Goal: Task Accomplishment & Management: Complete application form

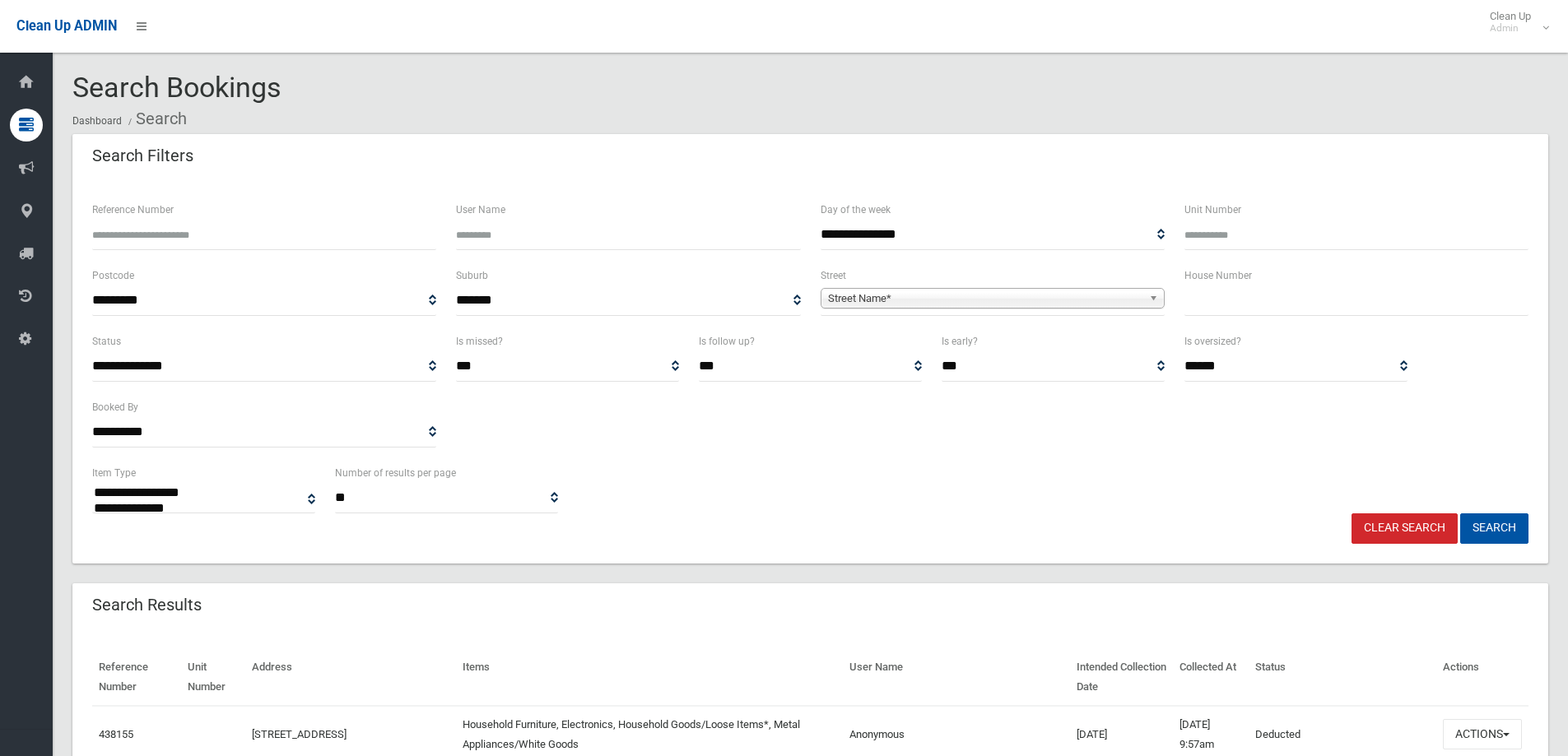
select select
click at [1321, 310] on input "text" at bounding box center [1356, 300] width 344 height 30
type input "***"
click at [997, 303] on span "Street Name*" at bounding box center [985, 298] width 315 height 20
type input "******"
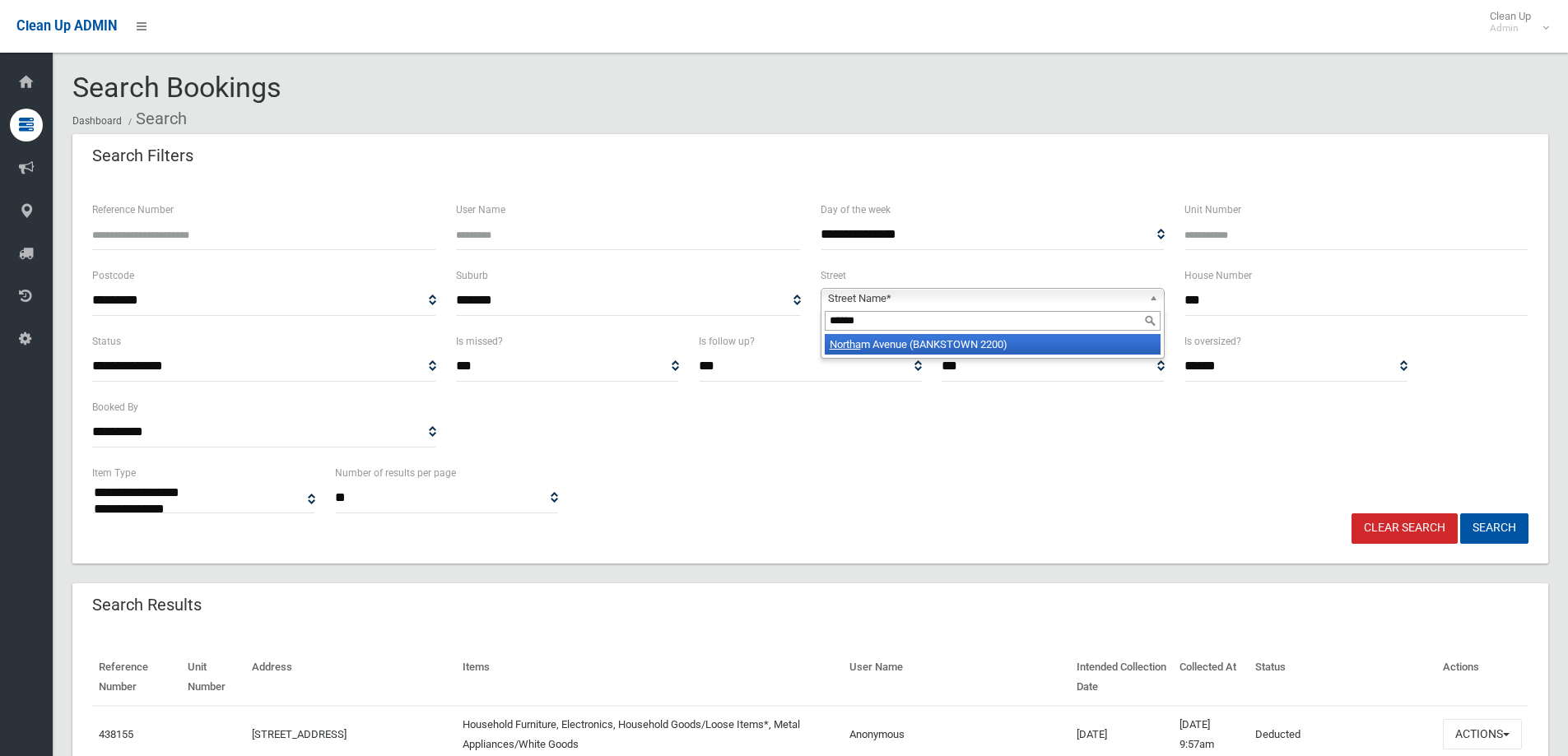
click at [884, 348] on li "Northa m Avenue (BANKSTOWN 2200)" at bounding box center [993, 345] width 336 height 21
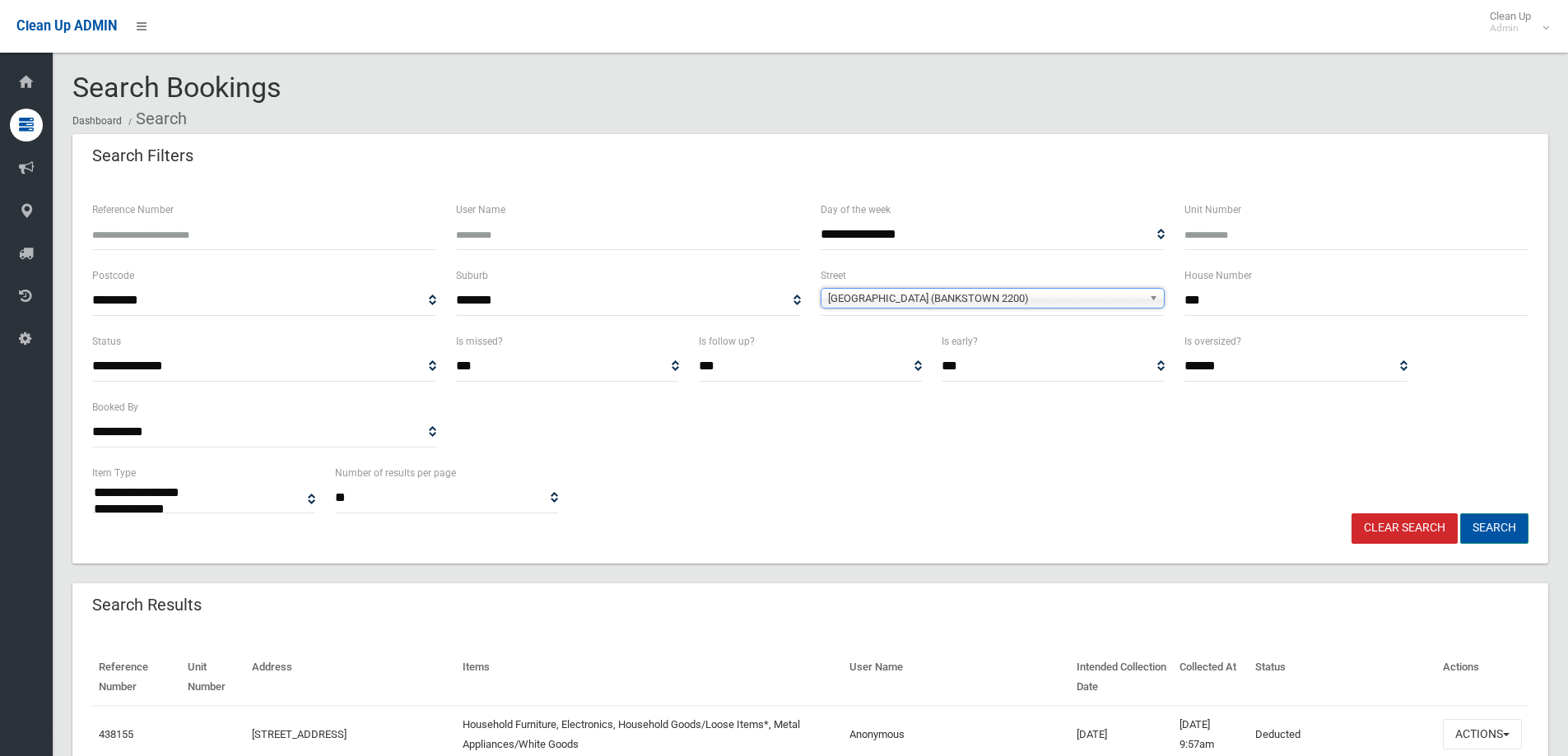
click at [1497, 528] on button "Search" at bounding box center [1495, 528] width 69 height 30
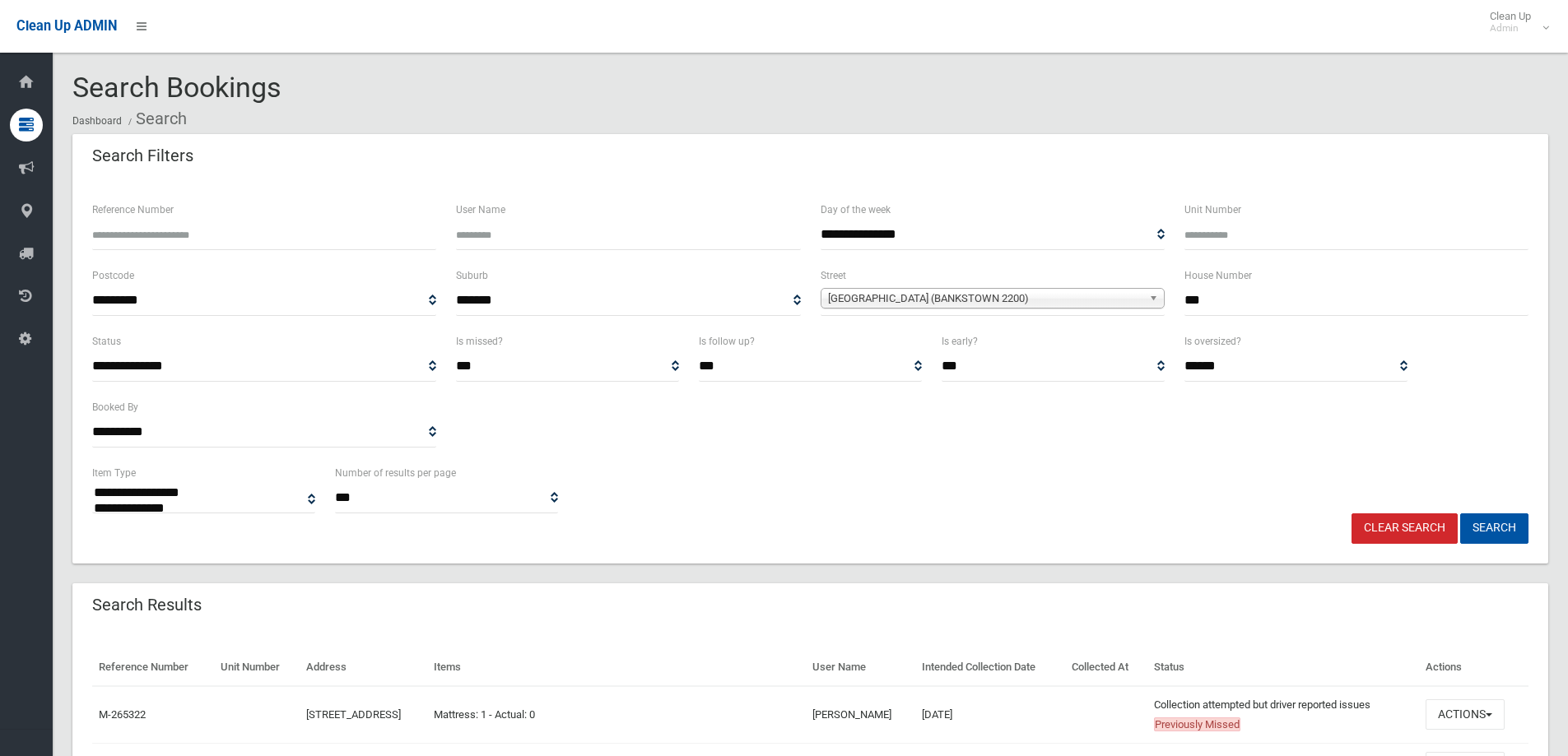
select select
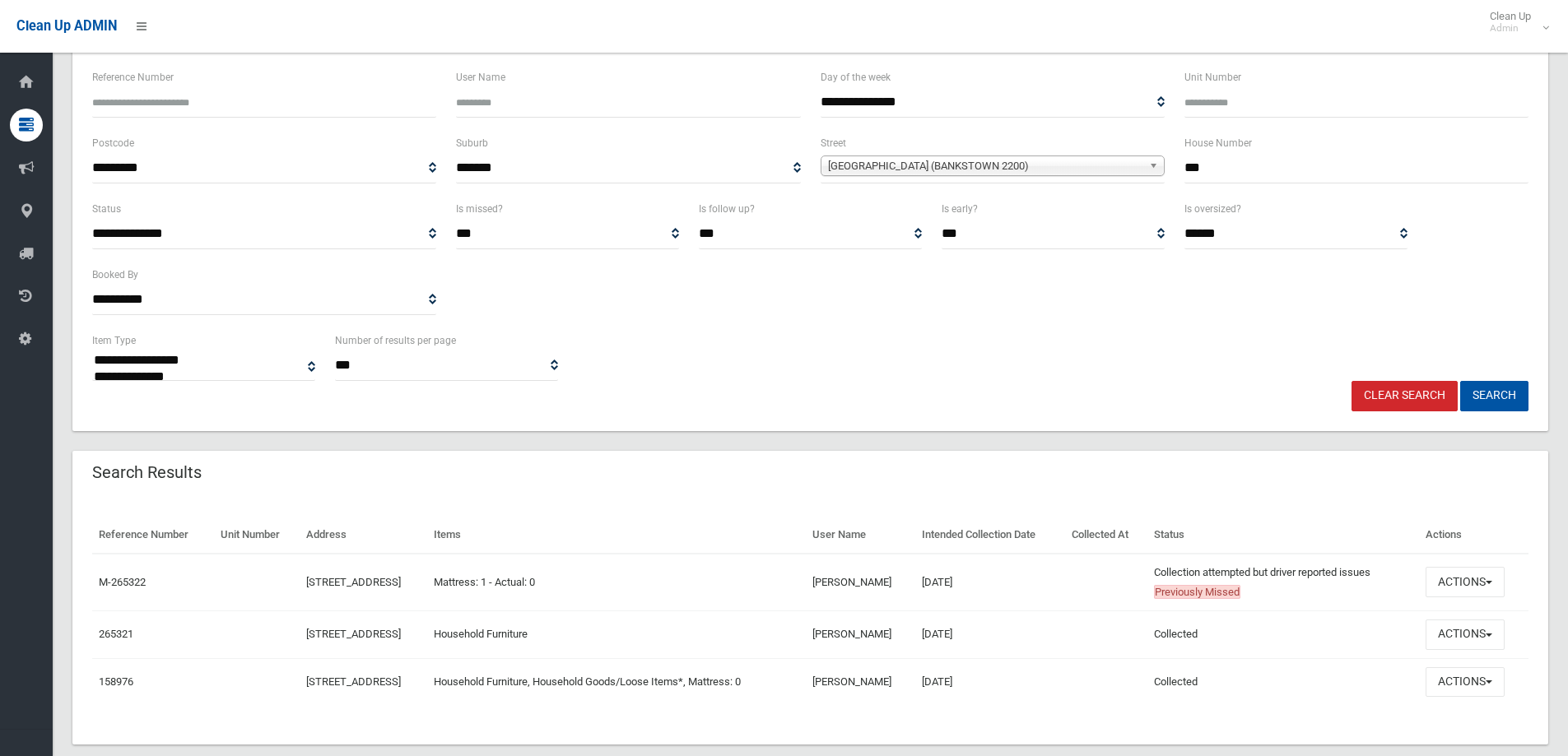
scroll to position [160, 0]
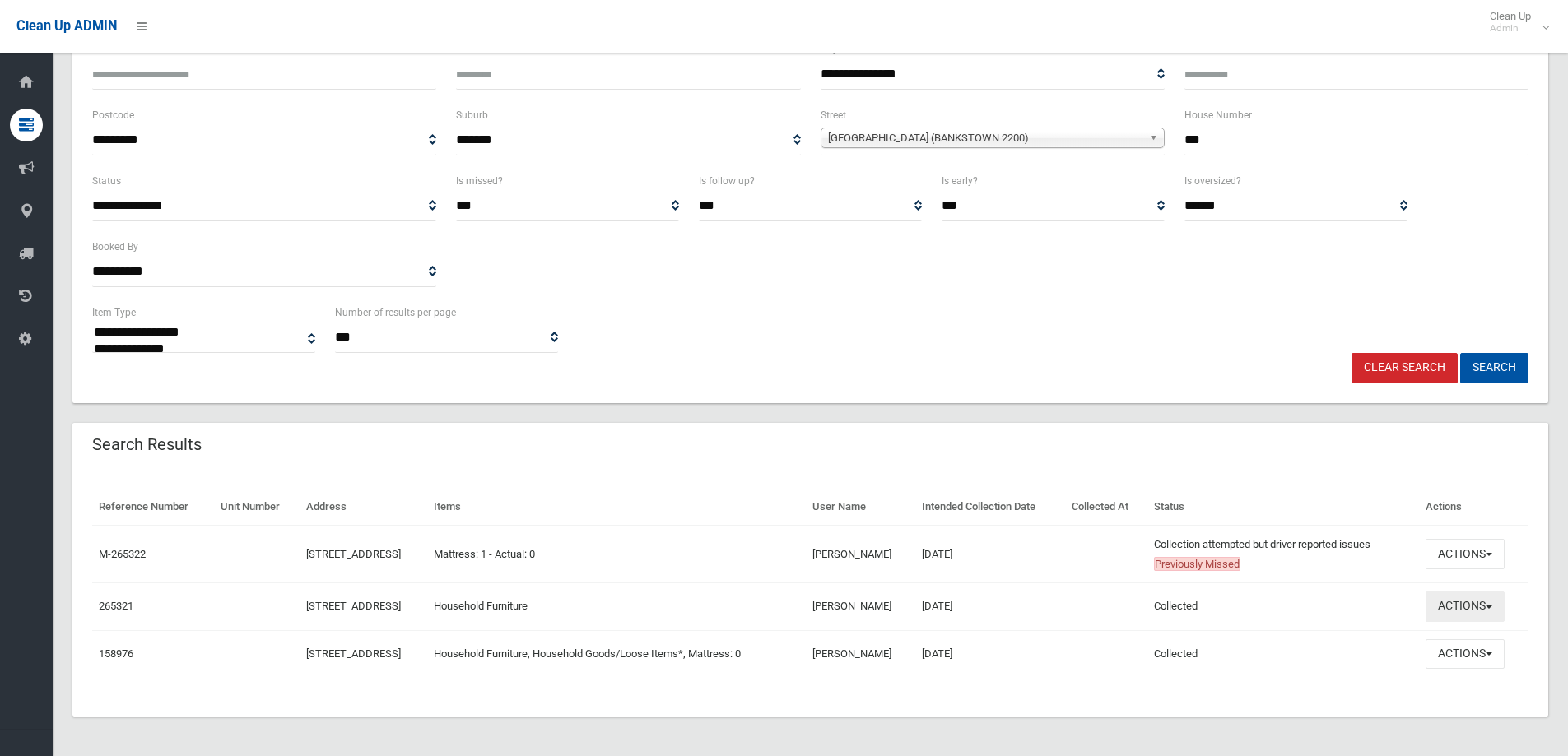
click at [1467, 599] on button "Actions" at bounding box center [1465, 607] width 79 height 30
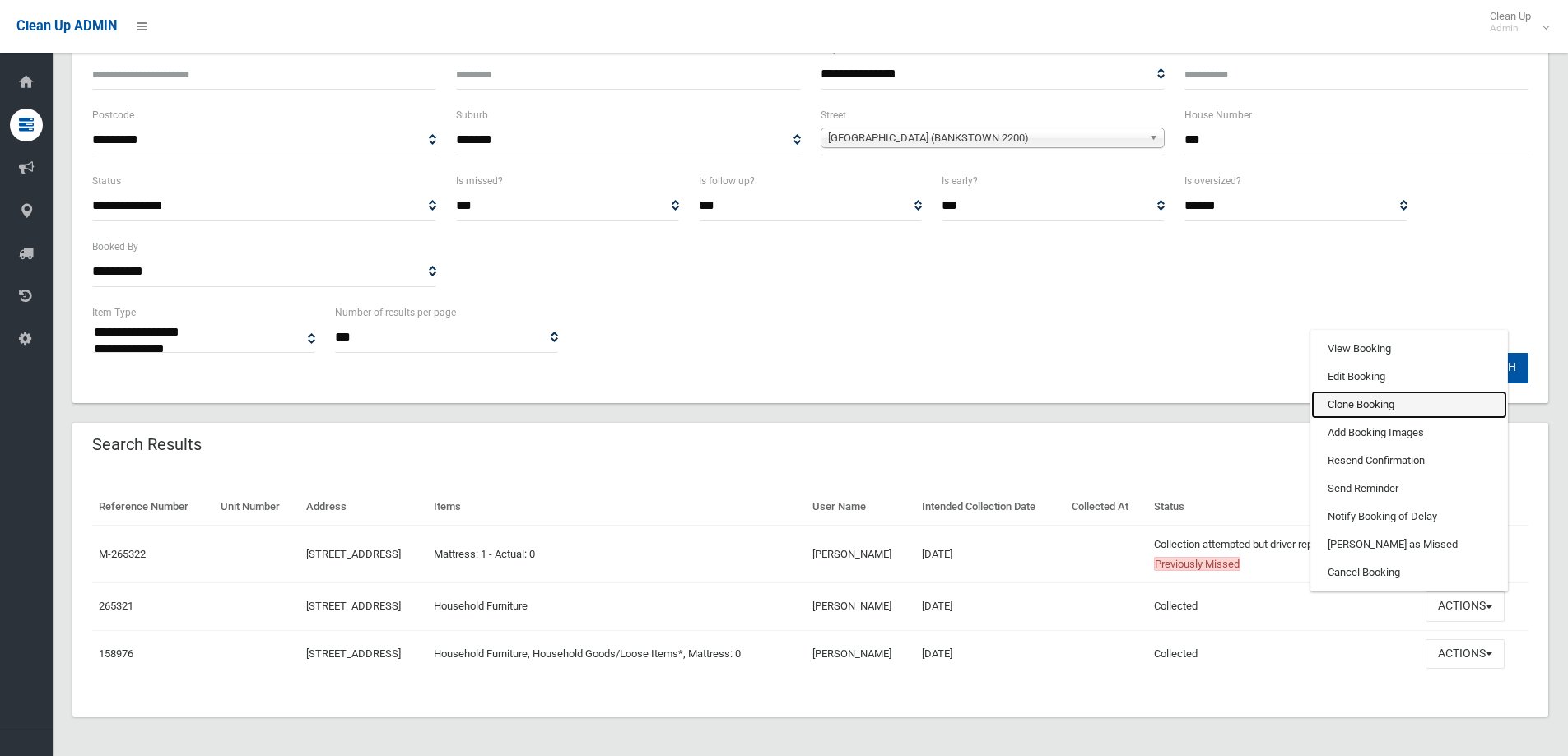
click at [1350, 403] on link "Clone Booking" at bounding box center [1410, 405] width 196 height 28
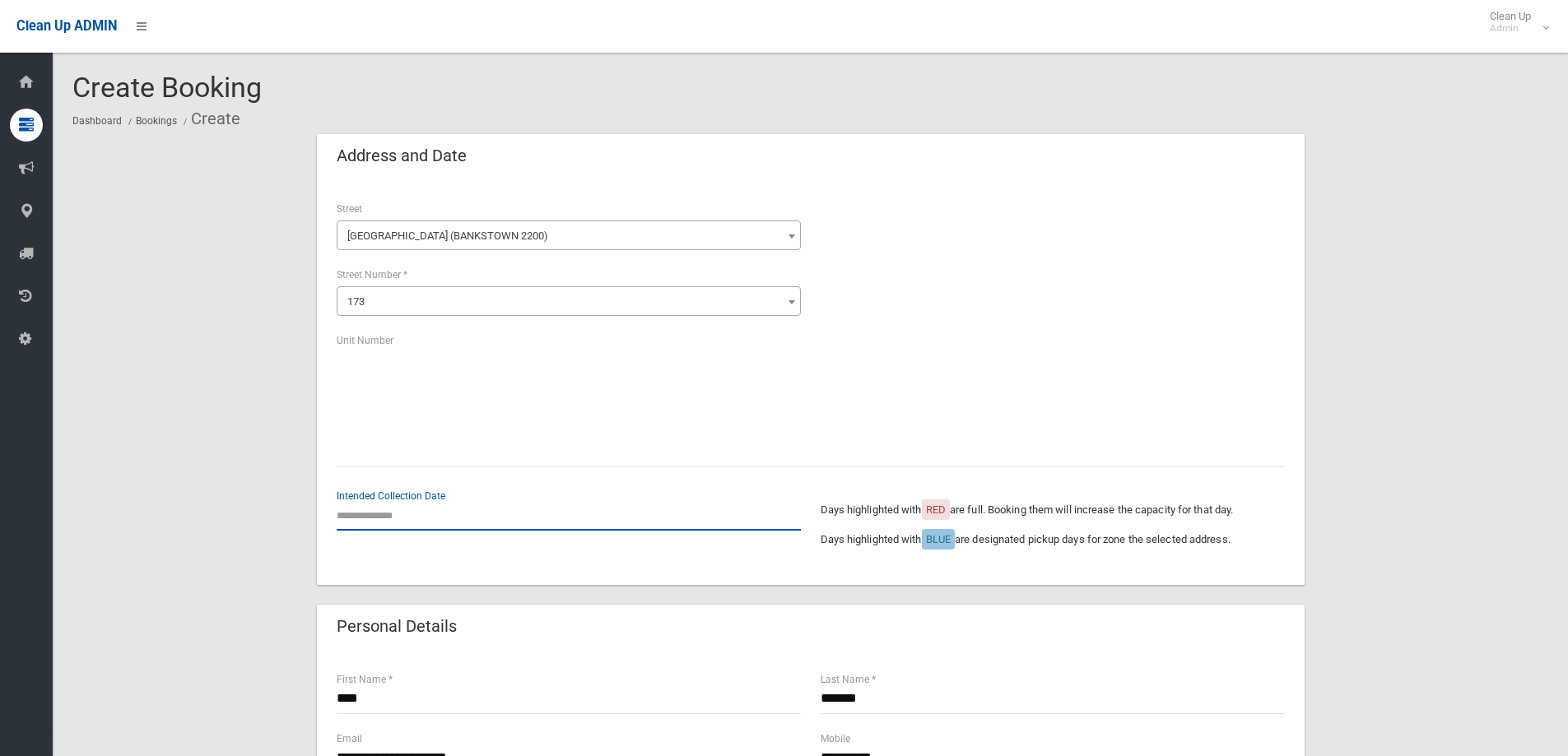
click at [385, 517] on input "text" at bounding box center [569, 515] width 464 height 30
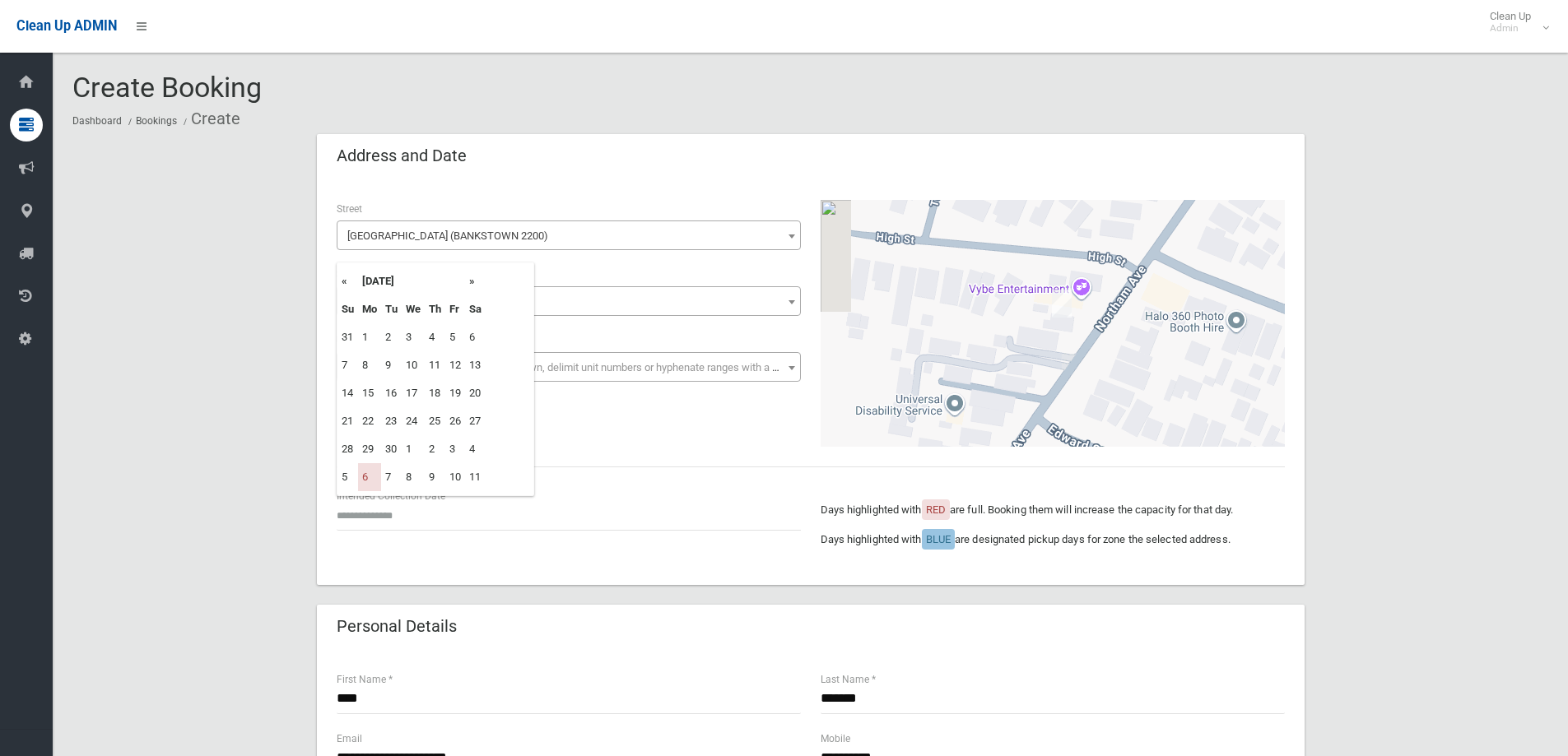
click at [470, 282] on th "»" at bounding box center [476, 281] width 21 height 28
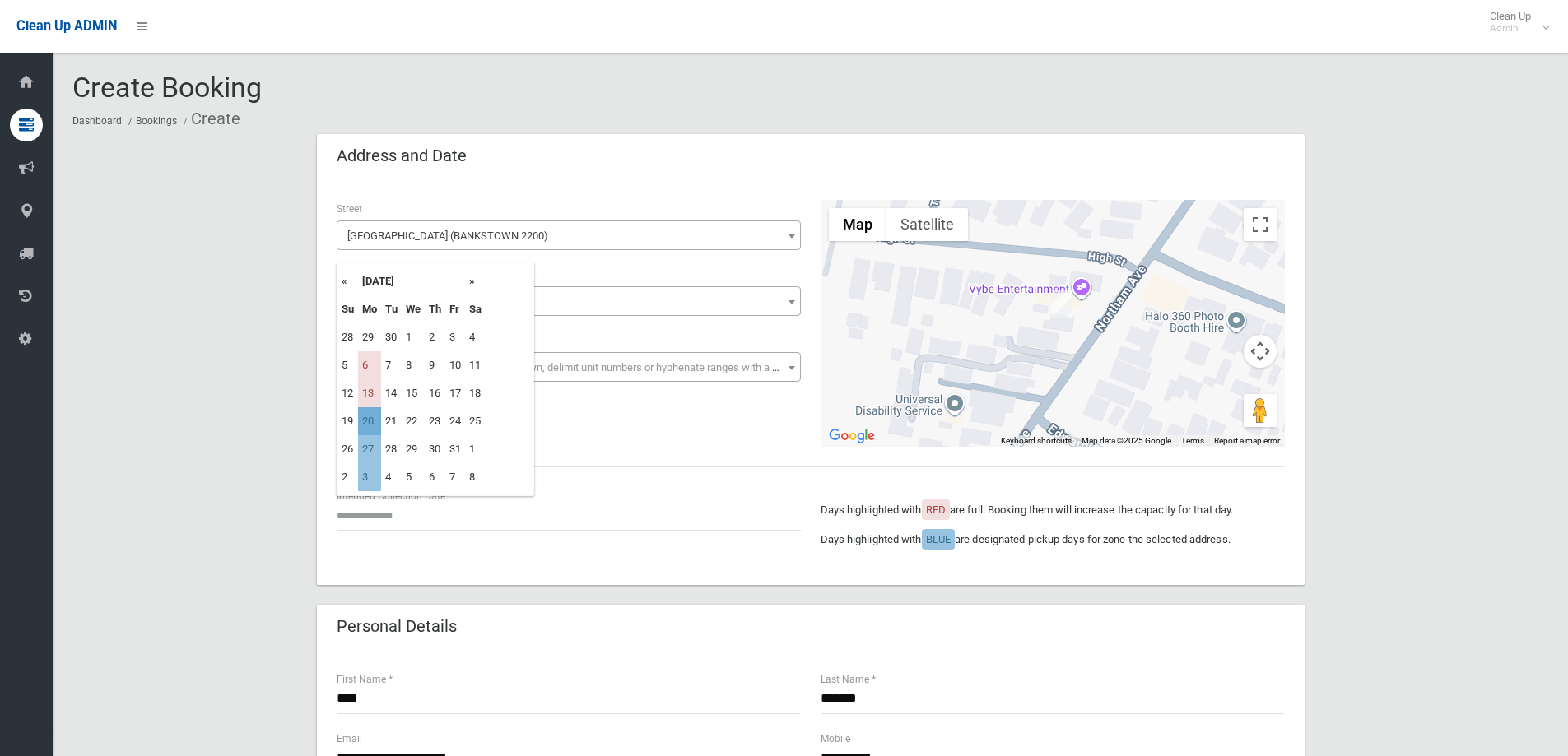
click at [370, 424] on td "20" at bounding box center [369, 422] width 23 height 28
type input "**********"
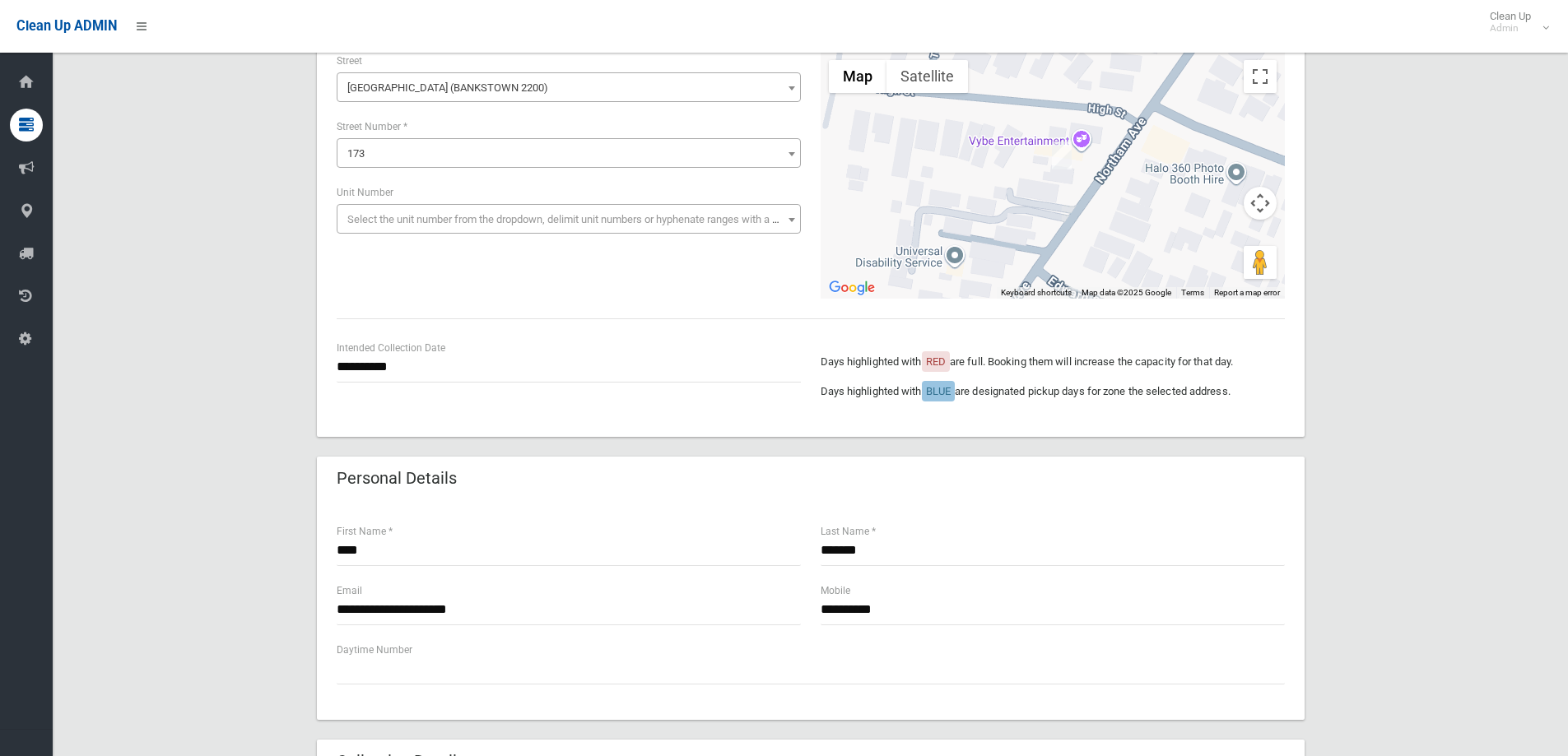
scroll to position [165, 0]
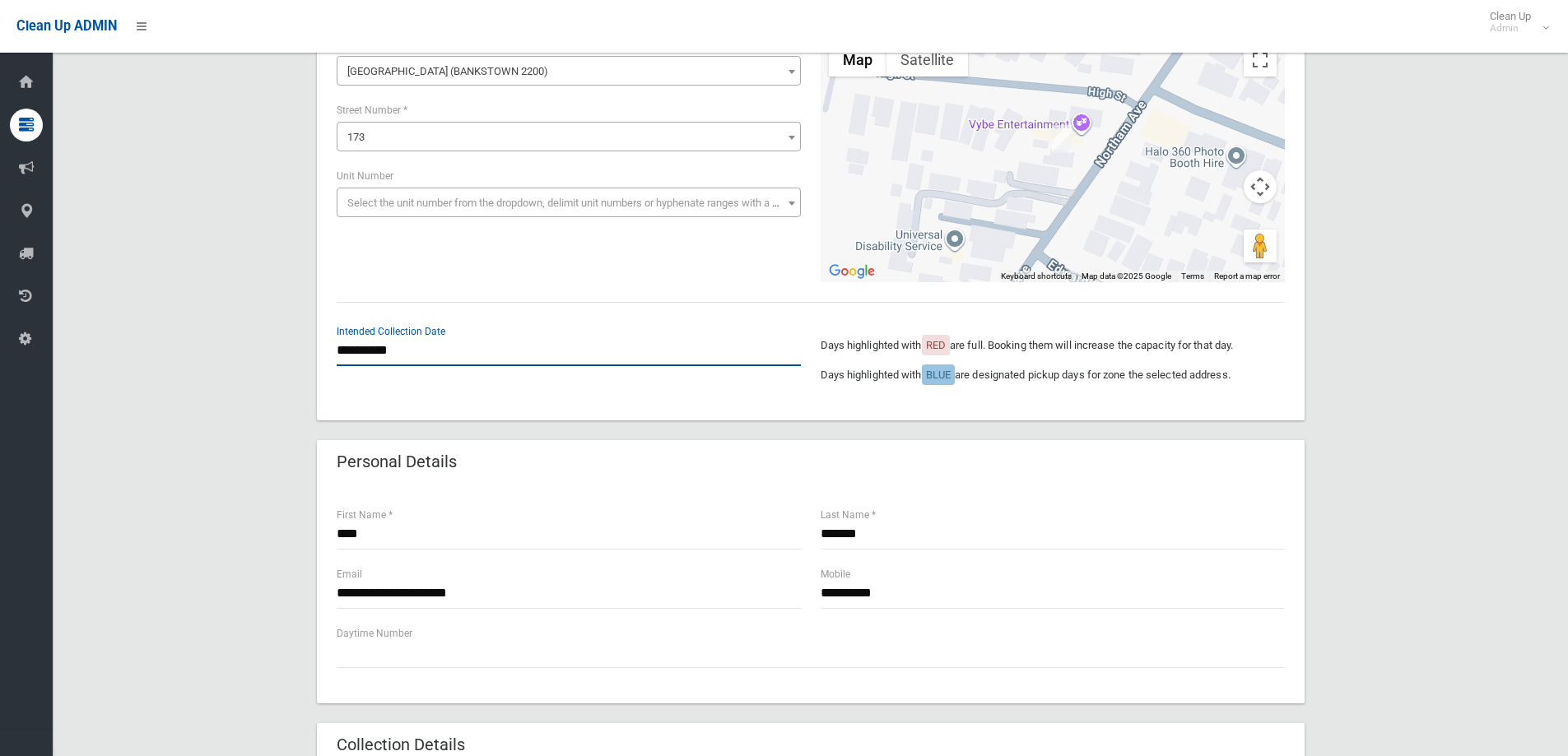
click at [396, 347] on input "**********" at bounding box center [569, 351] width 464 height 30
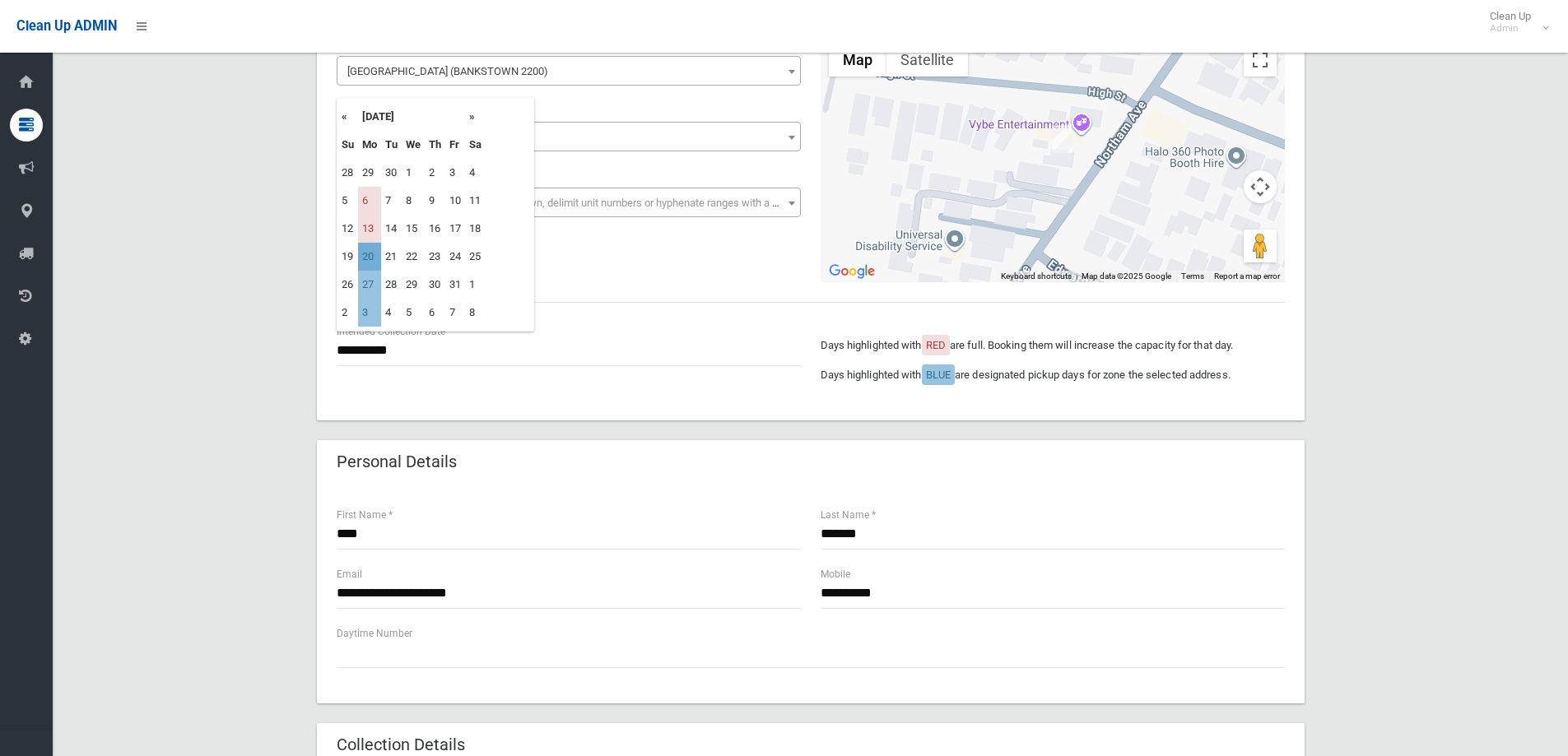
click at [364, 254] on td "20" at bounding box center [369, 257] width 23 height 28
click at [1495, 418] on div "**********" at bounding box center [810, 687] width 1476 height 1436
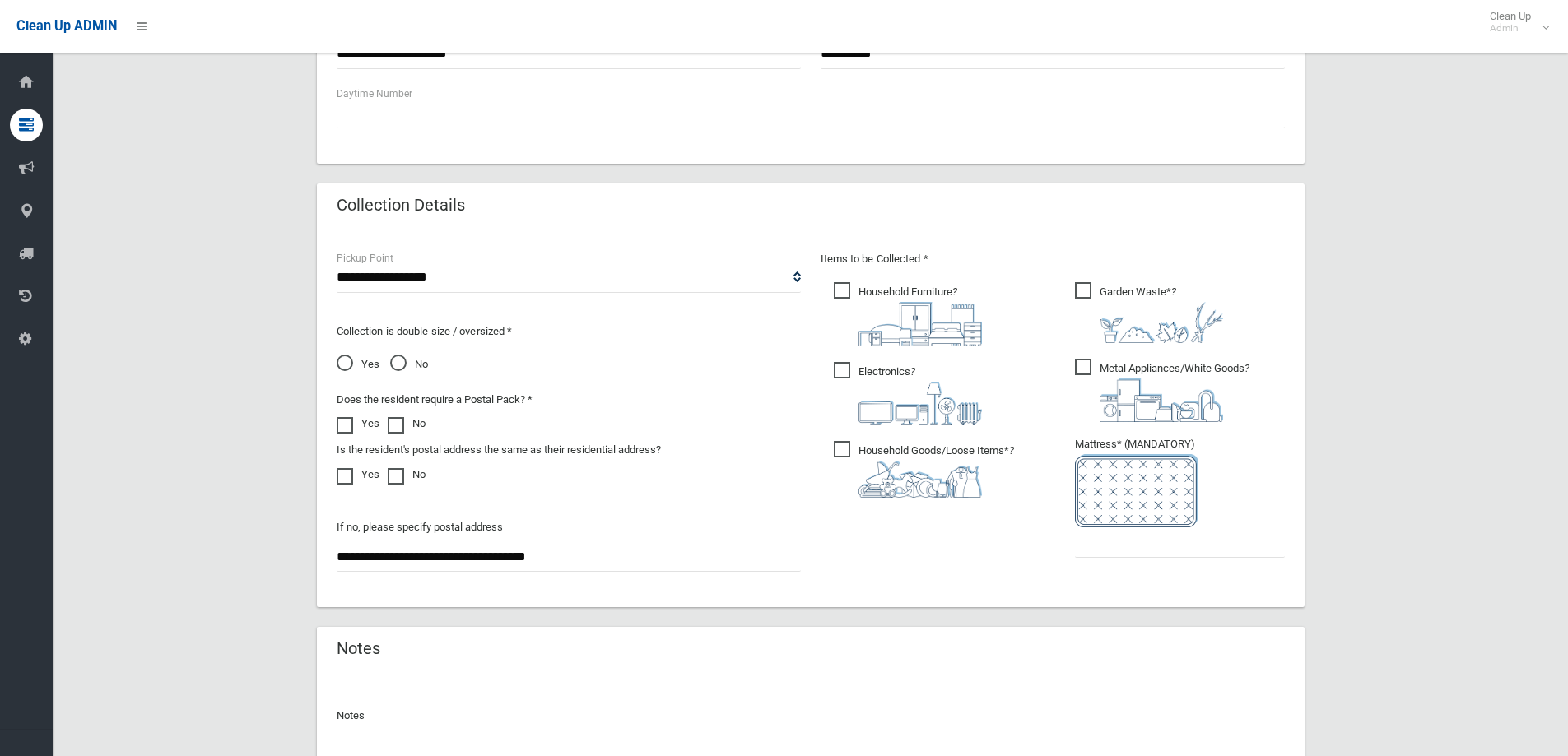
scroll to position [741, 0]
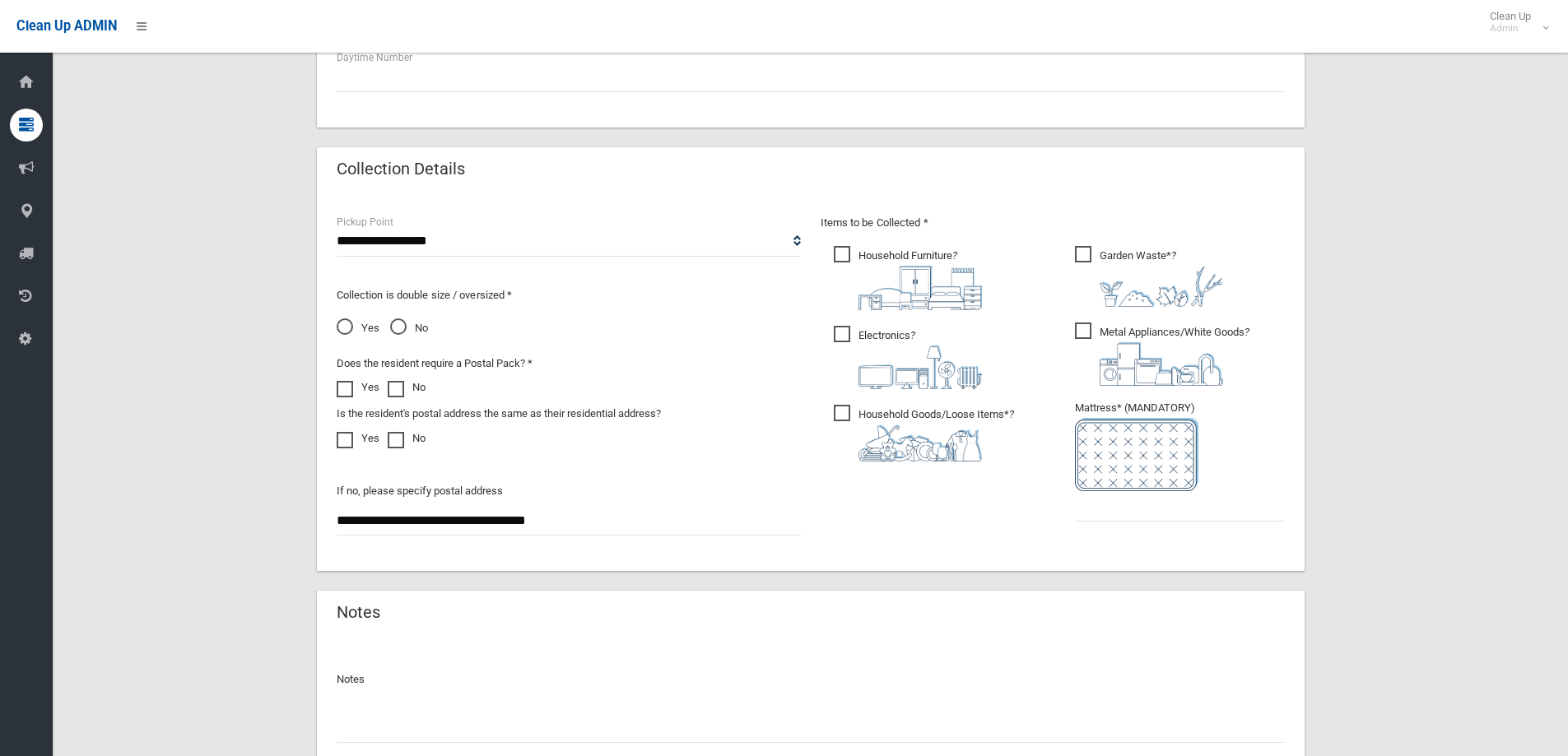
click at [1143, 232] on p "Items to be Collected *" at bounding box center [1053, 222] width 464 height 20
click at [1123, 258] on span "Garden Waste* ?" at bounding box center [1149, 276] width 148 height 61
click at [1084, 334] on span "Metal Appliances/White Goods ?" at bounding box center [1162, 354] width 174 height 63
click at [856, 330] on span "Electronics ?" at bounding box center [908, 357] width 148 height 63
click at [853, 427] on span "Household Goods/Loose Items* ?" at bounding box center [924, 433] width 180 height 56
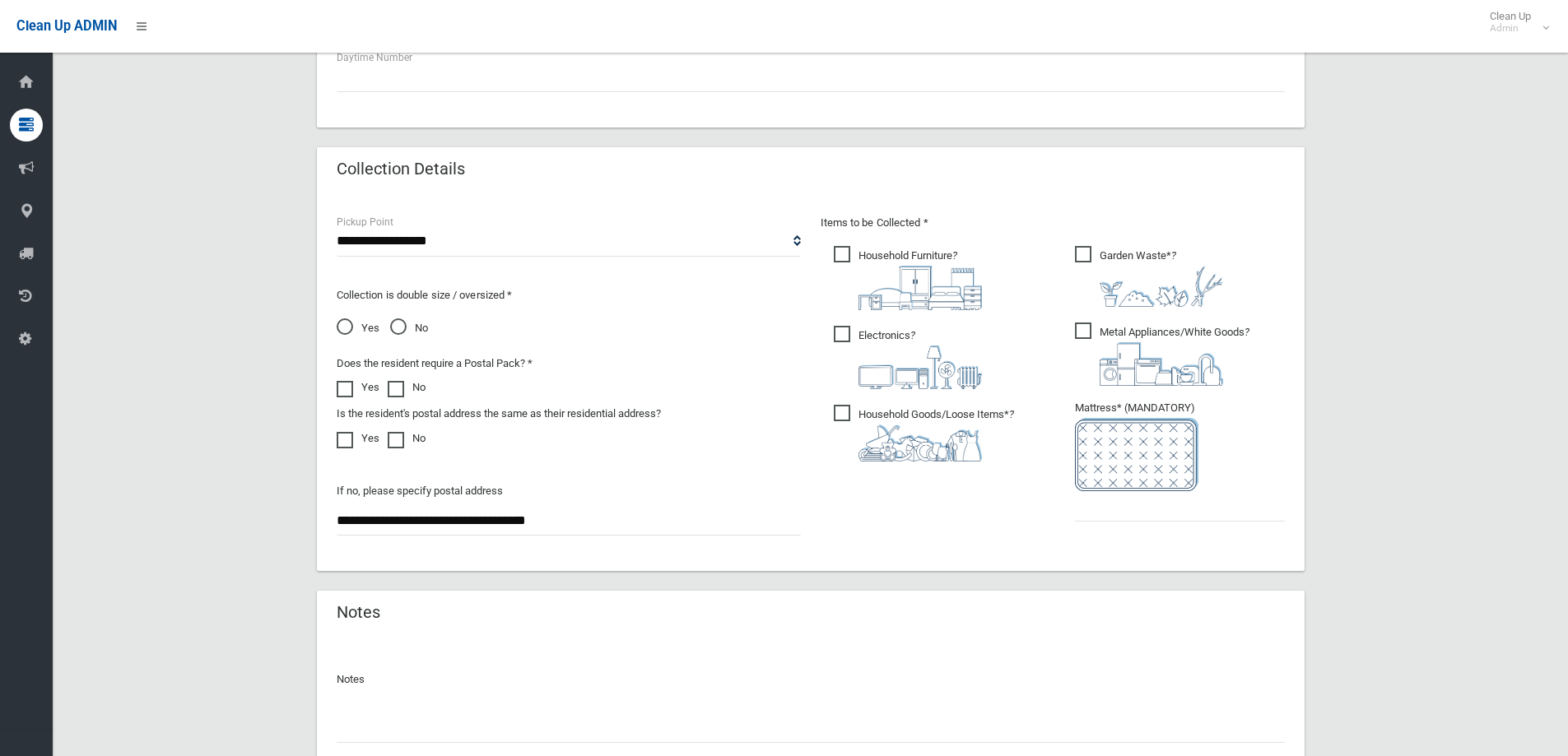
drag, startPoint x: 1168, startPoint y: 531, endPoint x: 1183, endPoint y: 499, distance: 35.3
click at [1173, 518] on ul "Garden Waste* ?" at bounding box center [1173, 388] width 223 height 291
click at [1183, 499] on input "text" at bounding box center [1180, 507] width 210 height 30
type input "*"
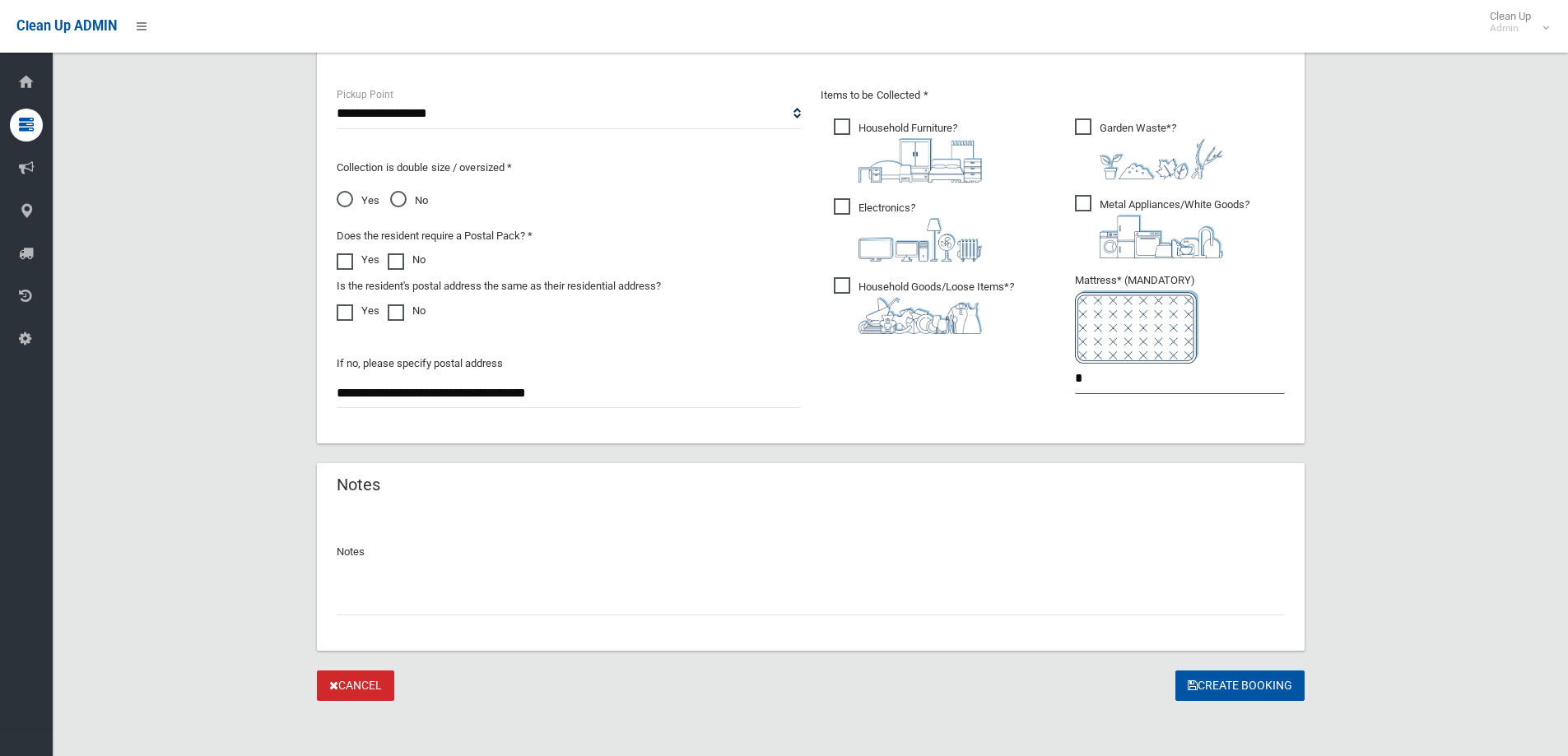
scroll to position [873, 0]
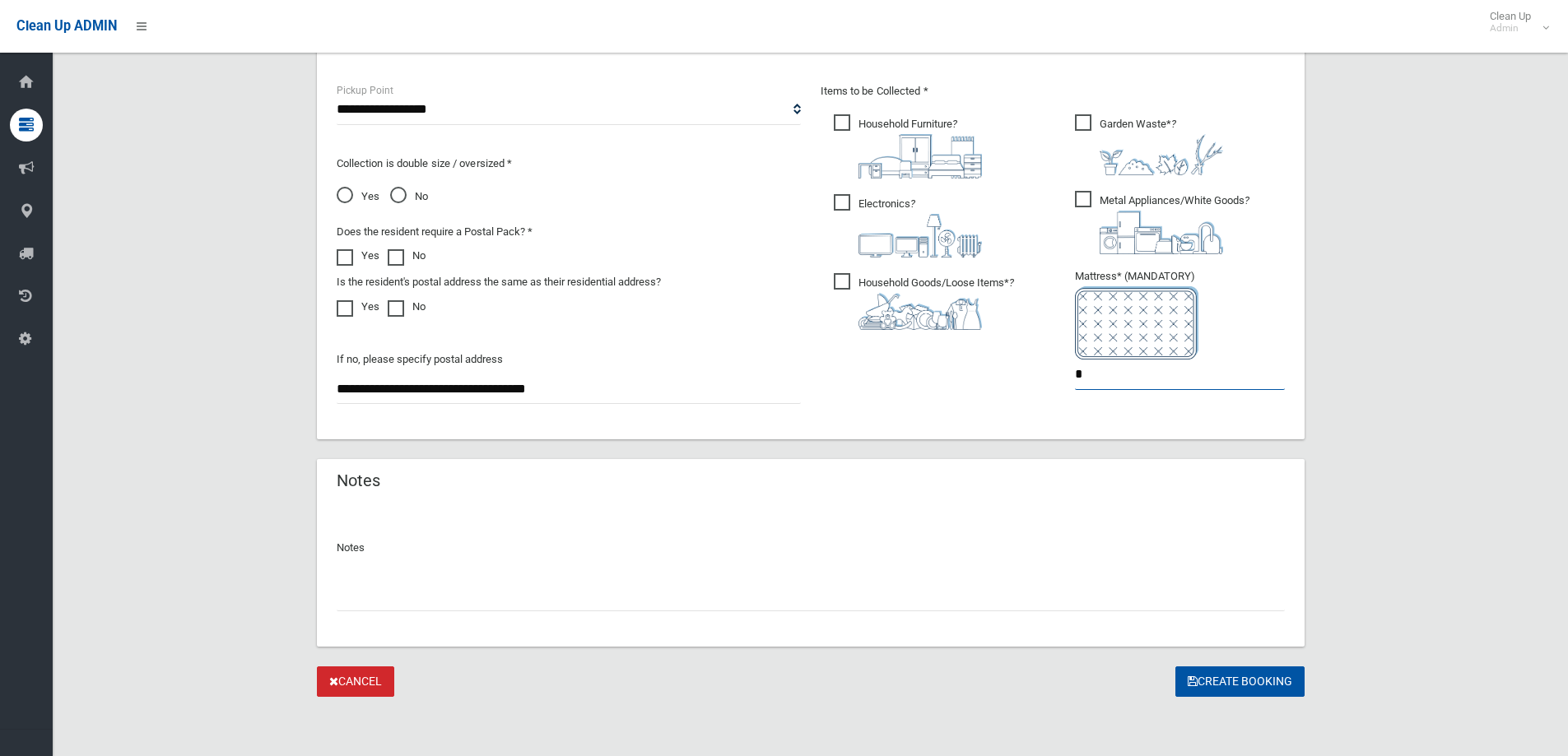
drag, startPoint x: 1107, startPoint y: 381, endPoint x: 1059, endPoint y: 384, distance: 48.1
click at [1058, 384] on div "Items to be Collected * Household Furniture ? *" at bounding box center [1053, 247] width 484 height 330
click at [1151, 389] on input "*" at bounding box center [1180, 375] width 210 height 30
drag, startPoint x: 1141, startPoint y: 384, endPoint x: 908, endPoint y: 355, distance: 234.8
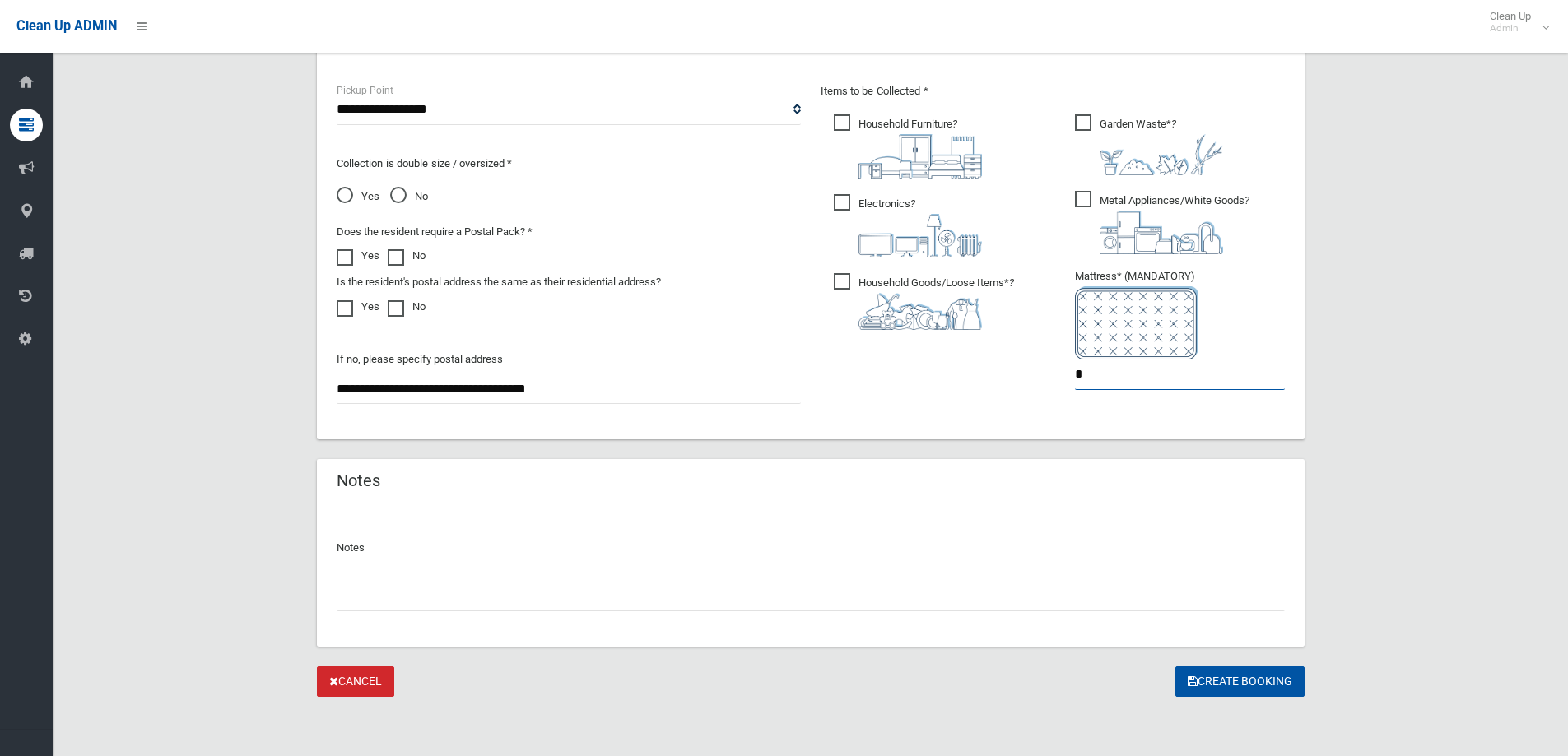
click at [908, 355] on div "Items to be Collected * Household Furniture ? *" at bounding box center [1053, 247] width 484 height 330
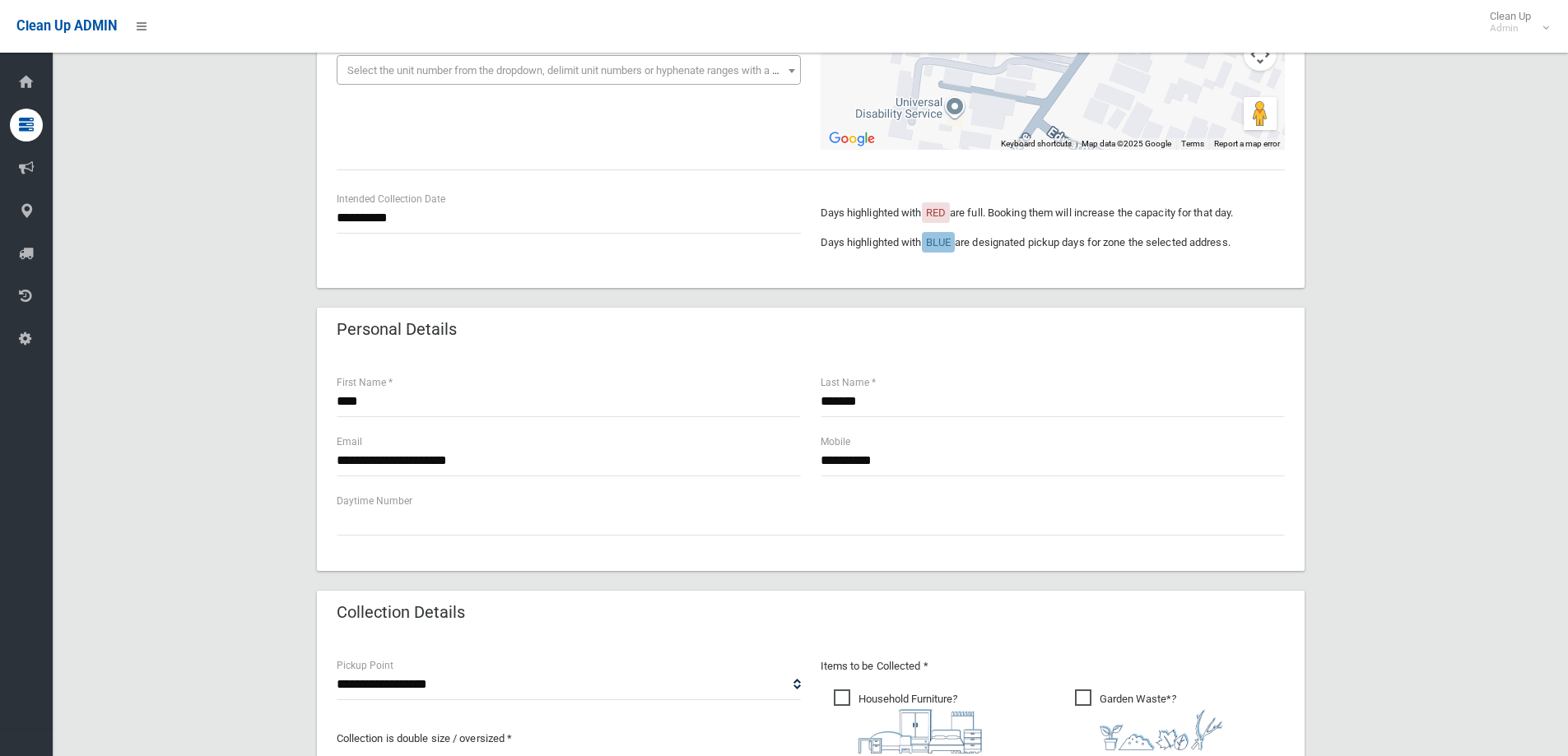
scroll to position [297, 0]
type input "*"
click at [1416, 362] on div "**********" at bounding box center [810, 555] width 1476 height 1436
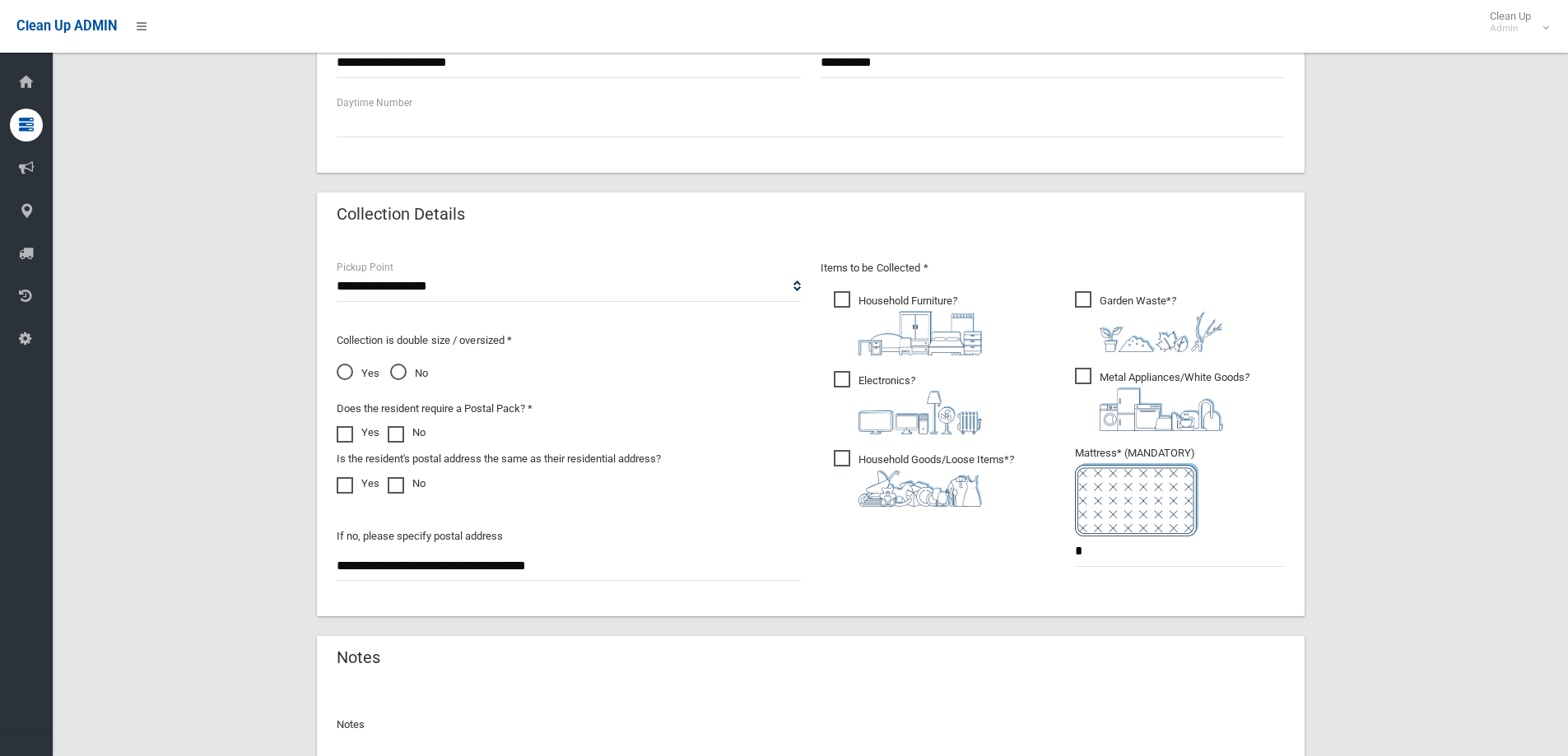
scroll to position [873, 0]
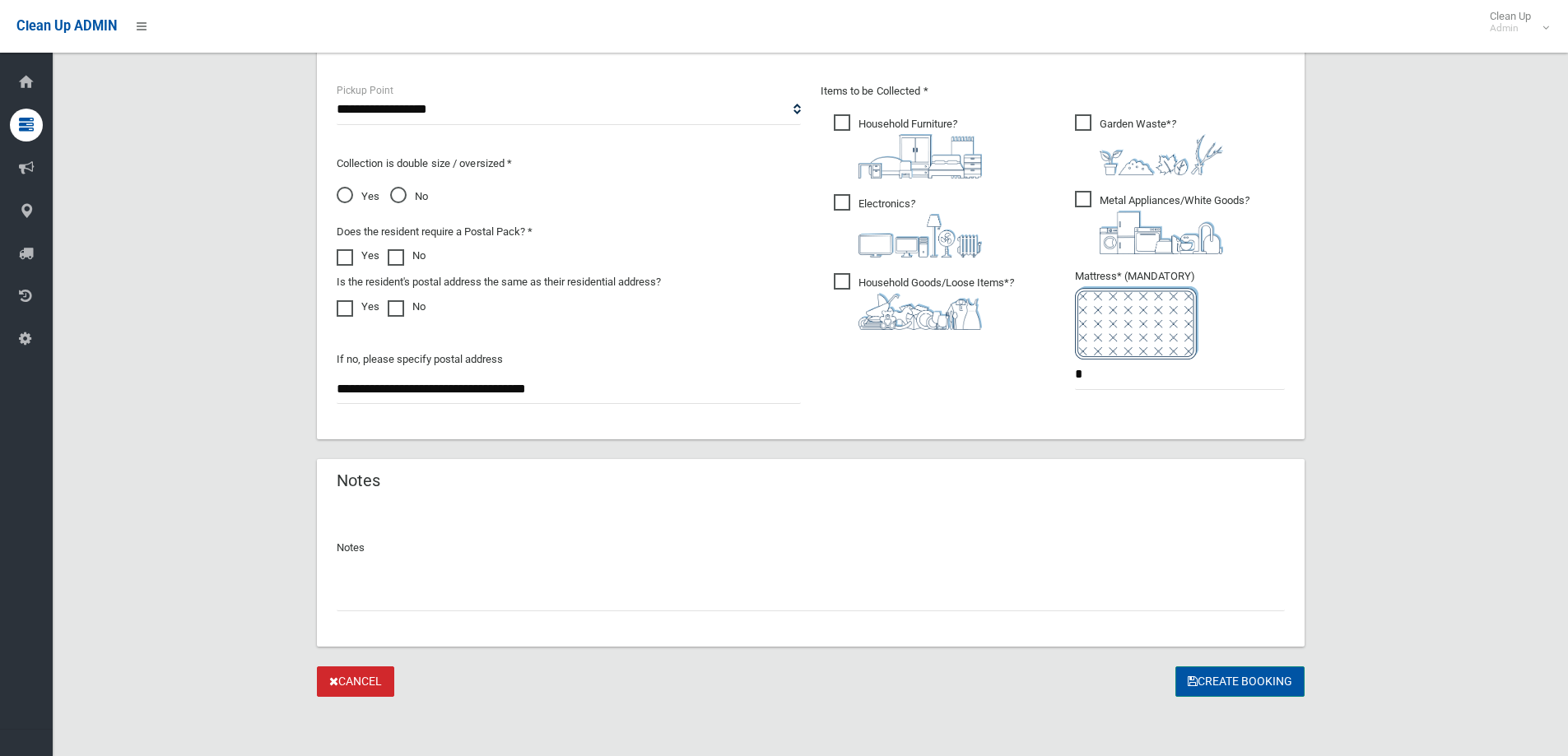
click at [1269, 684] on button "Create Booking" at bounding box center [1239, 682] width 129 height 30
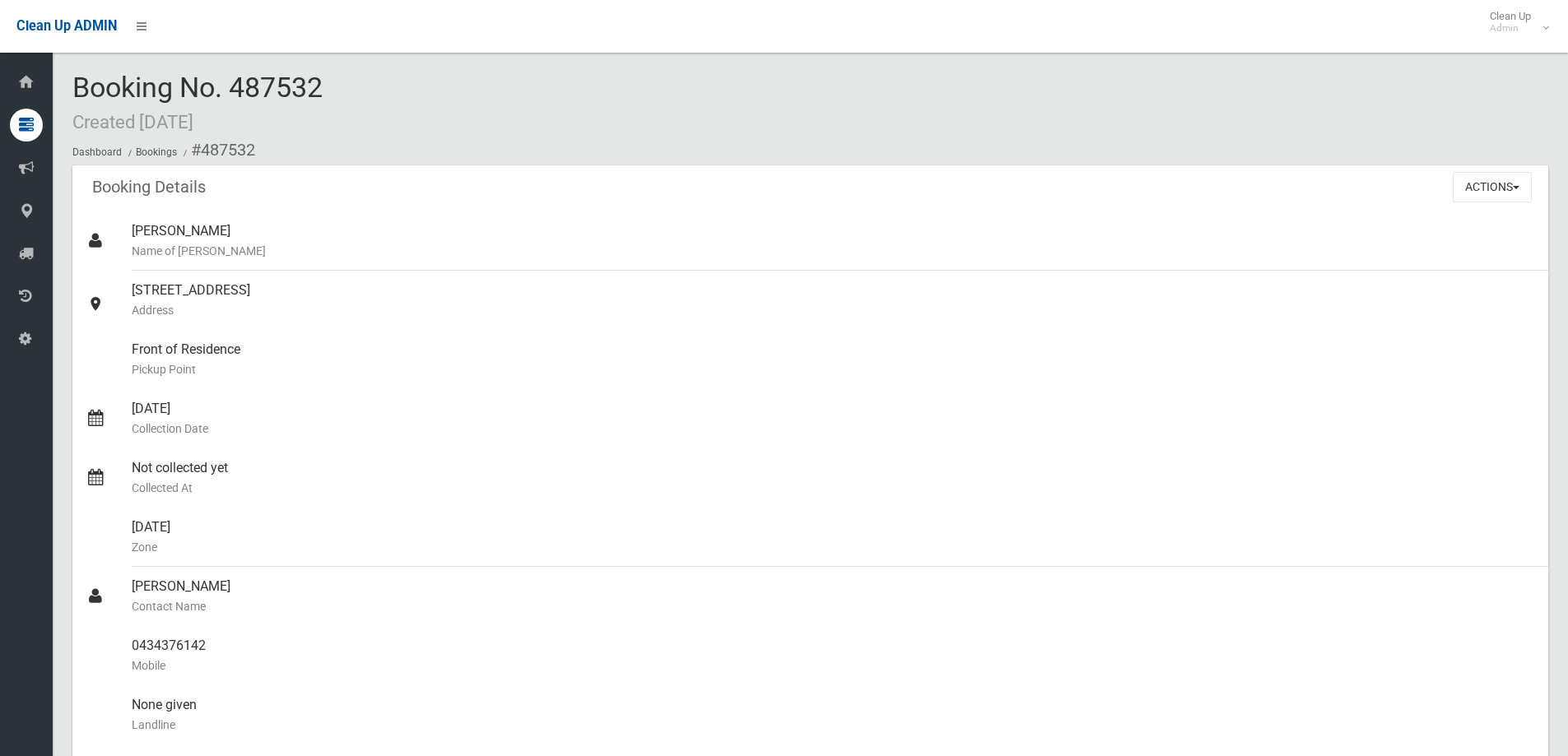
drag, startPoint x: 703, startPoint y: 564, endPoint x: 497, endPoint y: -100, distance: 695.2
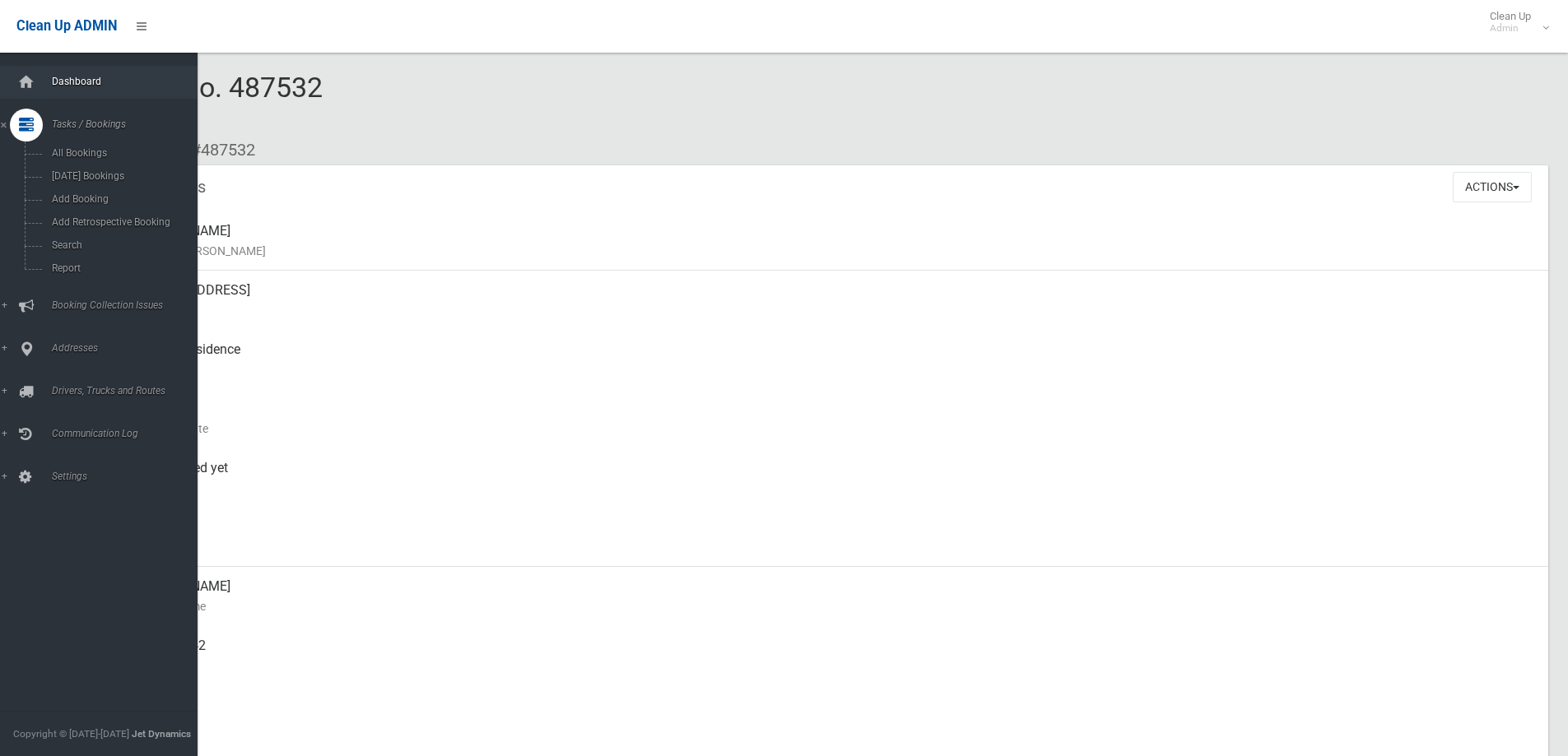
click at [80, 83] on span "Dashboard" at bounding box center [128, 81] width 163 height 11
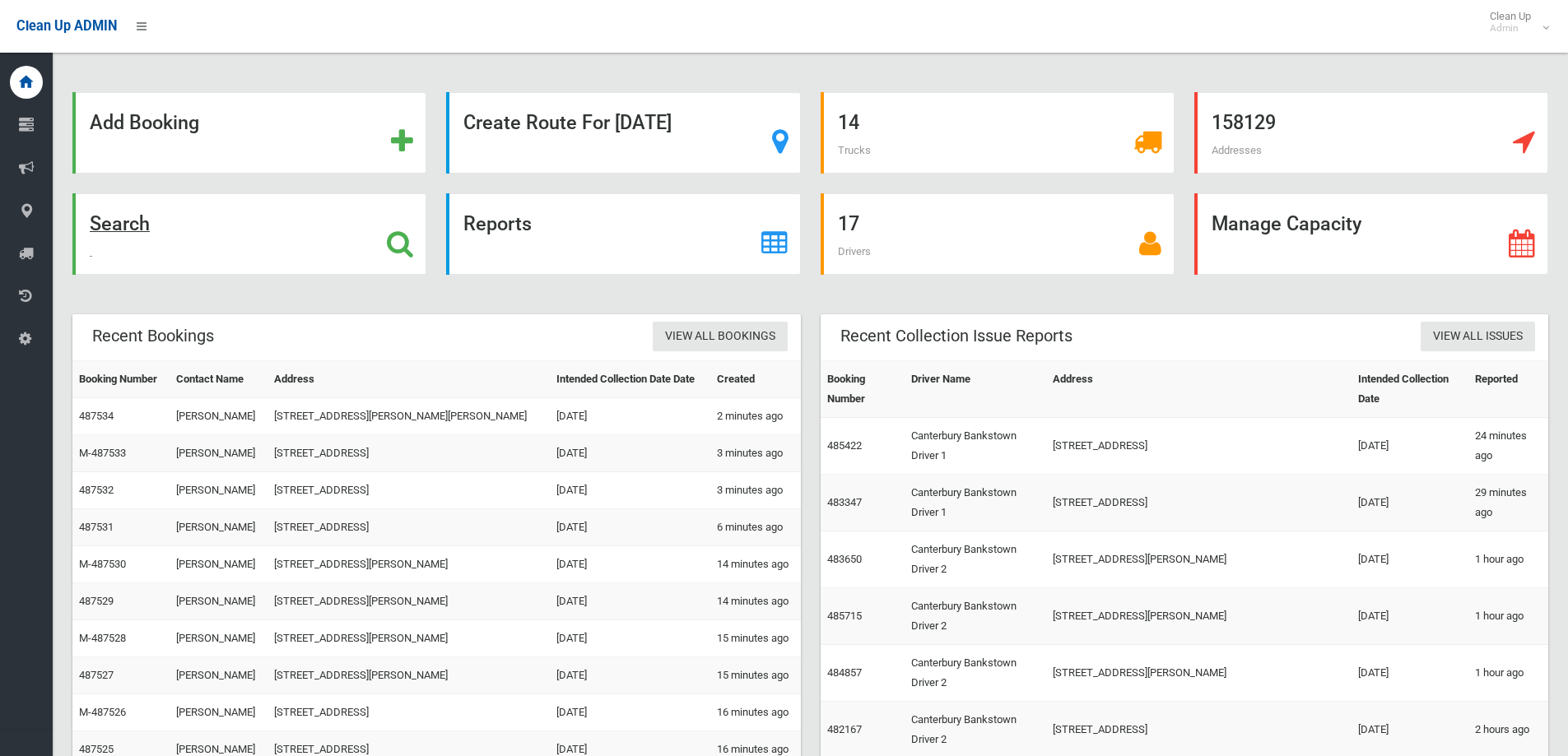
click at [258, 250] on div "Search" at bounding box center [250, 233] width 354 height 82
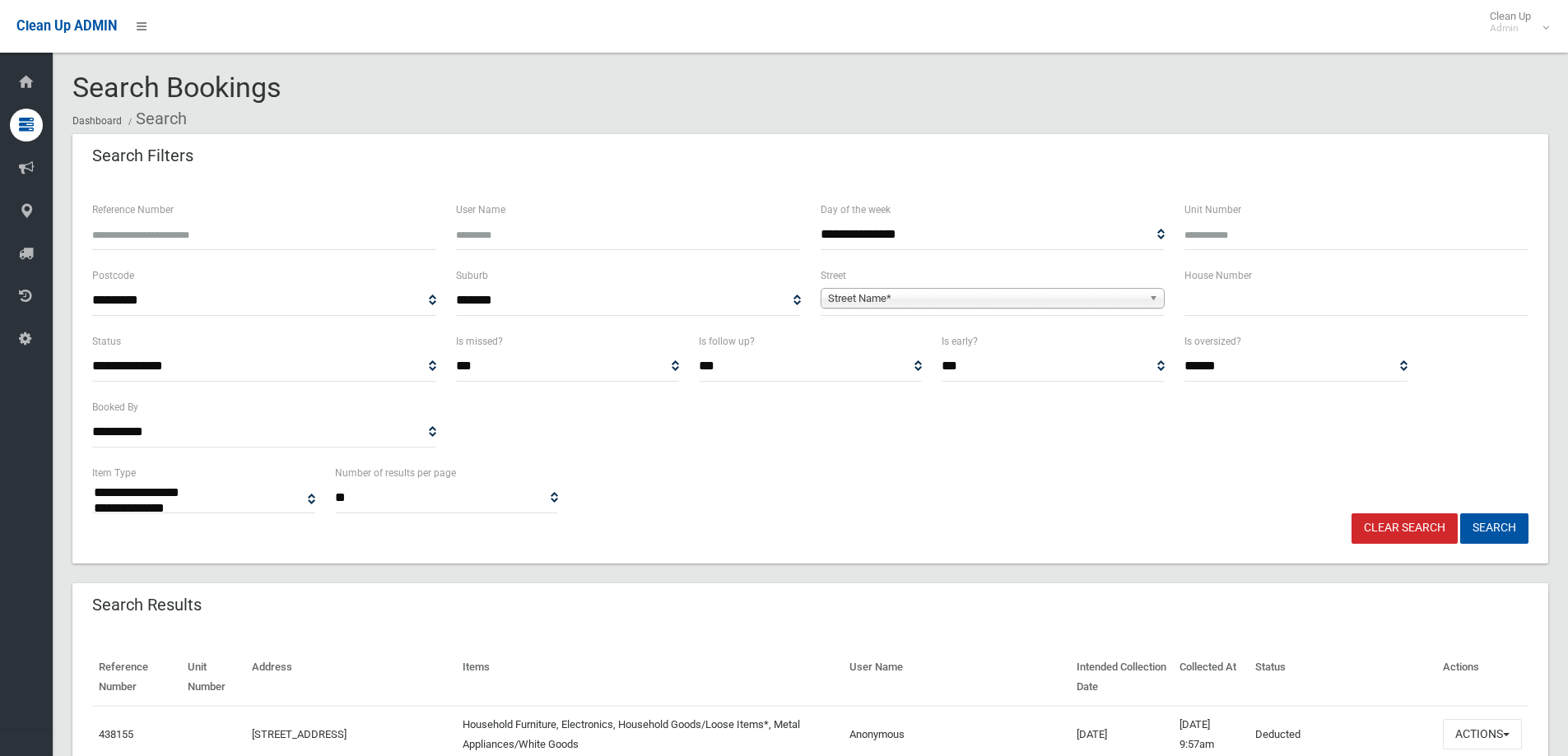
select select
drag, startPoint x: 486, startPoint y: 24, endPoint x: 464, endPoint y: 3, distance: 30.4
click at [486, 24] on div "Clean Up ADMIN Clean Up Admin Logout" at bounding box center [784, 26] width 1568 height 53
click at [1282, 311] on input "text" at bounding box center [1356, 300] width 344 height 30
click at [1243, 297] on input "text" at bounding box center [1356, 300] width 344 height 30
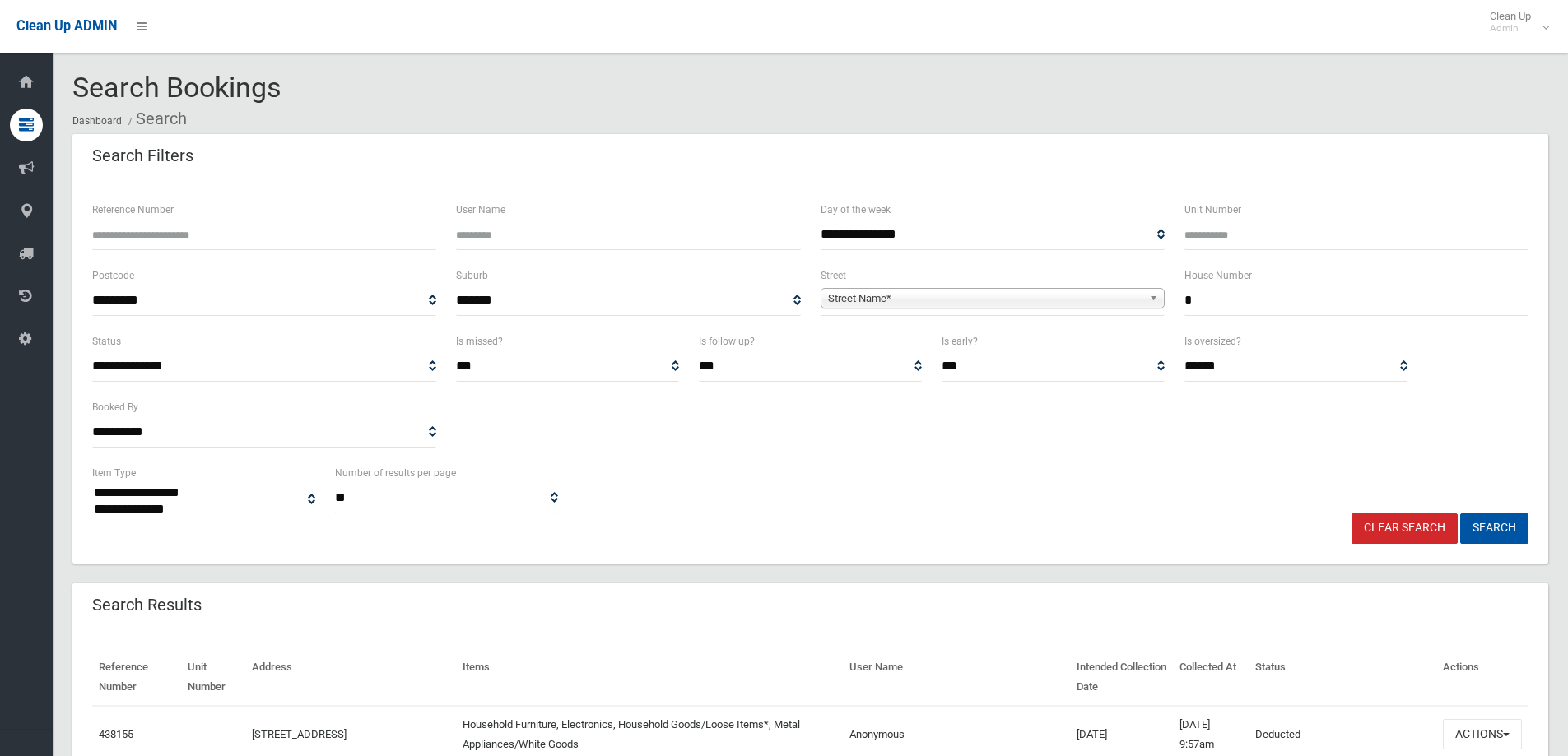
type input "*"
click at [1023, 291] on span "Street Name*" at bounding box center [985, 298] width 315 height 20
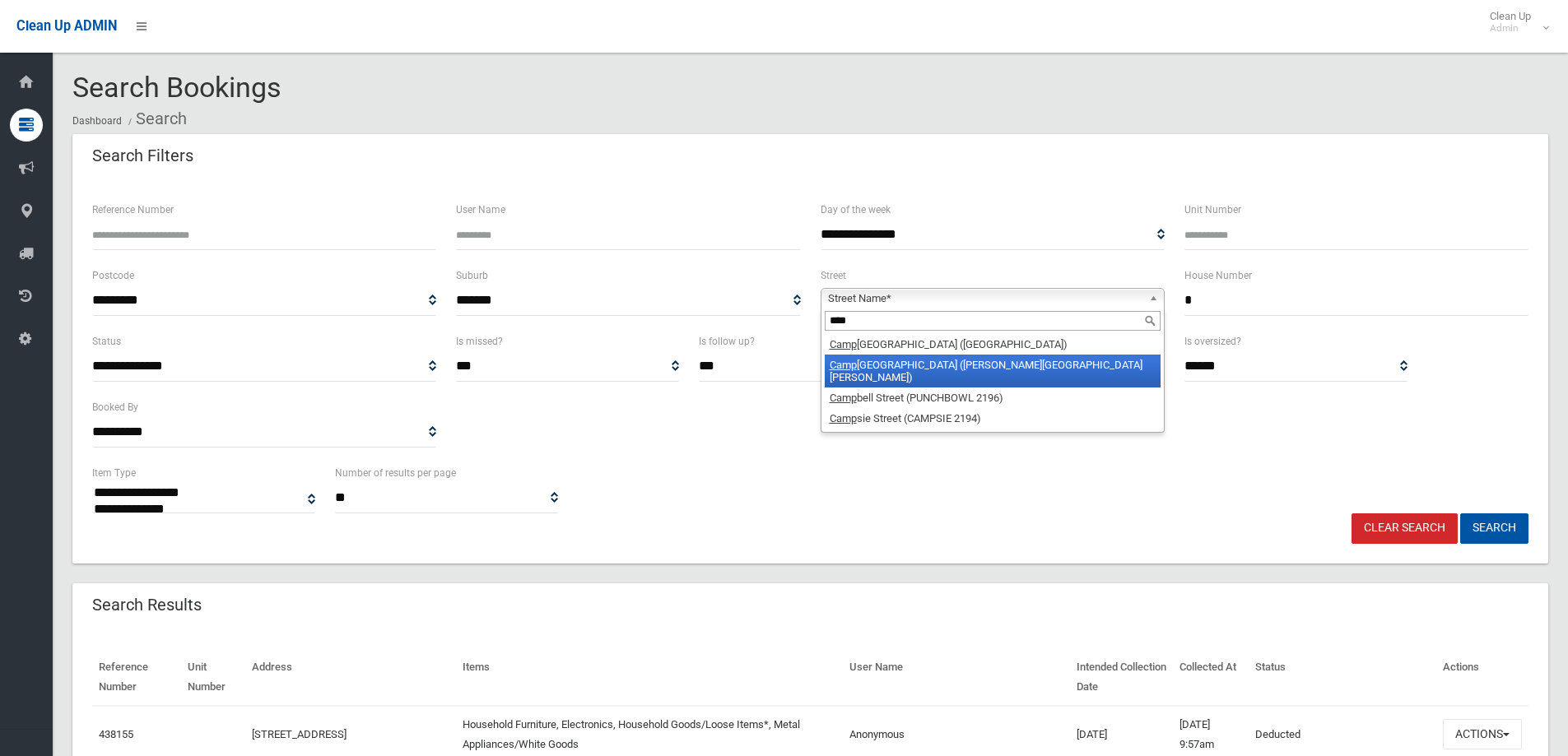
type input "****"
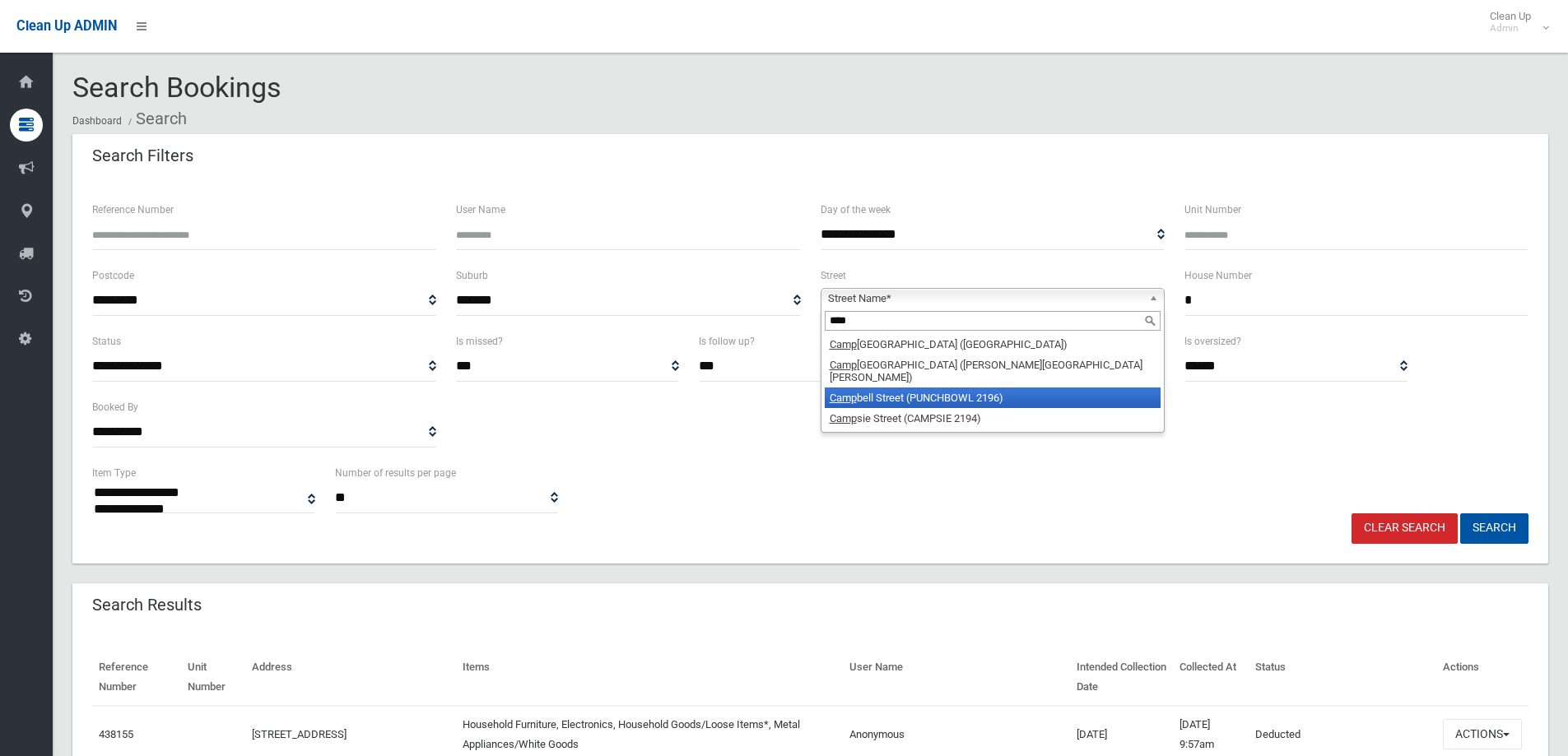
click at [918, 388] on li "Camp bell Street (PUNCHBOWL 2196)" at bounding box center [993, 398] width 336 height 21
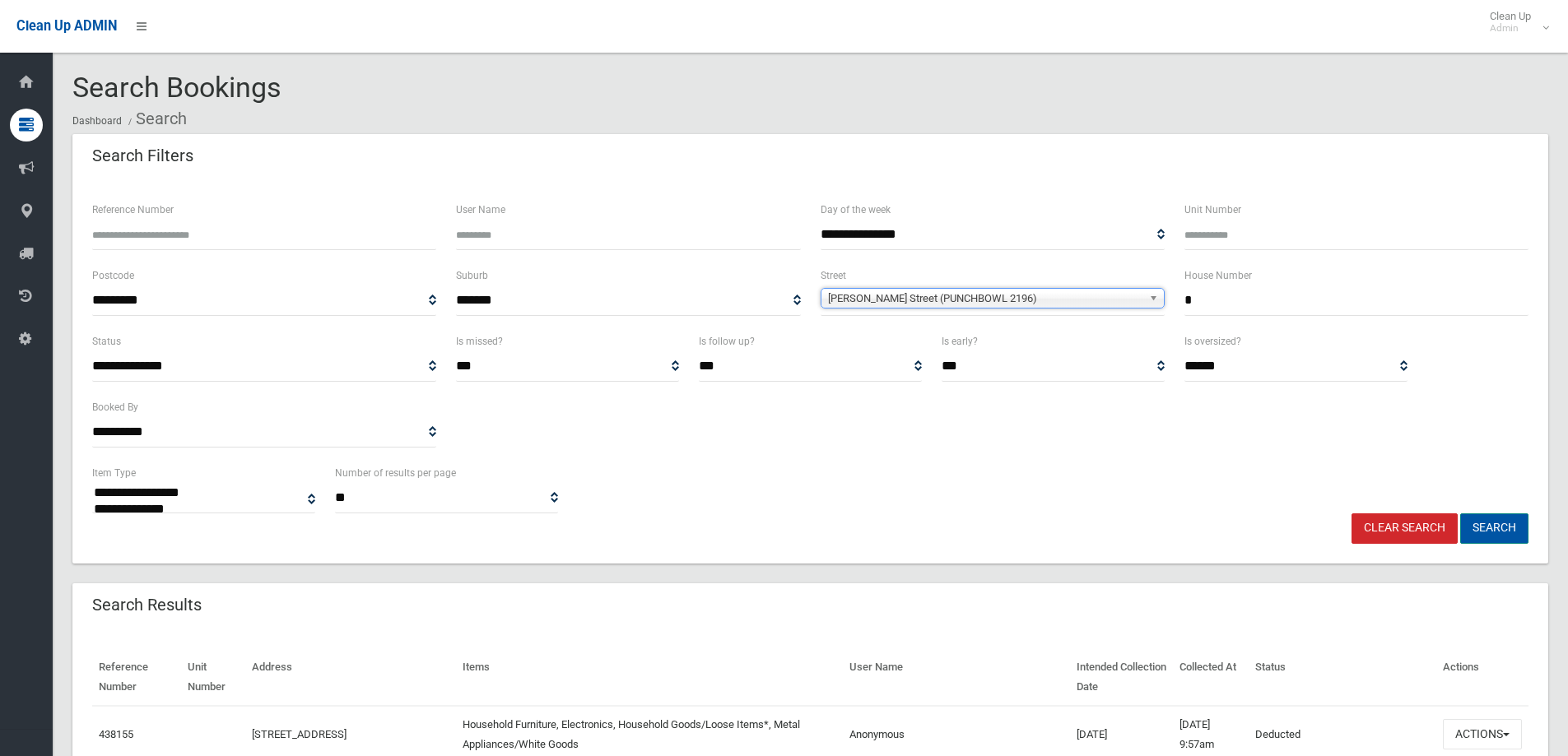
click at [1482, 522] on button "Search" at bounding box center [1495, 528] width 69 height 30
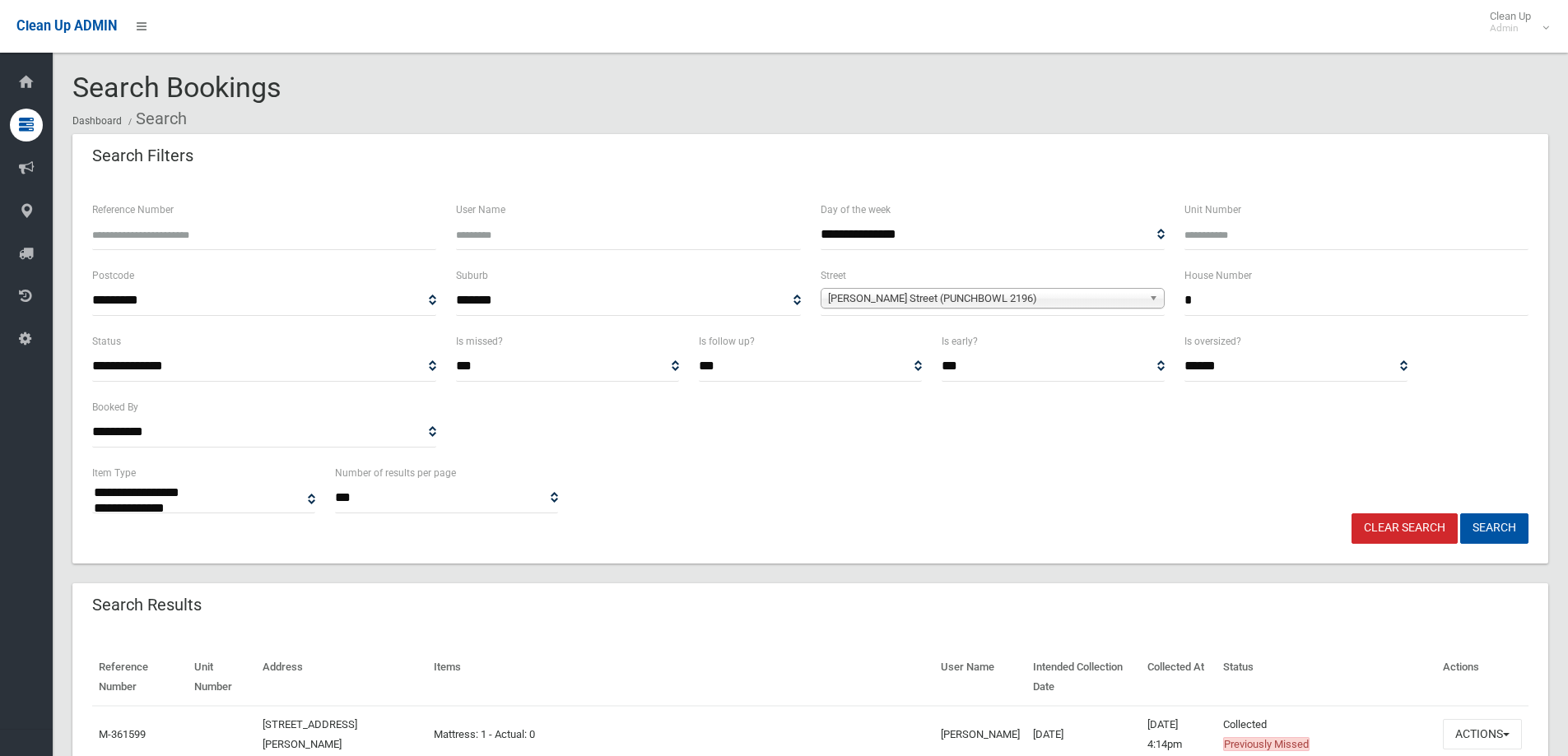
select select
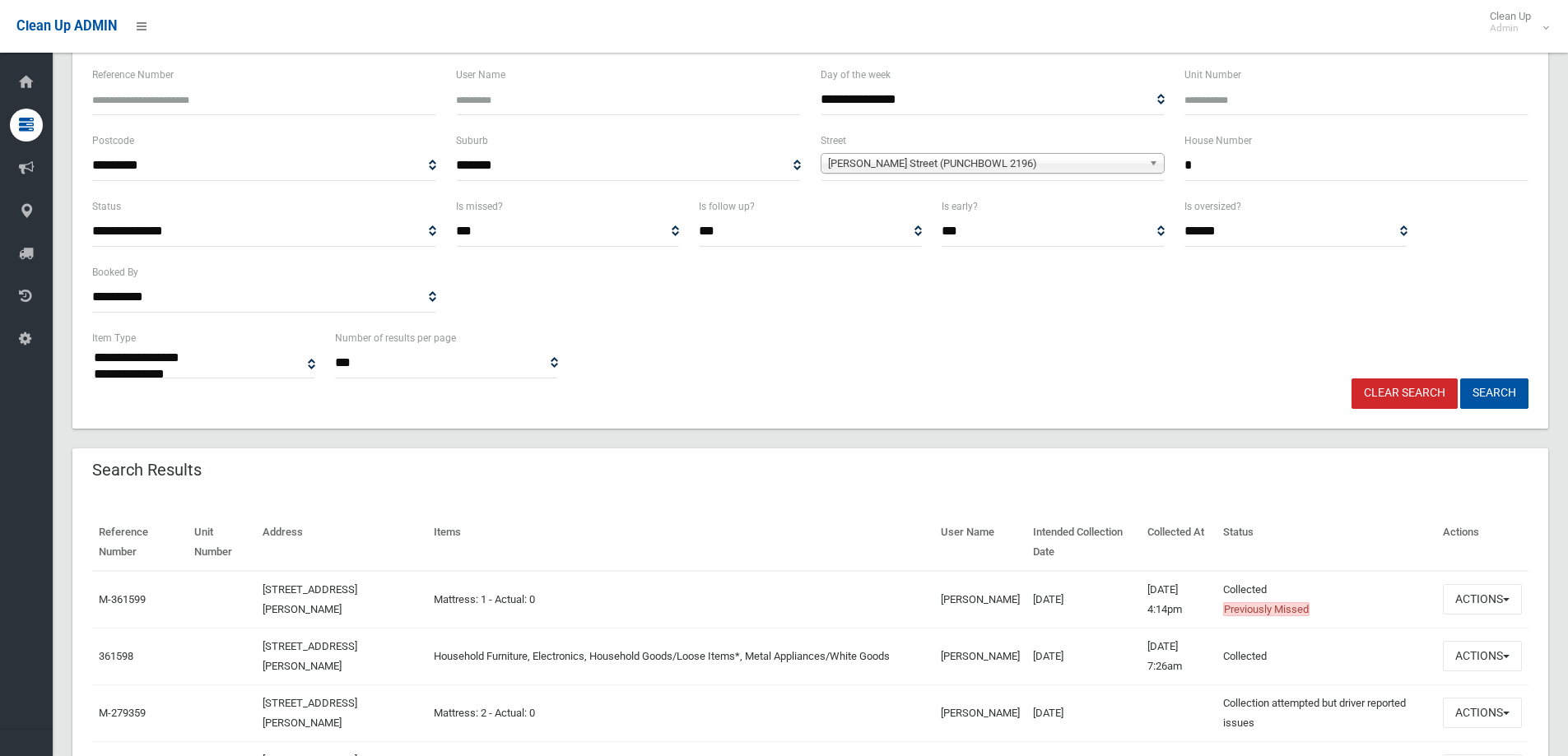
scroll to position [330, 0]
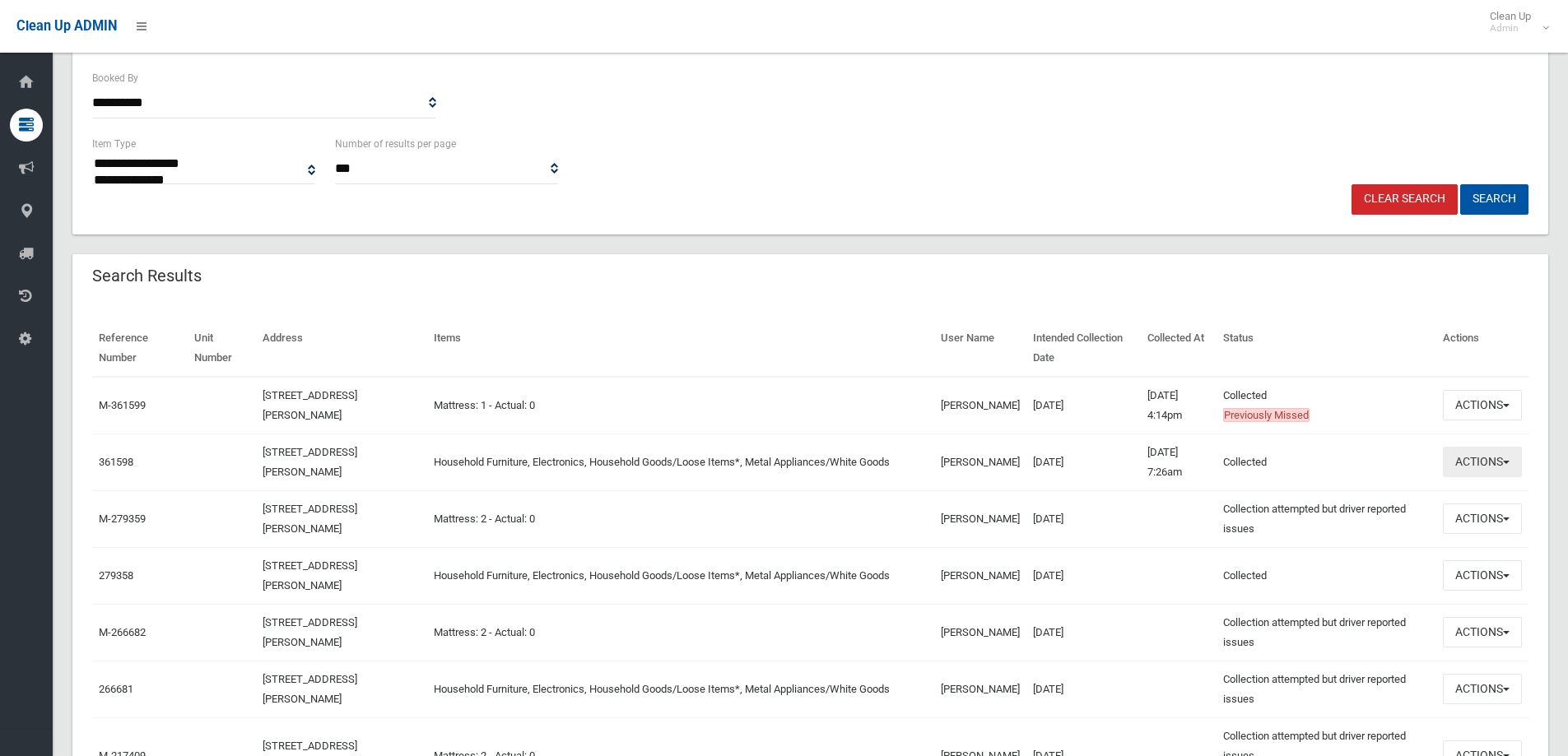
click at [1468, 457] on button "Actions" at bounding box center [1482, 462] width 79 height 30
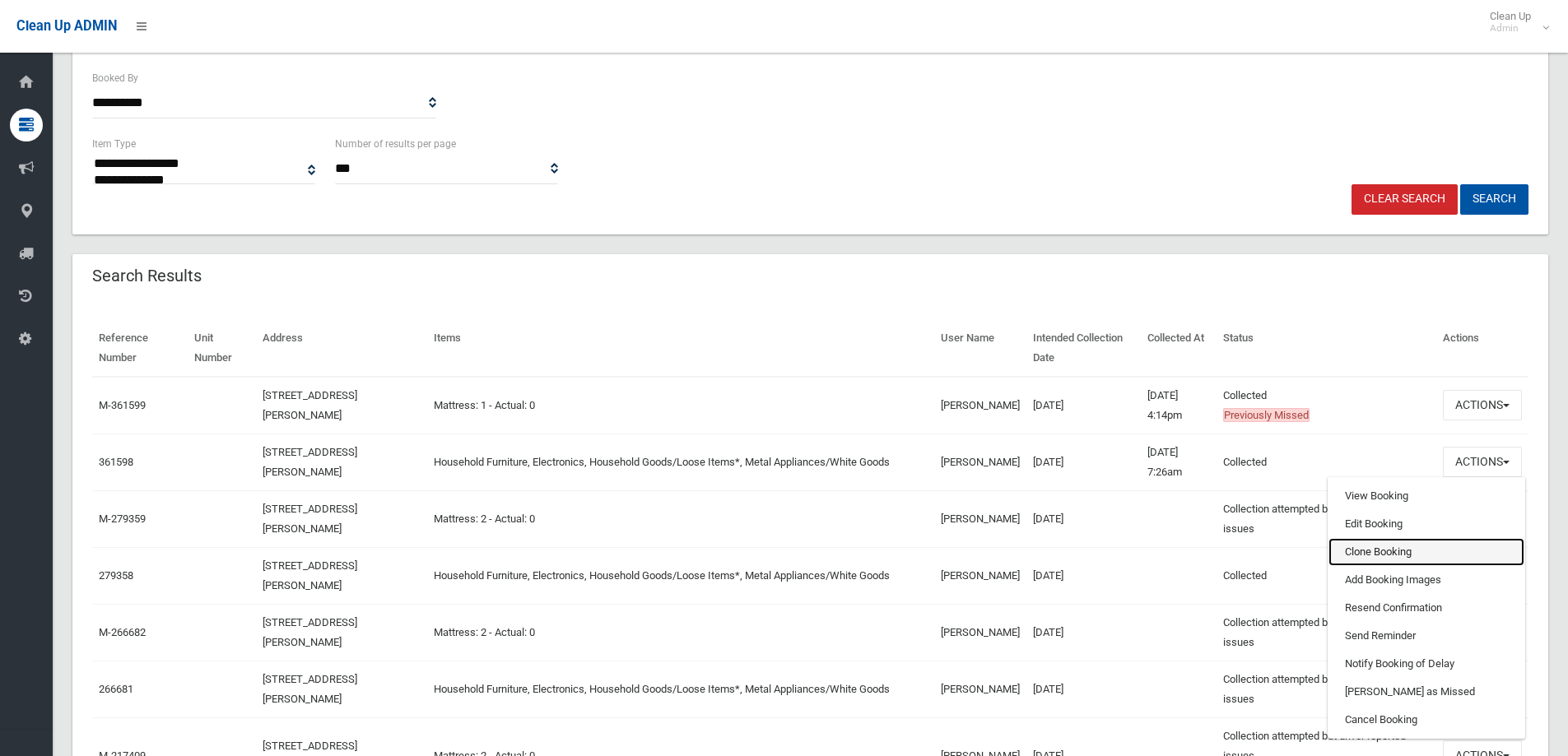
click at [1387, 556] on link "Clone Booking" at bounding box center [1427, 553] width 196 height 28
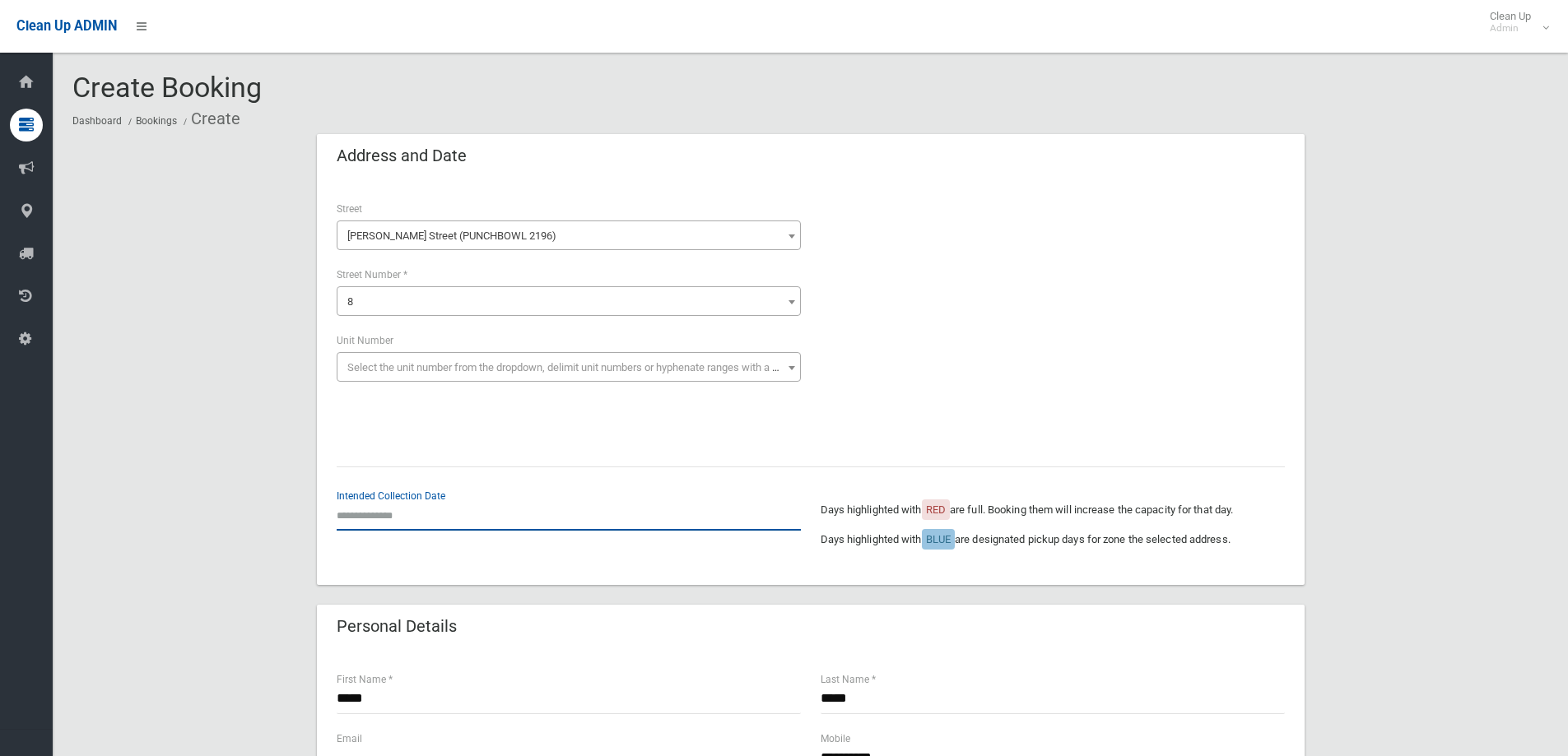
click at [417, 508] on input "text" at bounding box center [569, 515] width 464 height 30
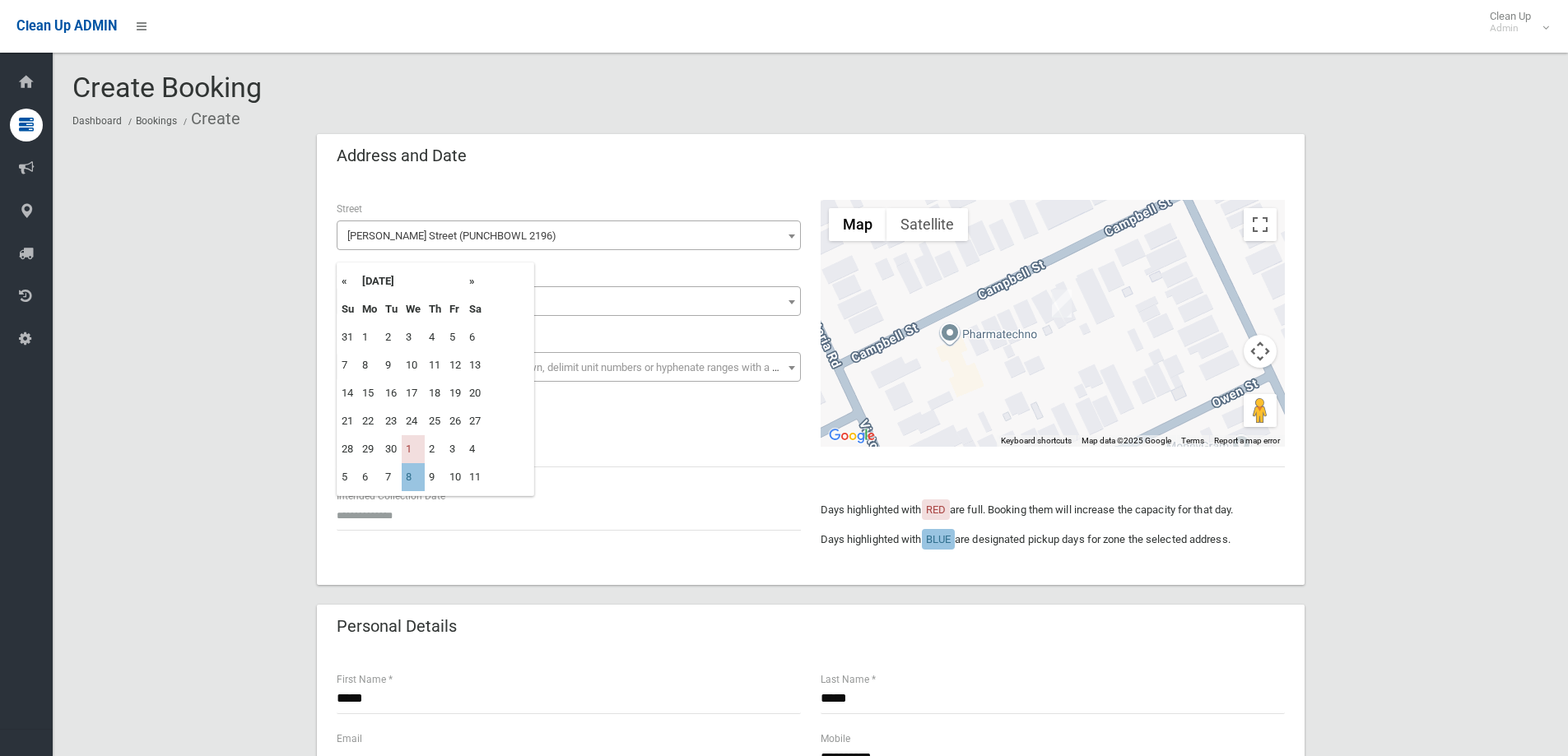
click at [407, 478] on td "8" at bounding box center [413, 477] width 23 height 28
type input "**********"
click at [374, 495] on div "**********" at bounding box center [569, 508] width 464 height 43
click at [373, 517] on input "**********" at bounding box center [569, 515] width 464 height 30
click at [409, 363] on td "8" at bounding box center [413, 365] width 23 height 28
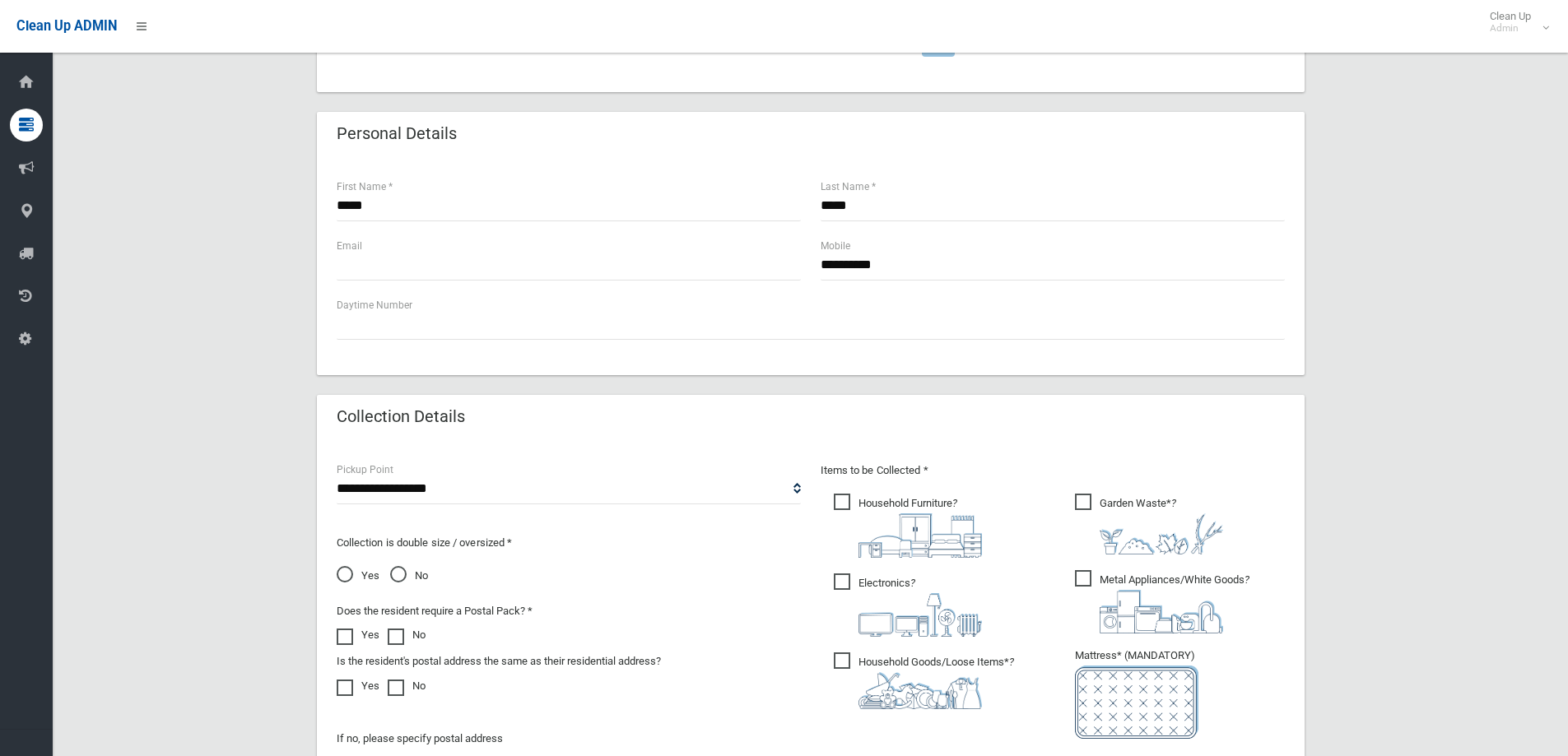
scroll to position [493, 0]
click at [1092, 514] on span "Garden Waste* ?" at bounding box center [1149, 523] width 148 height 61
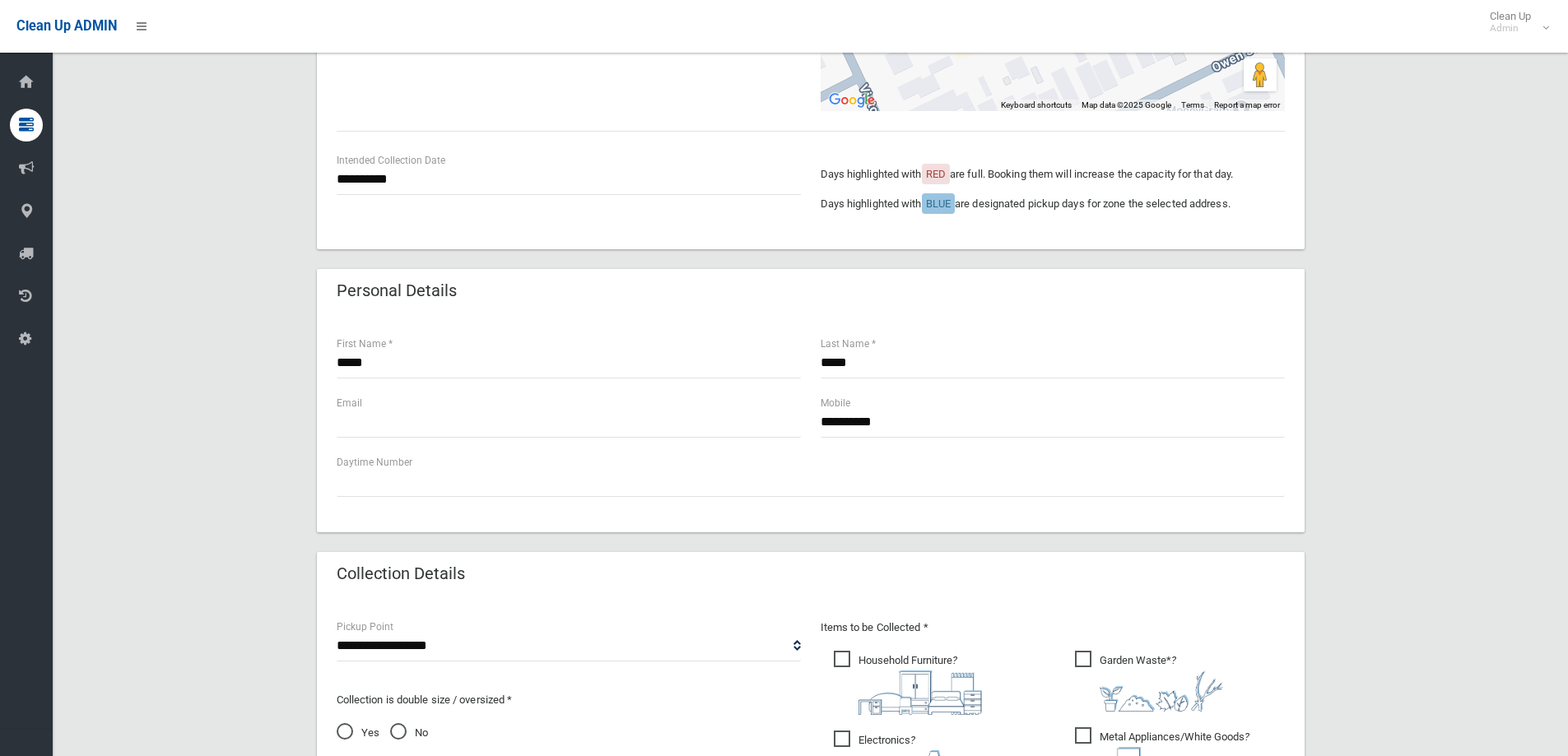
scroll to position [165, 0]
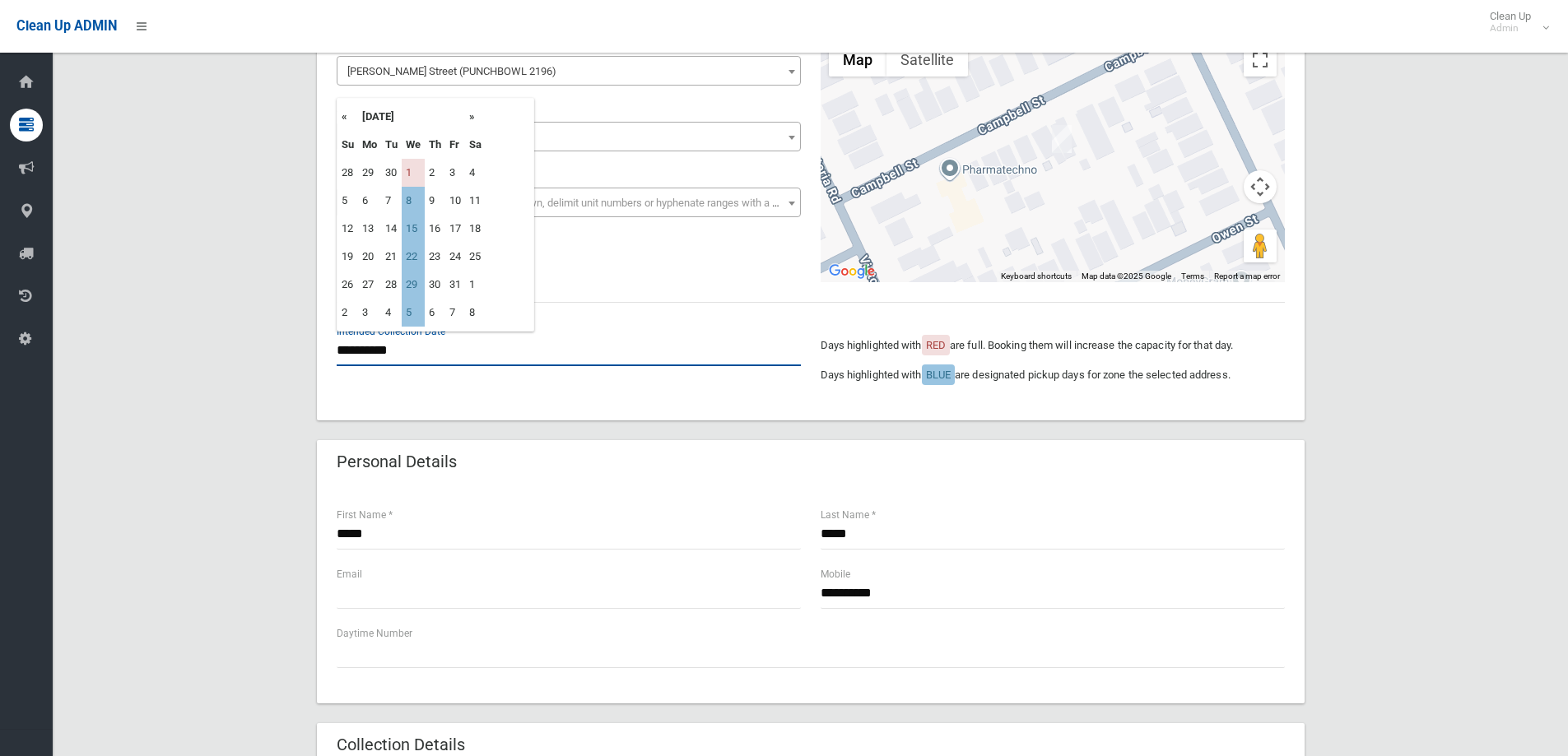
click at [437, 353] on input "**********" at bounding box center [569, 351] width 464 height 30
click at [1426, 372] on div "**********" at bounding box center [810, 687] width 1476 height 1436
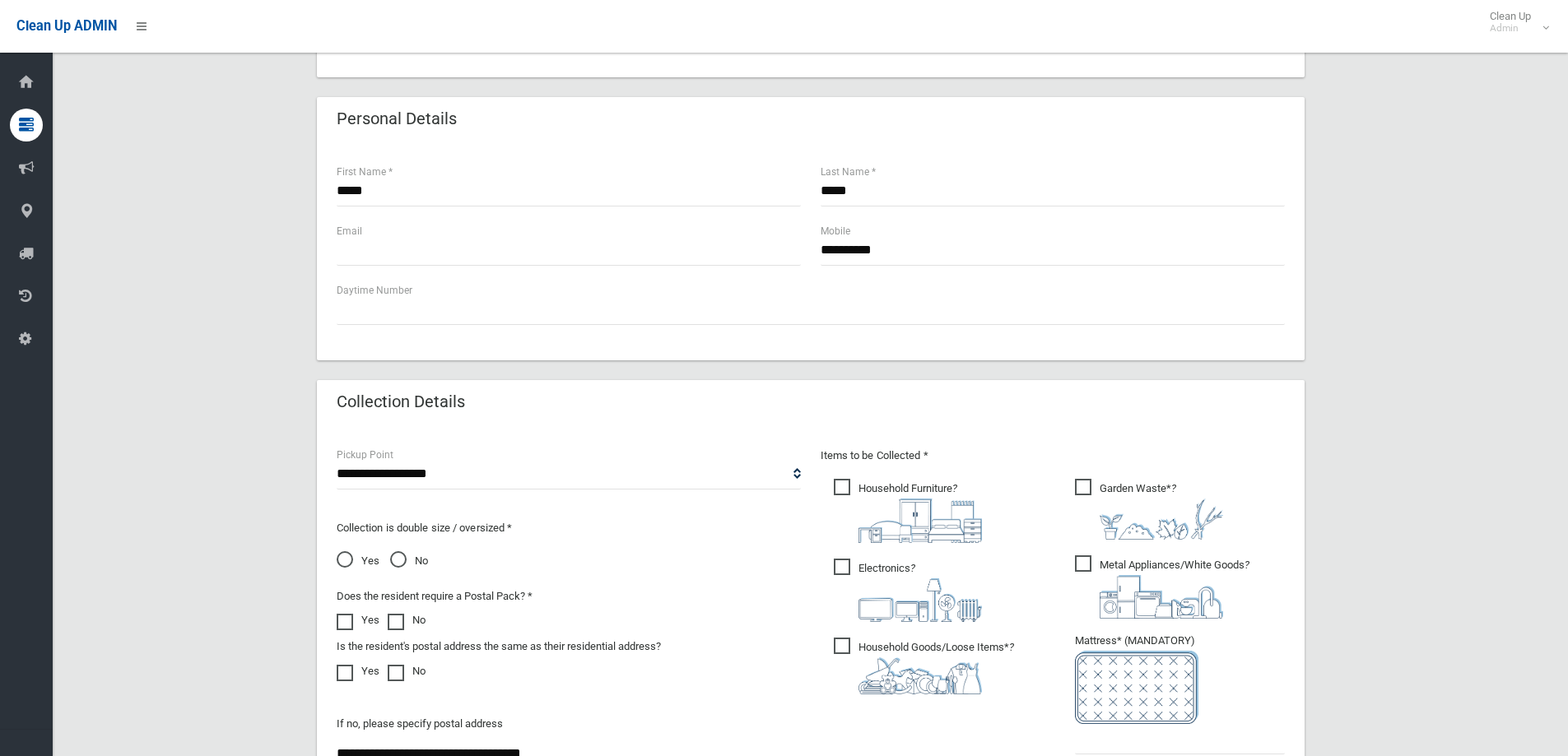
scroll to position [658, 0]
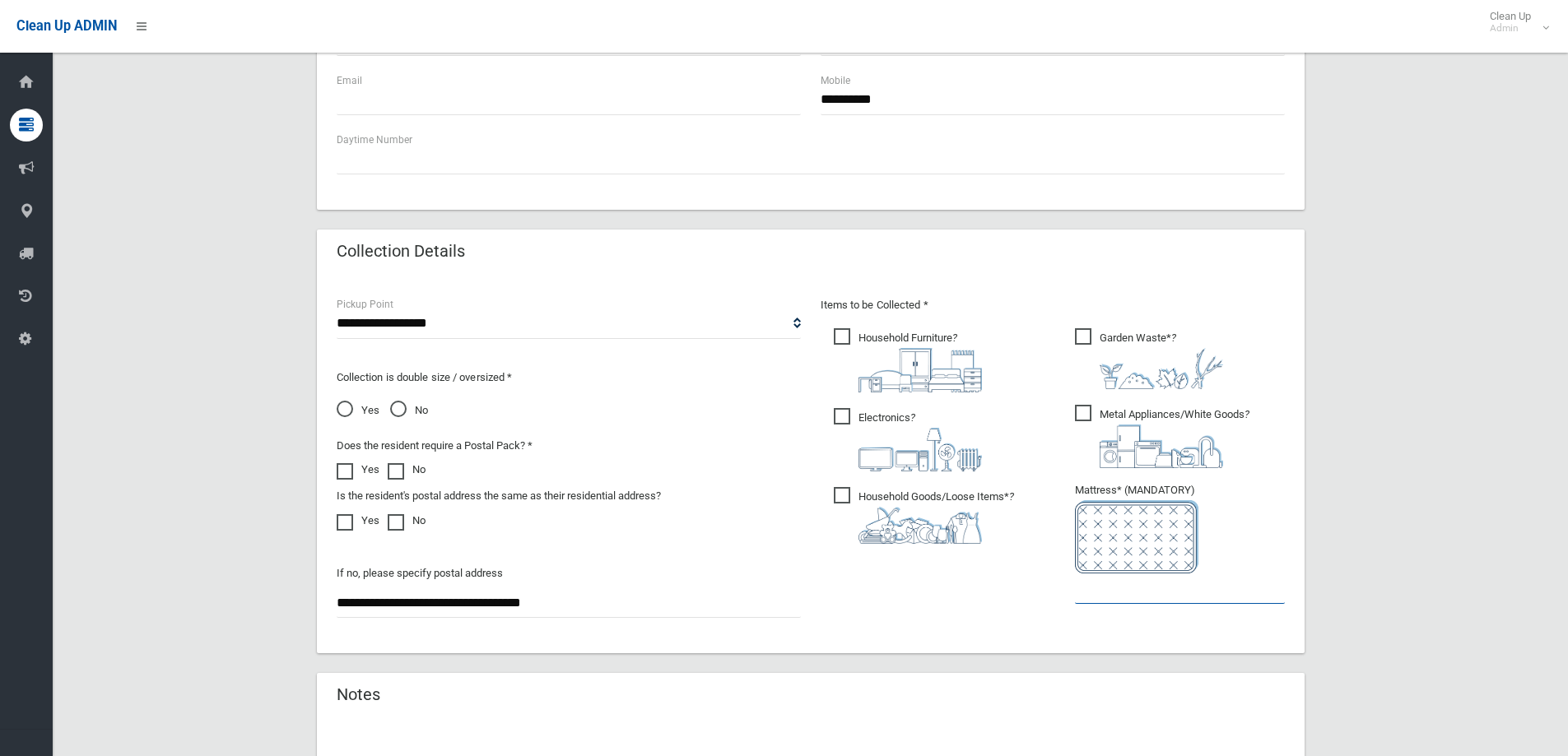
click at [1140, 602] on input "text" at bounding box center [1180, 588] width 210 height 30
click at [1156, 605] on ul "Garden Waste* ?" at bounding box center [1173, 470] width 223 height 291
click at [1175, 594] on input "text" at bounding box center [1180, 588] width 210 height 30
type input "*"
click at [1357, 451] on div "**********" at bounding box center [810, 193] width 1476 height 1436
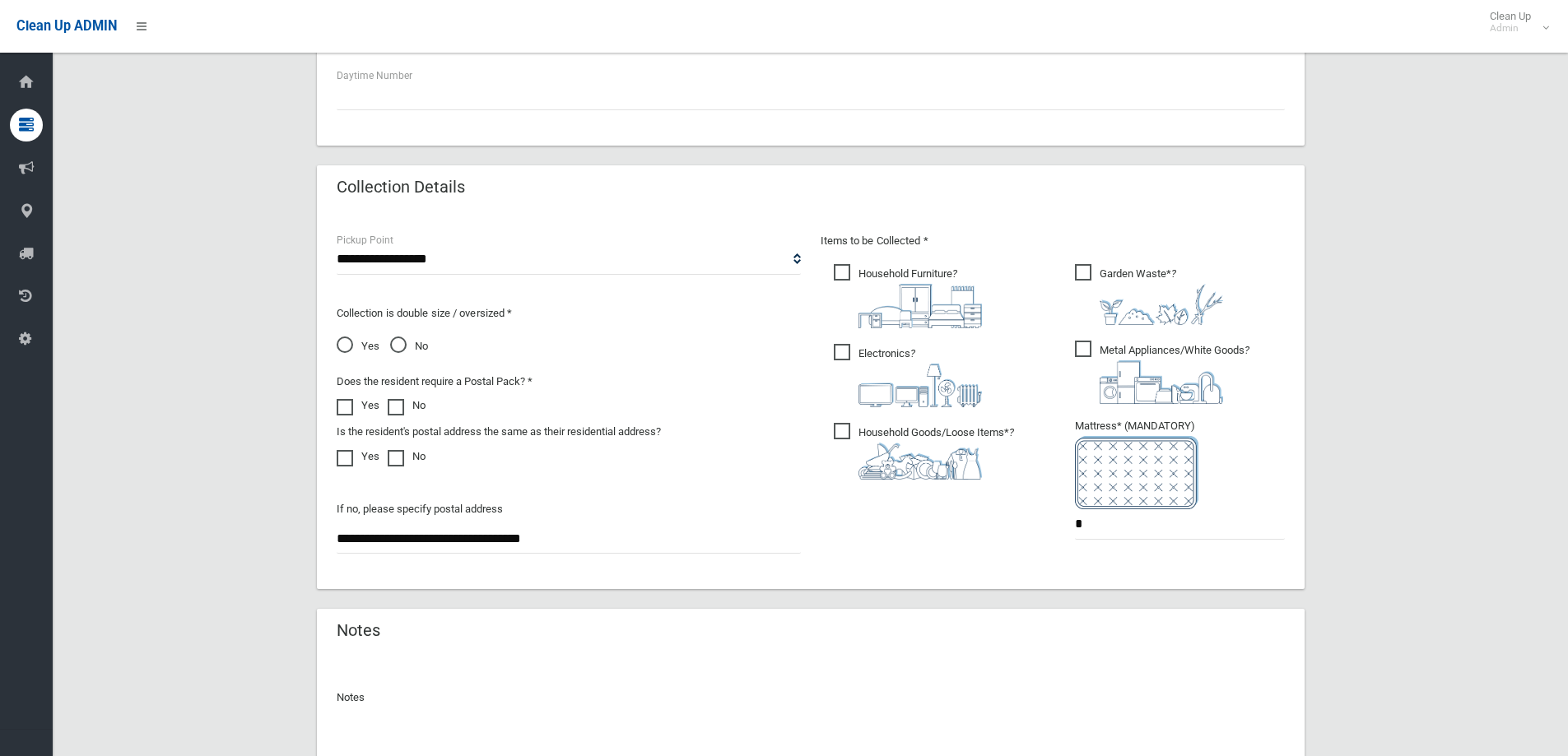
scroll to position [873, 0]
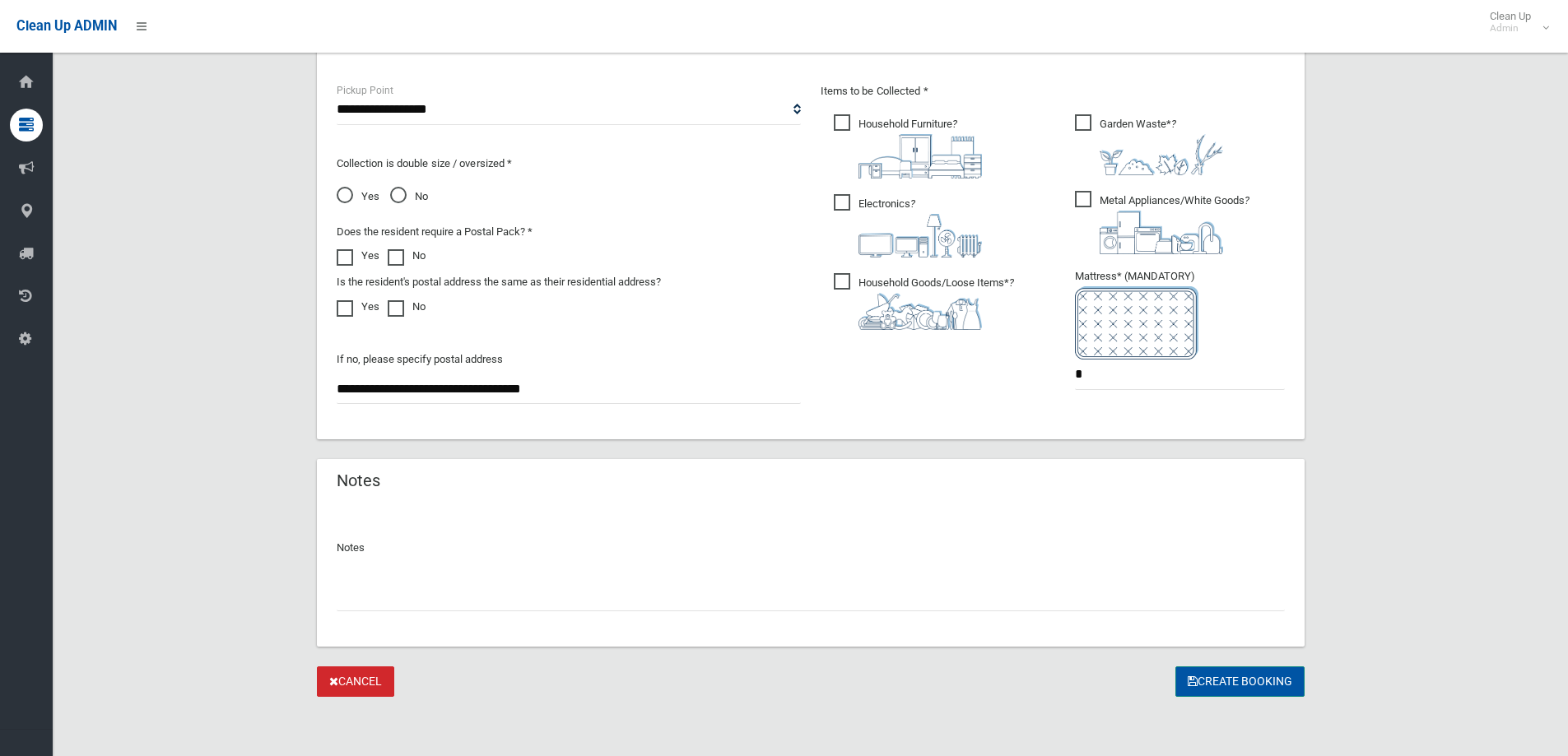
click at [1228, 685] on button "Create Booking" at bounding box center [1239, 682] width 129 height 30
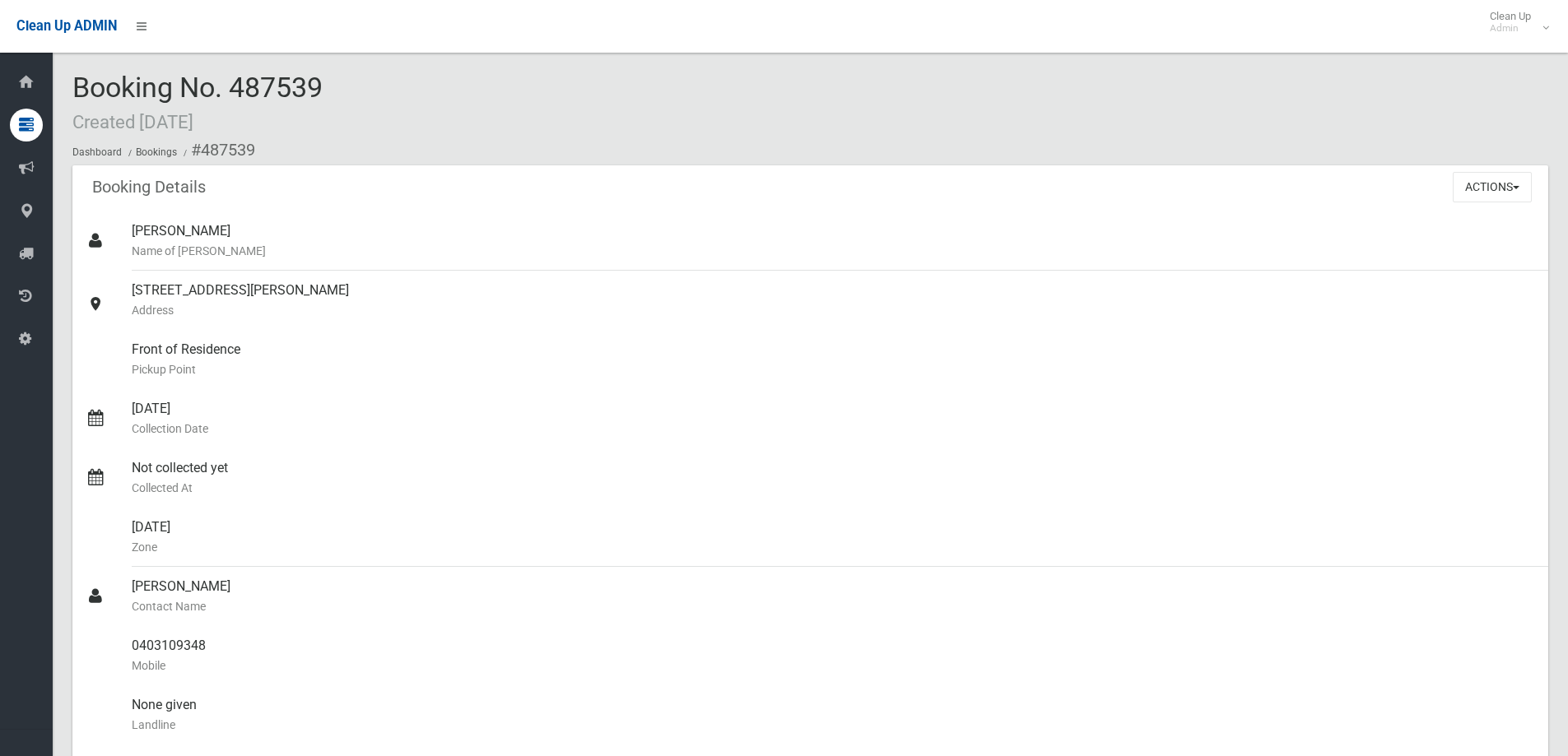
drag, startPoint x: 383, startPoint y: 101, endPoint x: 74, endPoint y: 87, distance: 309.3
click at [74, 87] on div "Booking No. 487539 Created 23/09/2025 Dashboard Bookings #487539" at bounding box center [810, 119] width 1476 height 93
click at [390, 96] on div "Booking No. 487539 Created 23/09/2025 Dashboard Bookings #487539" at bounding box center [810, 119] width 1476 height 93
drag, startPoint x: 376, startPoint y: 88, endPoint x: 75, endPoint y: 104, distance: 301.4
click at [75, 104] on div "Booking No. 487539 Created 23/09/2025 Dashboard Bookings #487539" at bounding box center [810, 119] width 1476 height 93
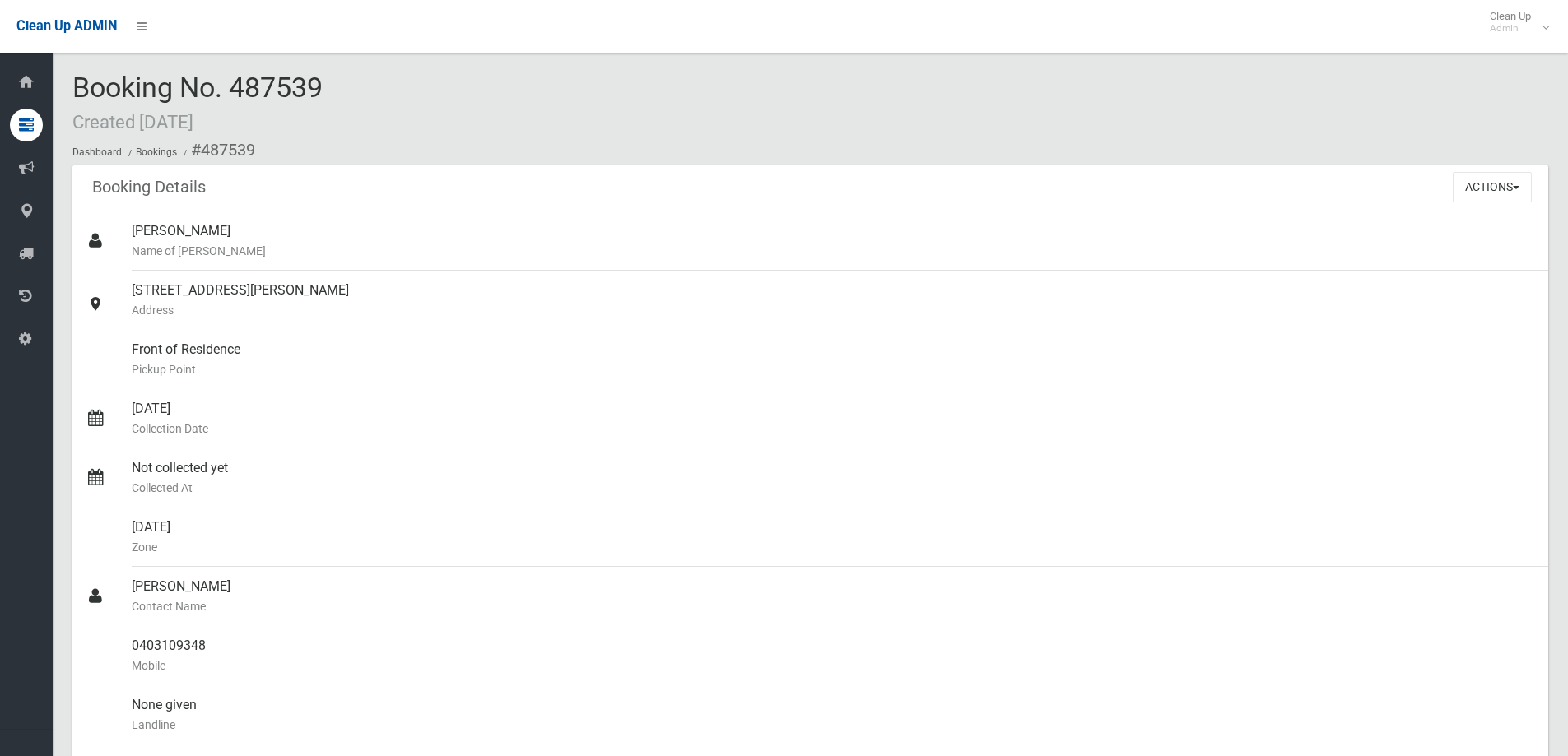
click at [257, 76] on span "Booking No. 487539 Created 23/09/2025" at bounding box center [198, 103] width 251 height 64
drag, startPoint x: 331, startPoint y: 81, endPoint x: 73, endPoint y: 56, distance: 259.2
click at [73, 56] on div "Booking No. 487539 Created 23/09/2025 Dashboard Bookings #487539 Booking Detail…" at bounding box center [810, 716] width 1515 height 1392
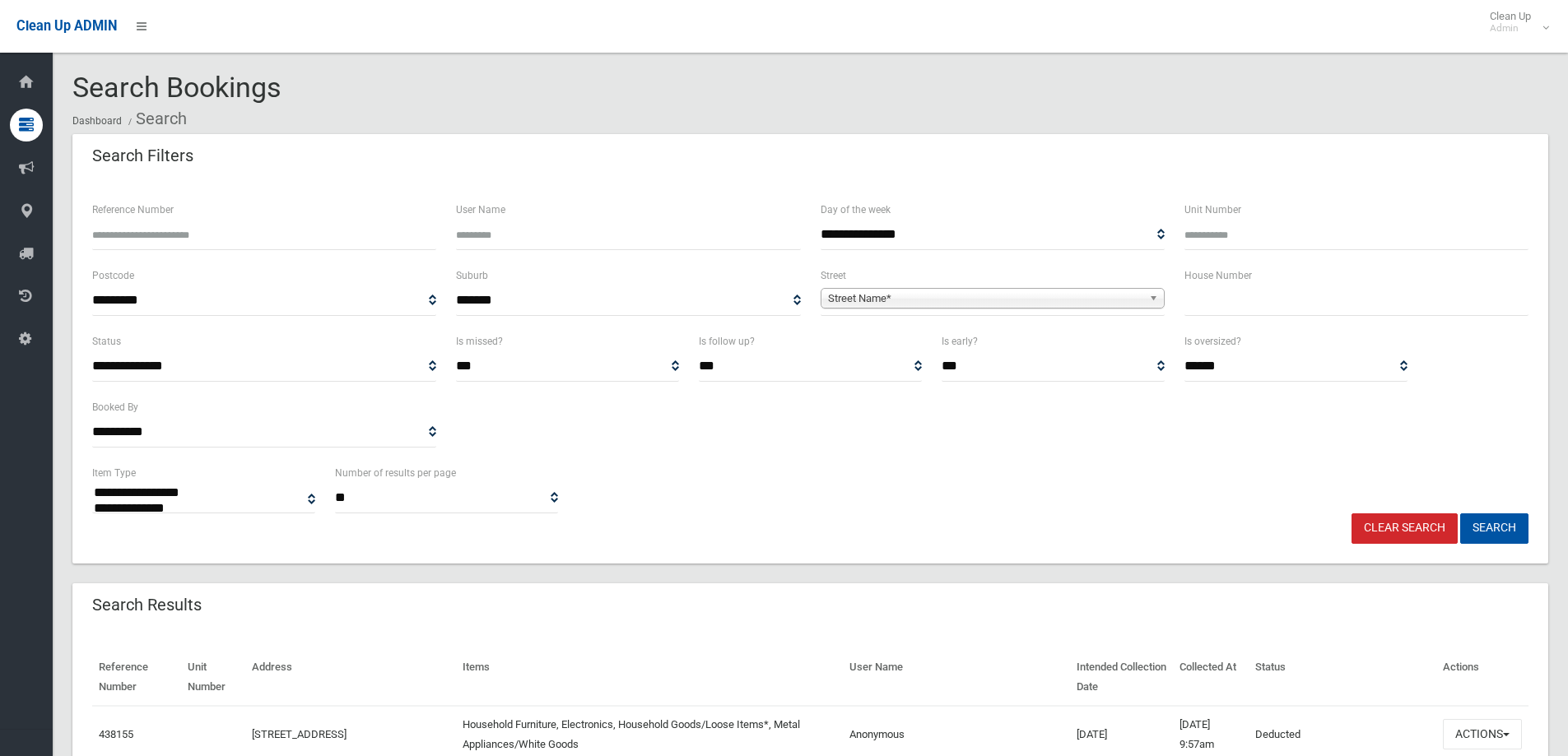
select select
click at [1219, 317] on div "House Number" at bounding box center [1356, 298] width 364 height 66
click at [1218, 305] on input "text" at bounding box center [1356, 300] width 344 height 30
type input "**"
click at [995, 297] on span "Street Name*" at bounding box center [985, 298] width 315 height 20
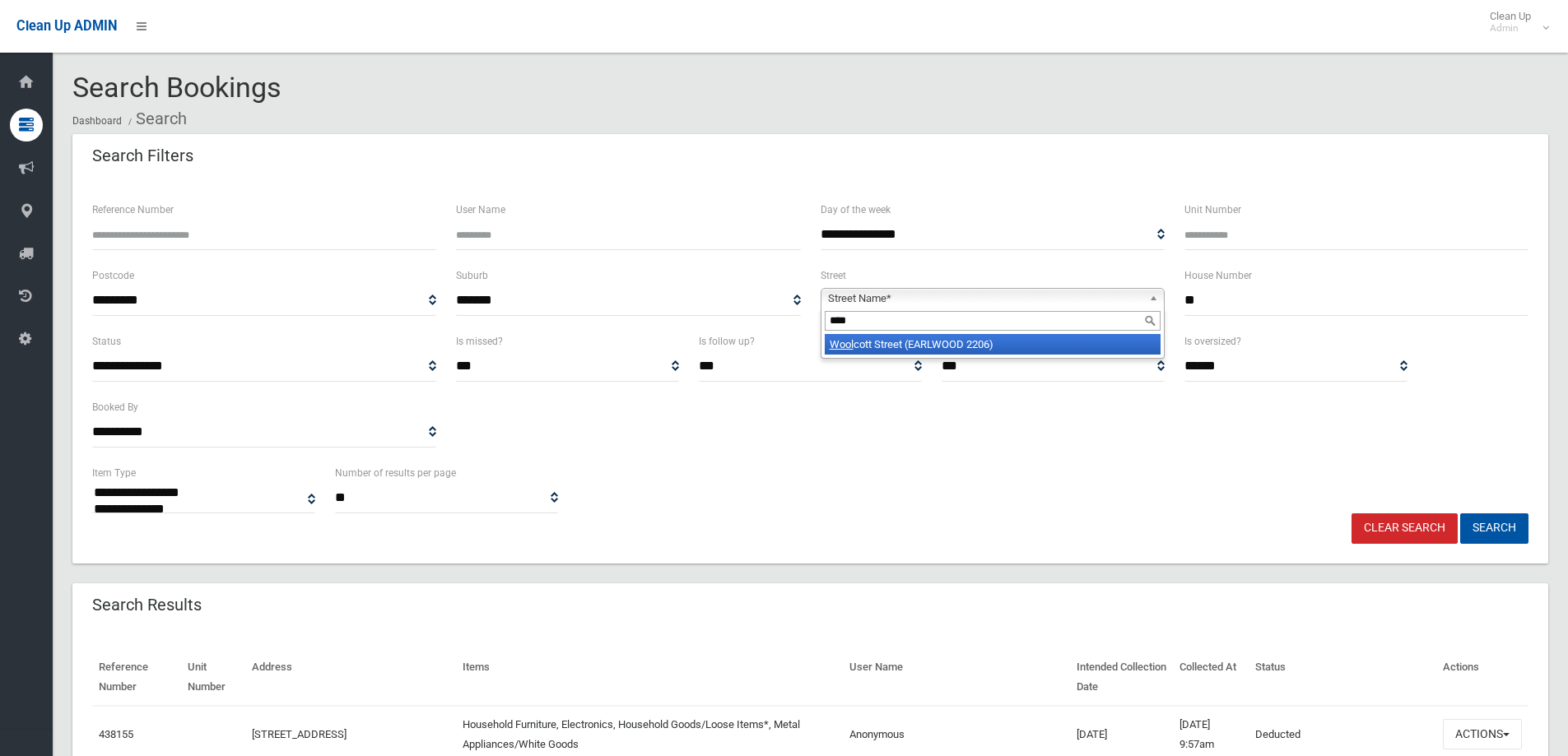
type input "****"
click at [907, 347] on li "Wool cott Street (EARLWOOD 2206)" at bounding box center [993, 345] width 336 height 21
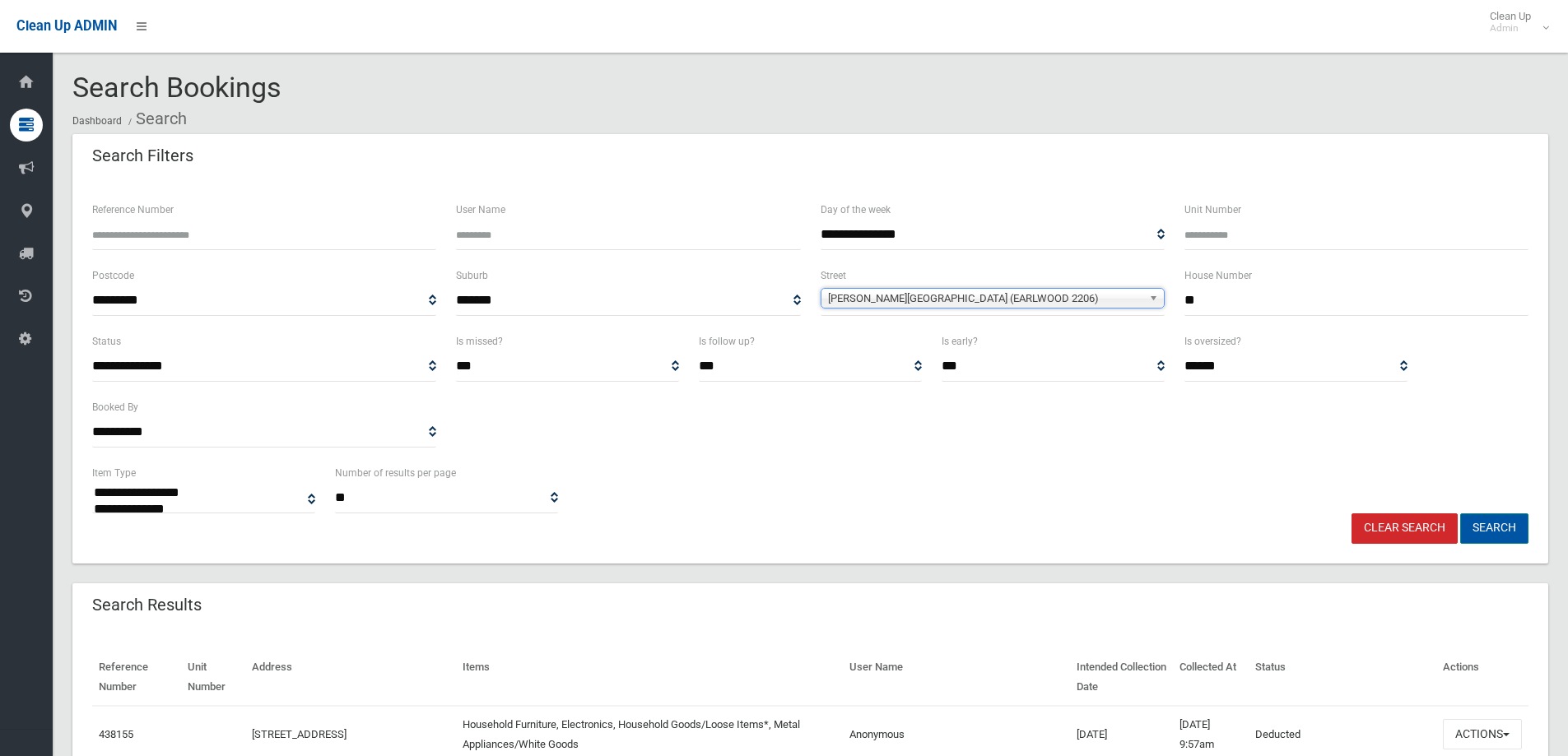
click at [1481, 519] on button "Search" at bounding box center [1495, 528] width 69 height 30
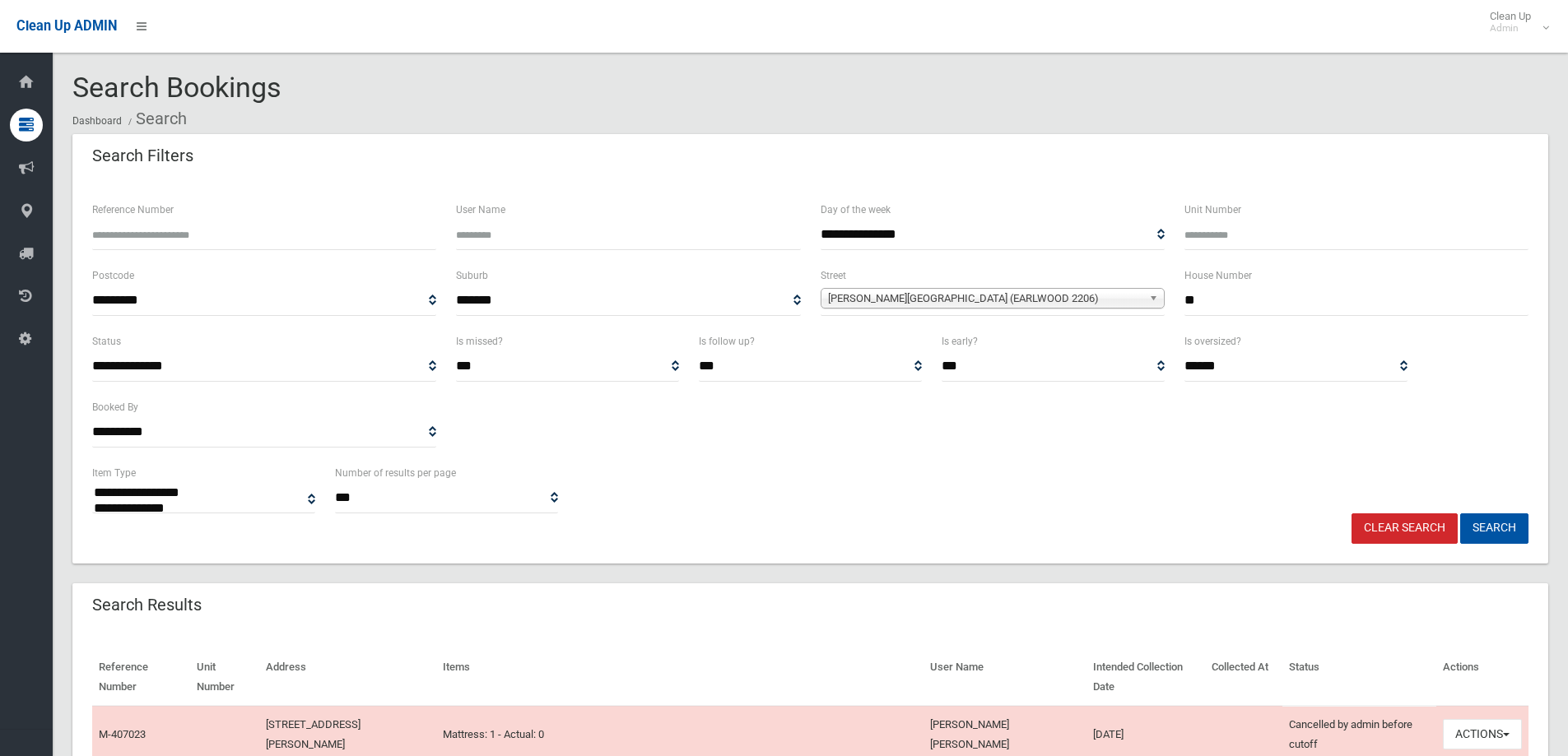
select select
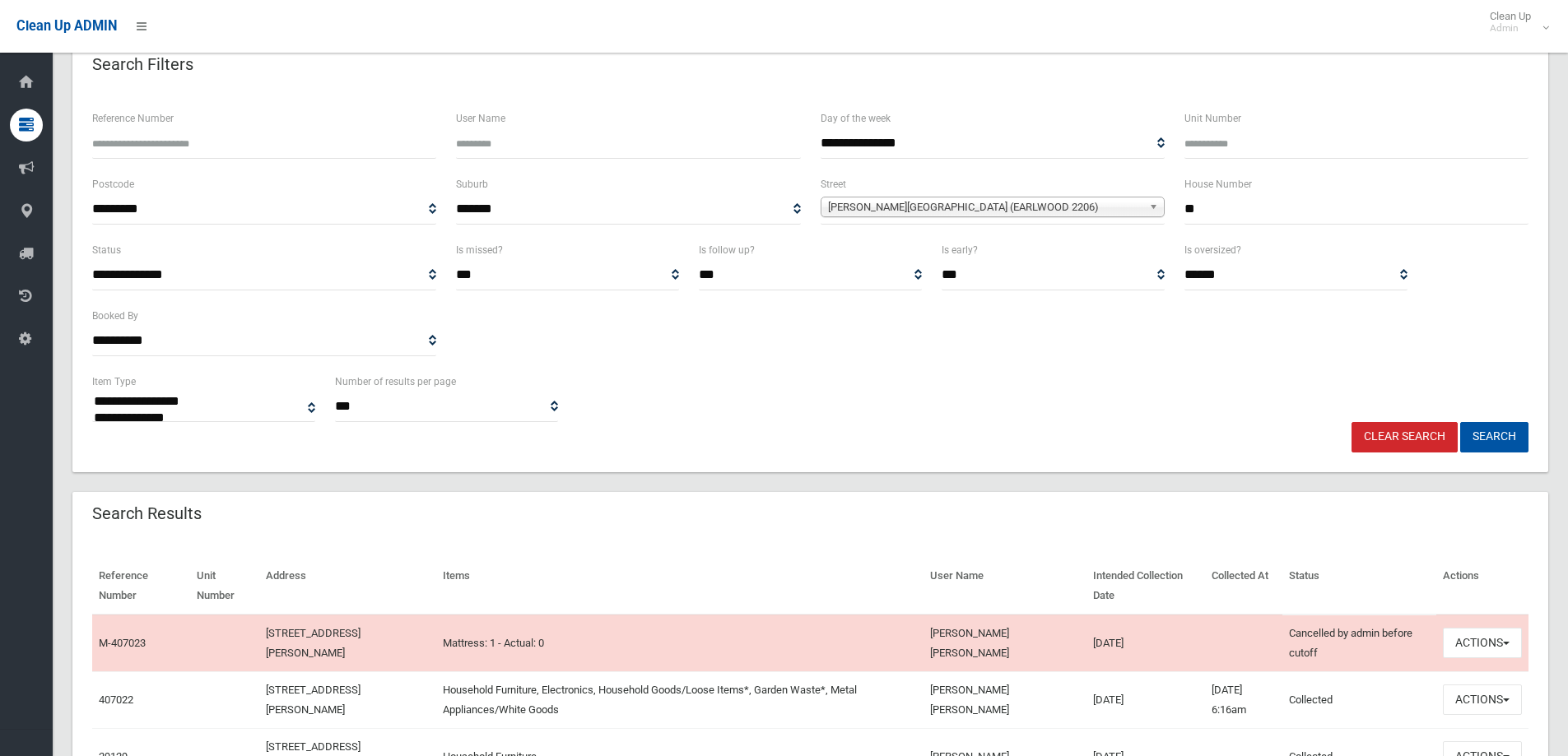
scroll to position [165, 0]
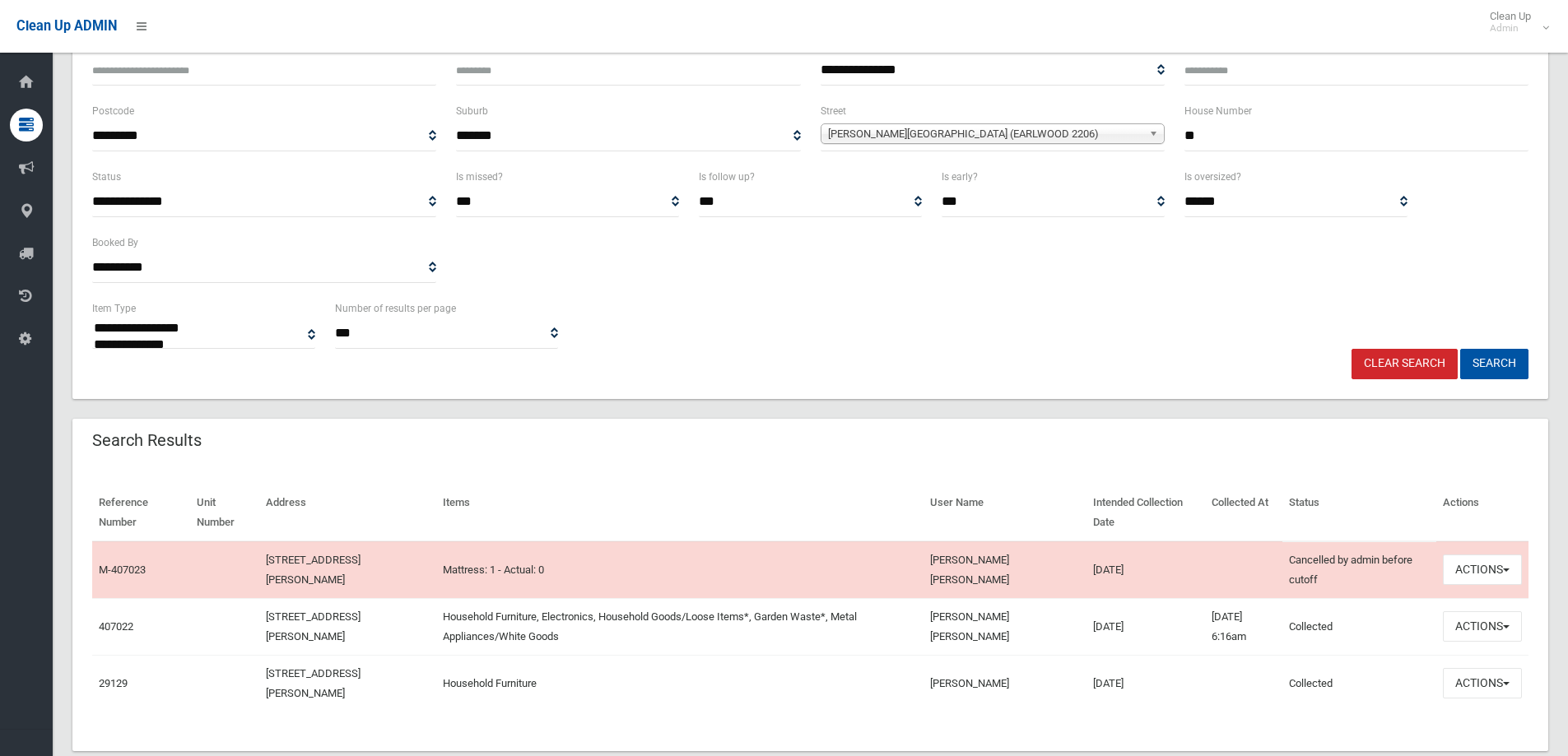
click at [1456, 587] on td "Actions View Booking Edit Booking Clone Booking Add Booking Images Resend Confi…" at bounding box center [1482, 570] width 92 height 57
click at [1466, 632] on button "Actions" at bounding box center [1482, 626] width 79 height 30
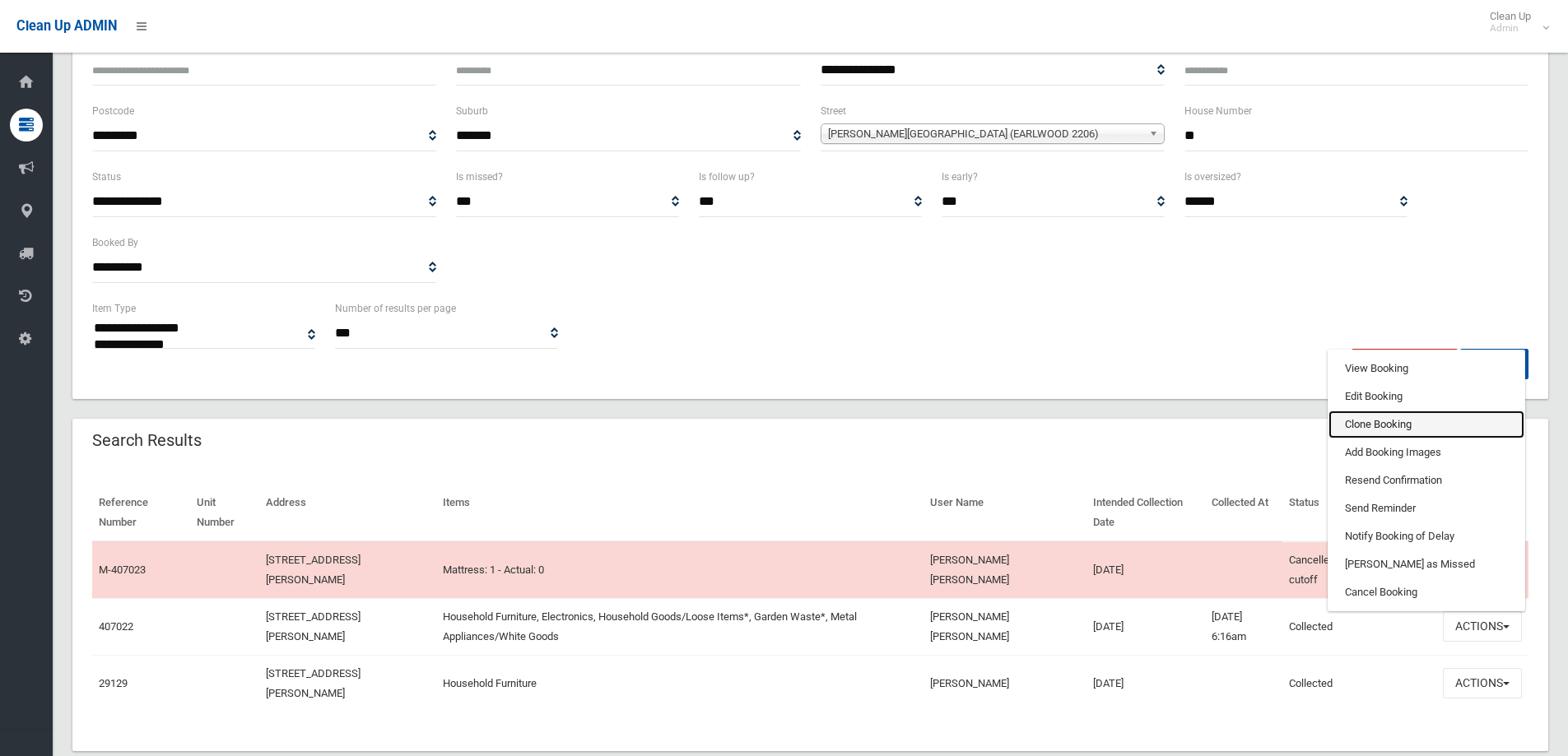
click at [1355, 422] on link "Clone Booking" at bounding box center [1427, 425] width 196 height 28
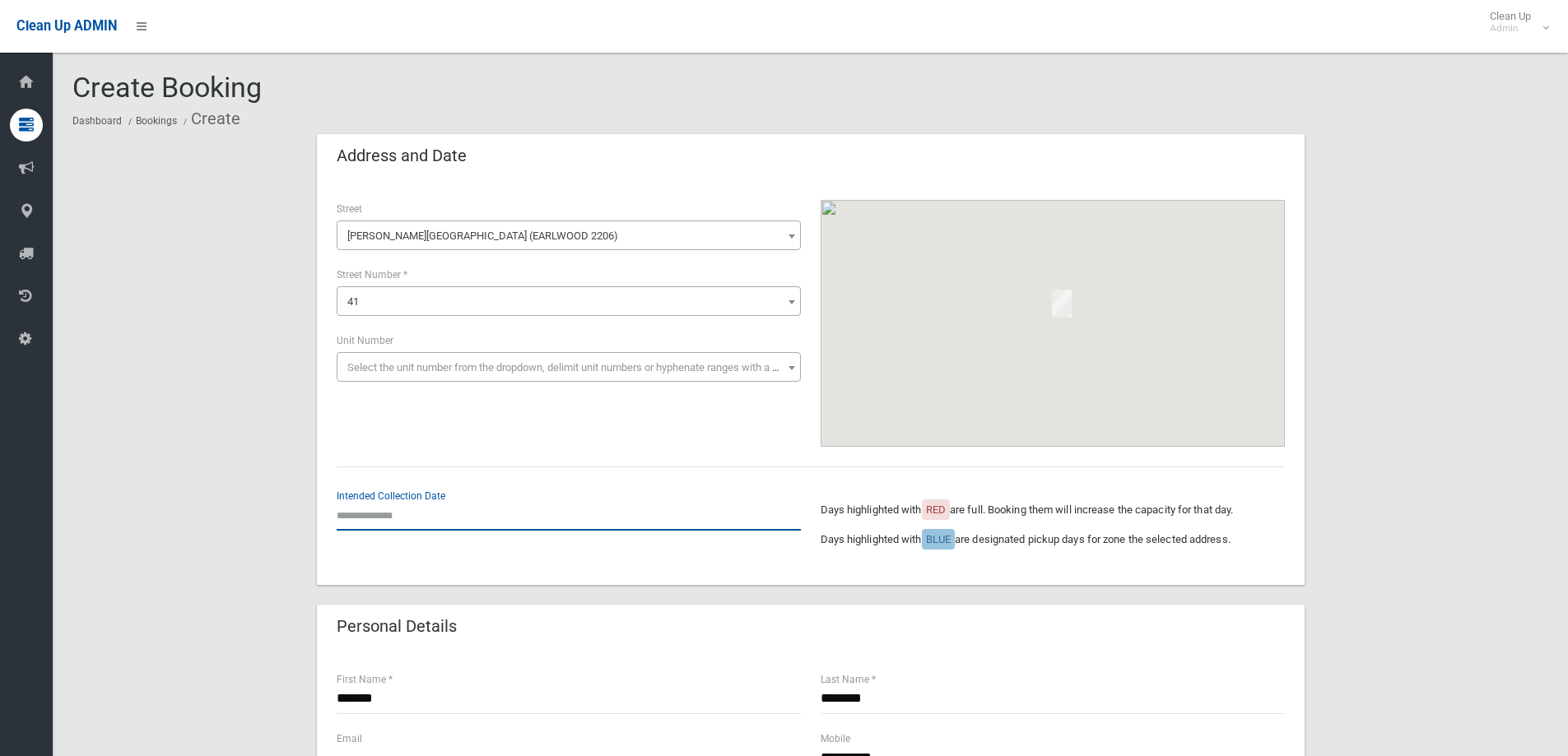
click at [370, 514] on input "text" at bounding box center [569, 515] width 464 height 30
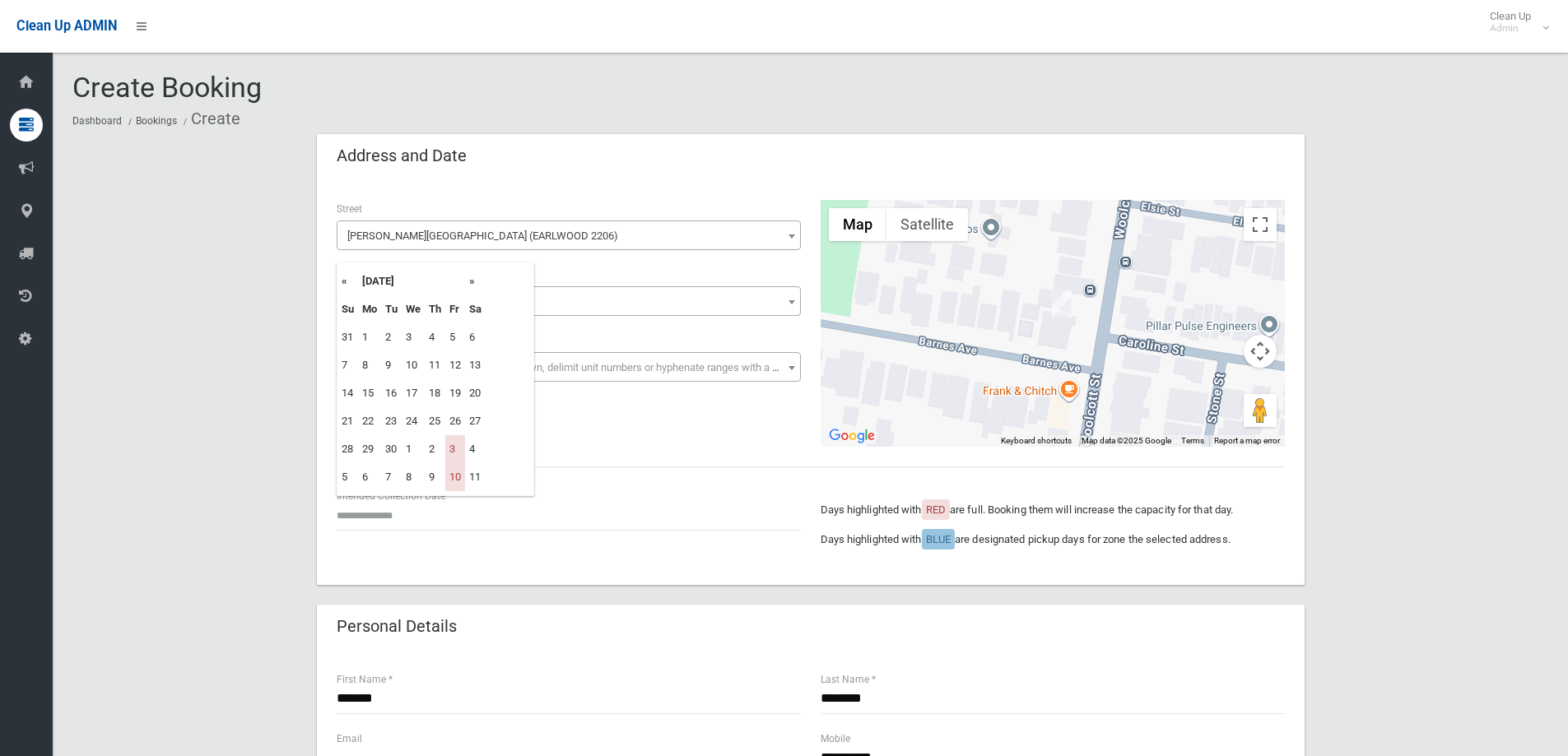
click at [471, 285] on th "»" at bounding box center [476, 281] width 21 height 28
click at [455, 423] on td "24" at bounding box center [455, 422] width 20 height 28
type input "**********"
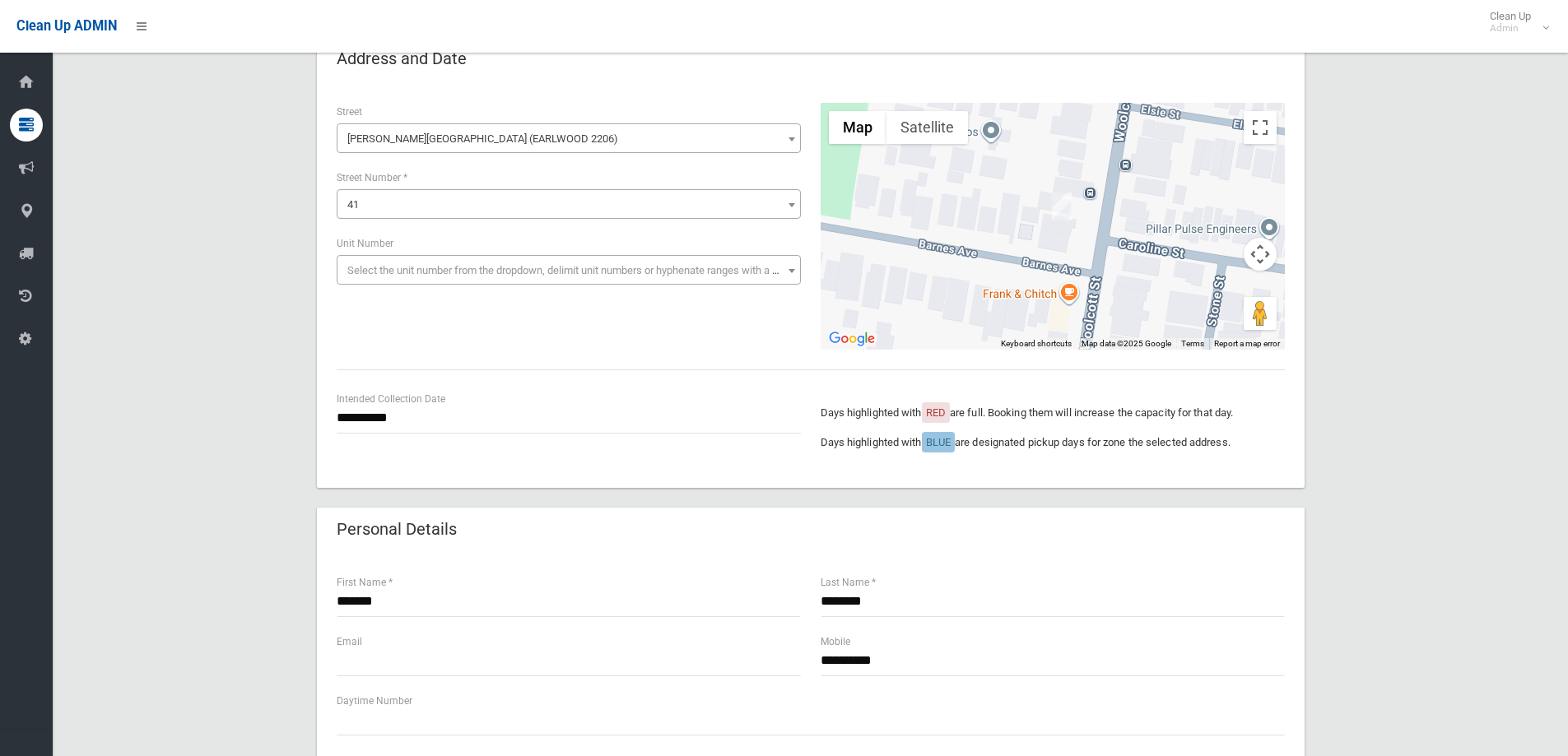
scroll to position [330, 0]
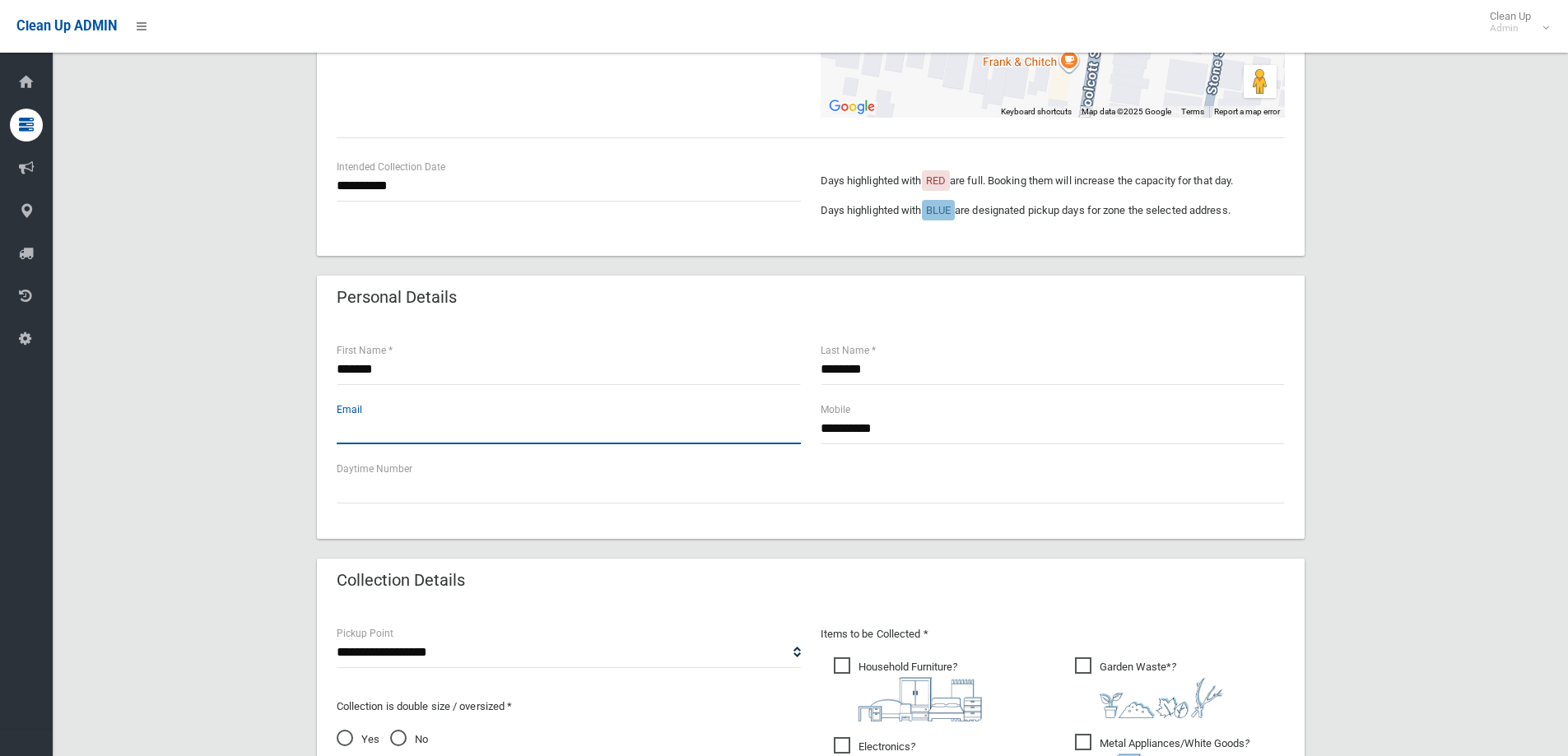
click at [519, 422] on input "text" at bounding box center [569, 429] width 464 height 30
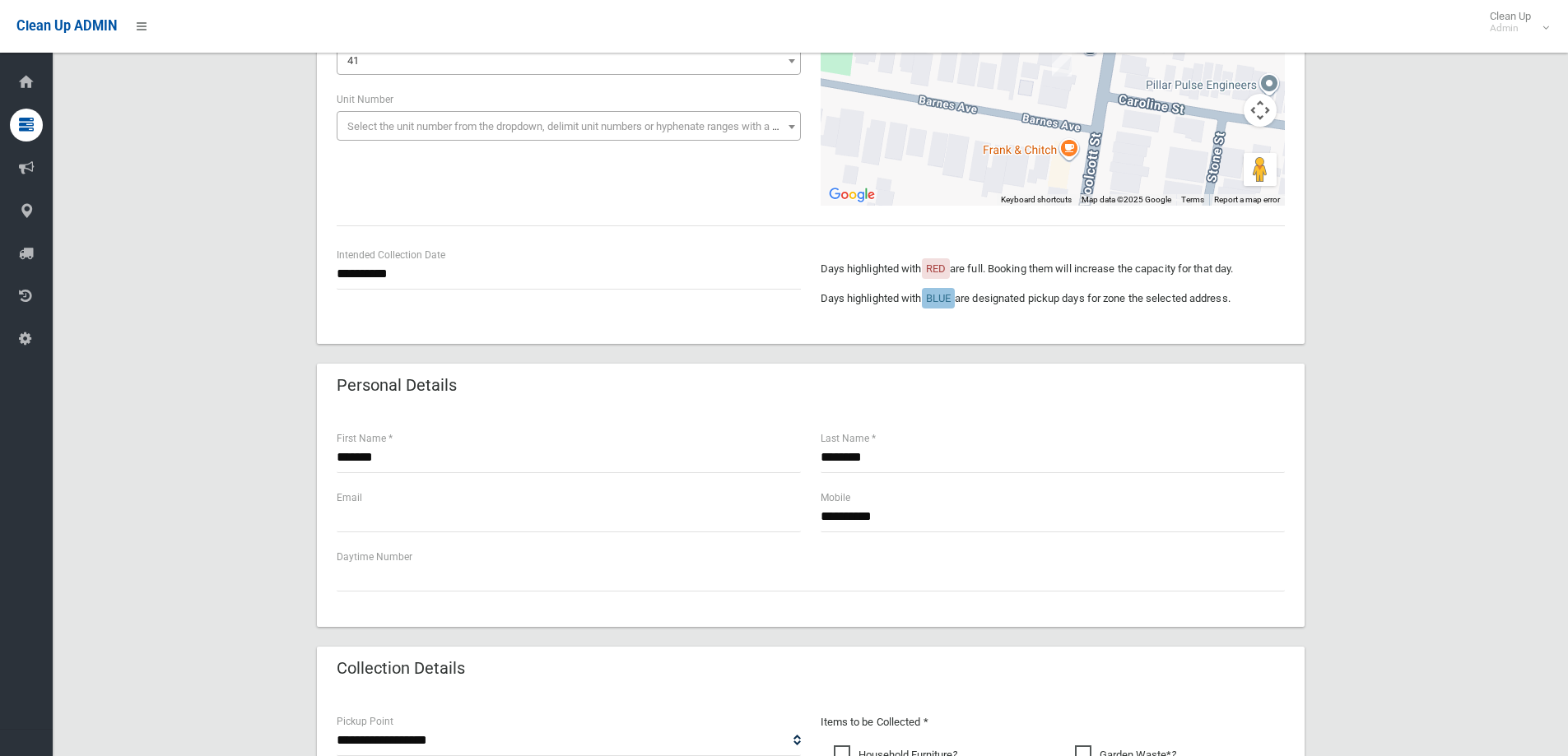
scroll to position [0, 0]
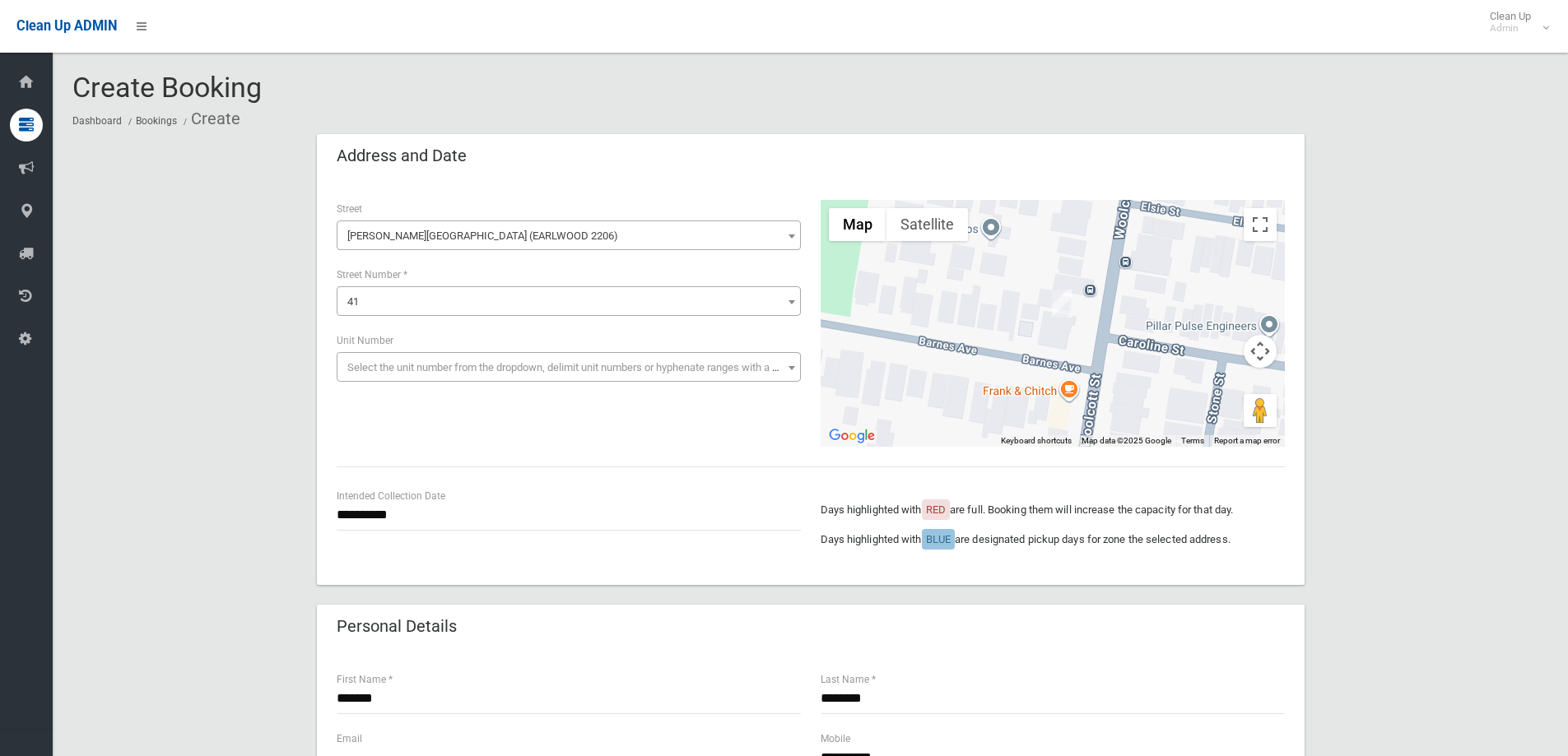
drag, startPoint x: 1367, startPoint y: 552, endPoint x: 1207, endPoint y: 284, distance: 312.1
click at [1288, 194] on div "**********" at bounding box center [811, 382] width 988 height 405
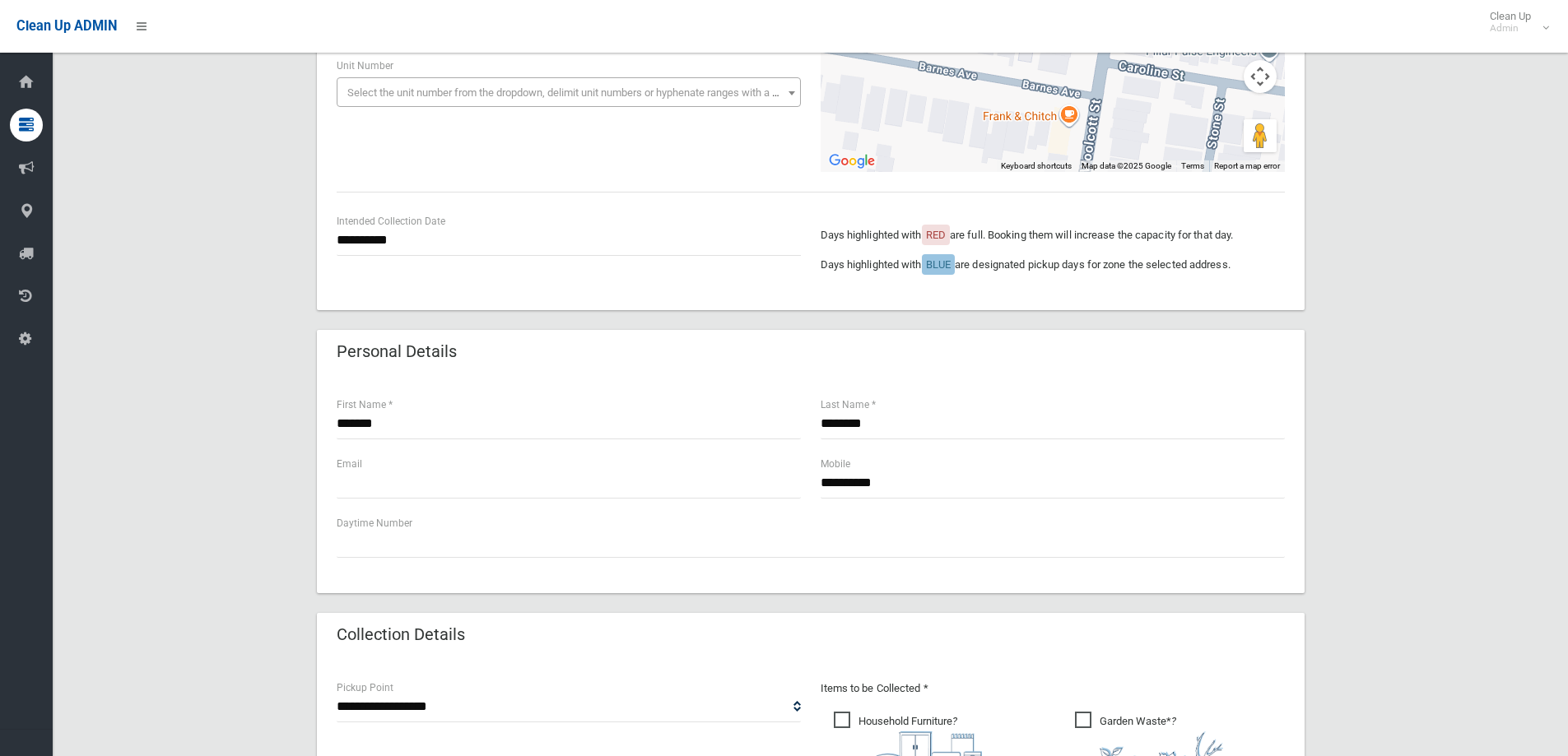
scroll to position [165, 0]
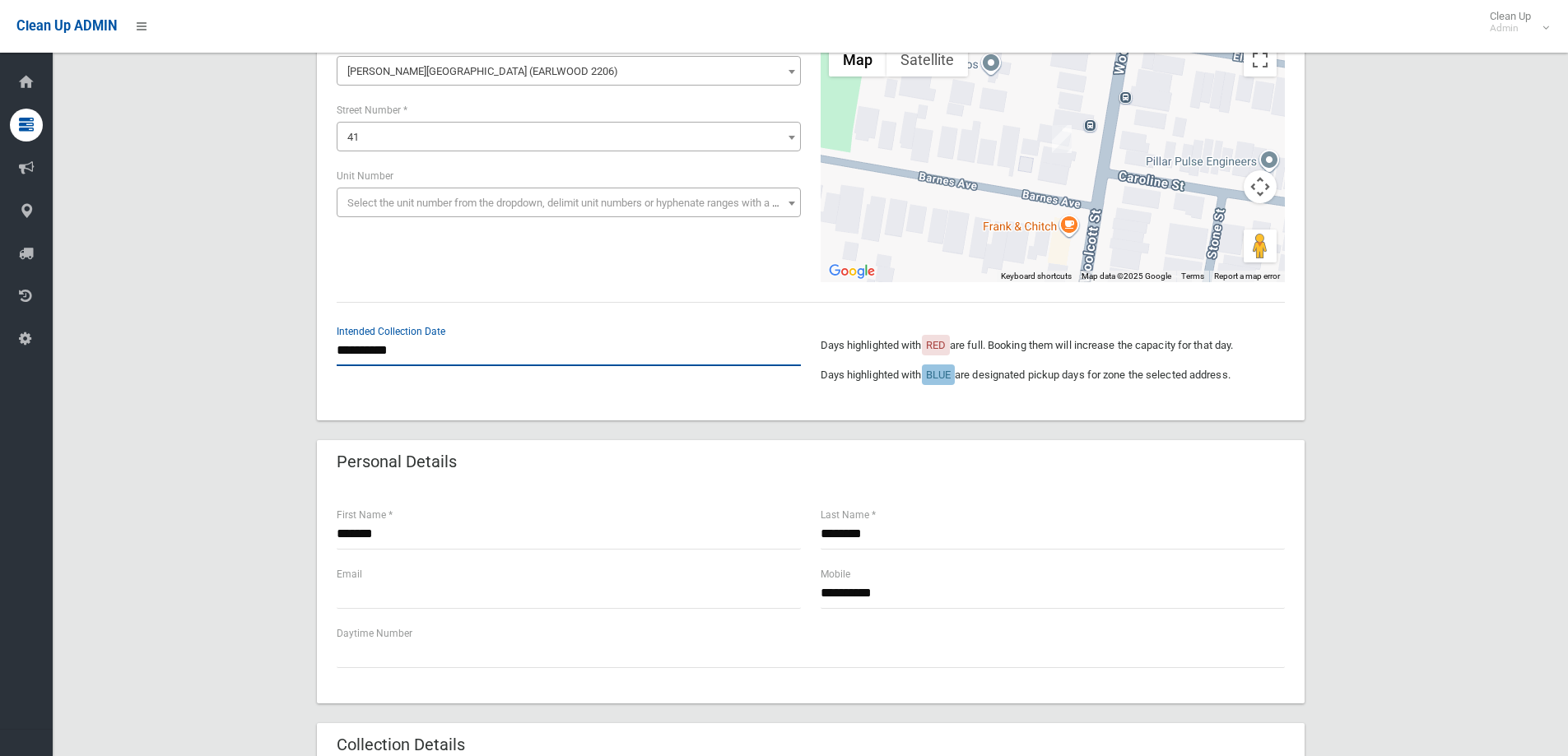
click at [394, 344] on input "**********" at bounding box center [569, 351] width 464 height 30
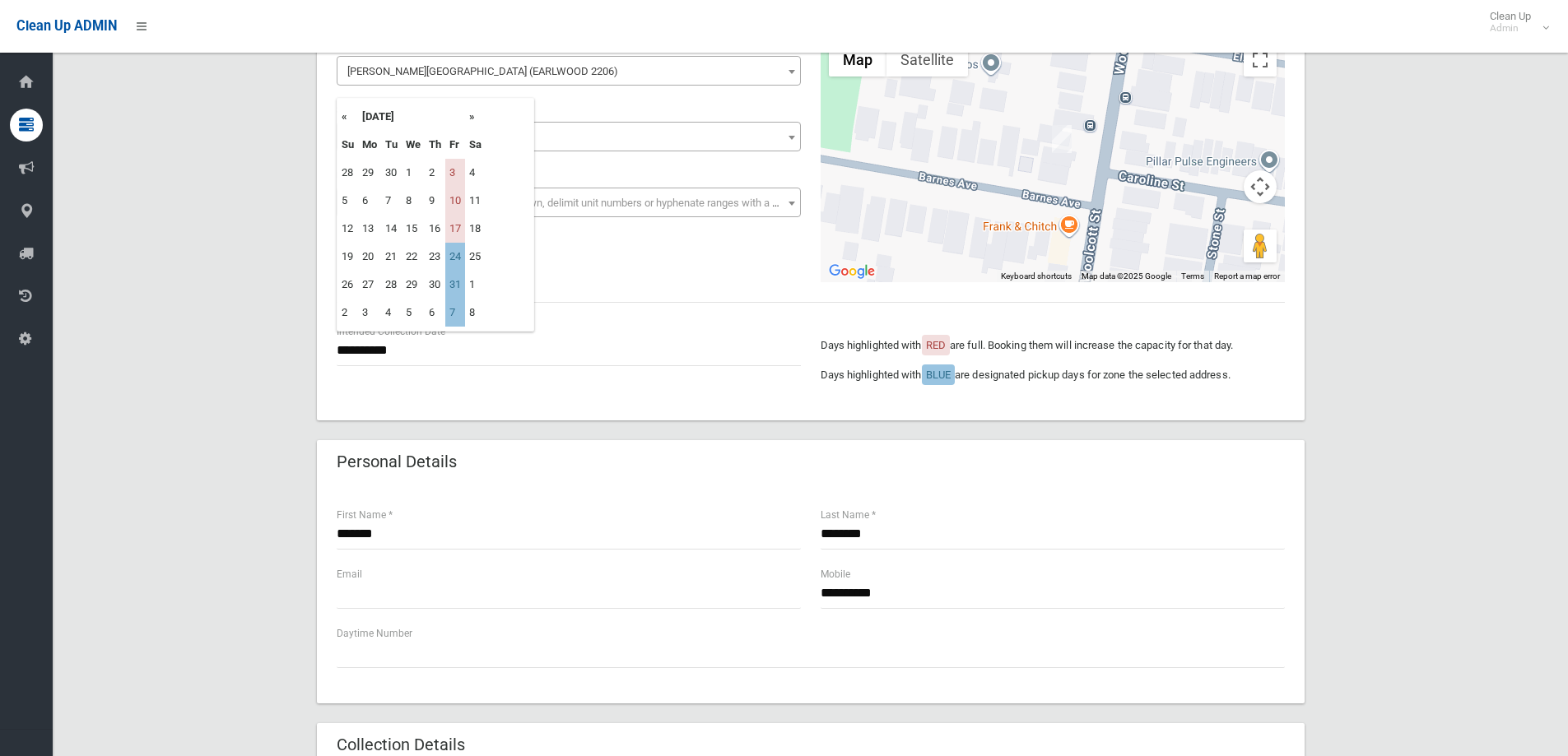
click at [477, 115] on th "»" at bounding box center [476, 117] width 21 height 28
click at [347, 119] on th "«" at bounding box center [348, 117] width 21 height 28
click at [347, 117] on th "«" at bounding box center [348, 117] width 21 height 28
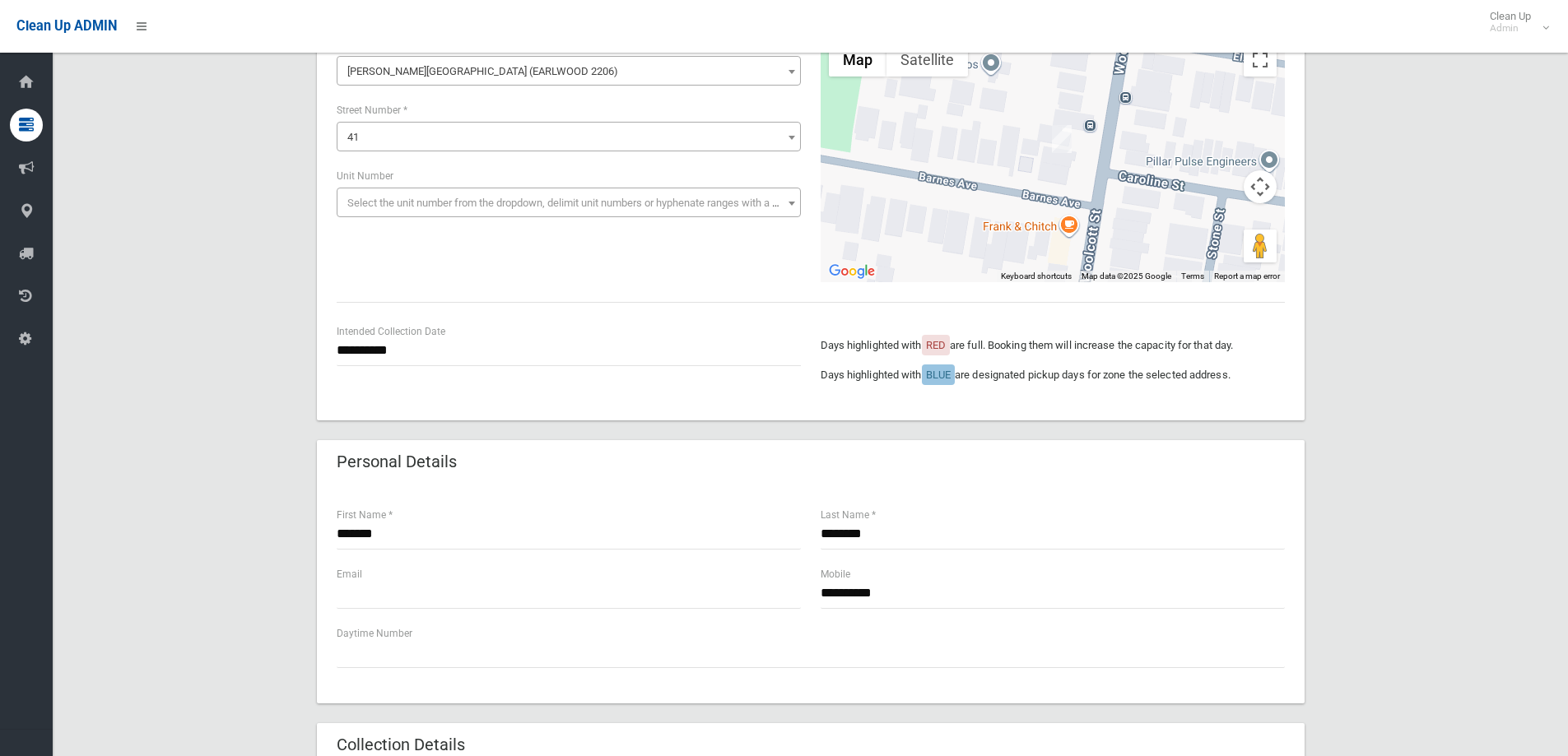
click at [335, 121] on div "**********" at bounding box center [569, 135] width 484 height 198
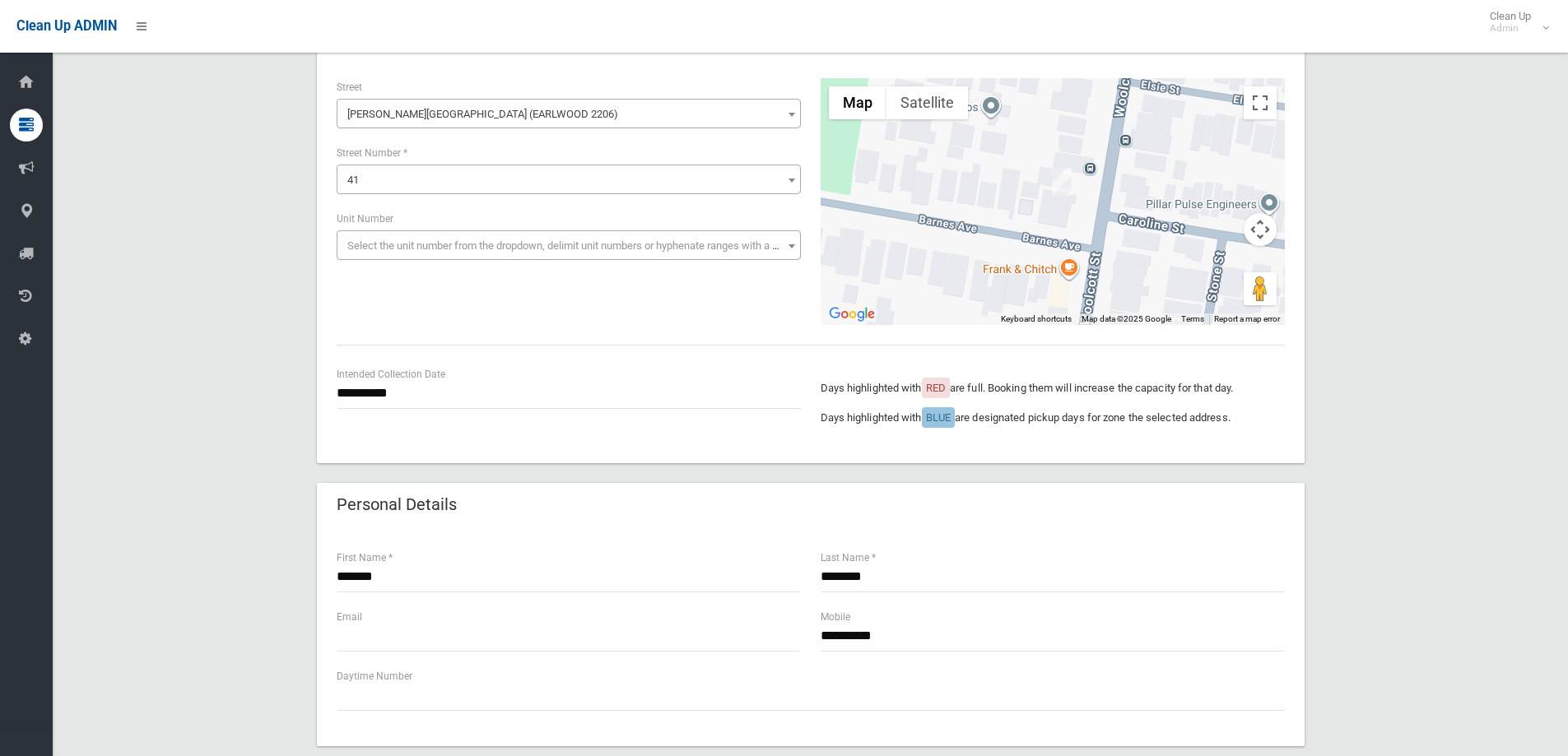
scroll to position [82, 0]
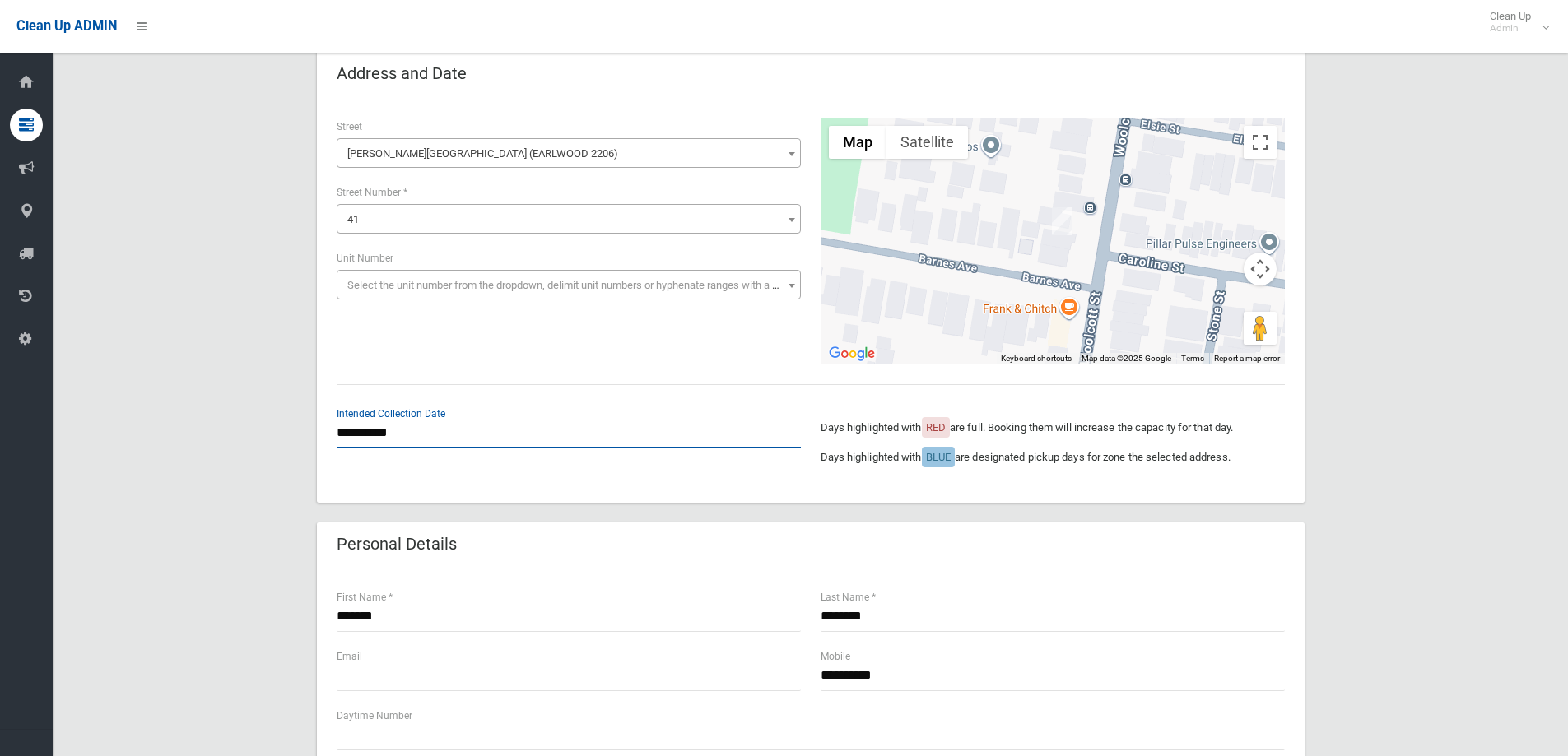
click at [415, 448] on input "**********" at bounding box center [569, 433] width 464 height 30
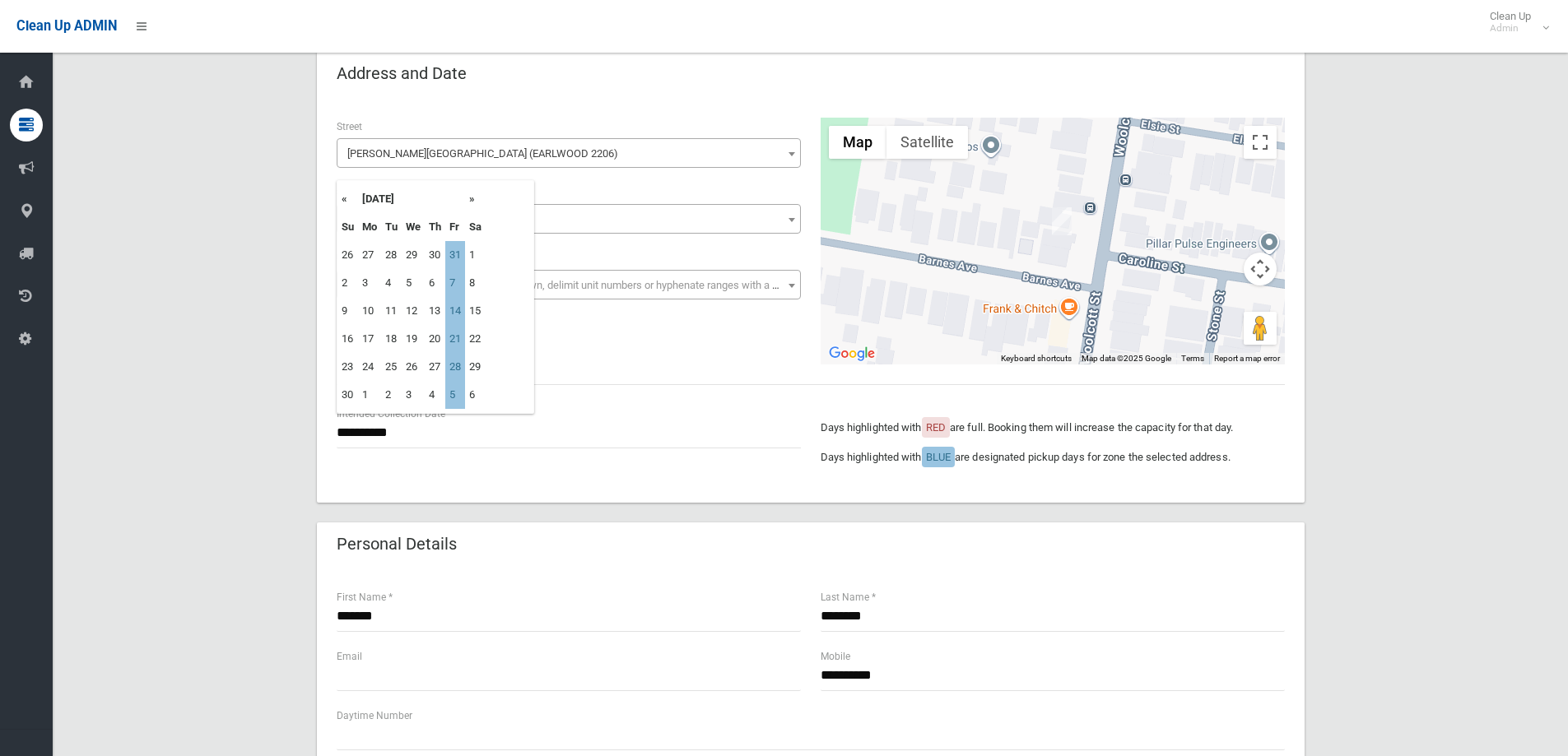
click at [339, 197] on th "«" at bounding box center [348, 200] width 21 height 28
click at [478, 196] on th "»" at bounding box center [476, 200] width 21 height 28
click at [477, 201] on th "»" at bounding box center [476, 200] width 21 height 28
drag, startPoint x: 347, startPoint y: 180, endPoint x: 344, endPoint y: 191, distance: 11.4
click at [345, 183] on div "« December 2025 » Su Mo Tu We Th Fr Sa 30 1 2 3 4 5 6 7 8 9 10 11 12 13 14 15 1…" at bounding box center [436, 297] width 198 height 233
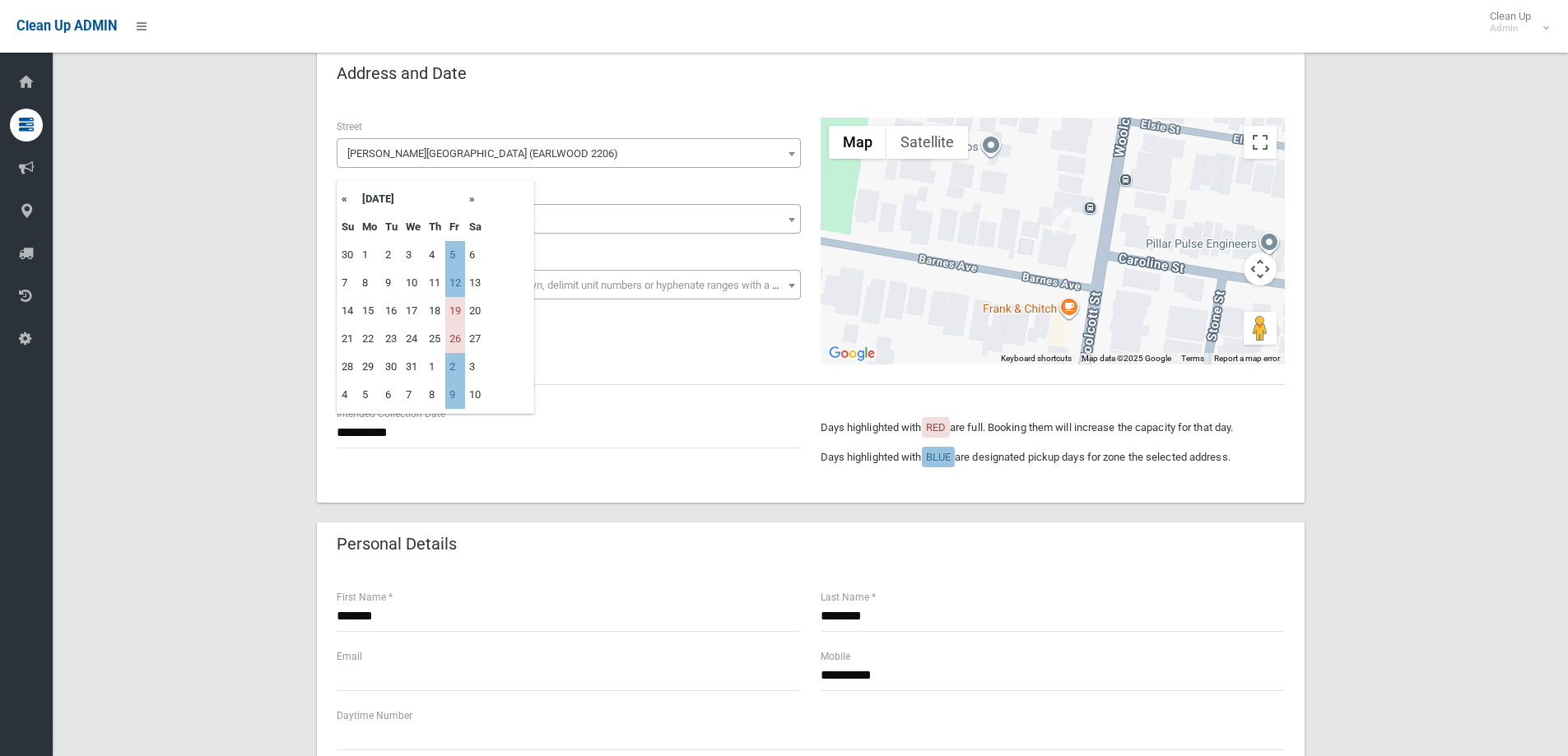
click at [343, 196] on th "«" at bounding box center [348, 200] width 21 height 28
click at [341, 200] on th "«" at bounding box center [348, 200] width 21 height 28
click at [475, 195] on th "»" at bounding box center [476, 200] width 21 height 28
click at [476, 195] on th "»" at bounding box center [476, 200] width 21 height 28
click at [348, 202] on th "«" at bounding box center [348, 200] width 21 height 28
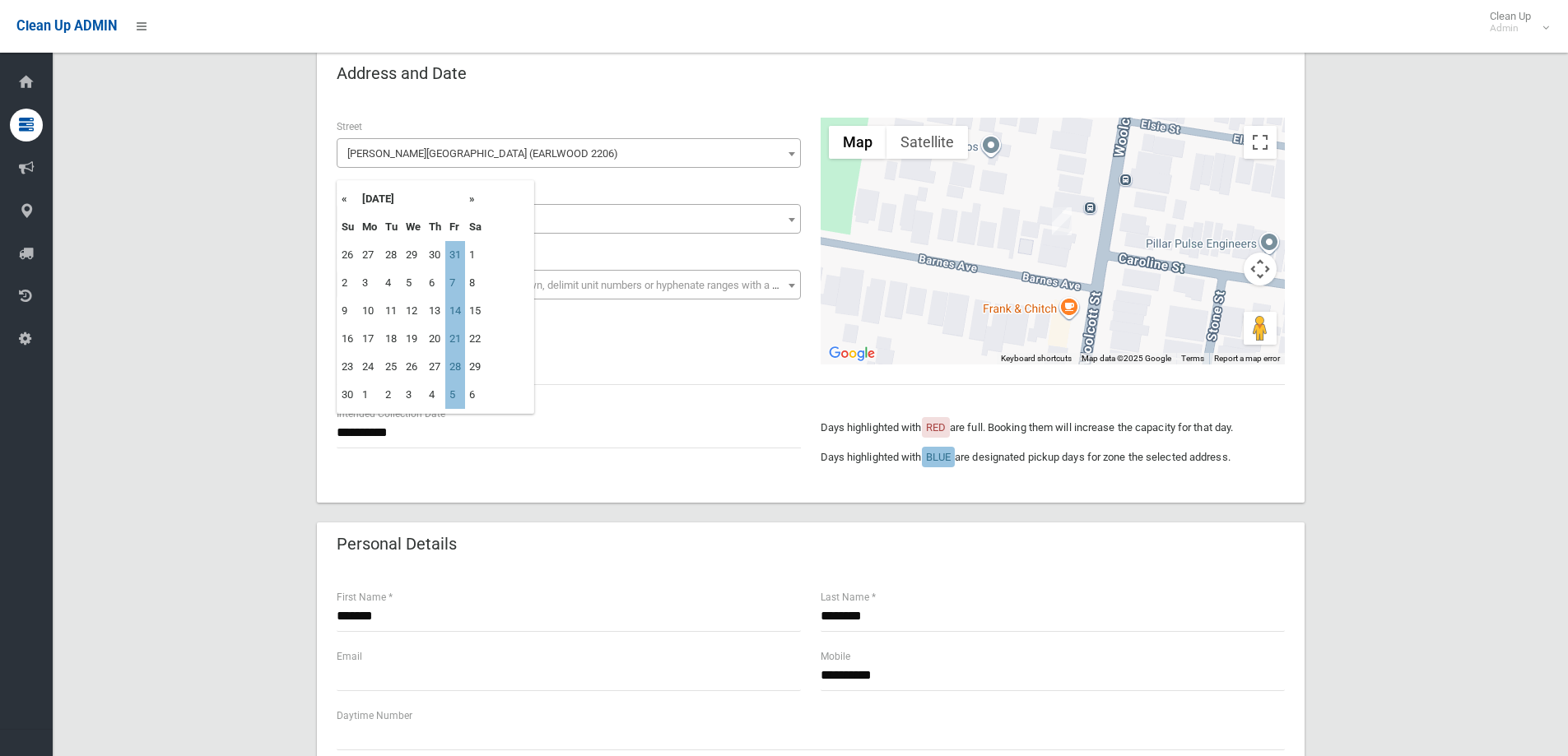
click at [348, 202] on th "«" at bounding box center [348, 200] width 21 height 28
click at [481, 199] on th "»" at bounding box center [476, 200] width 21 height 28
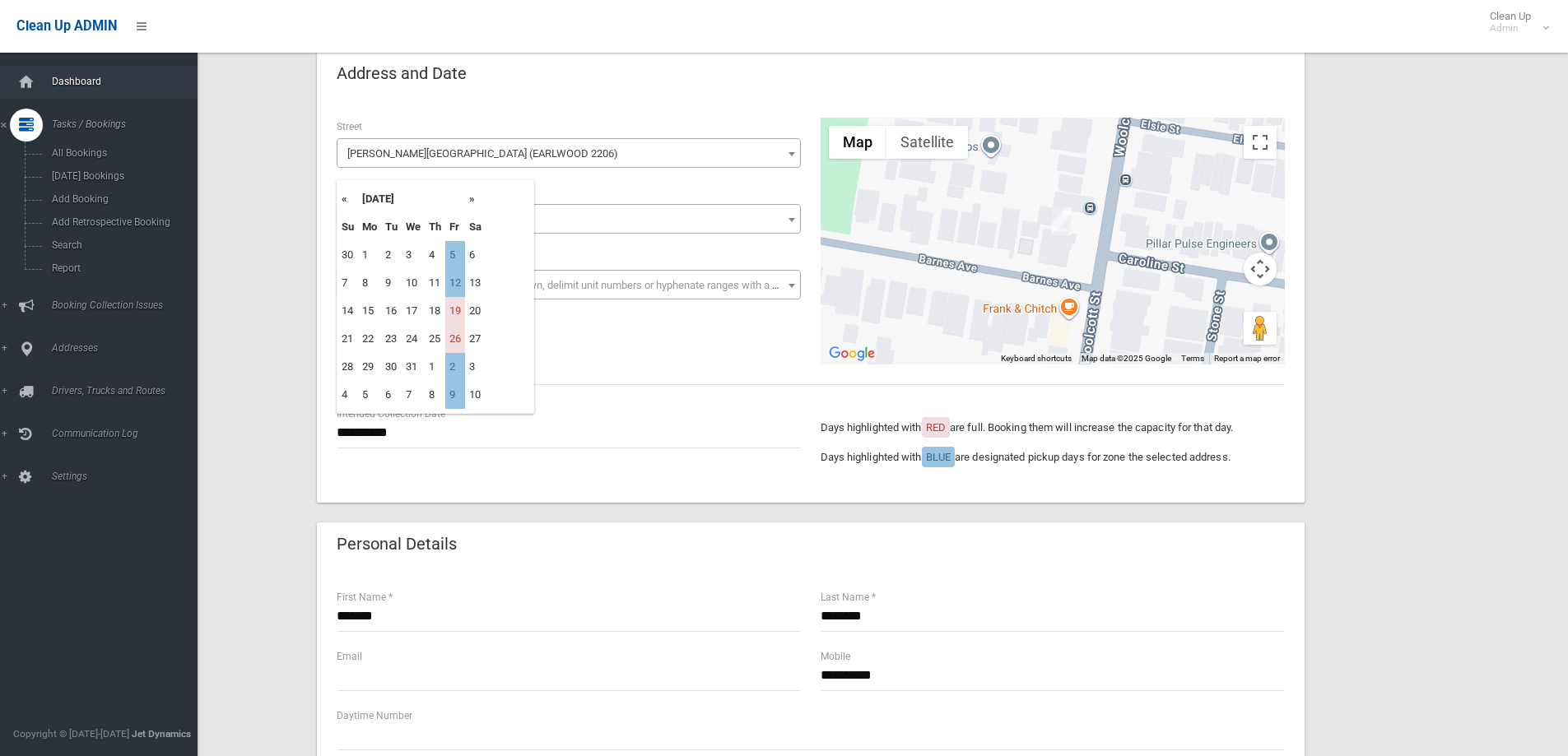
click at [59, 84] on span "Dashboard" at bounding box center [128, 81] width 163 height 11
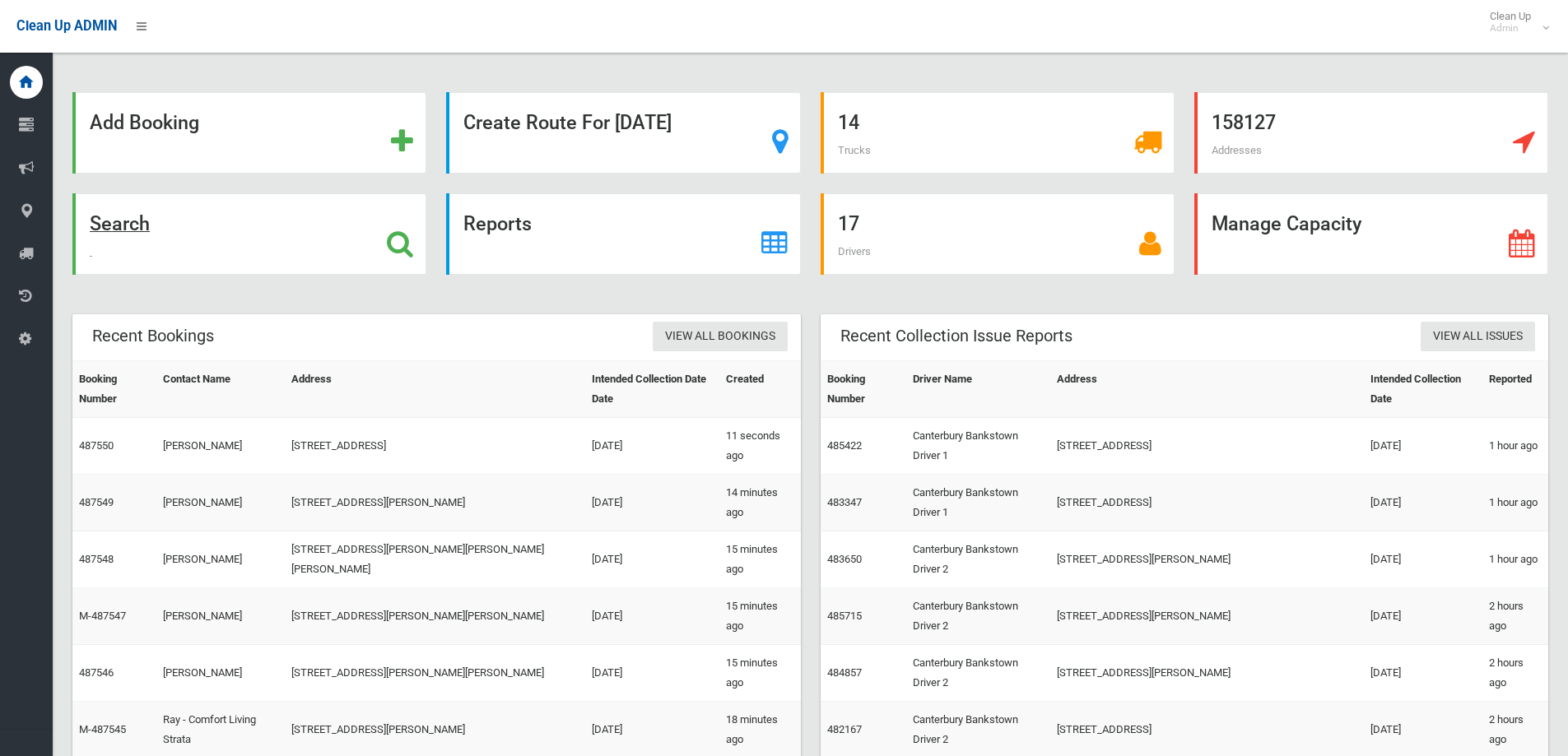
click at [165, 238] on div "Search" at bounding box center [250, 233] width 354 height 82
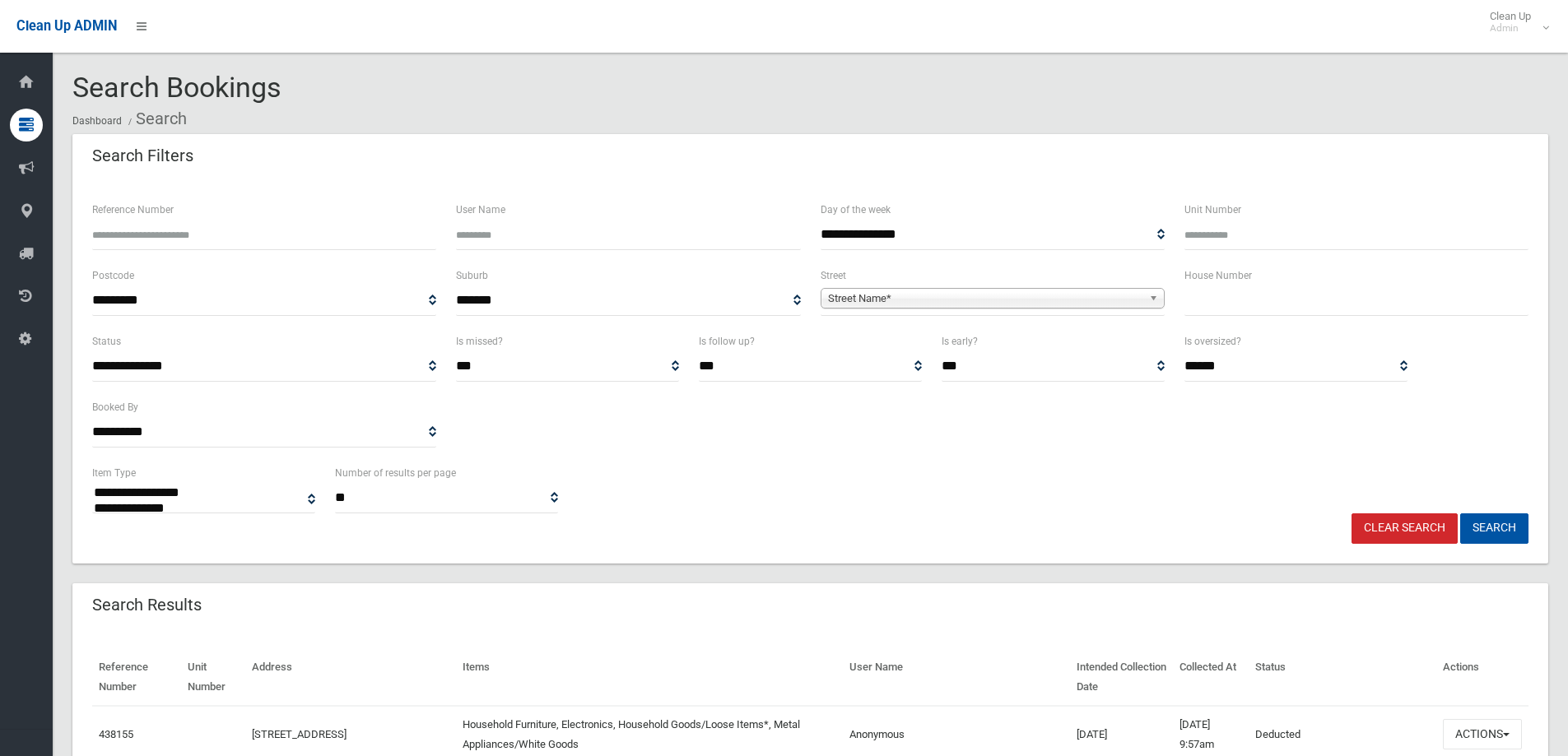
select select
click at [1249, 291] on input "text" at bounding box center [1356, 300] width 344 height 30
type input "*"
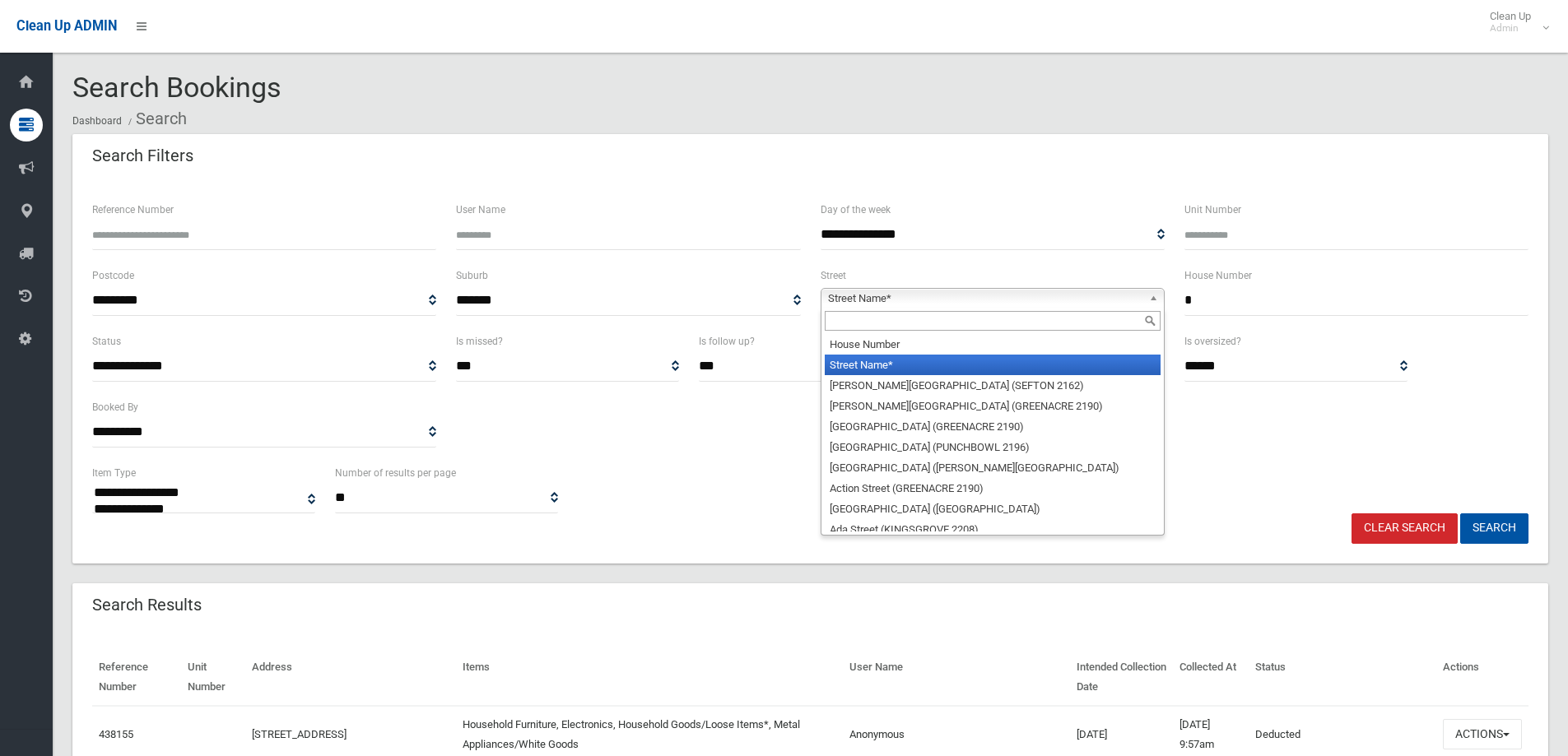
click at [1096, 297] on span "Street Name*" at bounding box center [985, 298] width 315 height 20
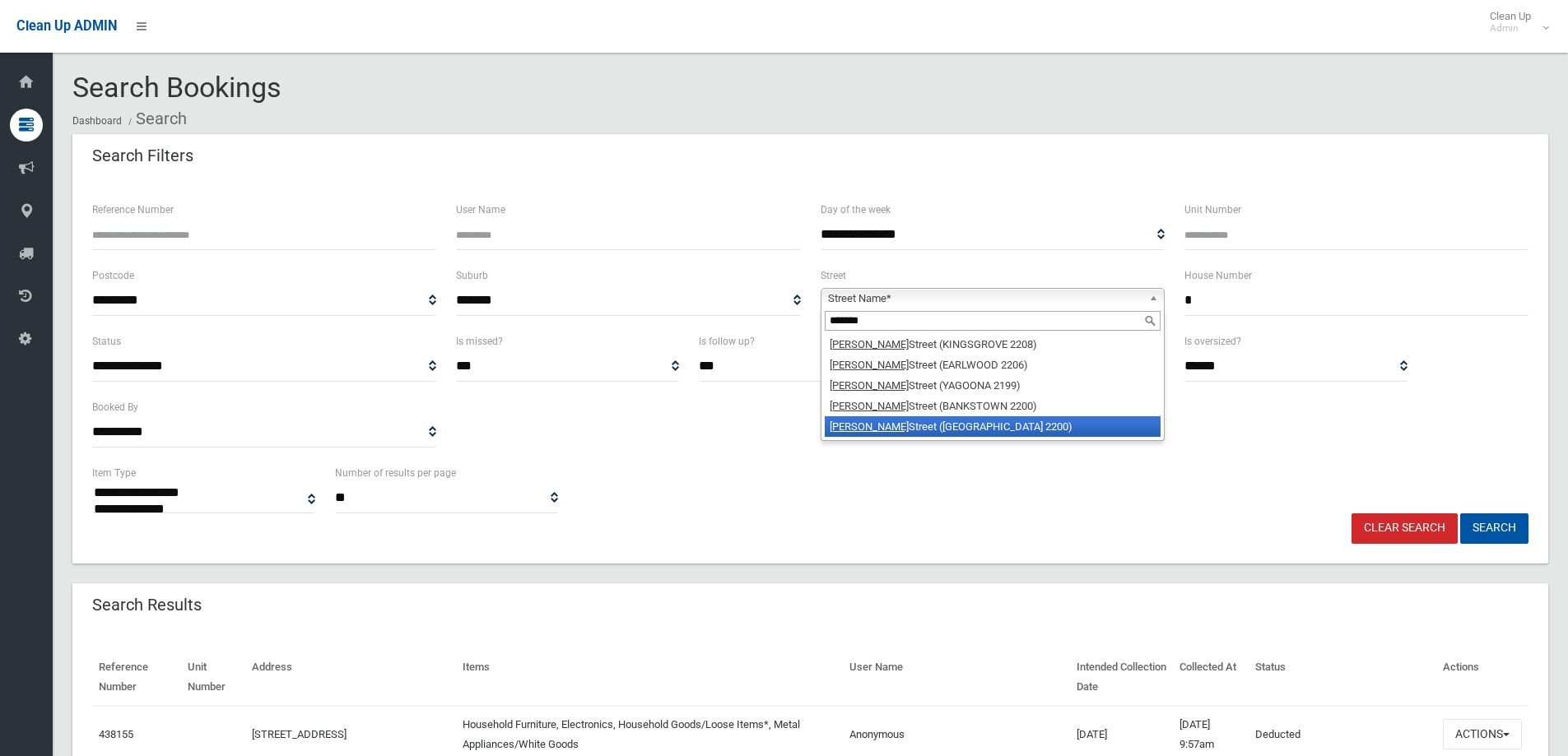
type input "*******"
click at [914, 419] on li "[PERSON_NAME] ([GEOGRAPHIC_DATA] 2200)" at bounding box center [993, 426] width 336 height 21
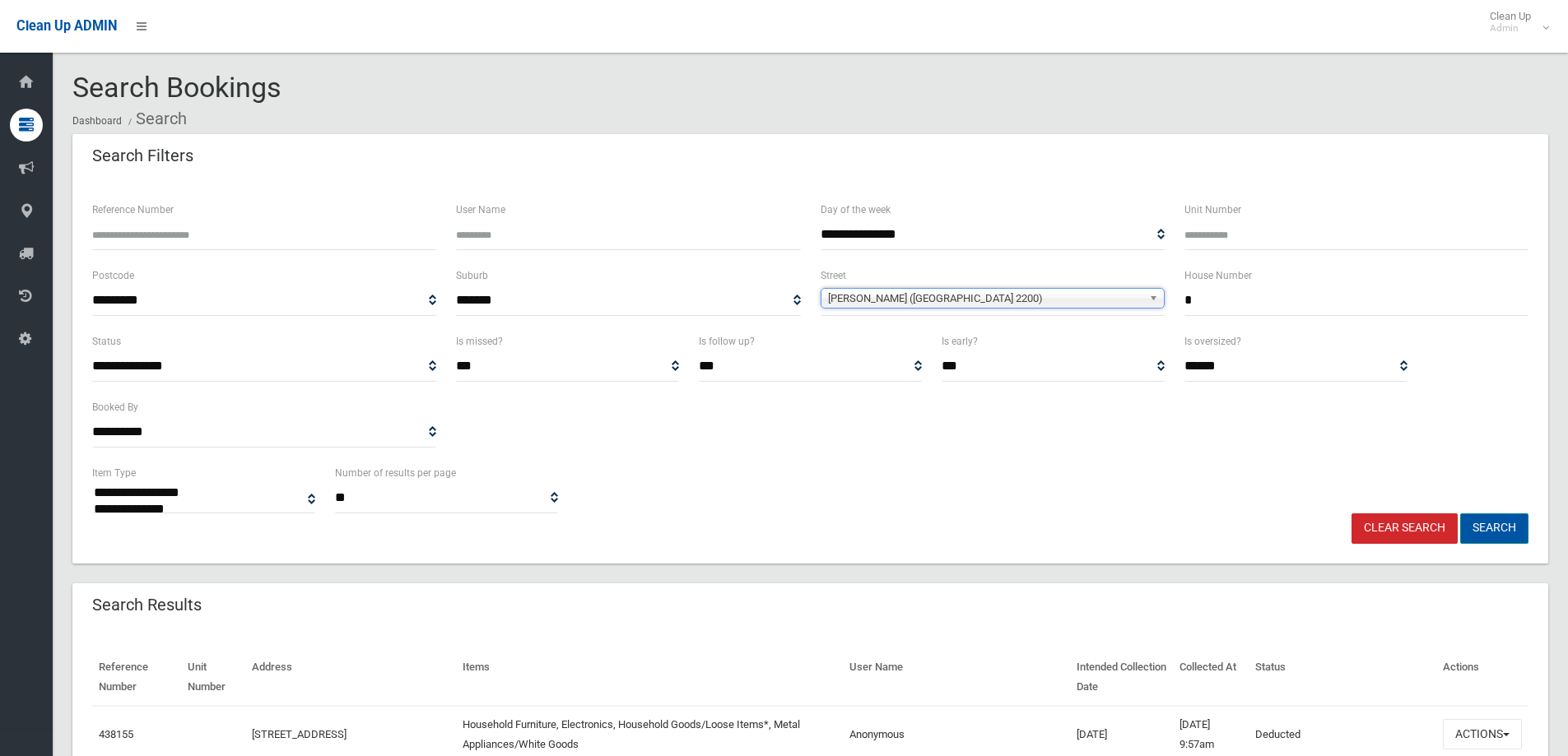
click at [1475, 516] on button "Search" at bounding box center [1495, 528] width 69 height 30
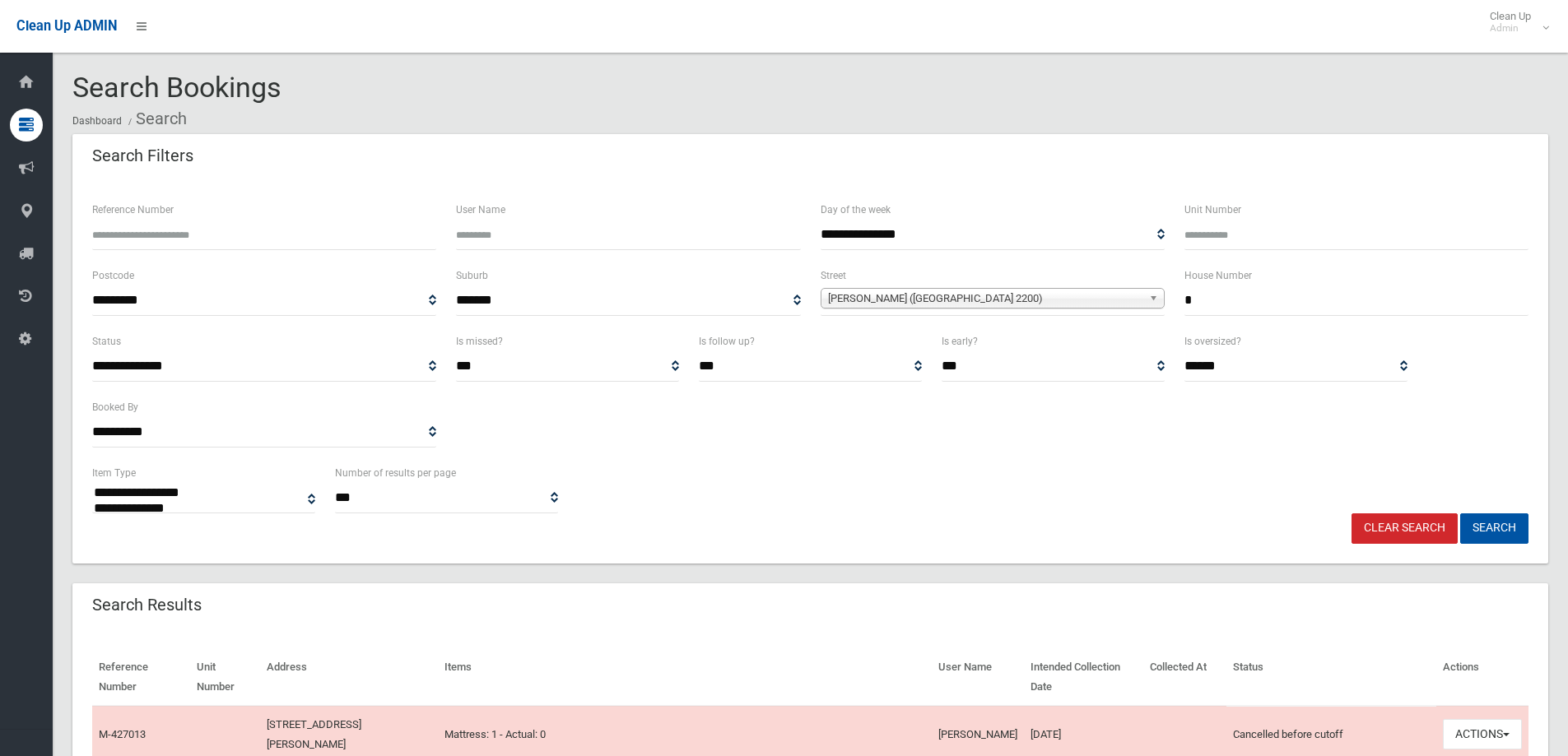
select select
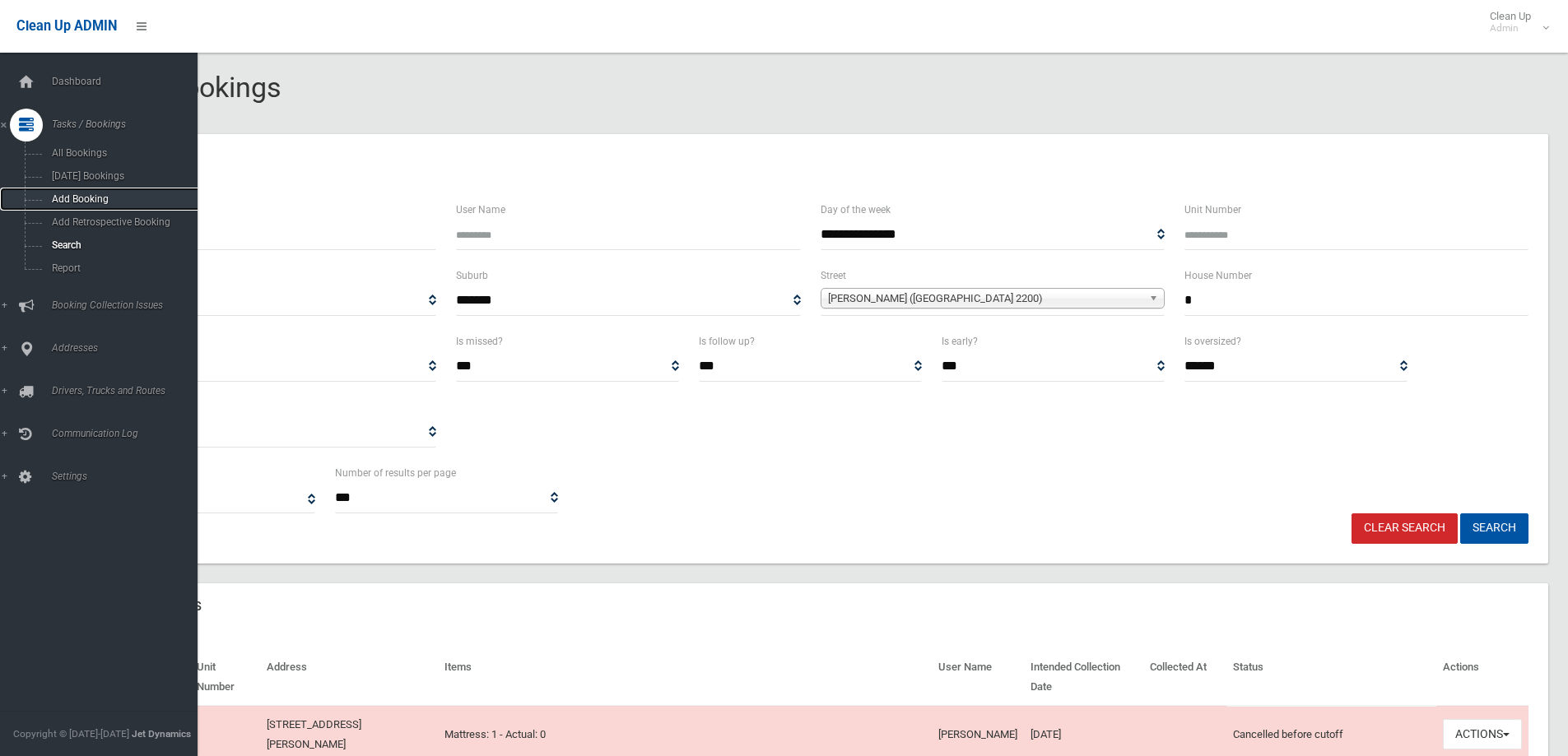
click at [76, 201] on span "Add Booking" at bounding box center [121, 199] width 149 height 11
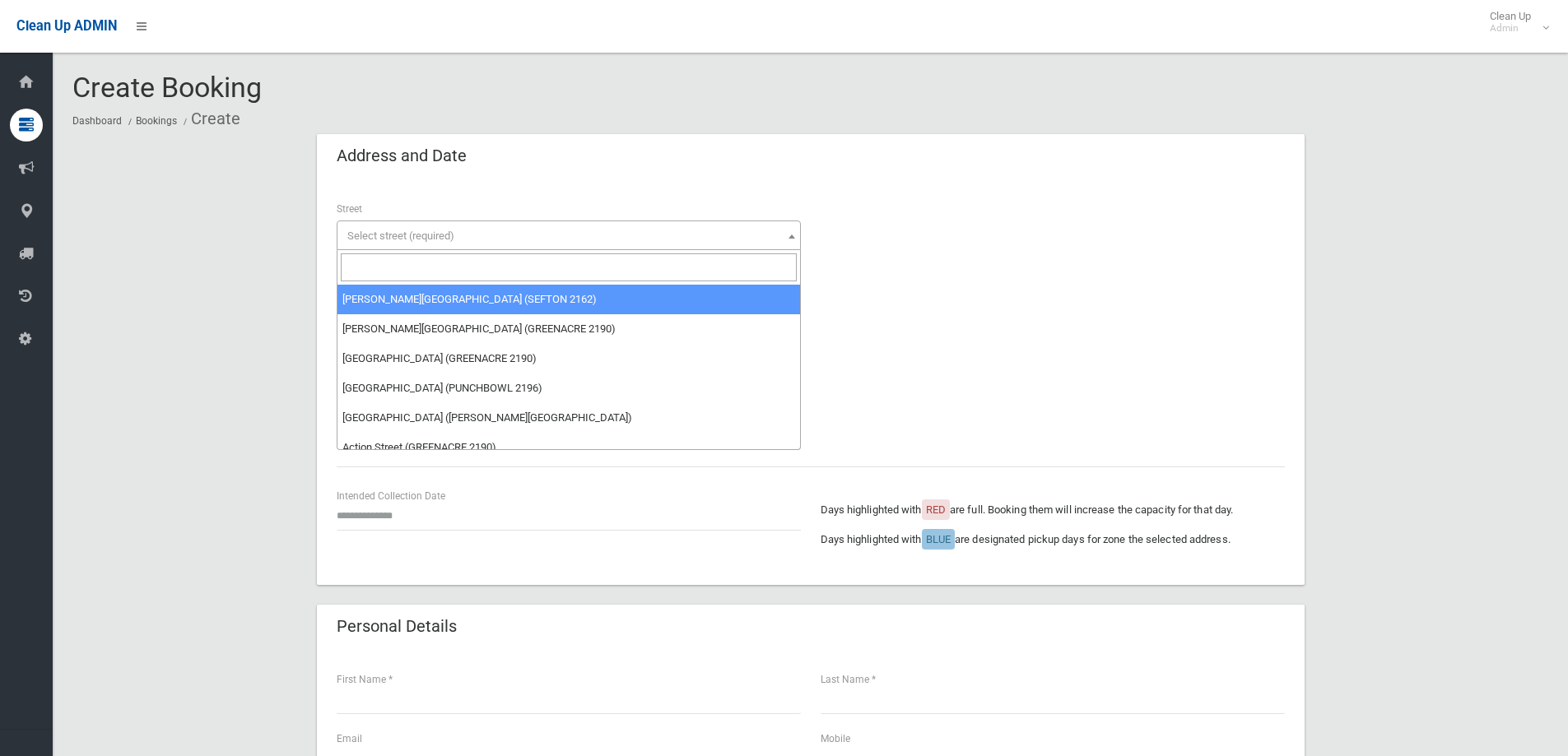
click at [388, 268] on input "search" at bounding box center [569, 267] width 456 height 28
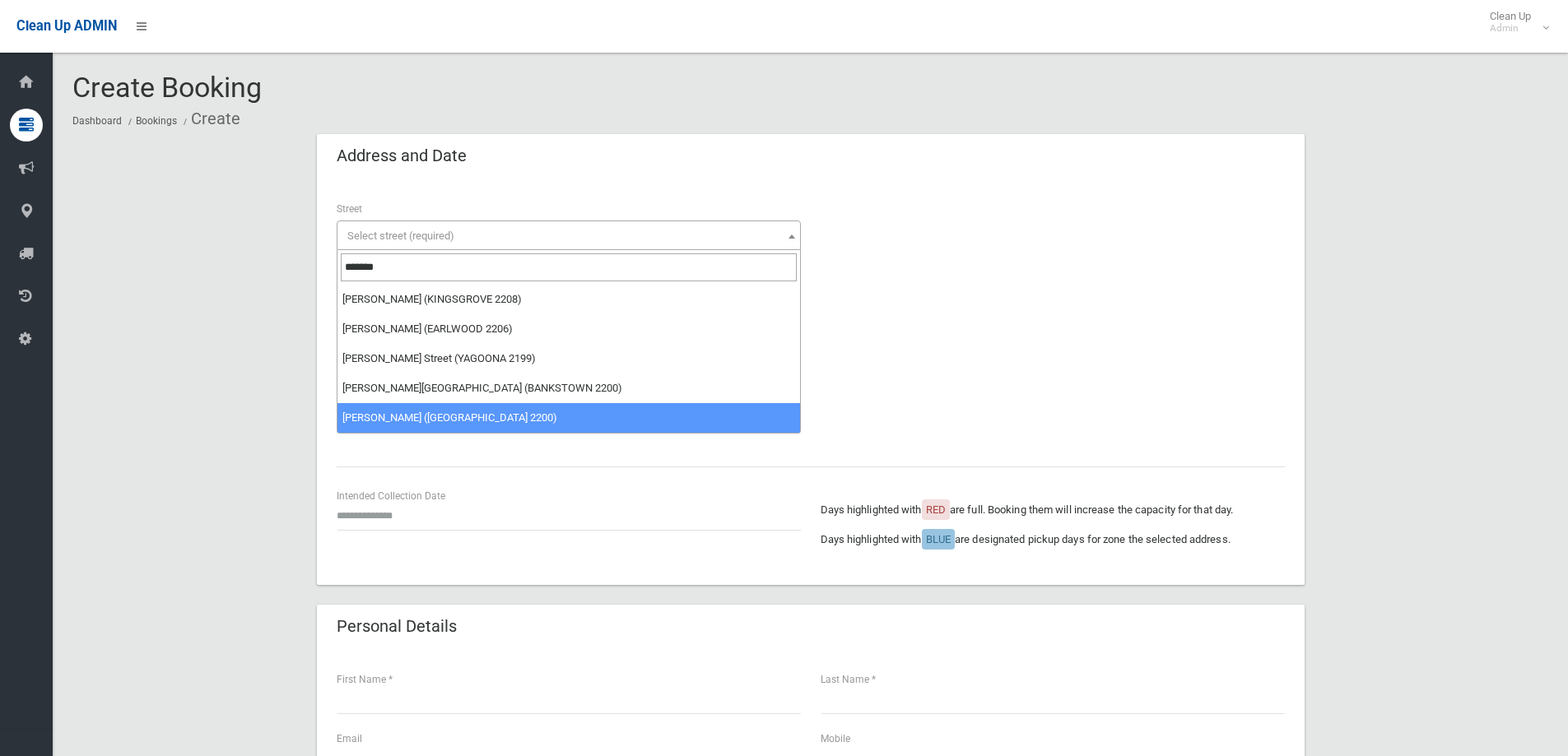
type input "*******"
select select "****"
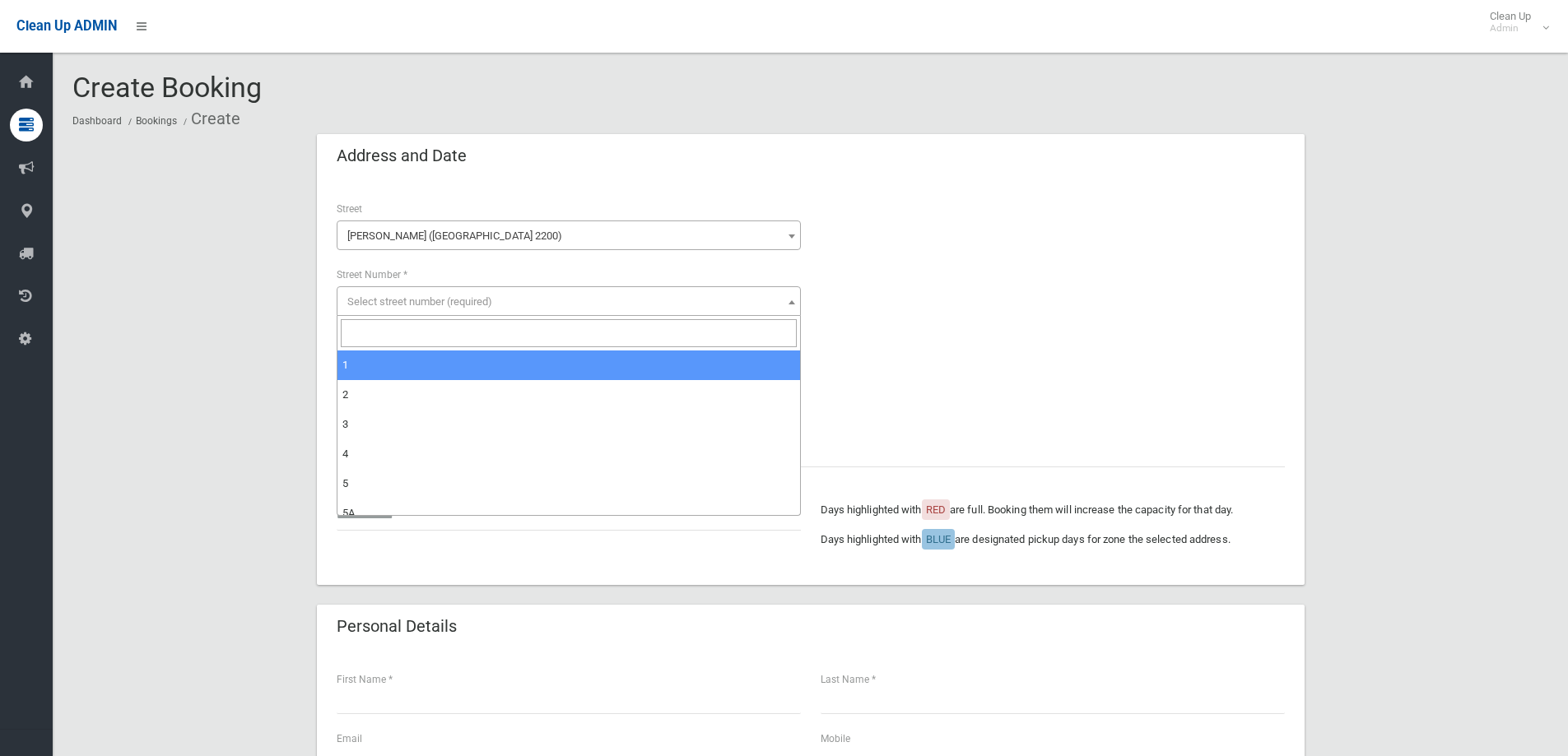
click at [444, 300] on span "Select street number (required)" at bounding box center [420, 301] width 145 height 12
click at [413, 322] on input "search" at bounding box center [569, 333] width 456 height 28
type input "*"
select select "*"
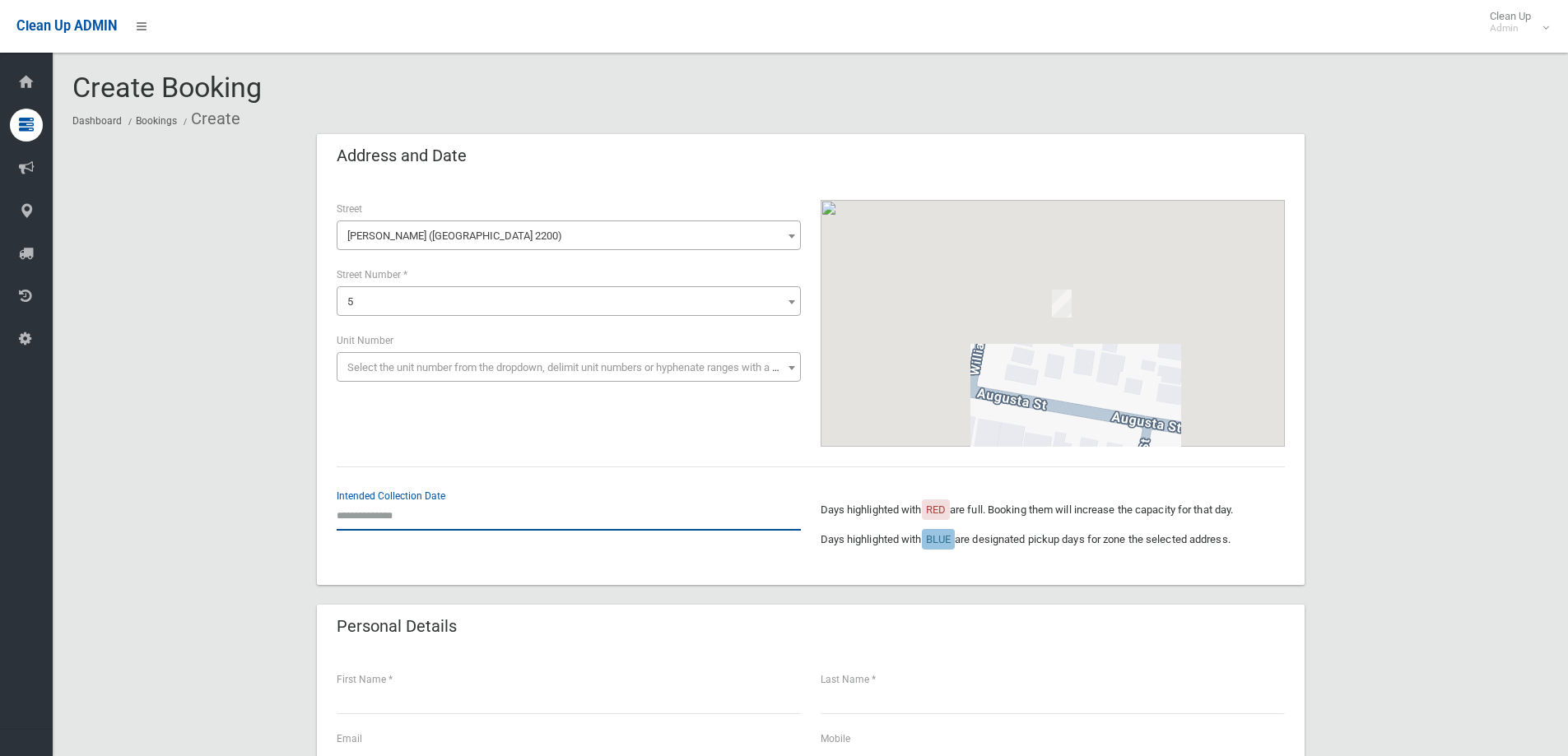
click at [411, 524] on input "text" at bounding box center [569, 515] width 464 height 30
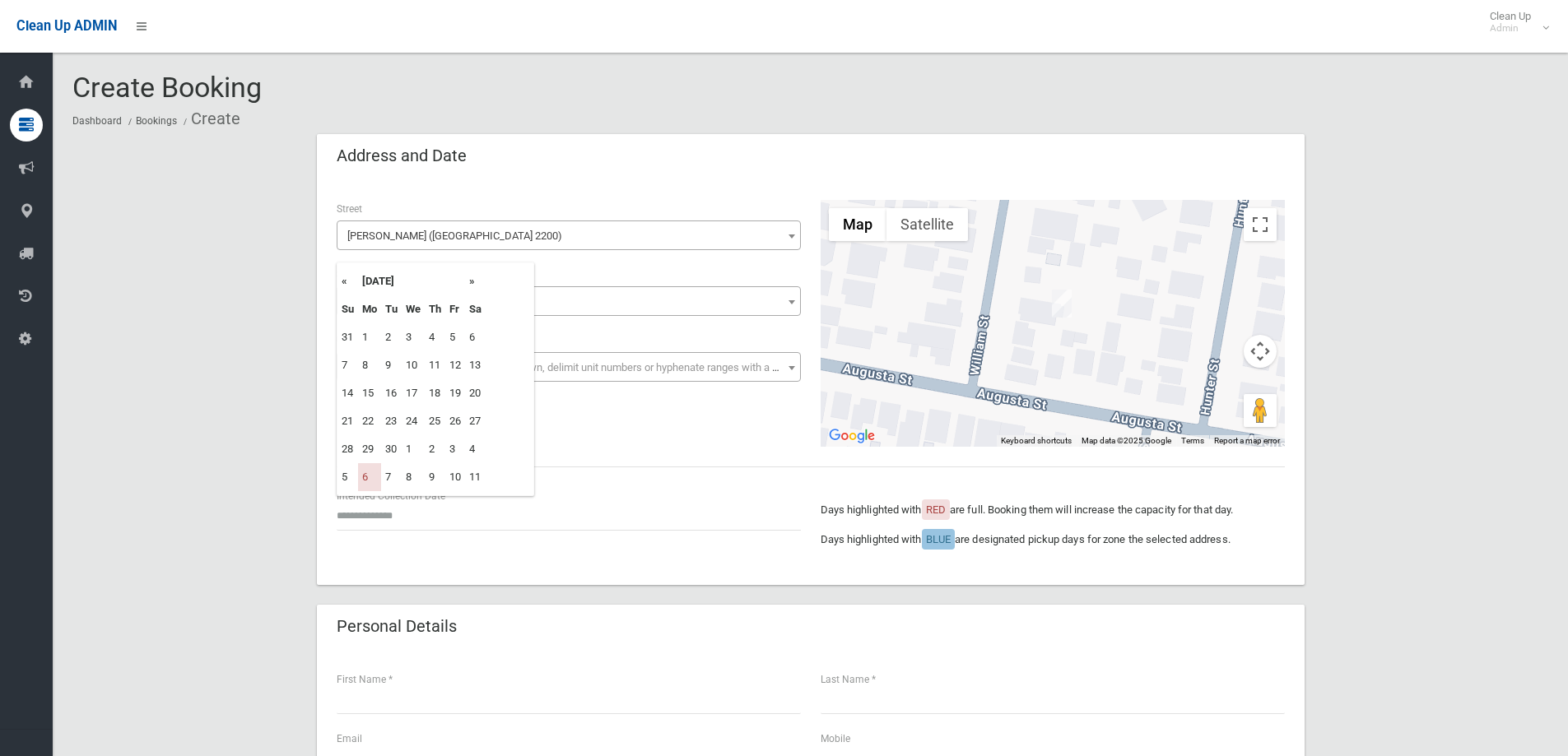
click at [479, 281] on th "»" at bounding box center [476, 281] width 21 height 28
click at [371, 422] on td "20" at bounding box center [369, 422] width 23 height 28
type input "**********"
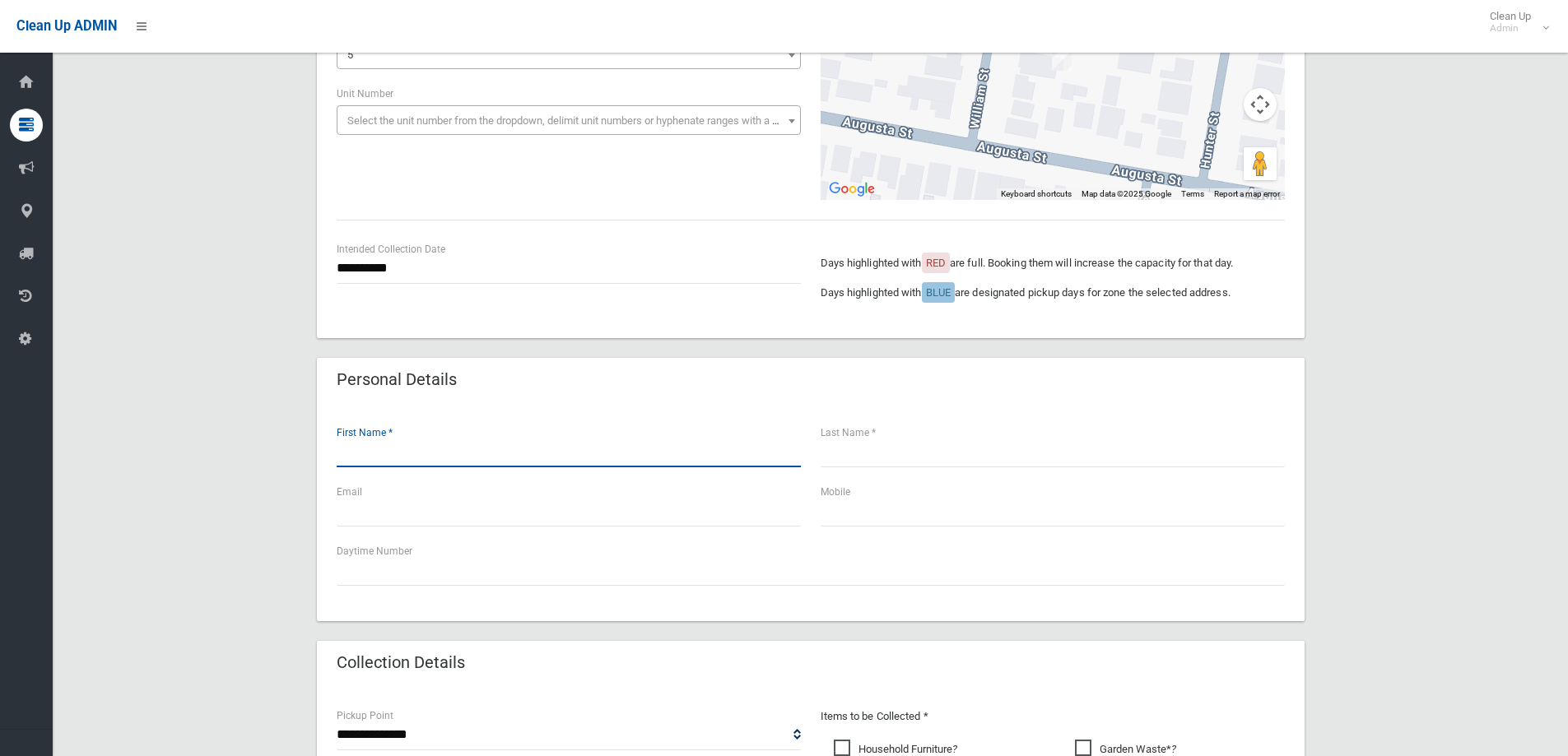
click at [383, 449] on input "text" at bounding box center [569, 452] width 464 height 30
type input "***"
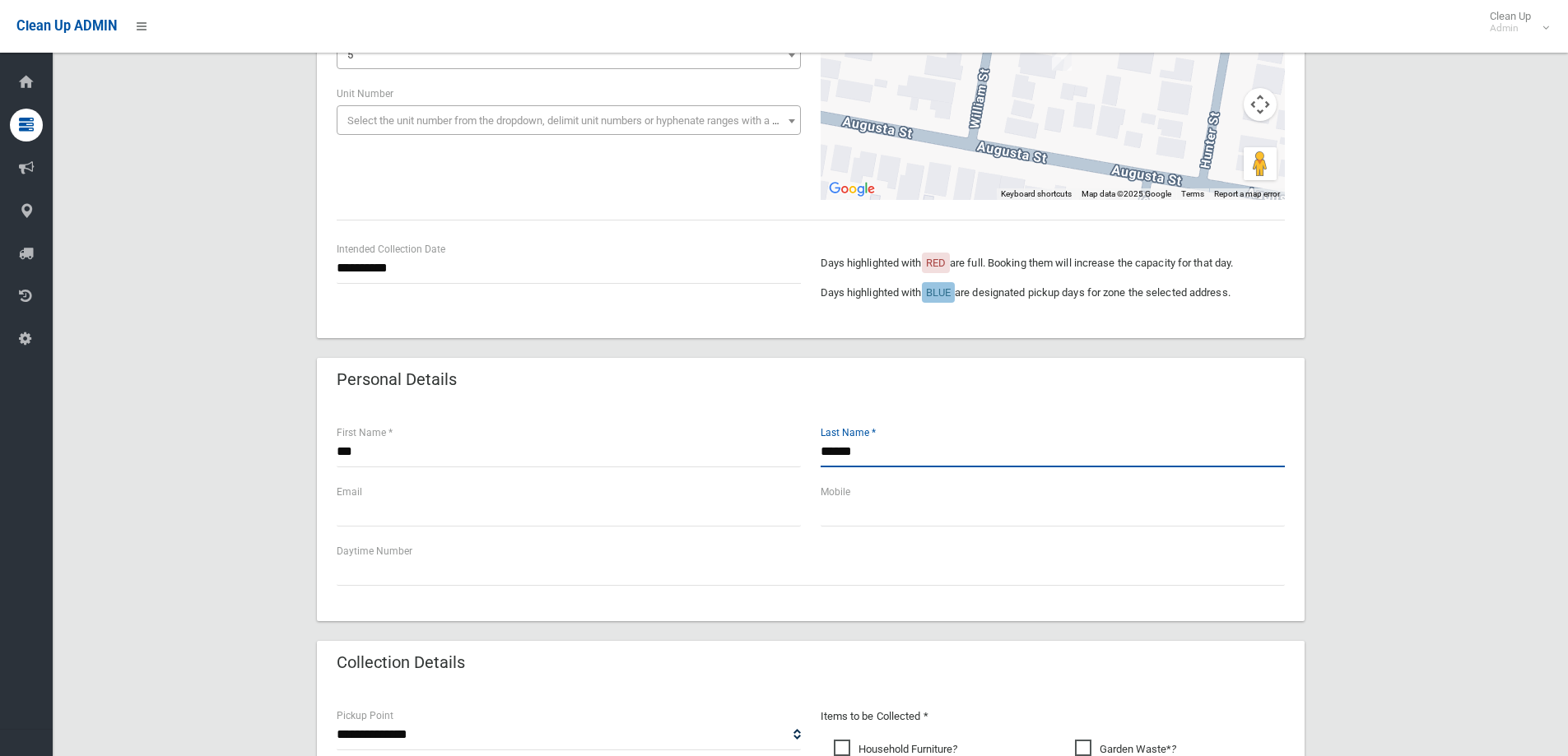
type input "******"
click at [376, 461] on input "***" at bounding box center [569, 452] width 464 height 30
click at [376, 460] on input "***" at bounding box center [569, 452] width 464 height 30
click at [393, 453] on input "***" at bounding box center [569, 452] width 464 height 30
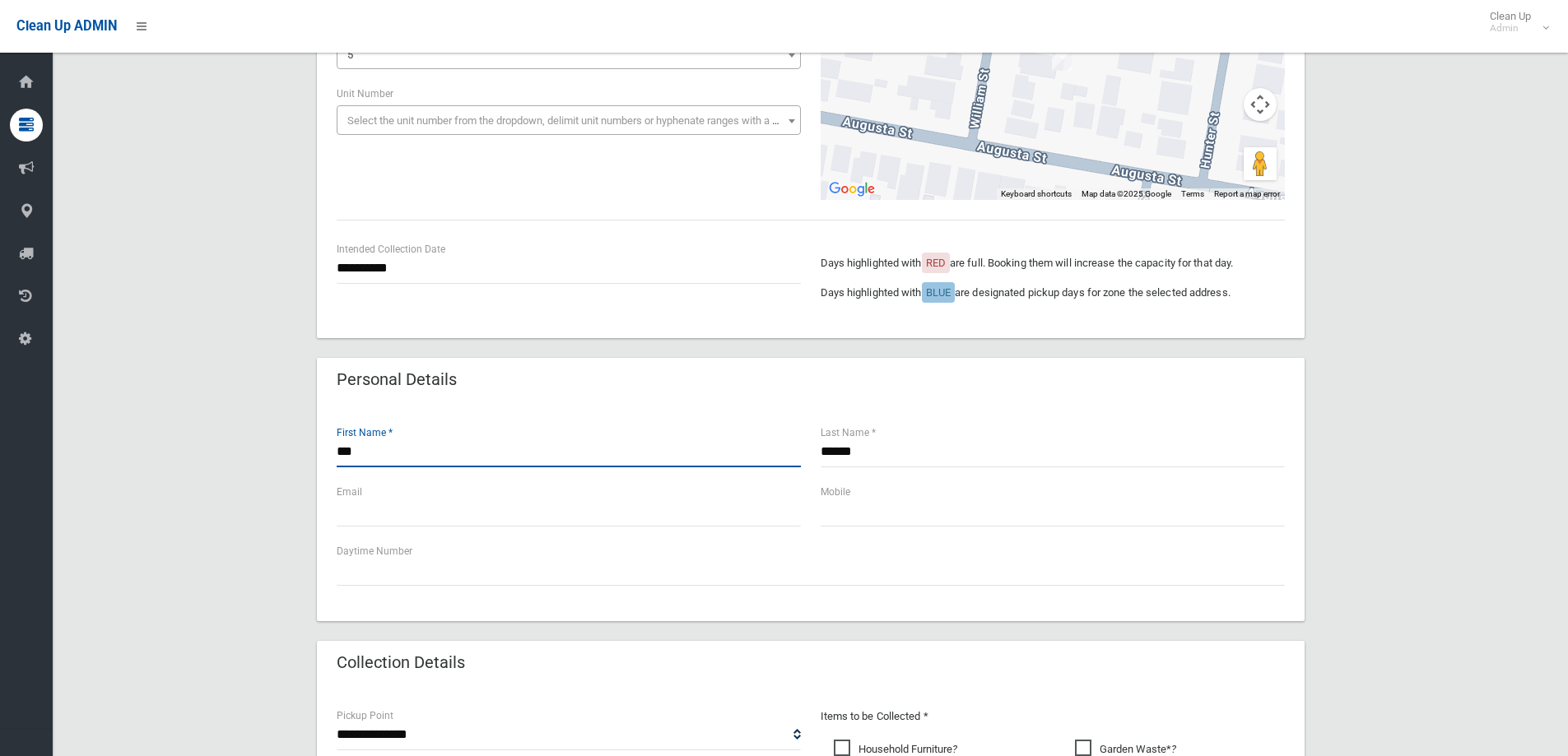
click at [395, 449] on input "***" at bounding box center [569, 452] width 464 height 30
type input "********"
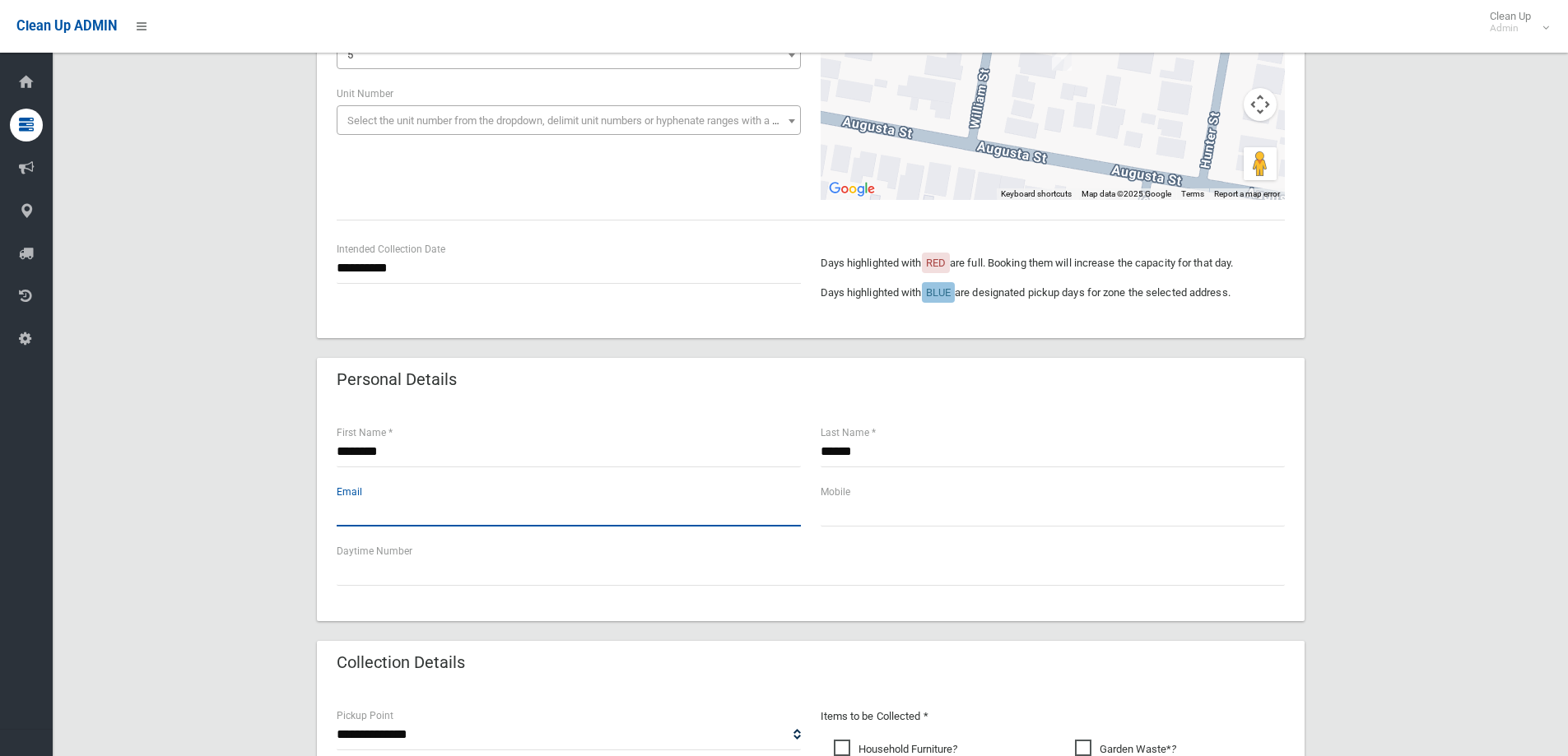
click at [400, 516] on input "text" at bounding box center [569, 511] width 464 height 30
drag, startPoint x: 742, startPoint y: 526, endPoint x: 940, endPoint y: 523, distance: 198.0
click at [771, 521] on input "text" at bounding box center [569, 511] width 464 height 30
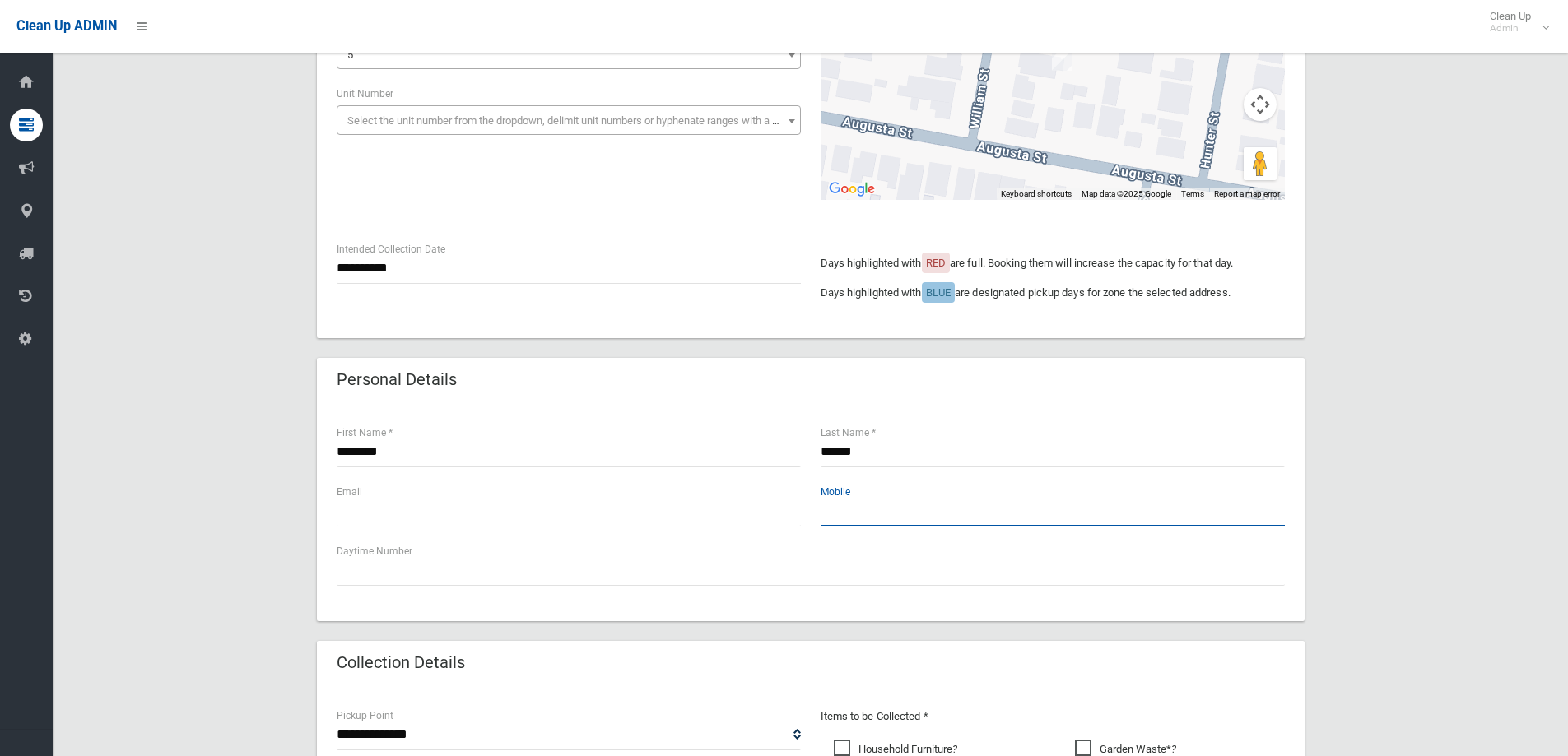
click at [946, 523] on input "text" at bounding box center [1053, 511] width 464 height 30
type input "**********"
click at [396, 537] on div "Email" at bounding box center [569, 512] width 484 height 59
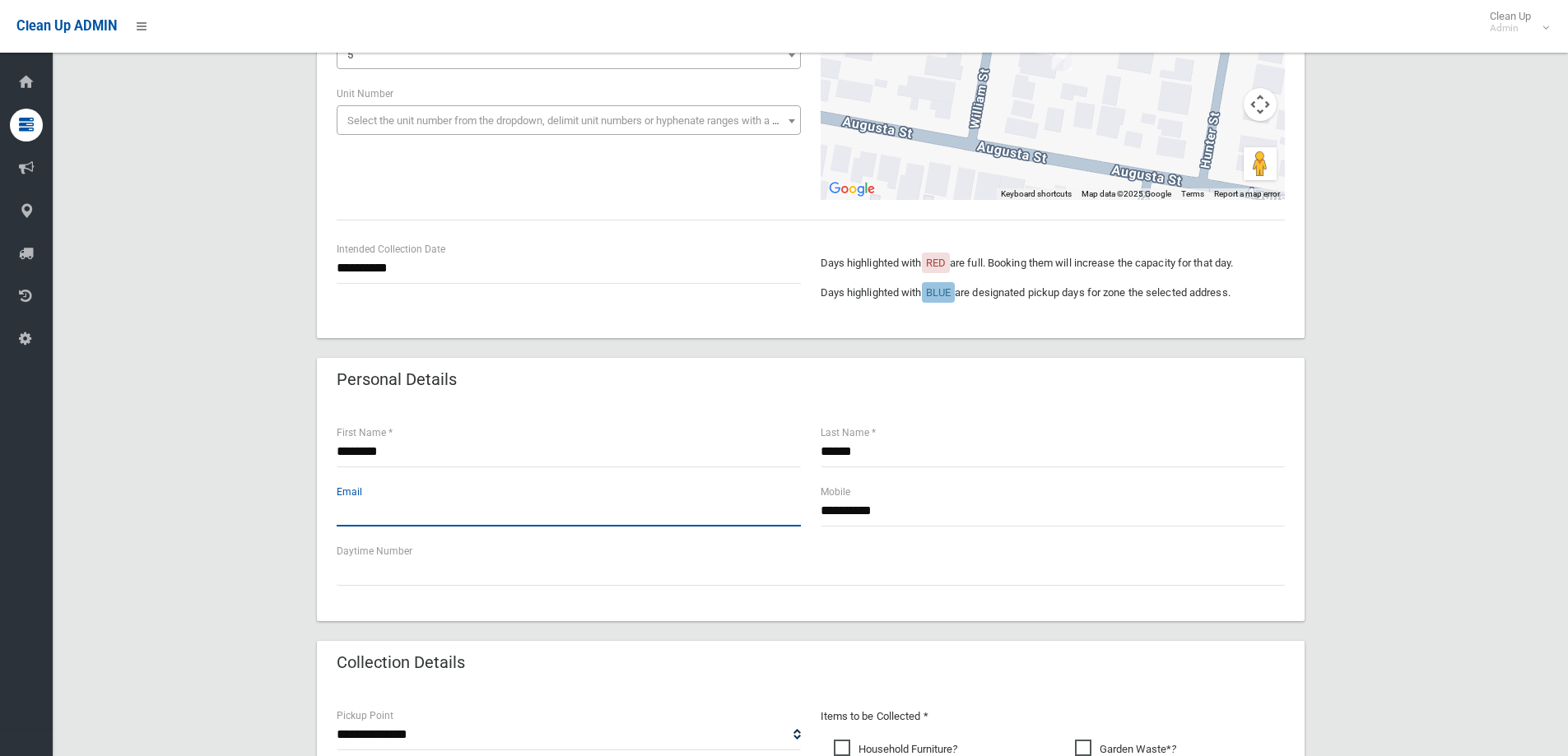
click at [394, 510] on input "text" at bounding box center [569, 511] width 464 height 30
click at [396, 509] on input "text" at bounding box center [569, 511] width 464 height 30
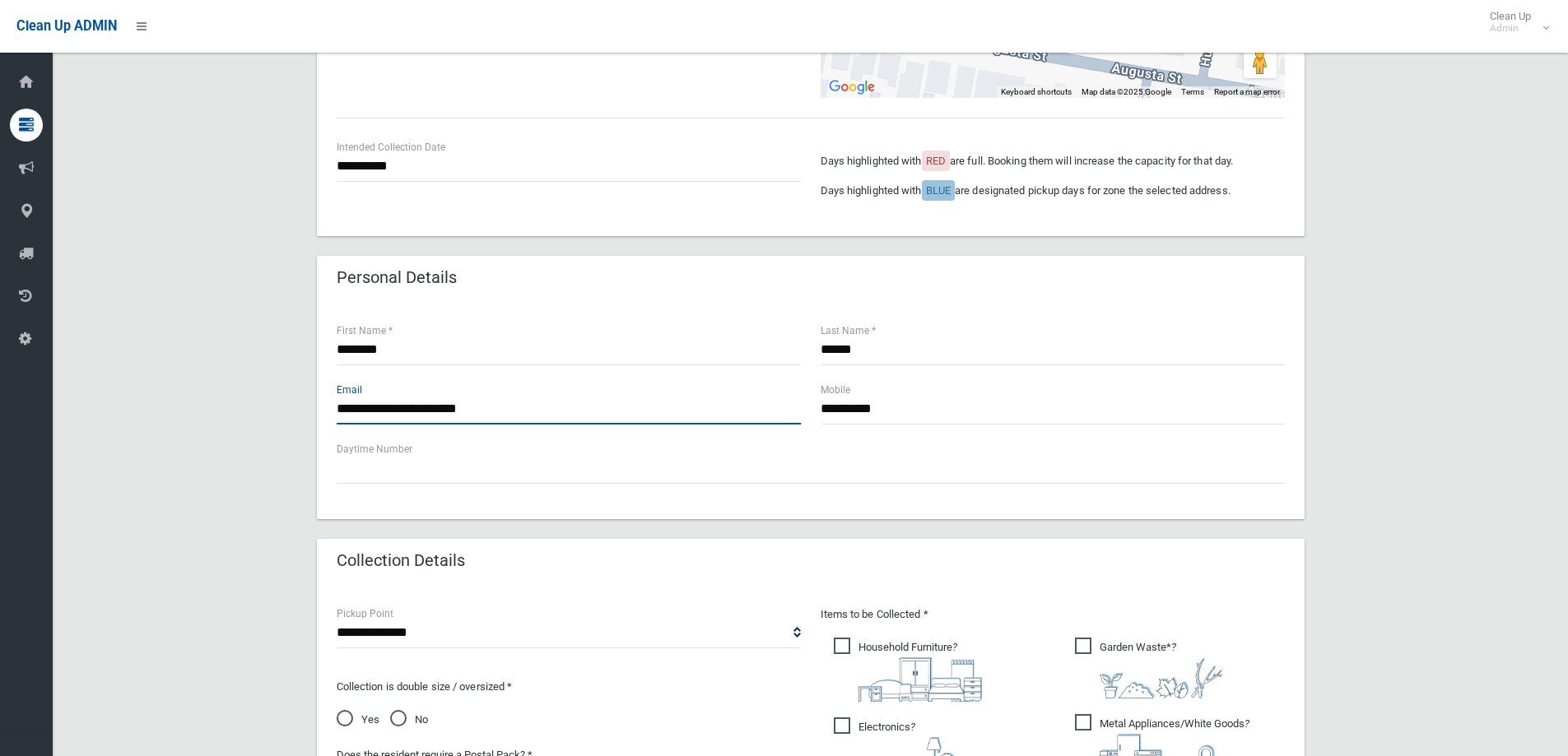
scroll to position [741, 0]
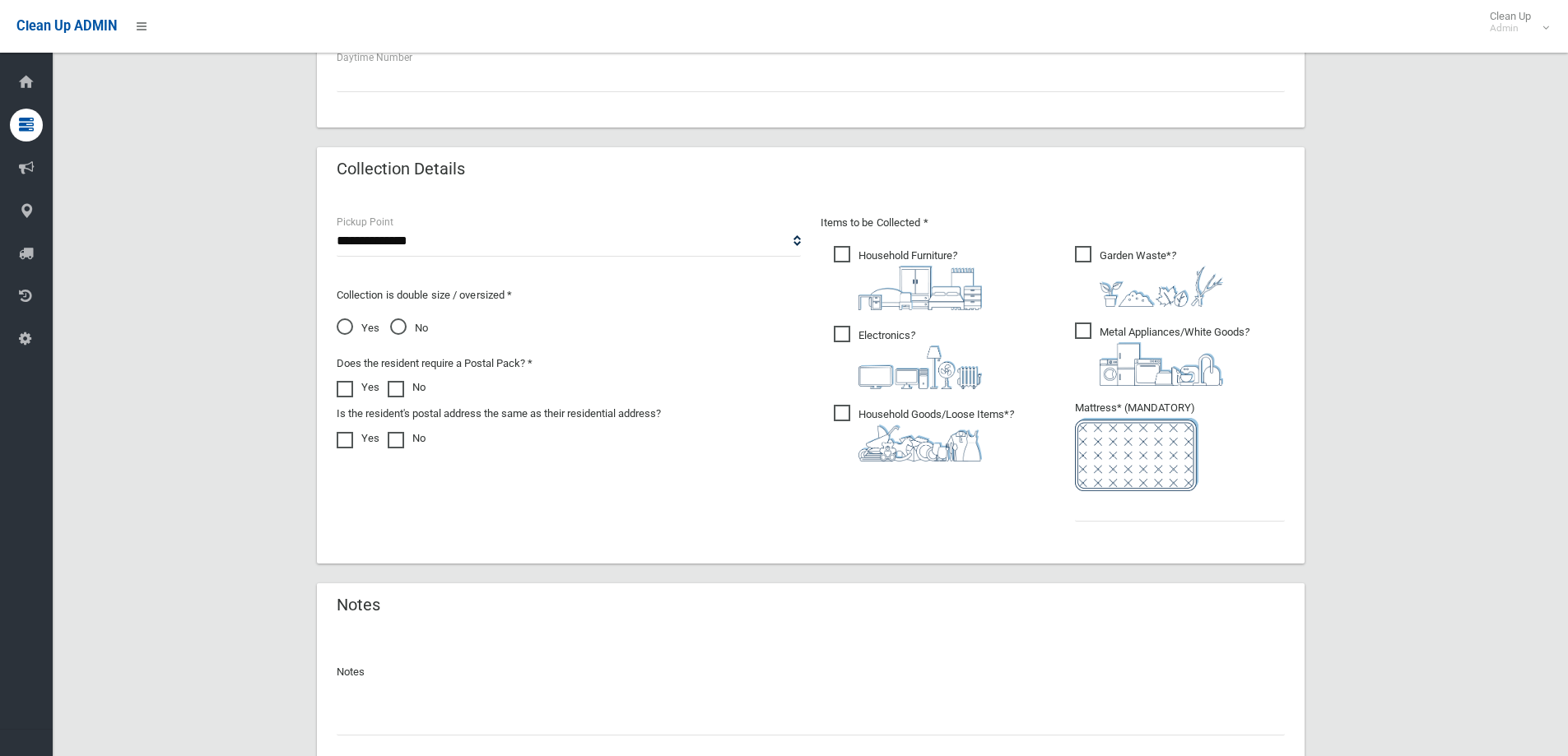
type input "**********"
click at [519, 226] on select "**********" at bounding box center [569, 241] width 464 height 30
select select "*"
click at [337, 226] on select "**********" at bounding box center [569, 241] width 464 height 30
drag, startPoint x: 935, startPoint y: 253, endPoint x: 888, endPoint y: 305, distance: 70.1
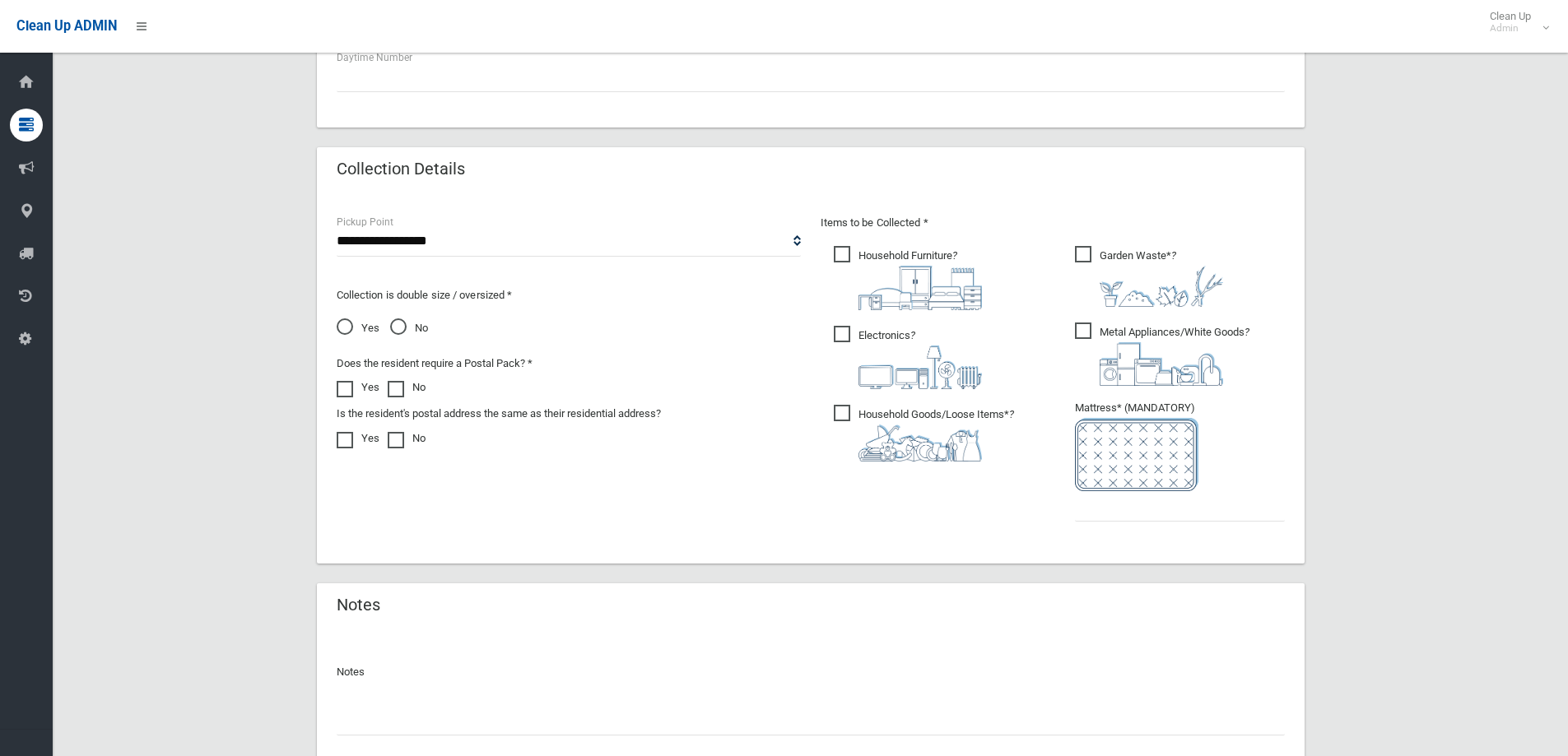
click at [935, 252] on span "Household Furniture ?" at bounding box center [908, 278] width 148 height 64
click at [879, 325] on label "Electronics ?" at bounding box center [908, 356] width 148 height 67
click at [866, 421] on span "Household Goods/Loose Items* ?" at bounding box center [924, 433] width 180 height 56
click at [1077, 258] on span "Garden Waste* ?" at bounding box center [1149, 276] width 148 height 61
click at [1074, 342] on ul "Garden Waste* ?" at bounding box center [1173, 388] width 223 height 291
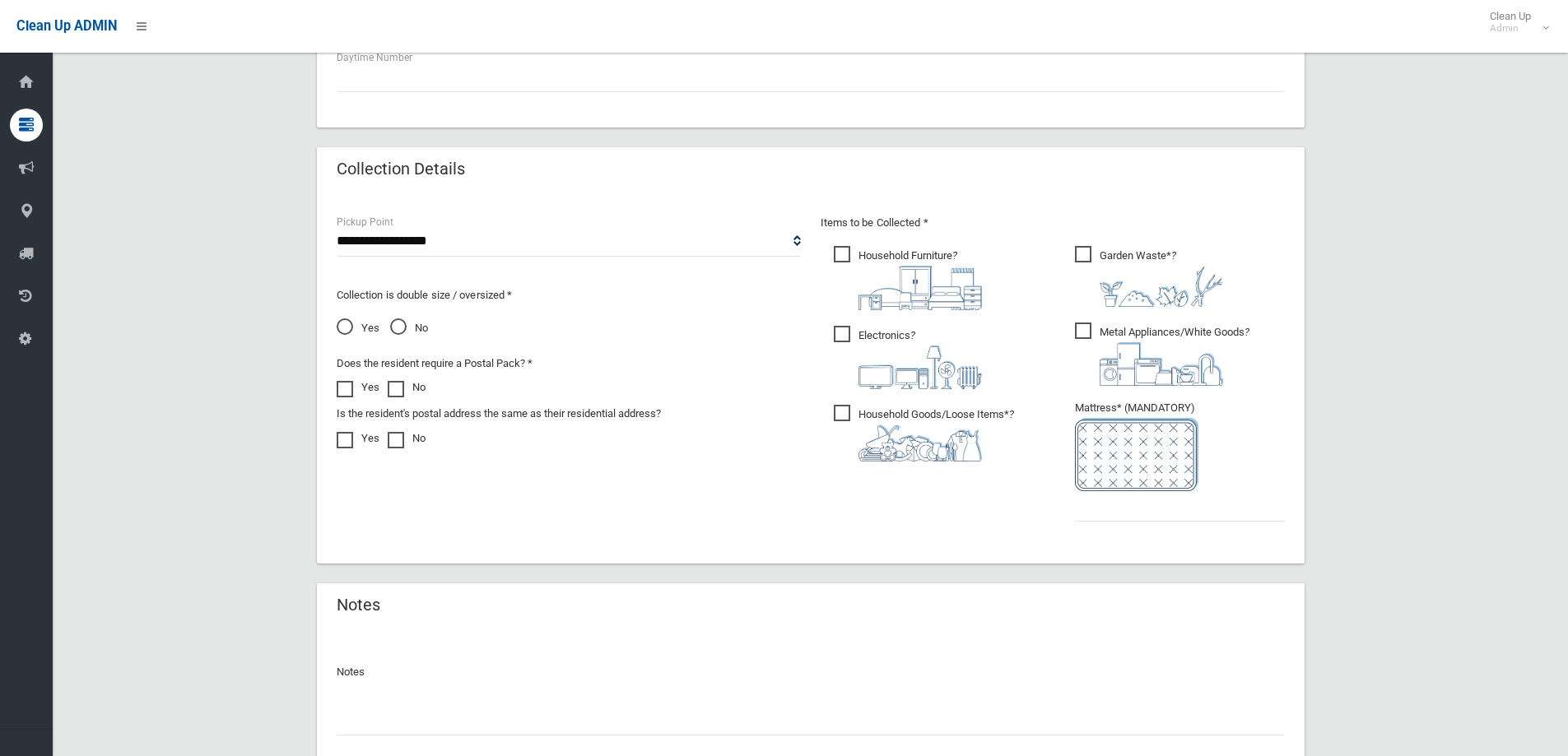
click at [1099, 338] on span "Metal Appliances/White Goods ?" at bounding box center [1162, 354] width 174 height 63
click at [1148, 544] on div "**********" at bounding box center [811, 378] width 988 height 370
click at [1154, 512] on input "text" at bounding box center [1180, 507] width 210 height 30
type input "*"
click at [383, 328] on div "Yes No" at bounding box center [569, 327] width 464 height 23
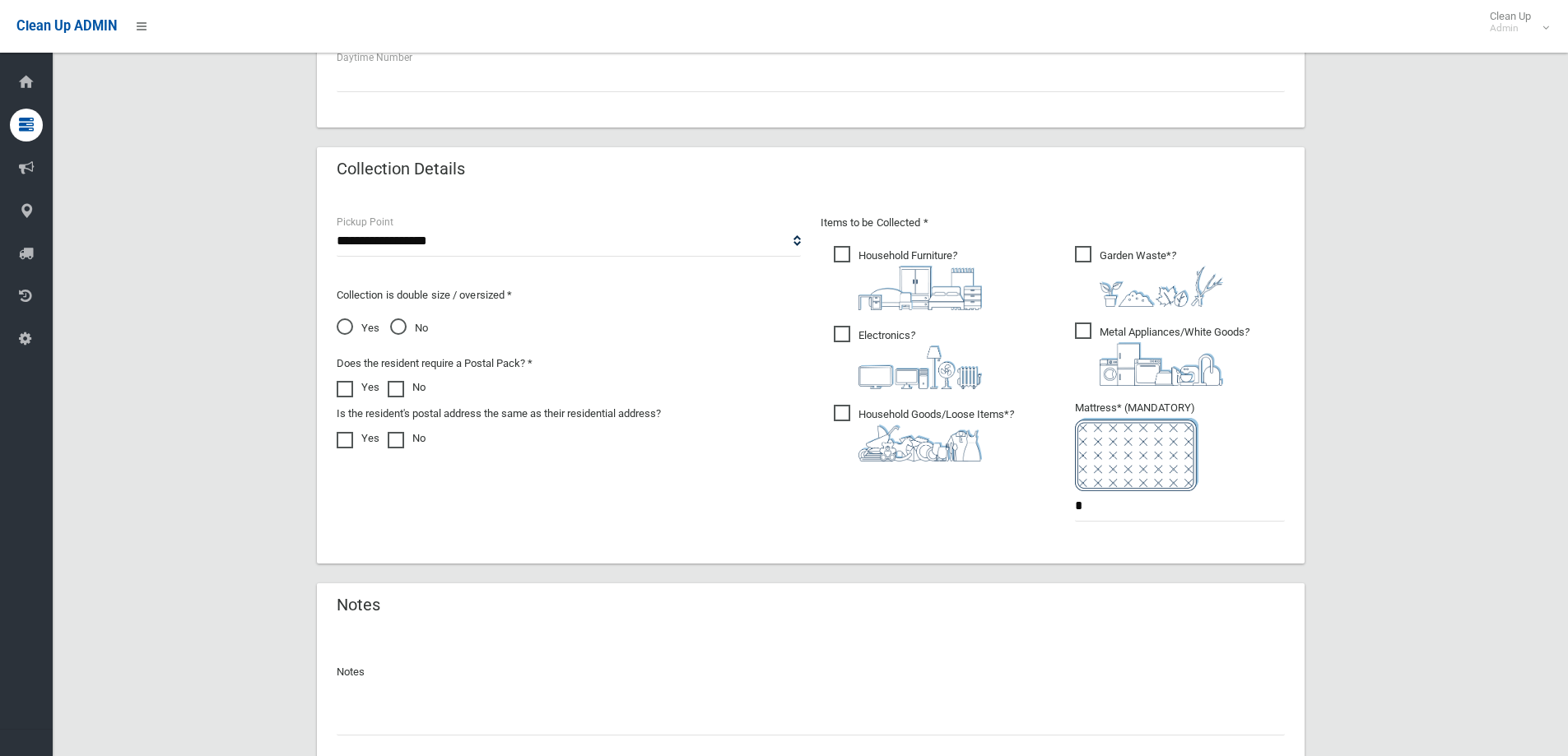
click at [405, 325] on span "No" at bounding box center [409, 328] width 38 height 20
drag, startPoint x: 805, startPoint y: 482, endPoint x: 782, endPoint y: 481, distance: 23.0
click at [782, 482] on div "**********" at bounding box center [811, 378] width 968 height 330
click at [1405, 530] on div "**********" at bounding box center [810, 107] width 1476 height 1428
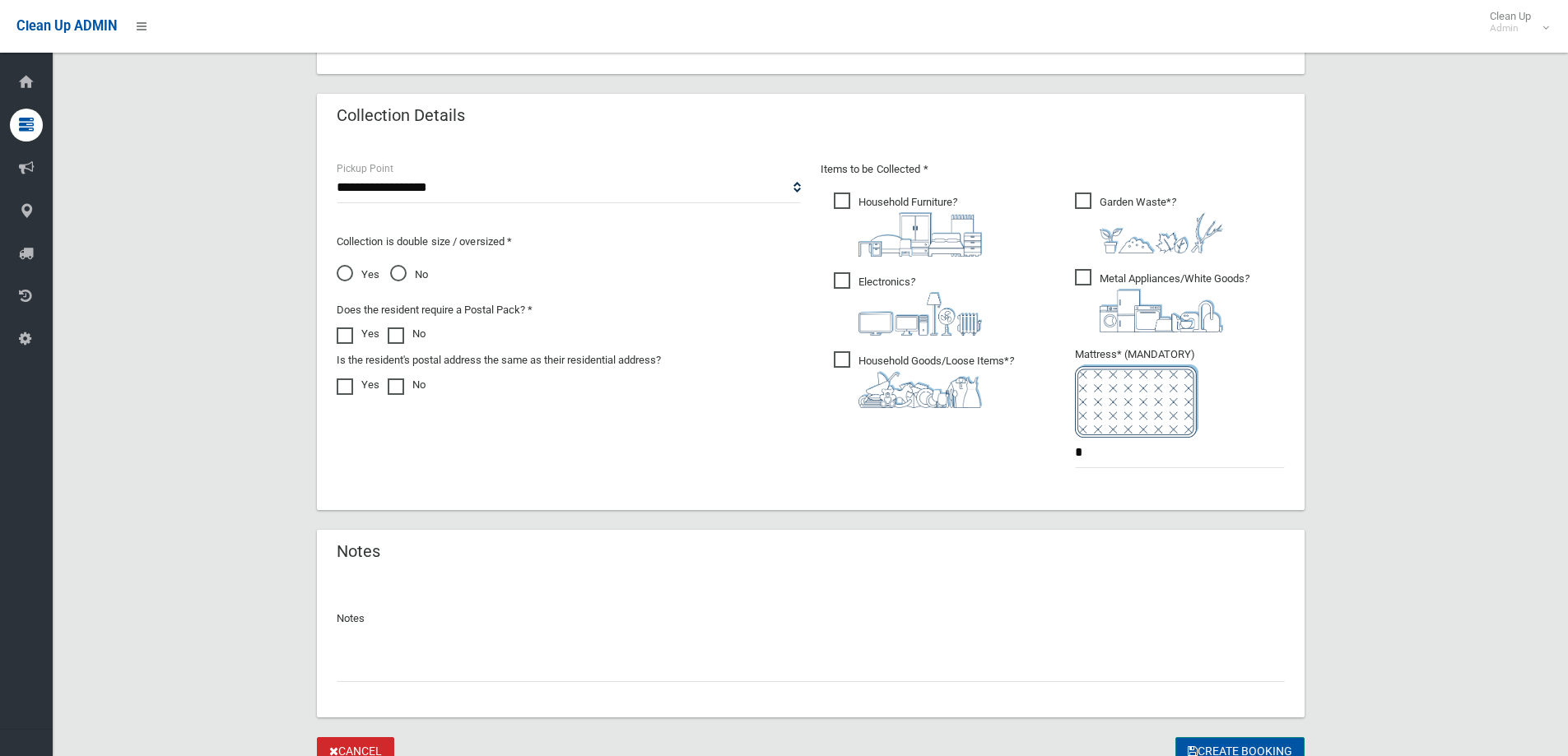
scroll to position [864, 0]
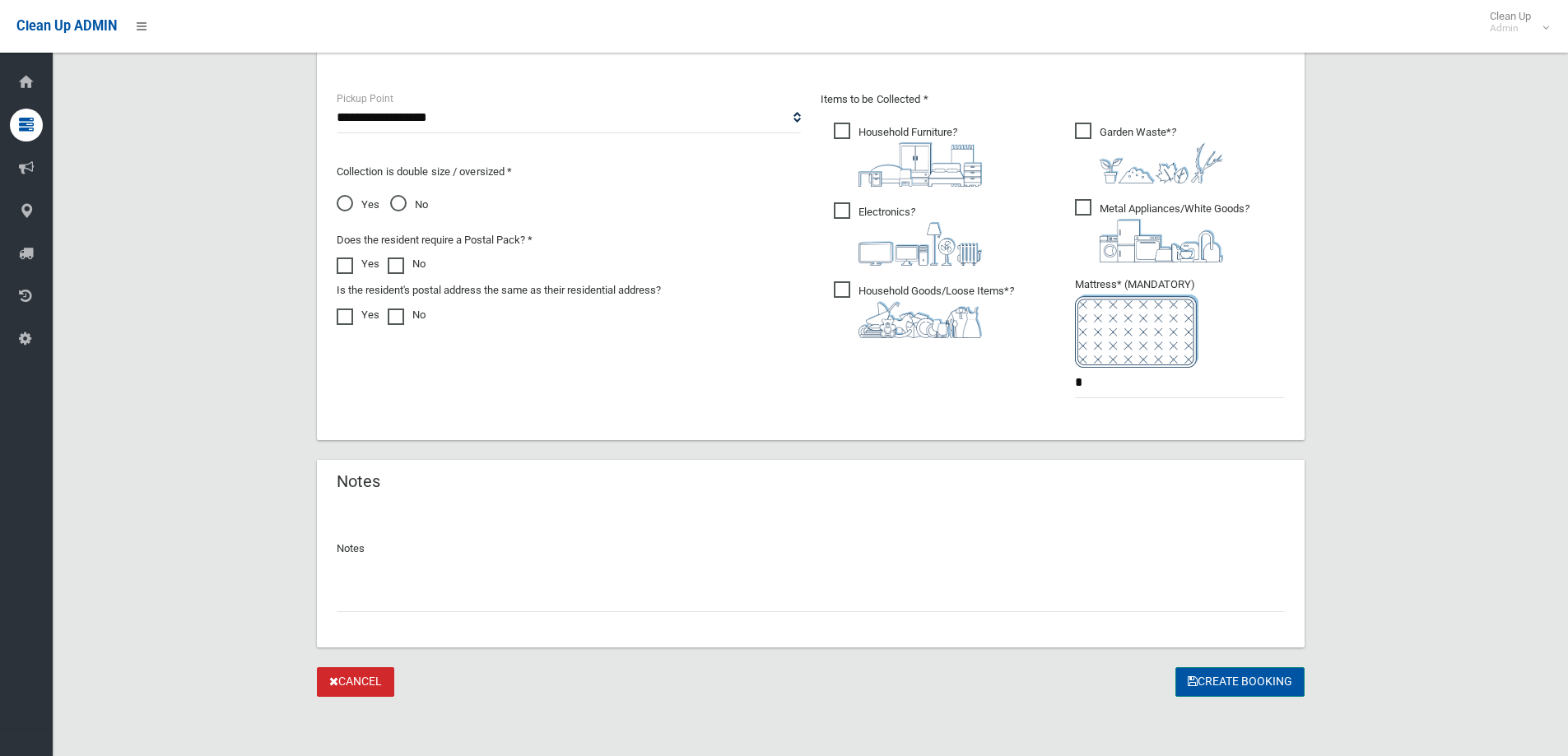
click at [1262, 681] on button "Create Booking" at bounding box center [1239, 683] width 129 height 30
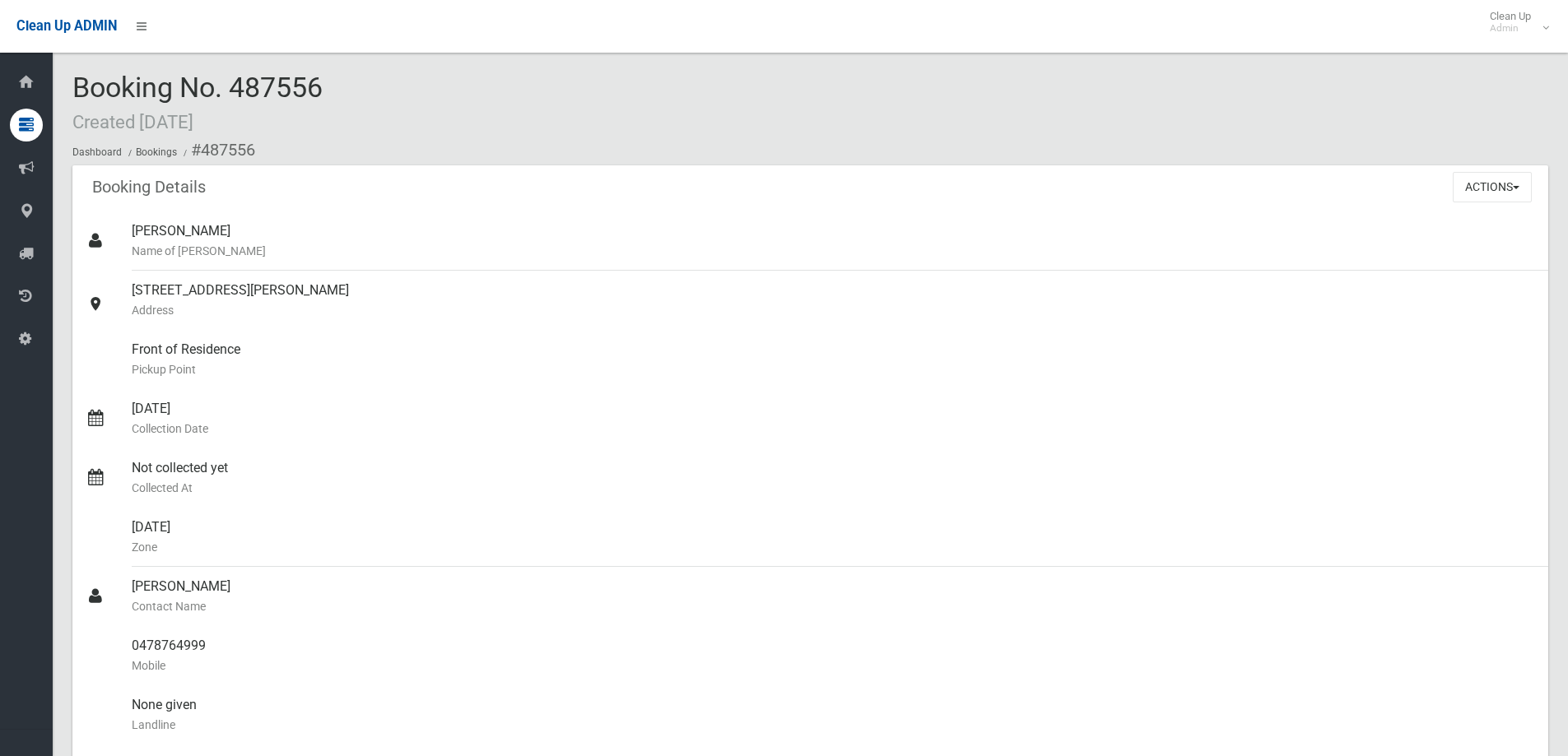
drag, startPoint x: 203, startPoint y: 79, endPoint x: 78, endPoint y: 62, distance: 126.2
click at [78, 62] on div "Booking No. 487556 Created 23/09/2025 Dashboard Bookings #487556 Booking Detail…" at bounding box center [810, 654] width 1515 height 1270
click at [354, 41] on div "Clean Up ADMIN Clean Up Admin Logout" at bounding box center [784, 26] width 1568 height 53
drag, startPoint x: 350, startPoint y: 108, endPoint x: 329, endPoint y: 95, distance: 24.7
click at [347, 108] on div "Booking No. 487556 Created 23/09/2025 Dashboard Bookings #487556" at bounding box center [810, 119] width 1476 height 93
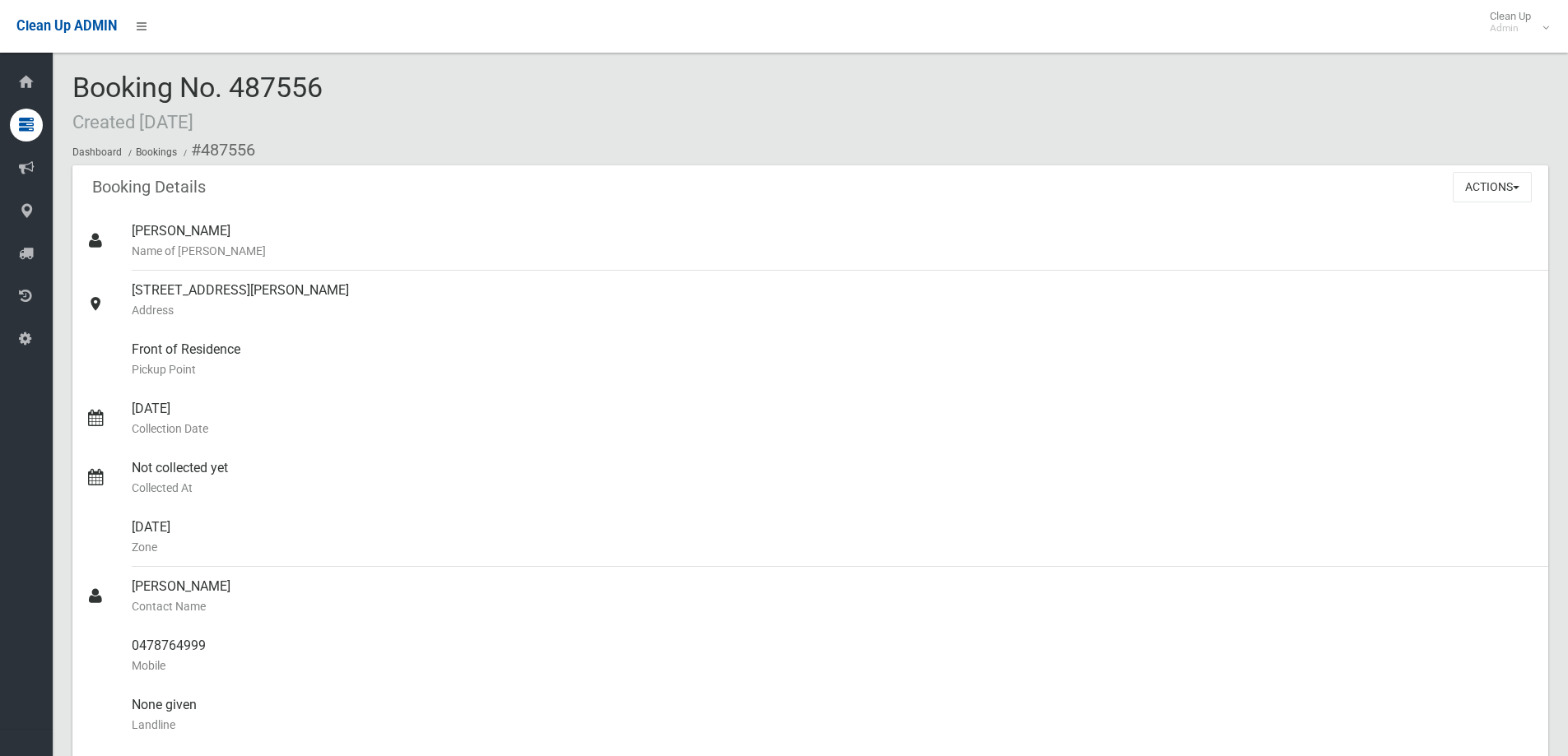
drag, startPoint x: 323, startPoint y: 92, endPoint x: 236, endPoint y: 99, distance: 87.3
click at [236, 99] on span "Booking No. 487556 Created 23/09/2025" at bounding box center [198, 103] width 251 height 64
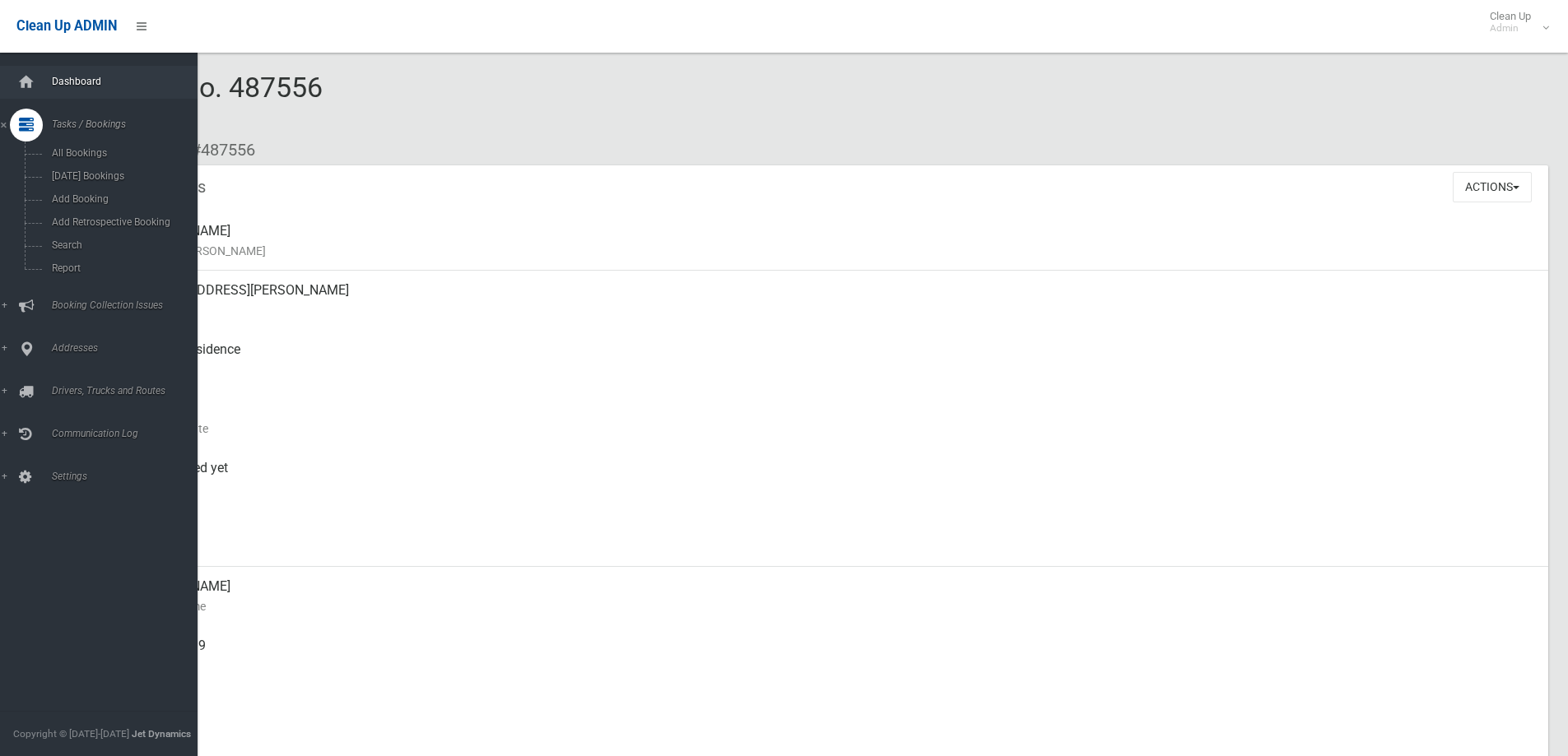
click at [109, 73] on link "Dashboard" at bounding box center [105, 82] width 210 height 33
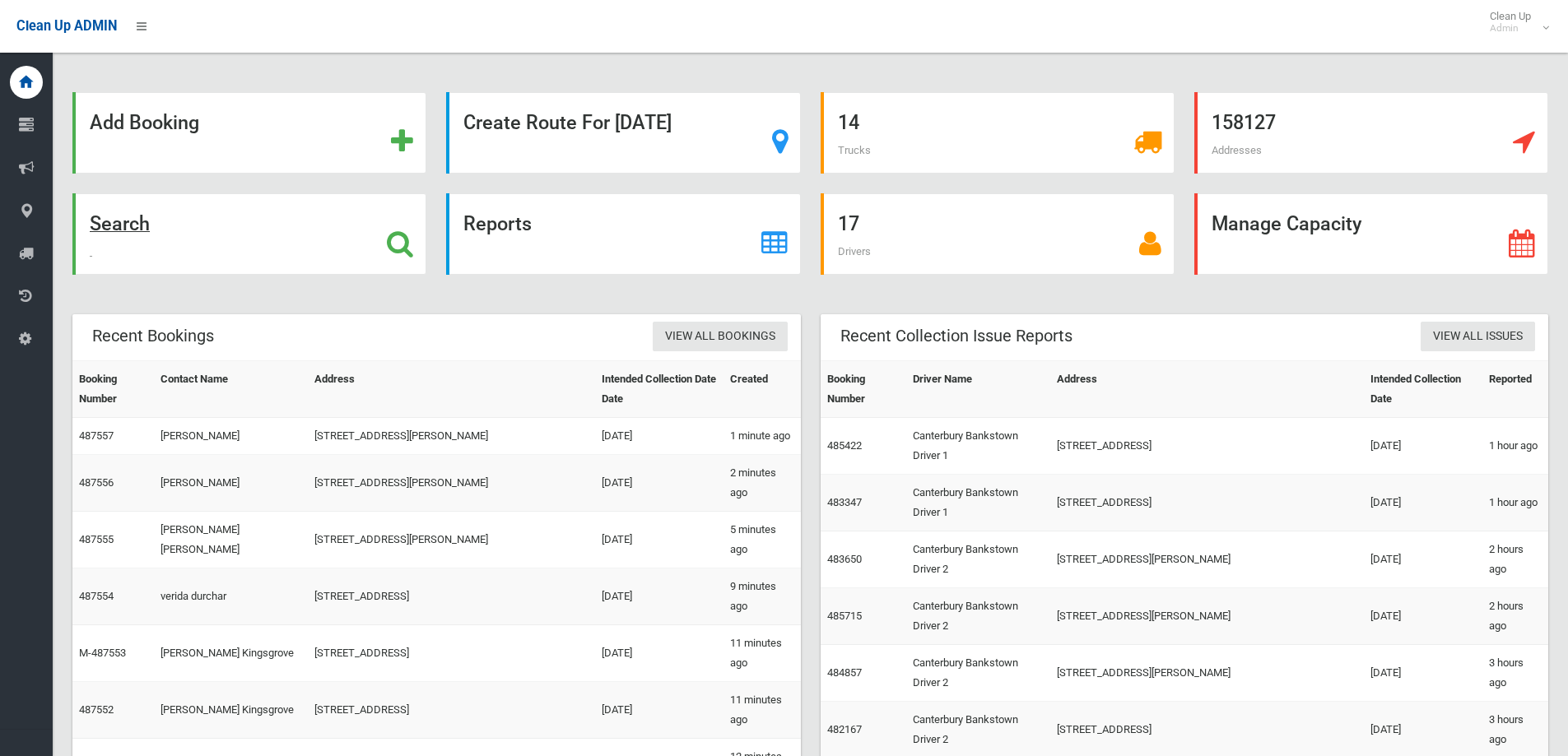
click at [184, 237] on div "Search" at bounding box center [250, 233] width 354 height 82
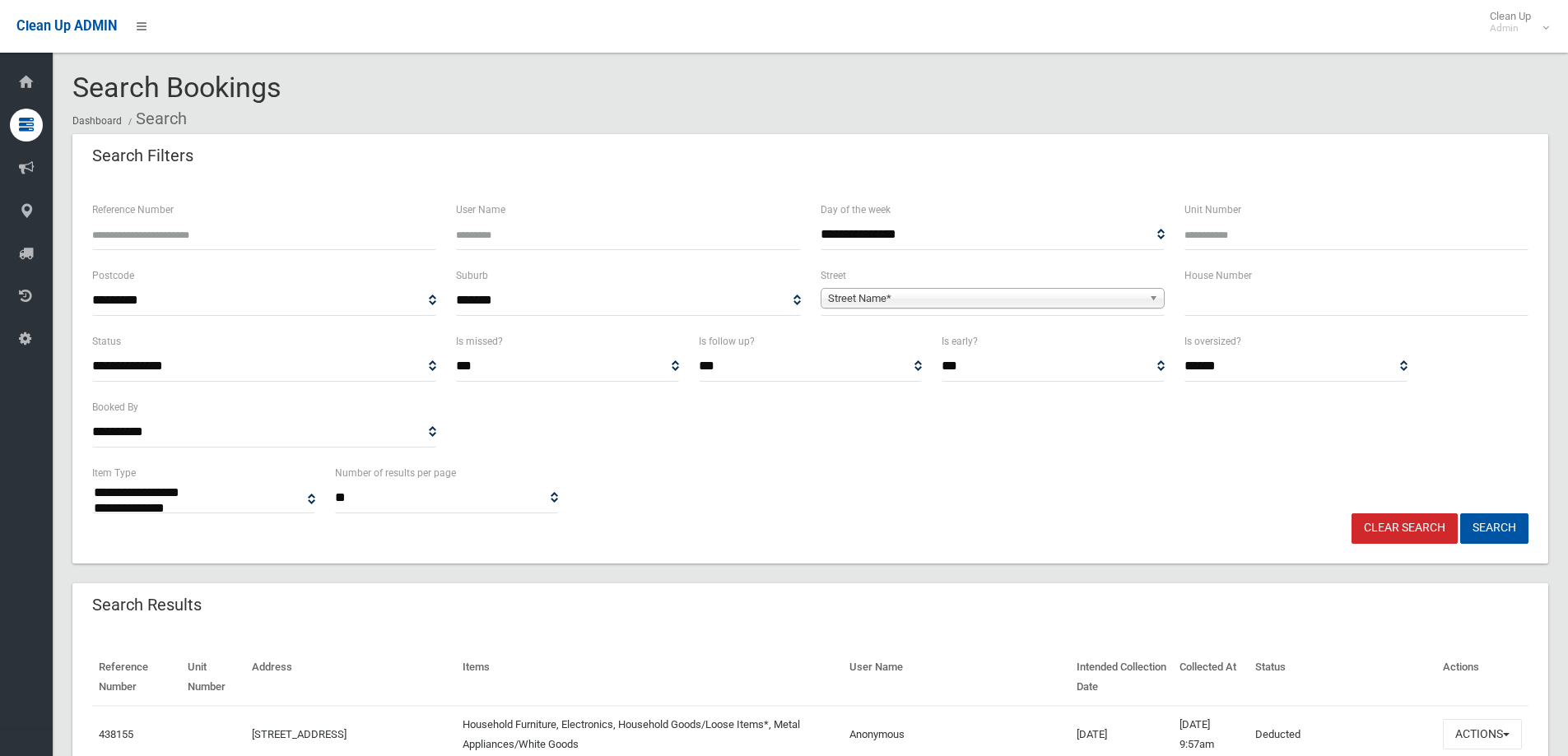
select select
click at [222, 245] on input "Reference Number" at bounding box center [264, 234] width 344 height 30
click at [1199, 310] on input "text" at bounding box center [1356, 300] width 344 height 30
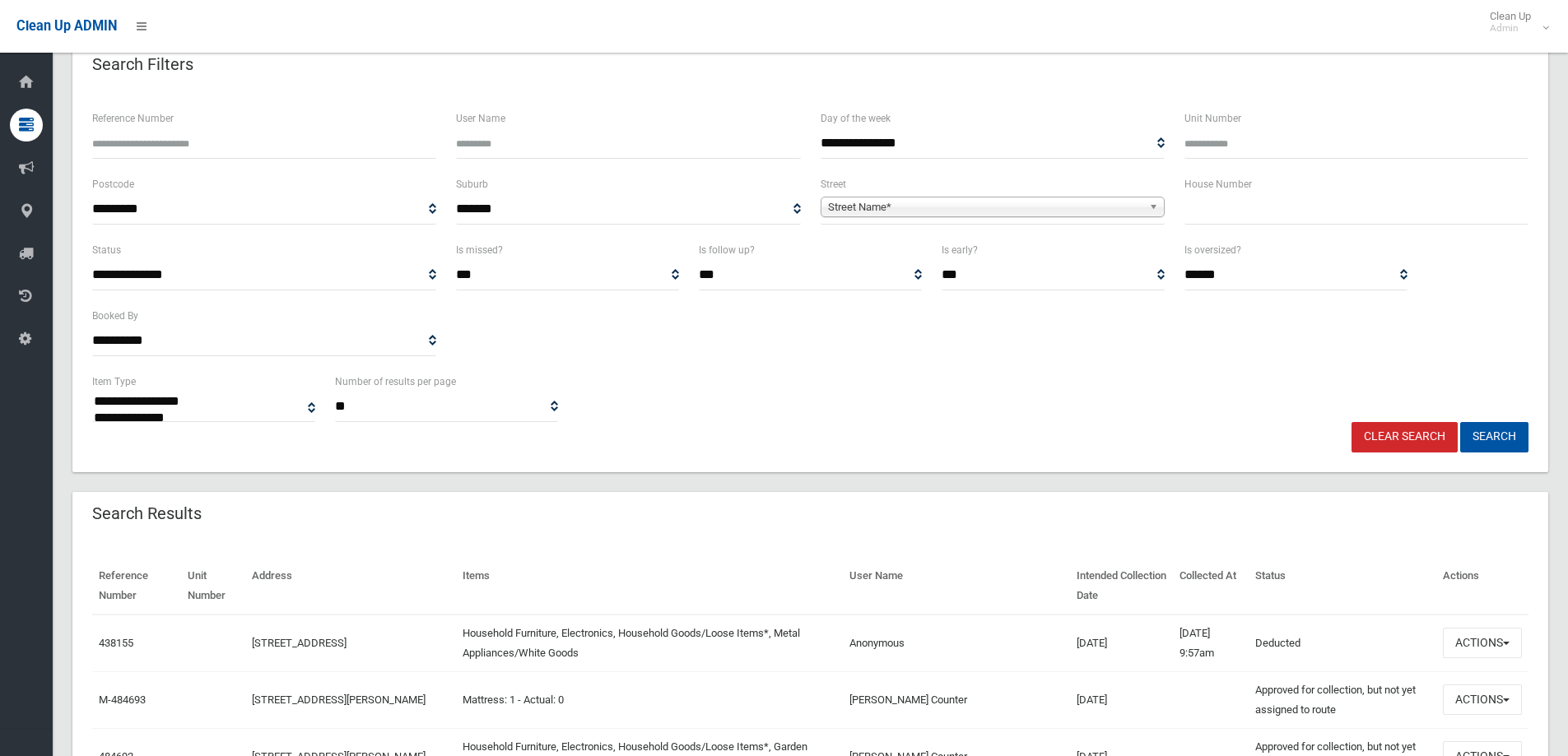
scroll to position [82, 0]
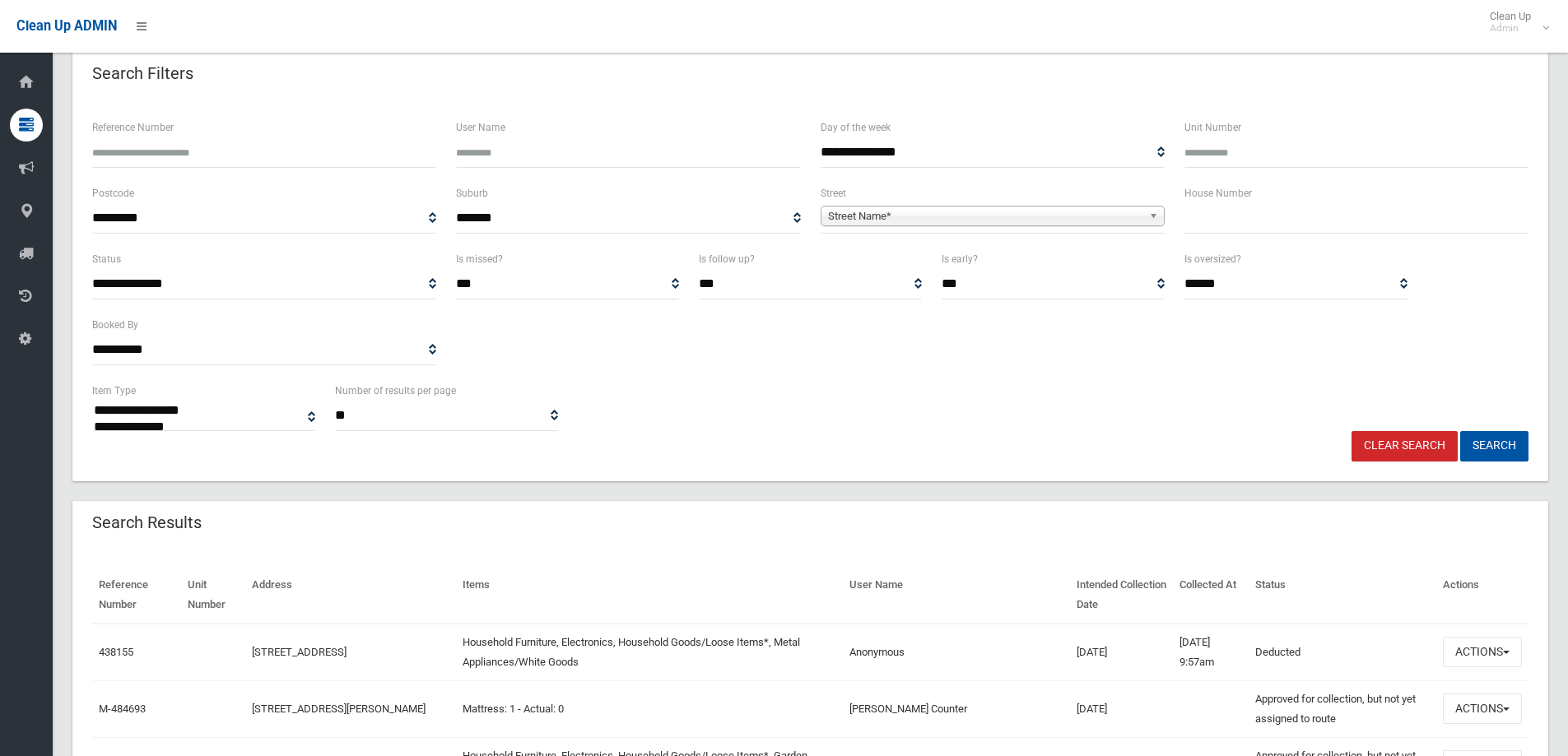
click at [1242, 217] on input "text" at bounding box center [1356, 218] width 344 height 30
click at [1005, 219] on span "Street Name*" at bounding box center [985, 216] width 315 height 20
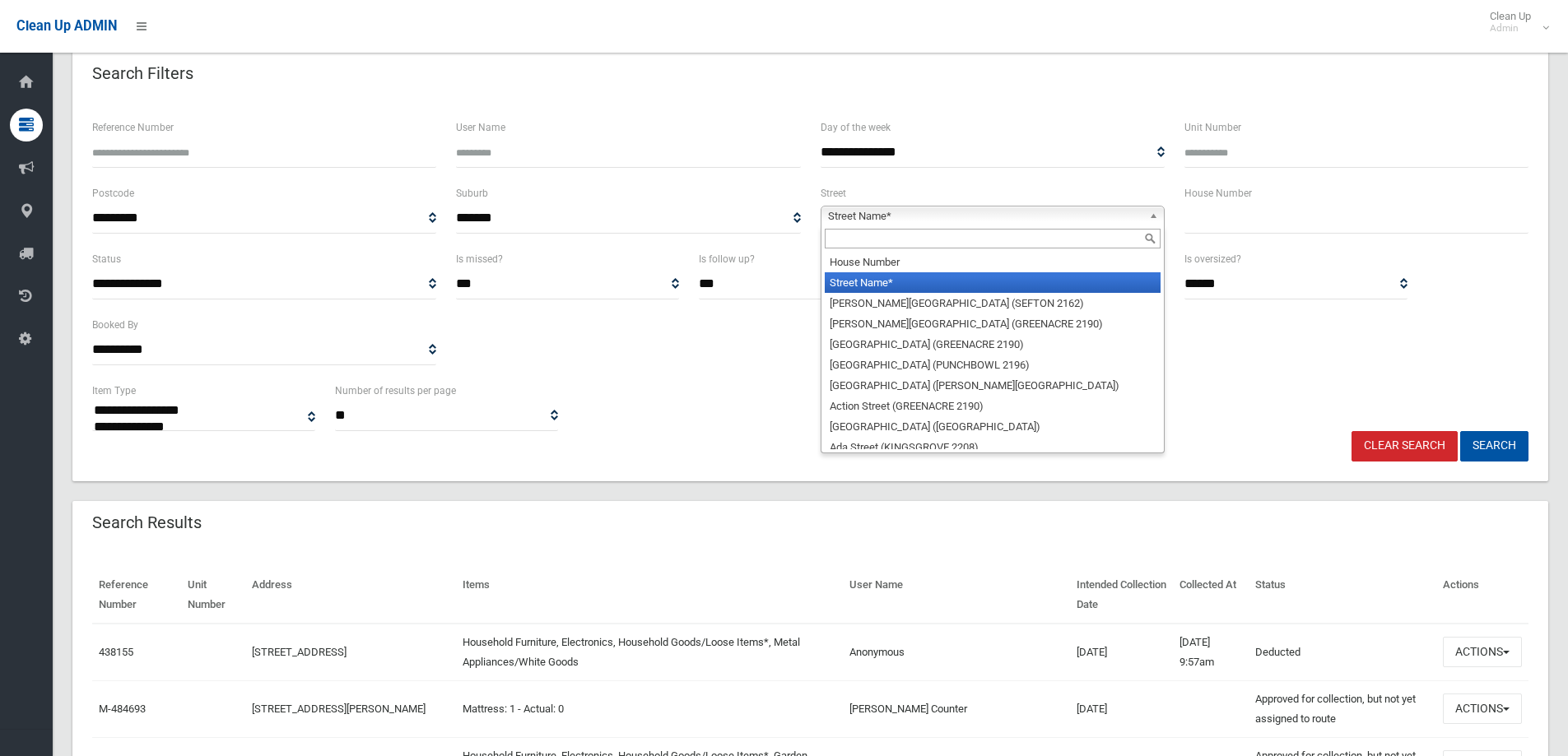
click at [847, 242] on input "text" at bounding box center [993, 238] width 336 height 20
click at [1356, 218] on input "text" at bounding box center [1356, 218] width 344 height 30
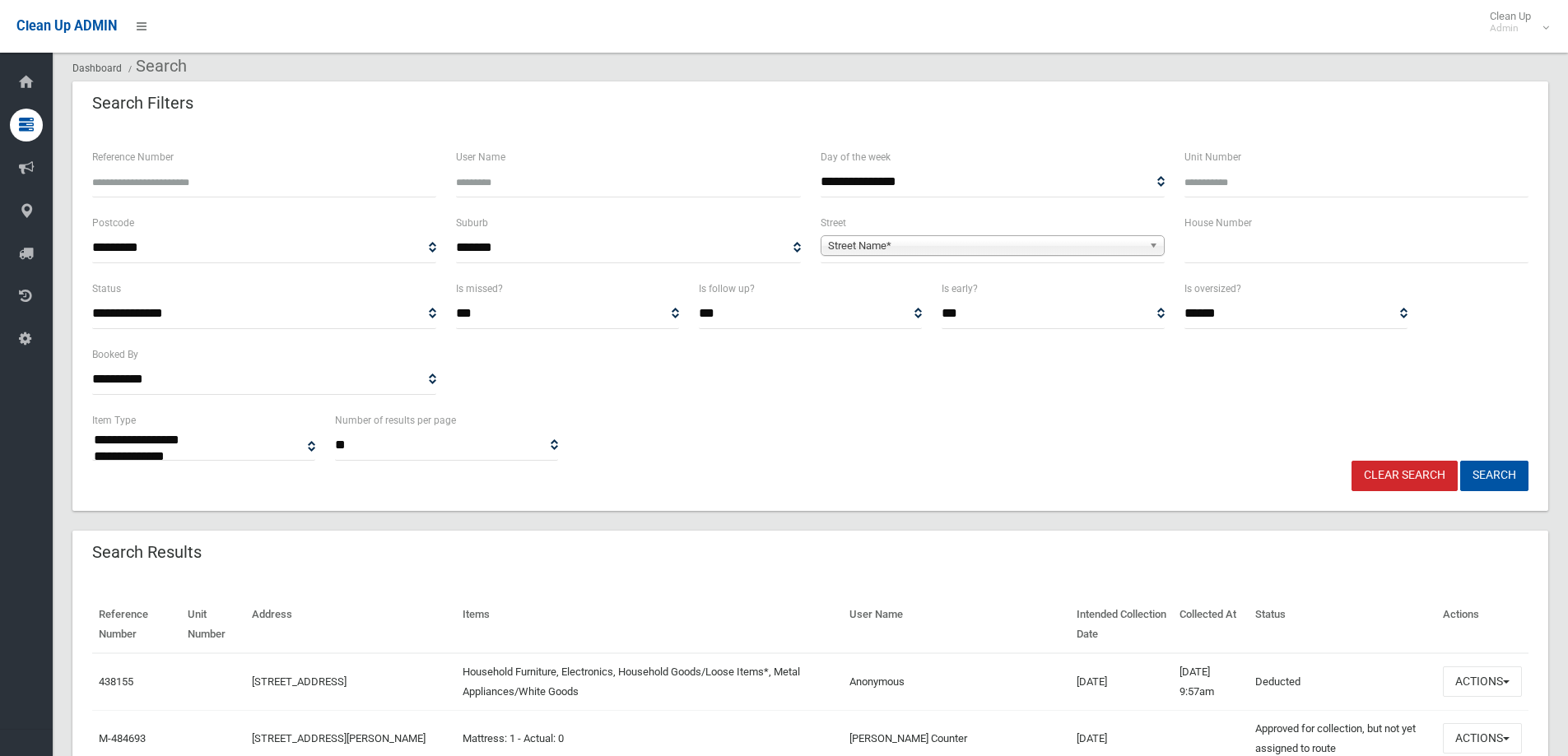
scroll to position [0, 0]
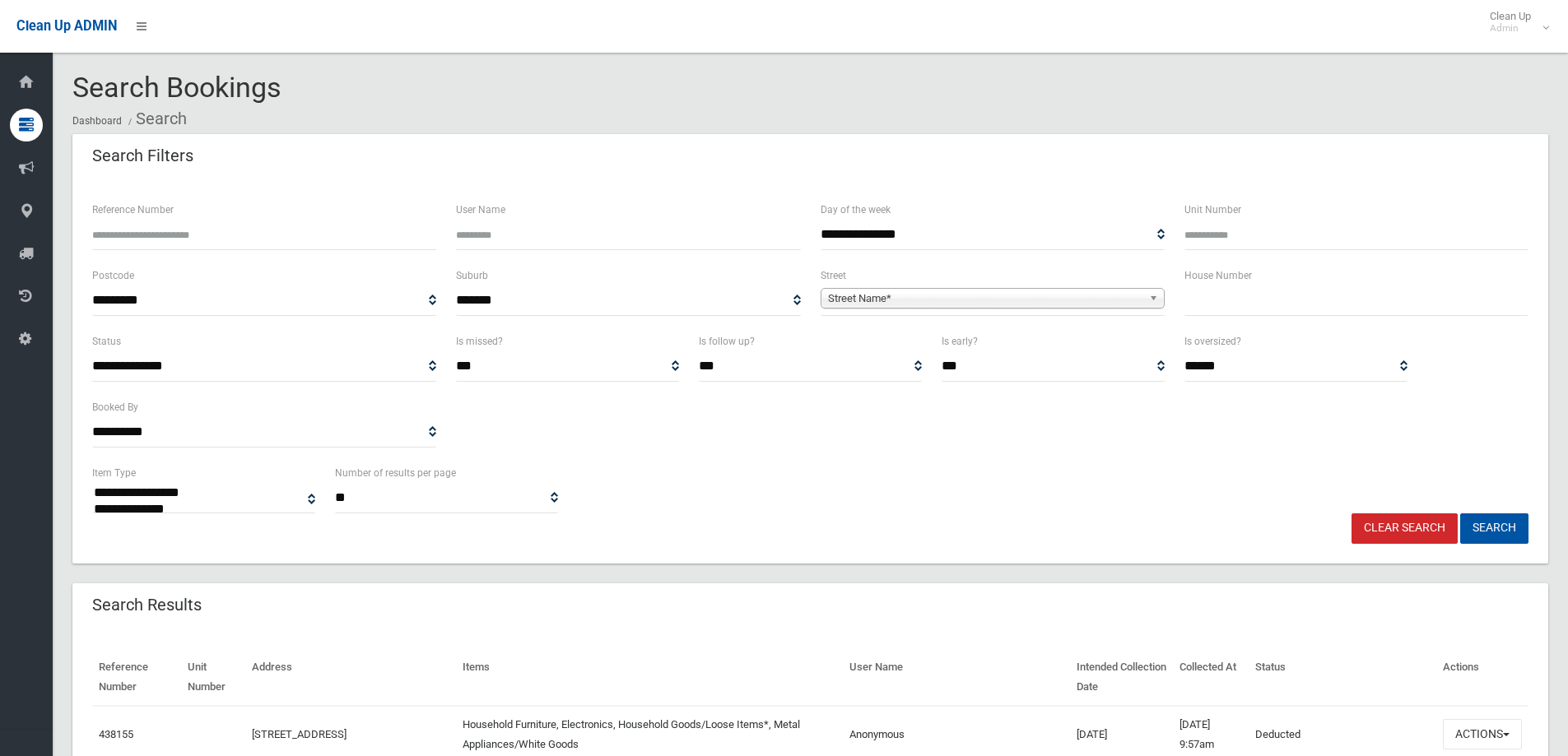
click at [1242, 300] on input "text" at bounding box center [1356, 300] width 344 height 30
type input "**"
click at [977, 298] on span "Street Name*" at bounding box center [985, 298] width 315 height 20
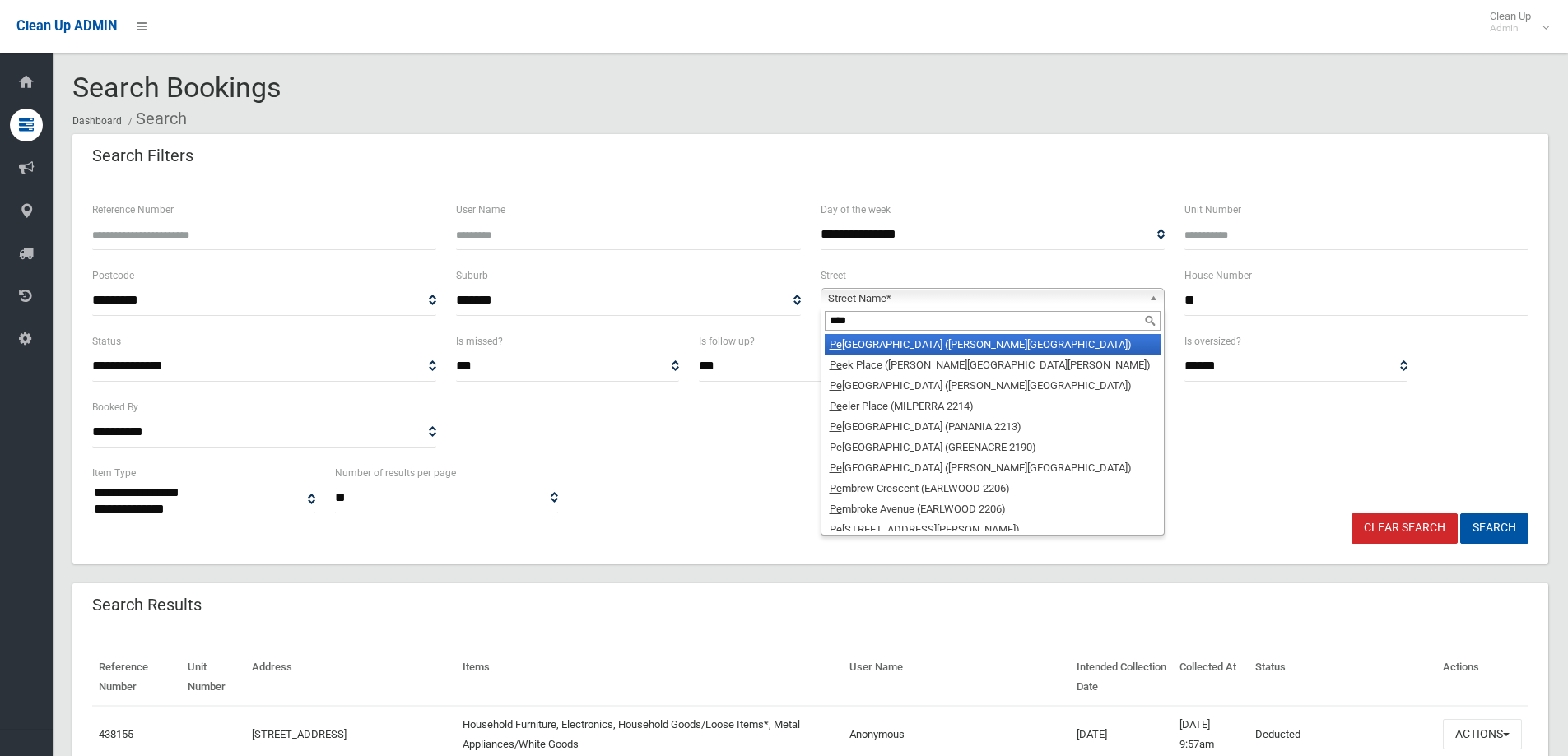
type input "*****"
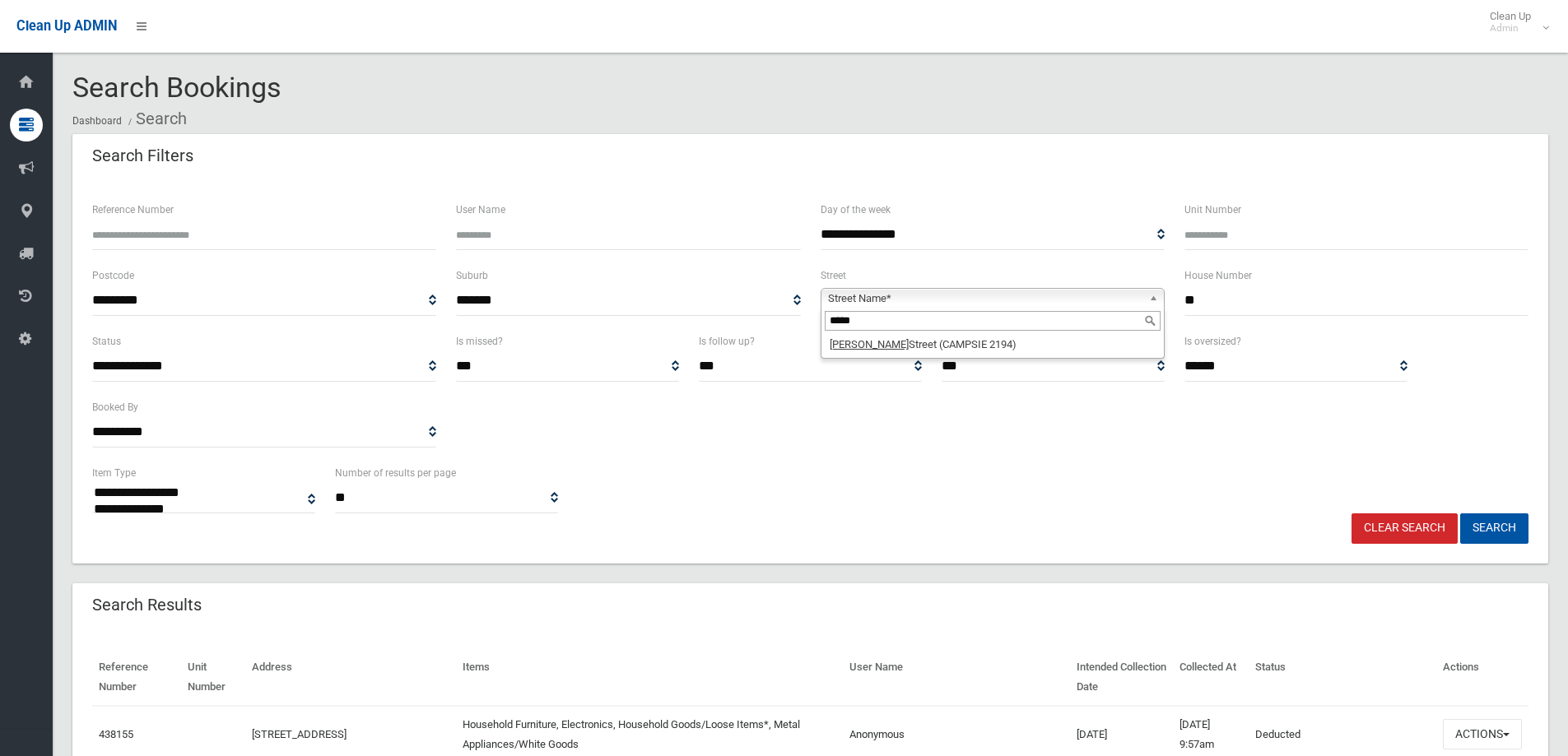
drag, startPoint x: 883, startPoint y: 321, endPoint x: 651, endPoint y: 316, distance: 232.1
click at [651, 316] on div "**********" at bounding box center [810, 298] width 1456 height 66
click at [929, 301] on span "Street Name*" at bounding box center [985, 298] width 315 height 20
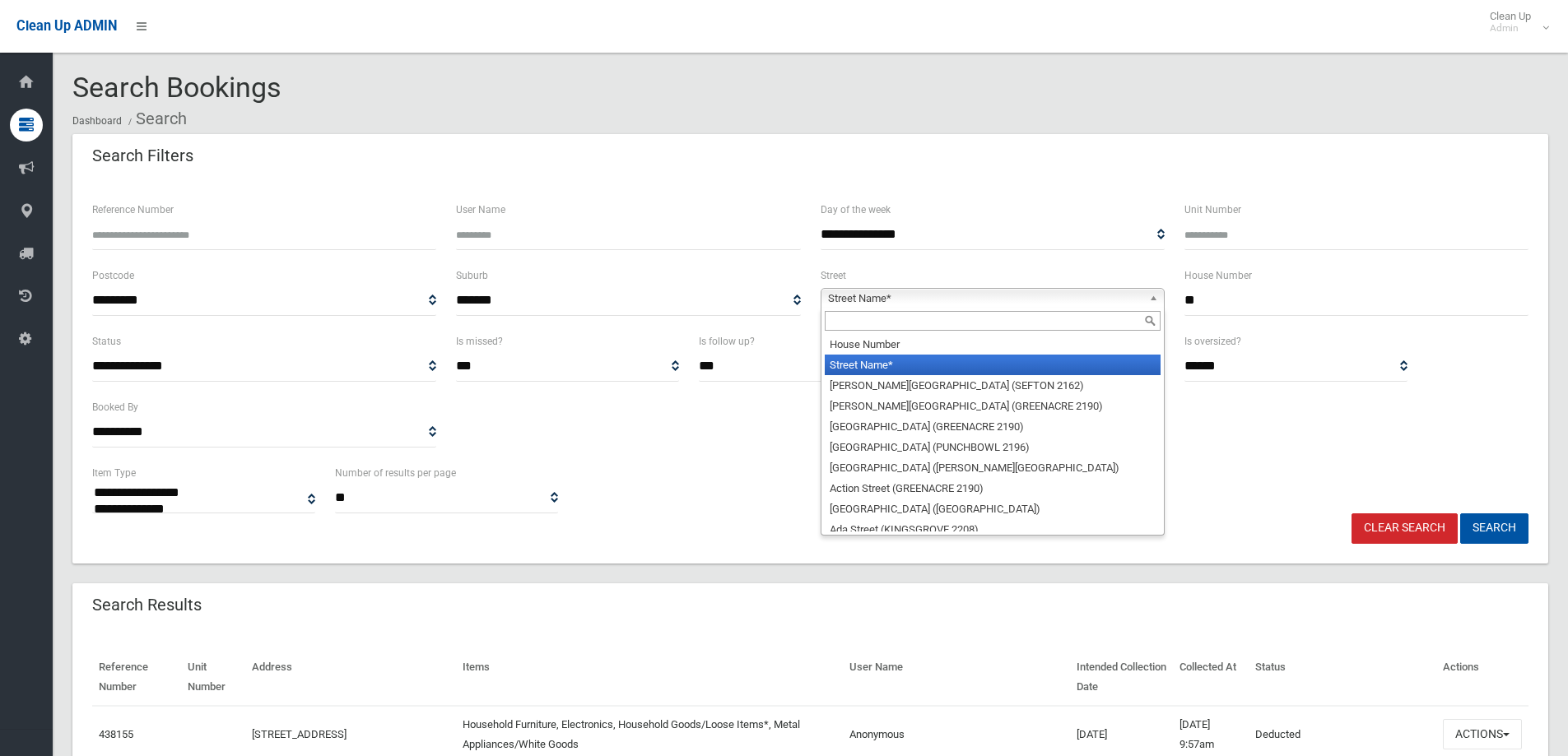
click at [869, 321] on input "text" at bounding box center [993, 320] width 336 height 20
type input "*"
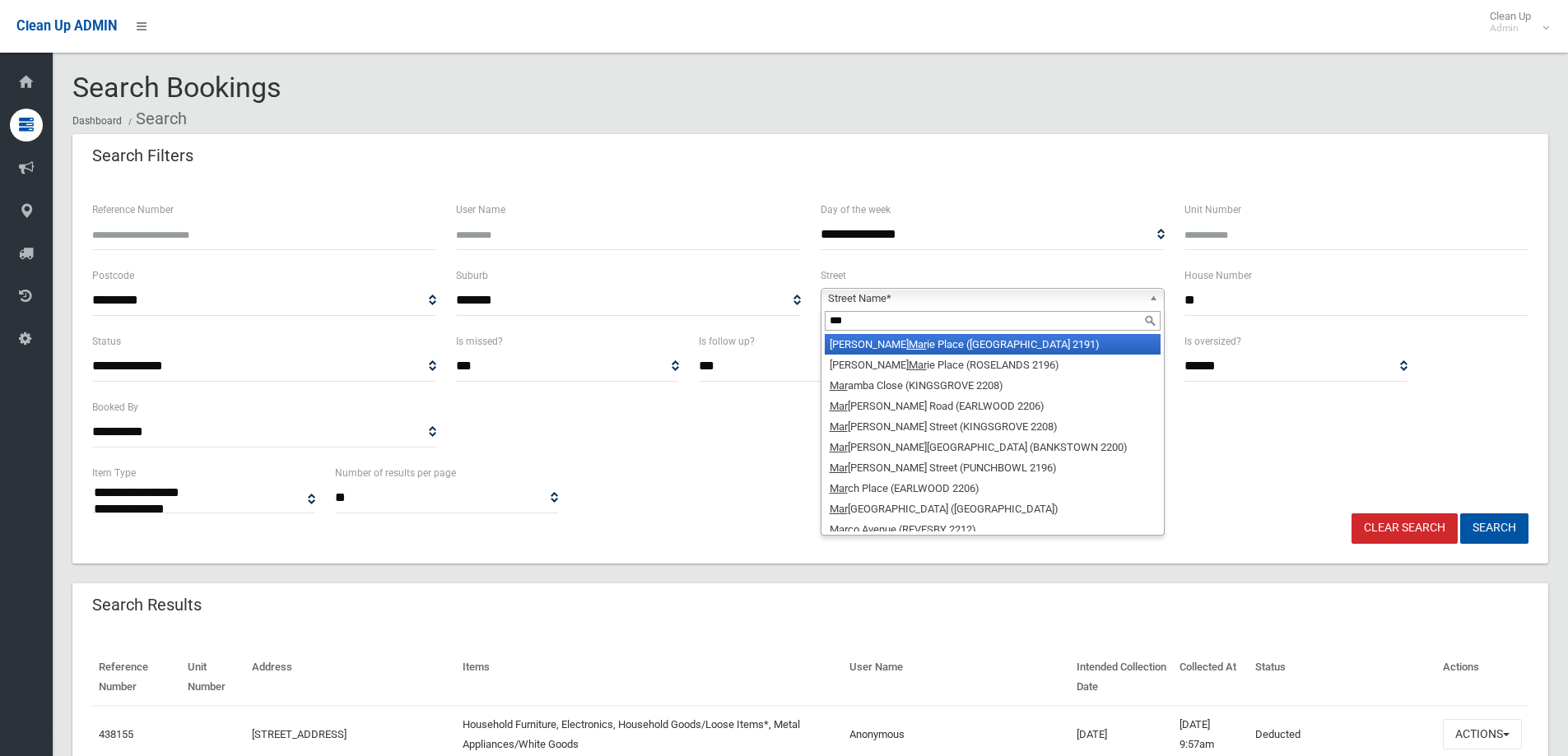
drag, startPoint x: 869, startPoint y: 321, endPoint x: 823, endPoint y: 328, distance: 46.5
click at [823, 328] on div "***" at bounding box center [993, 321] width 343 height 26
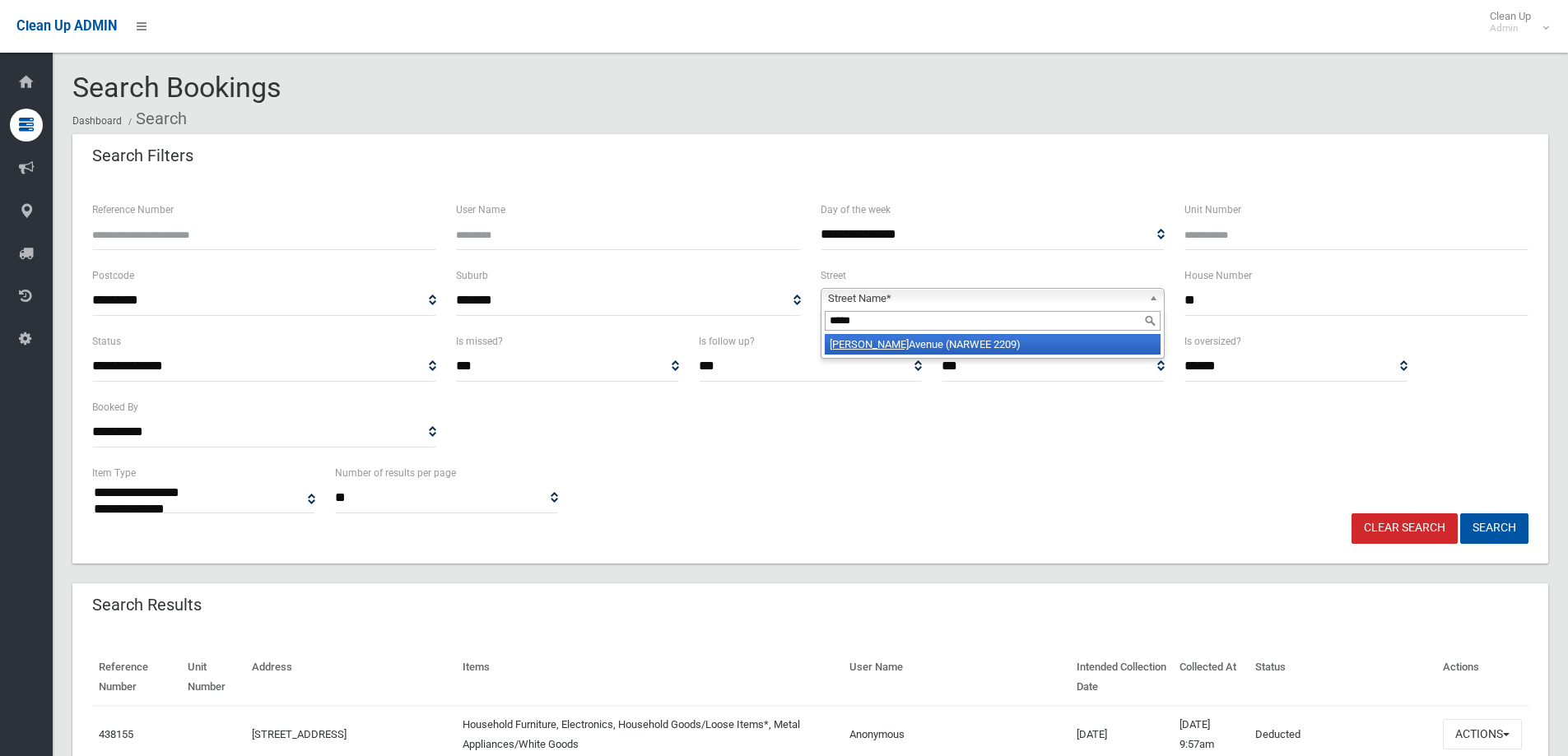
type input "*****"
click at [855, 347] on li "Parry Avenue (NARWEE 2209)" at bounding box center [993, 345] width 336 height 21
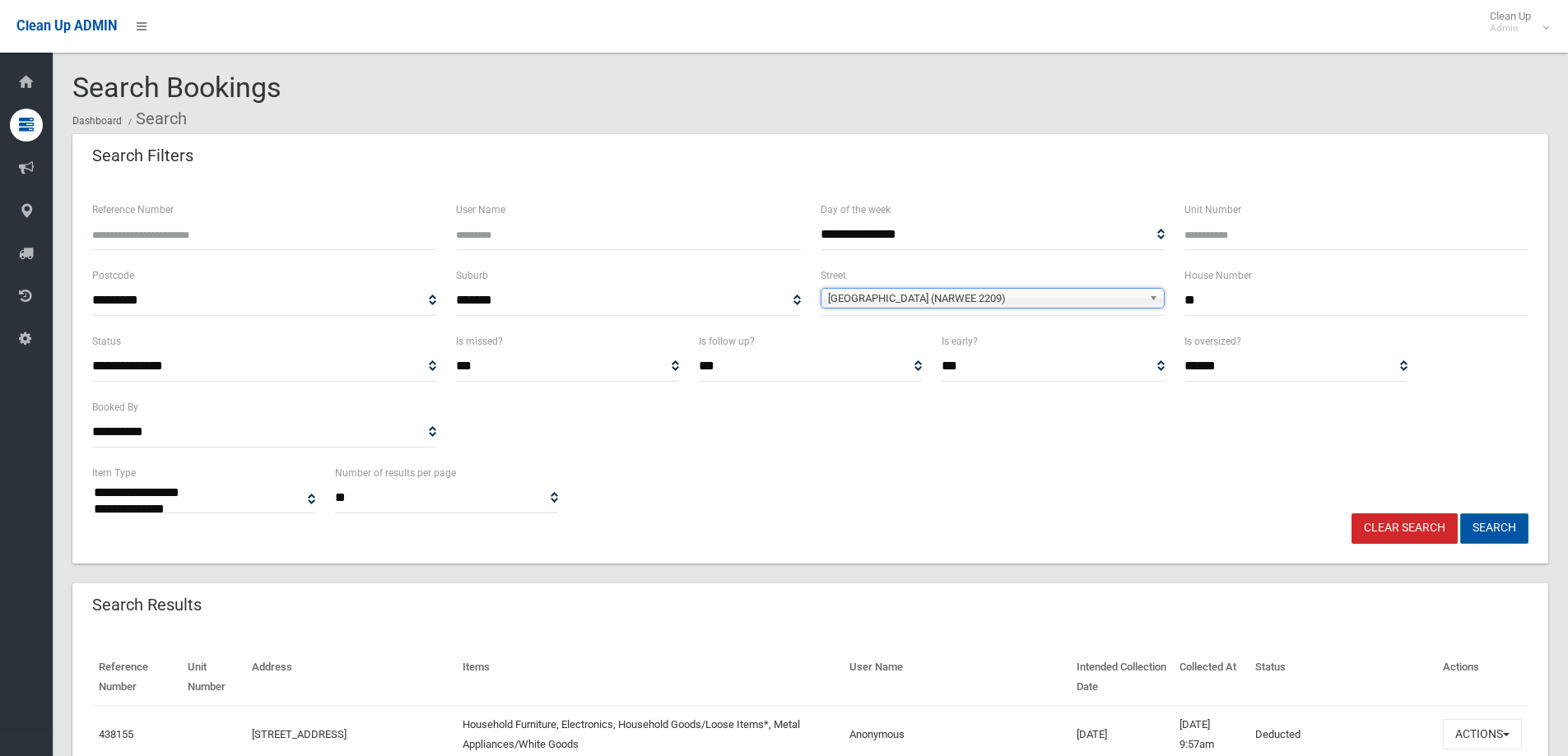
click at [1472, 513] on button "Search" at bounding box center [1495, 528] width 69 height 30
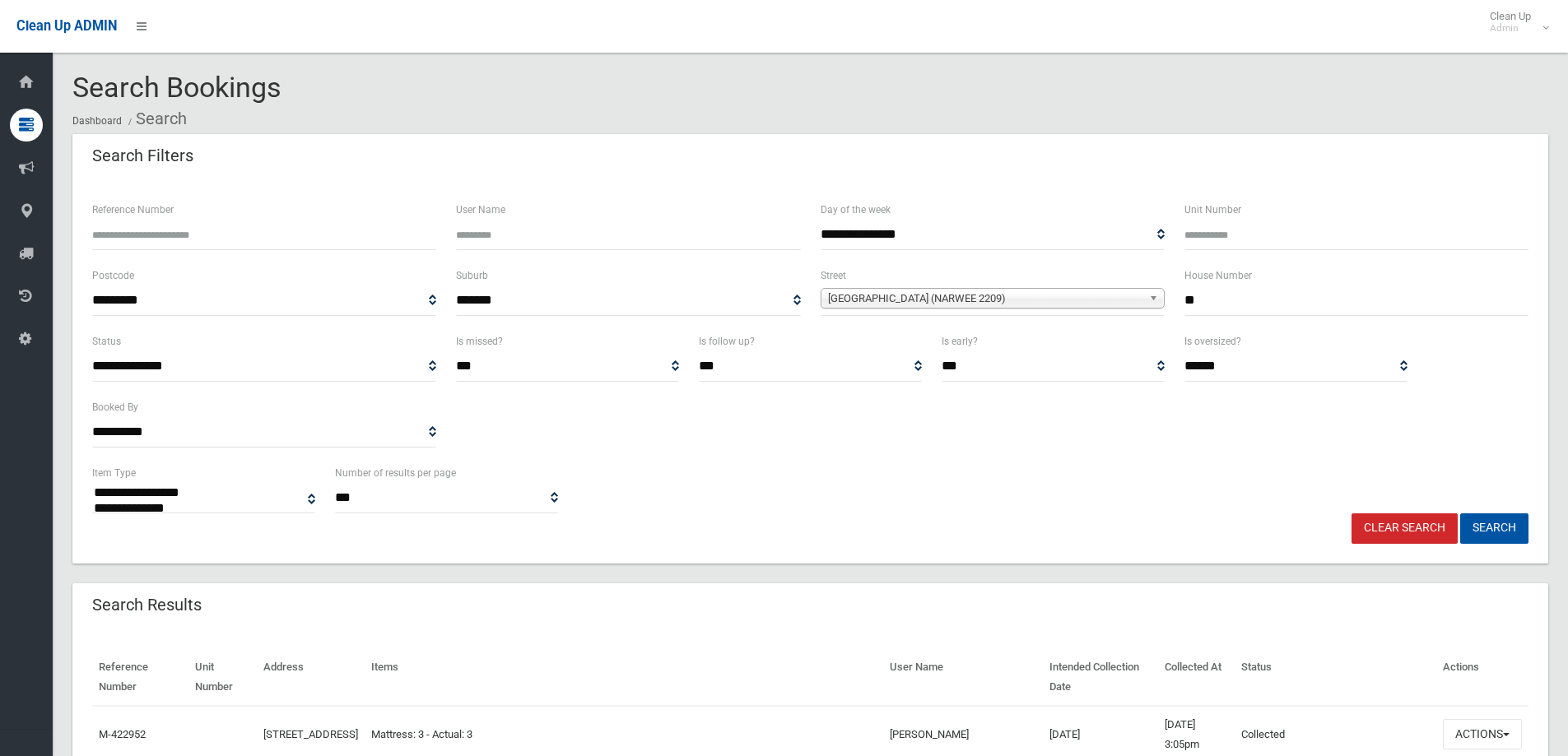
select select
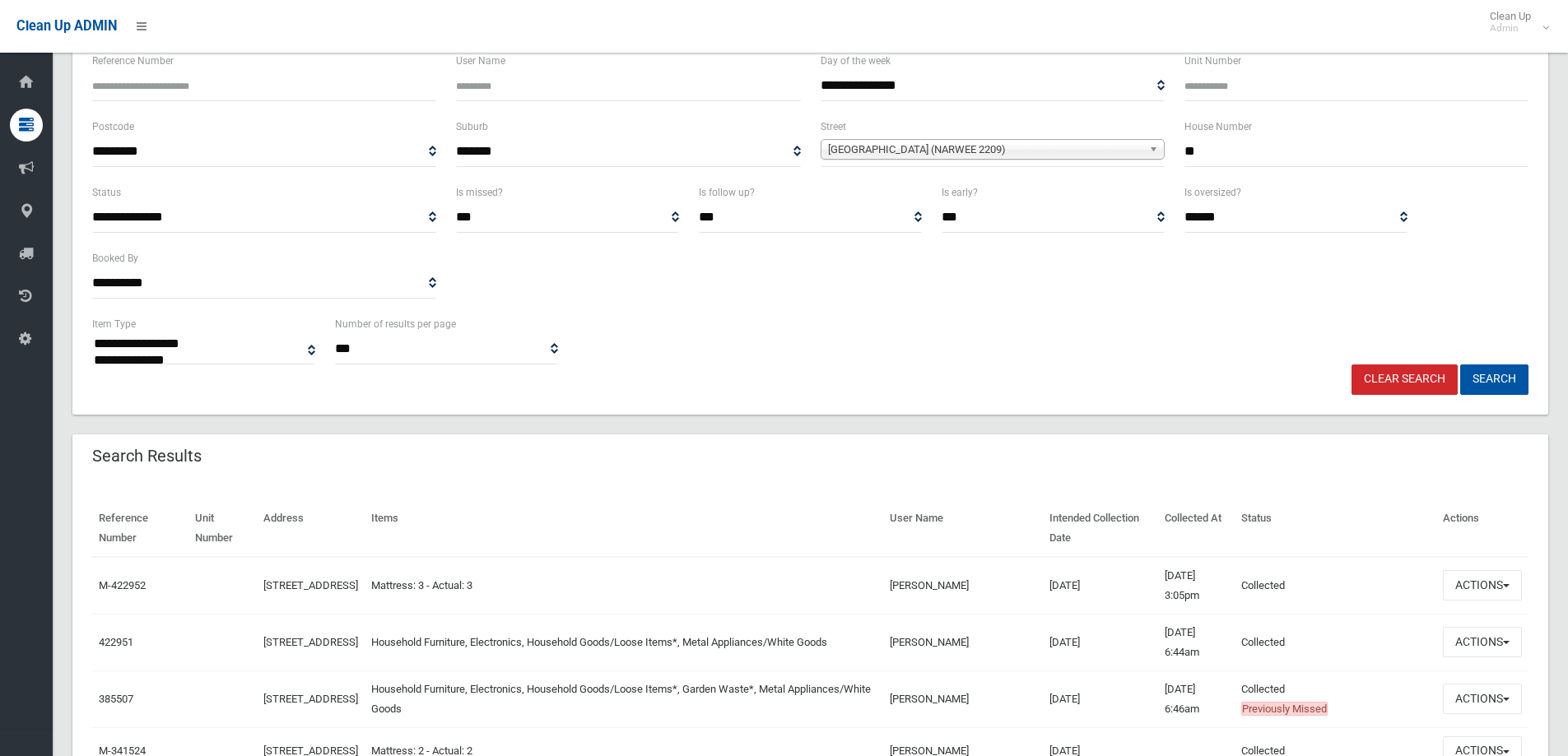
scroll to position [165, 0]
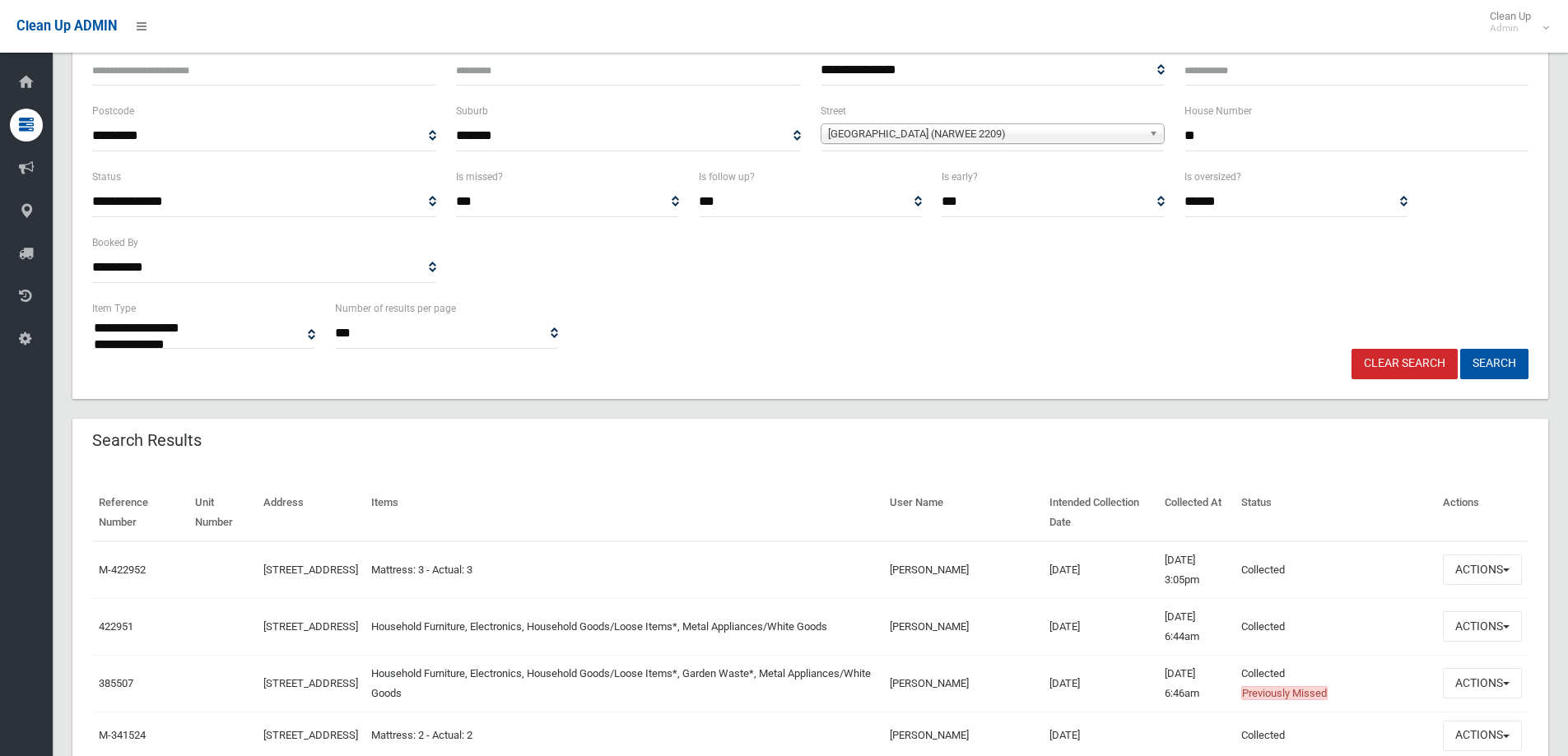
drag, startPoint x: 936, startPoint y: 624, endPoint x: 1010, endPoint y: 625, distance: 74.0
click at [1010, 625] on tr "422951 [STREET_ADDRESS] Household Furniture, Electronics, Household Goods/Loose…" at bounding box center [810, 627] width 1436 height 56
click at [1475, 621] on button "Actions" at bounding box center [1482, 626] width 79 height 30
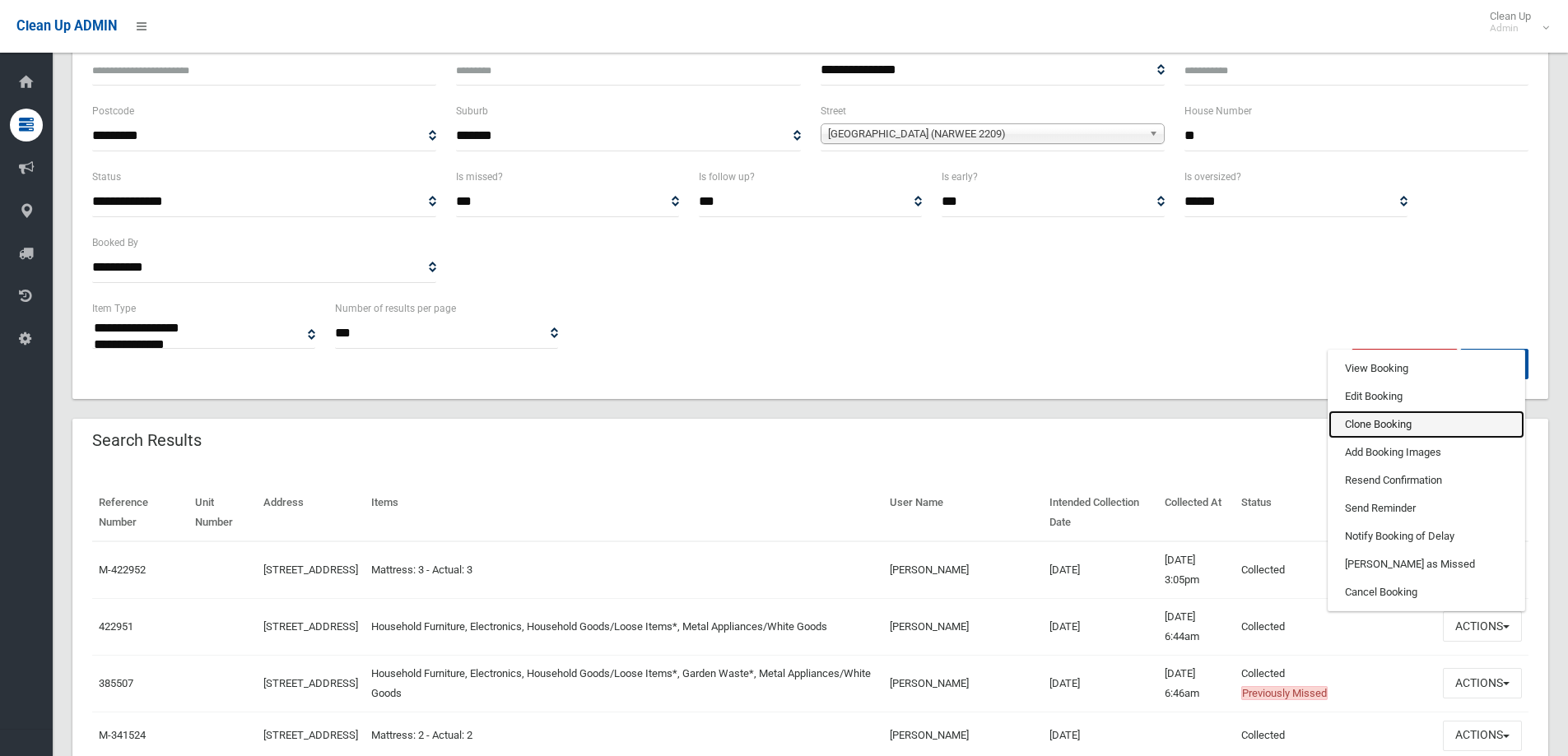
click at [1379, 427] on link "Clone Booking" at bounding box center [1427, 425] width 196 height 28
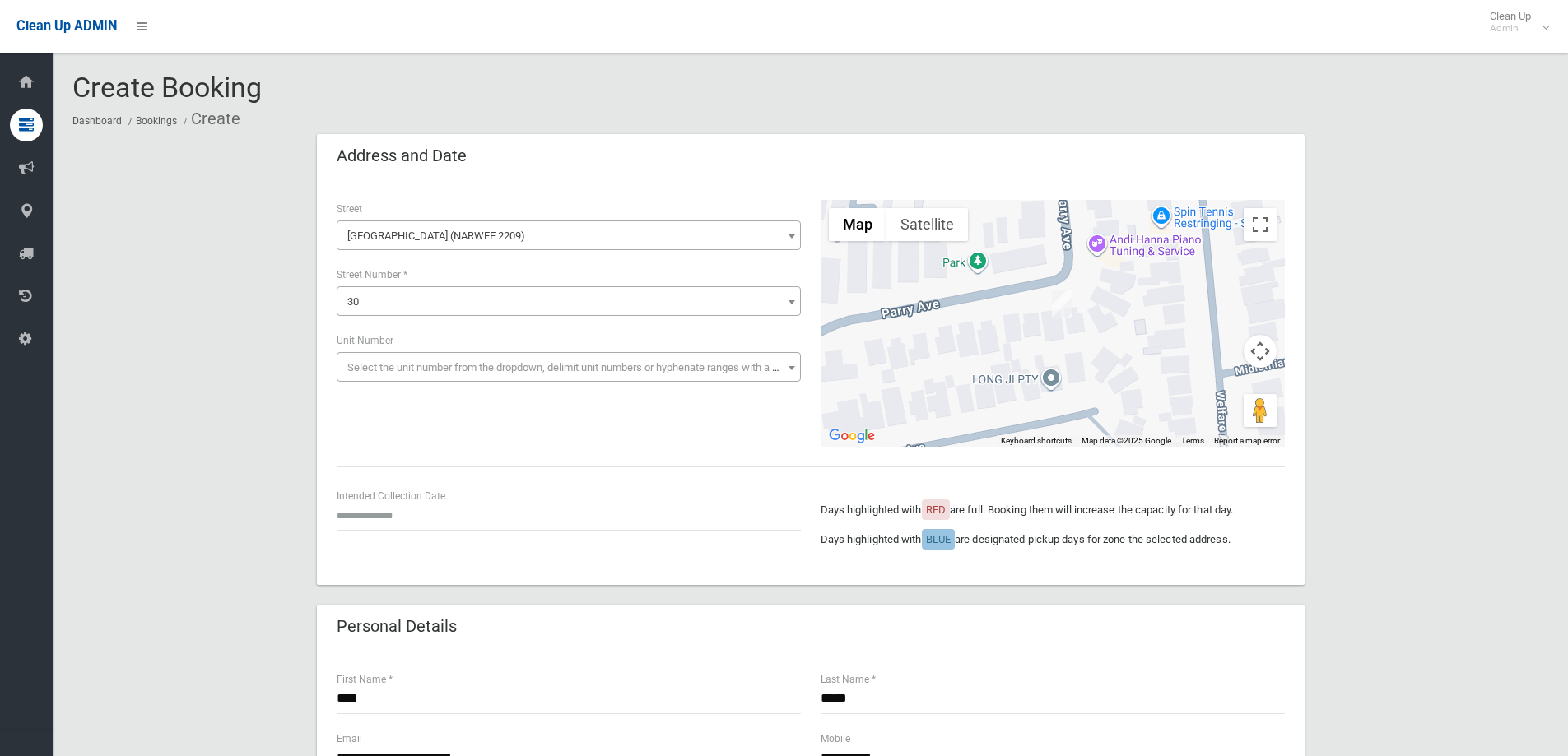
drag, startPoint x: 342, startPoint y: 694, endPoint x: 289, endPoint y: 691, distance: 53.1
type input "*******"
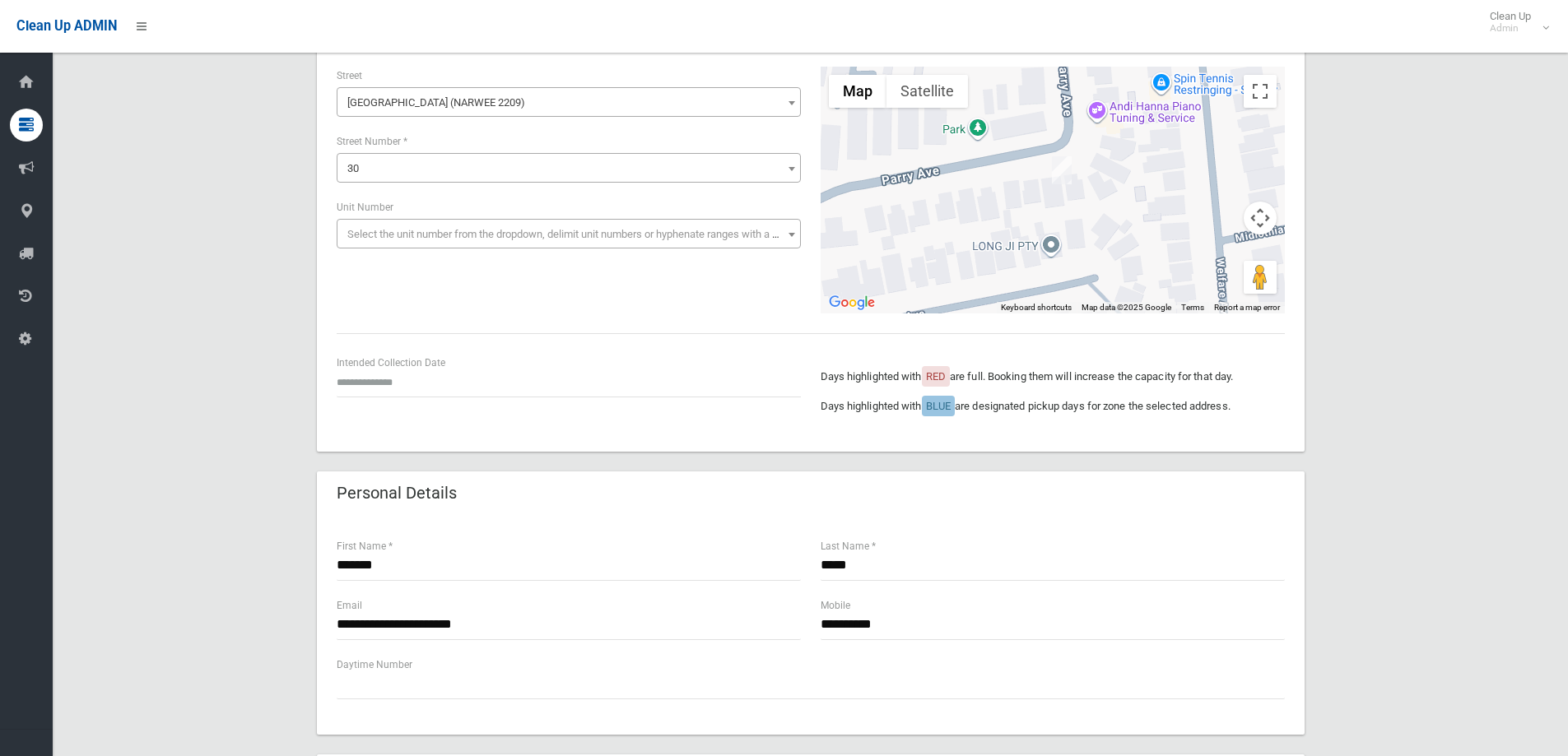
scroll to position [165, 0]
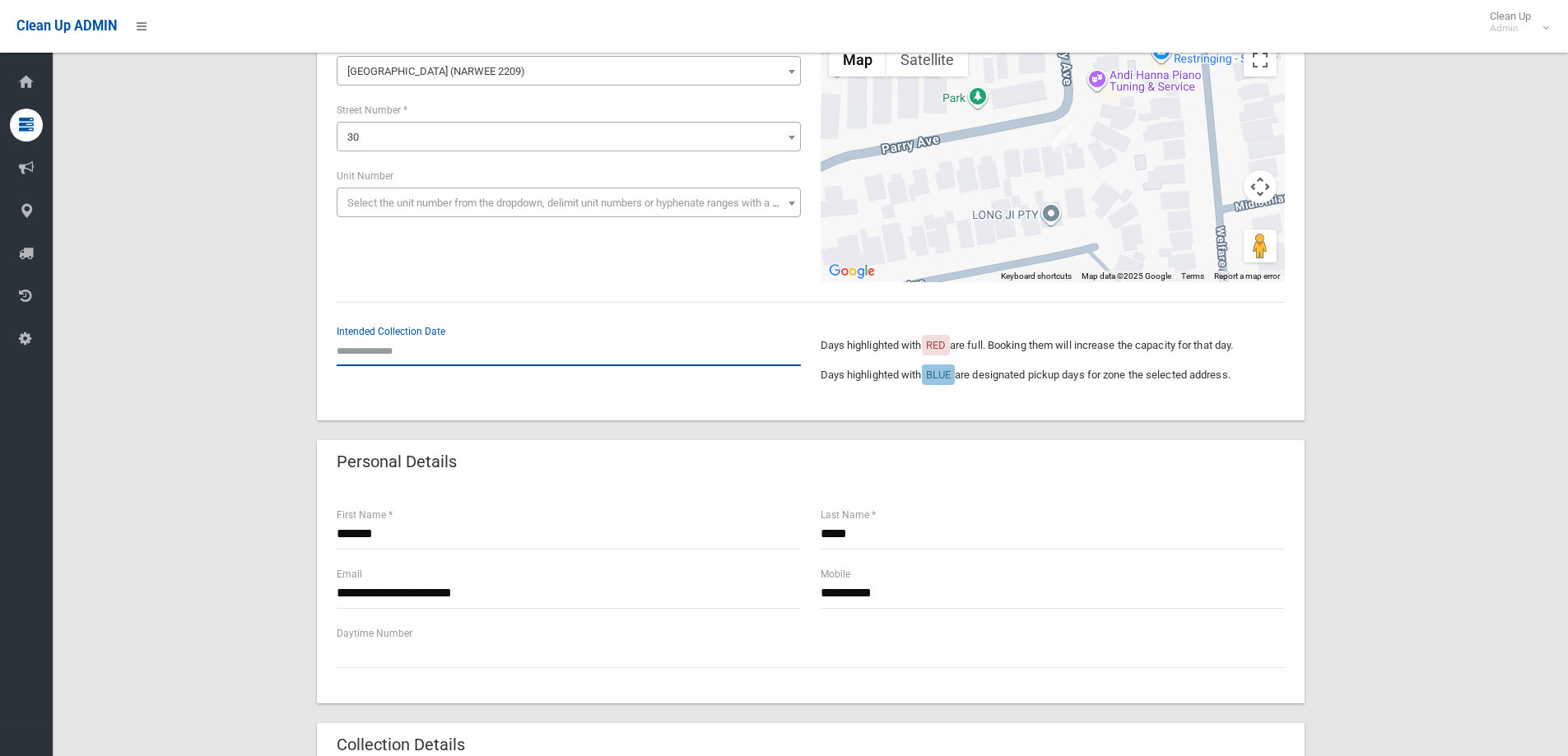
click at [360, 354] on input "text" at bounding box center [569, 351] width 464 height 30
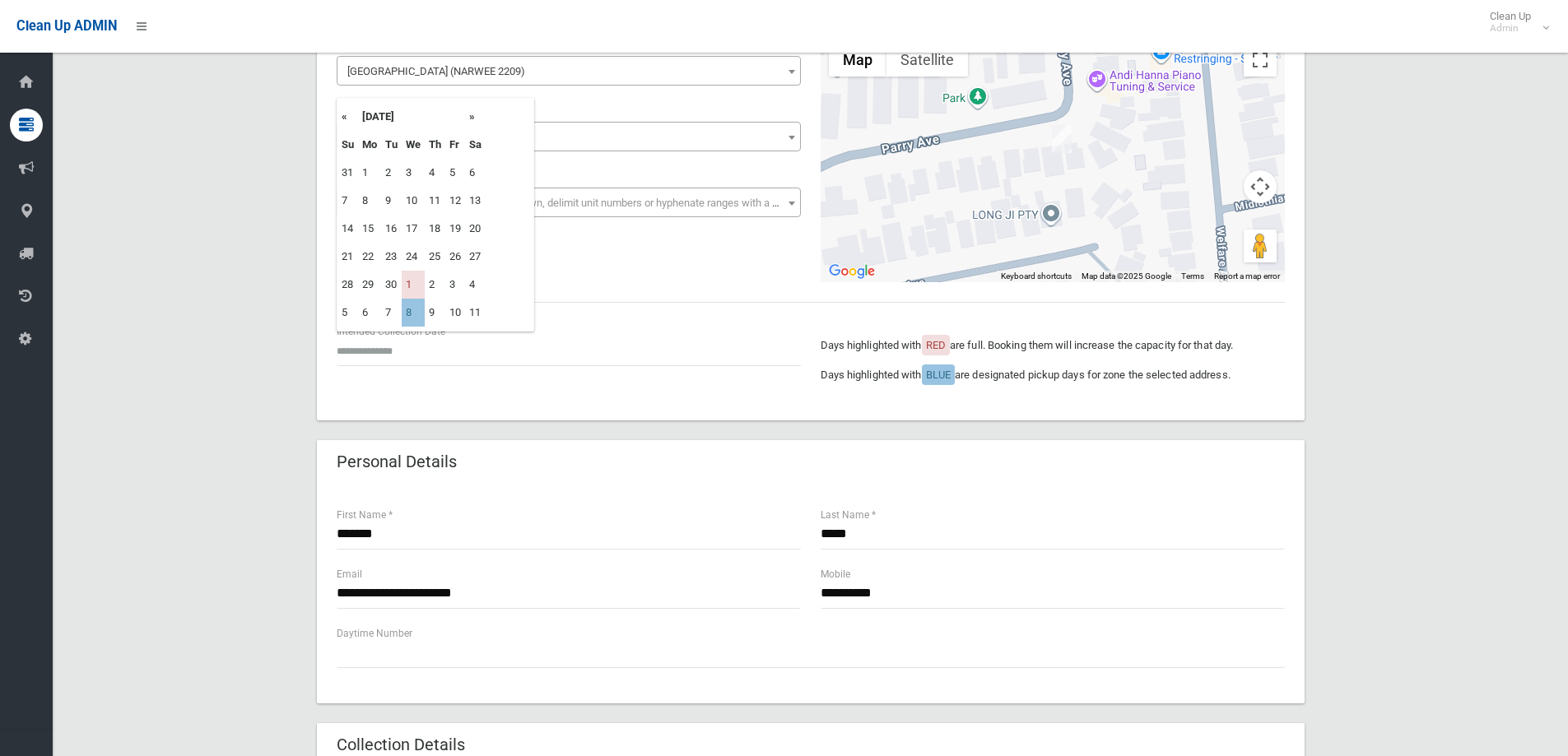
click at [477, 122] on th "»" at bounding box center [476, 117] width 21 height 28
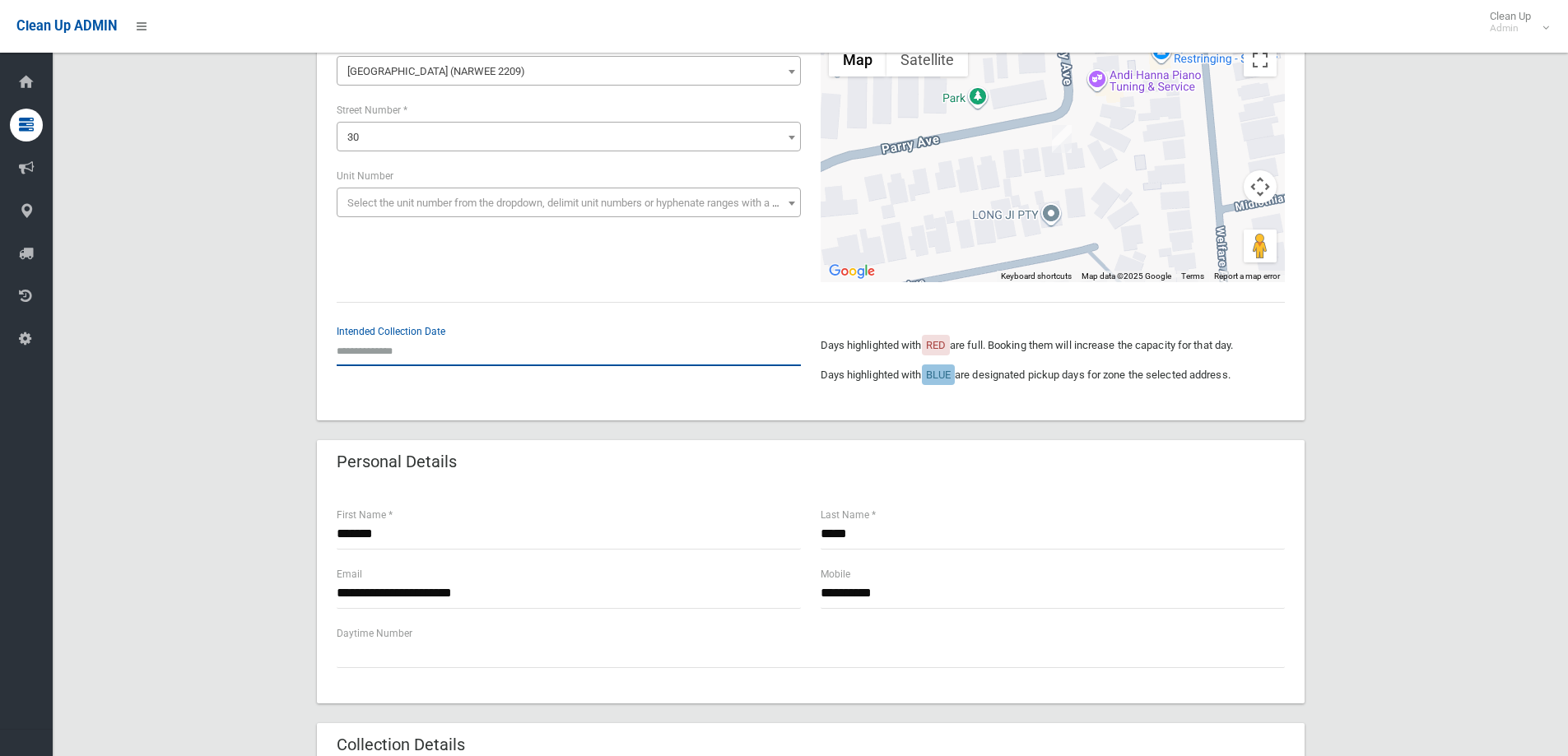
click at [387, 348] on input "text" at bounding box center [569, 351] width 464 height 30
click at [342, 351] on input "text" at bounding box center [569, 351] width 464 height 30
click at [386, 351] on input "text" at bounding box center [569, 351] width 464 height 30
click at [1393, 371] on div "**********" at bounding box center [810, 684] width 1476 height 1428
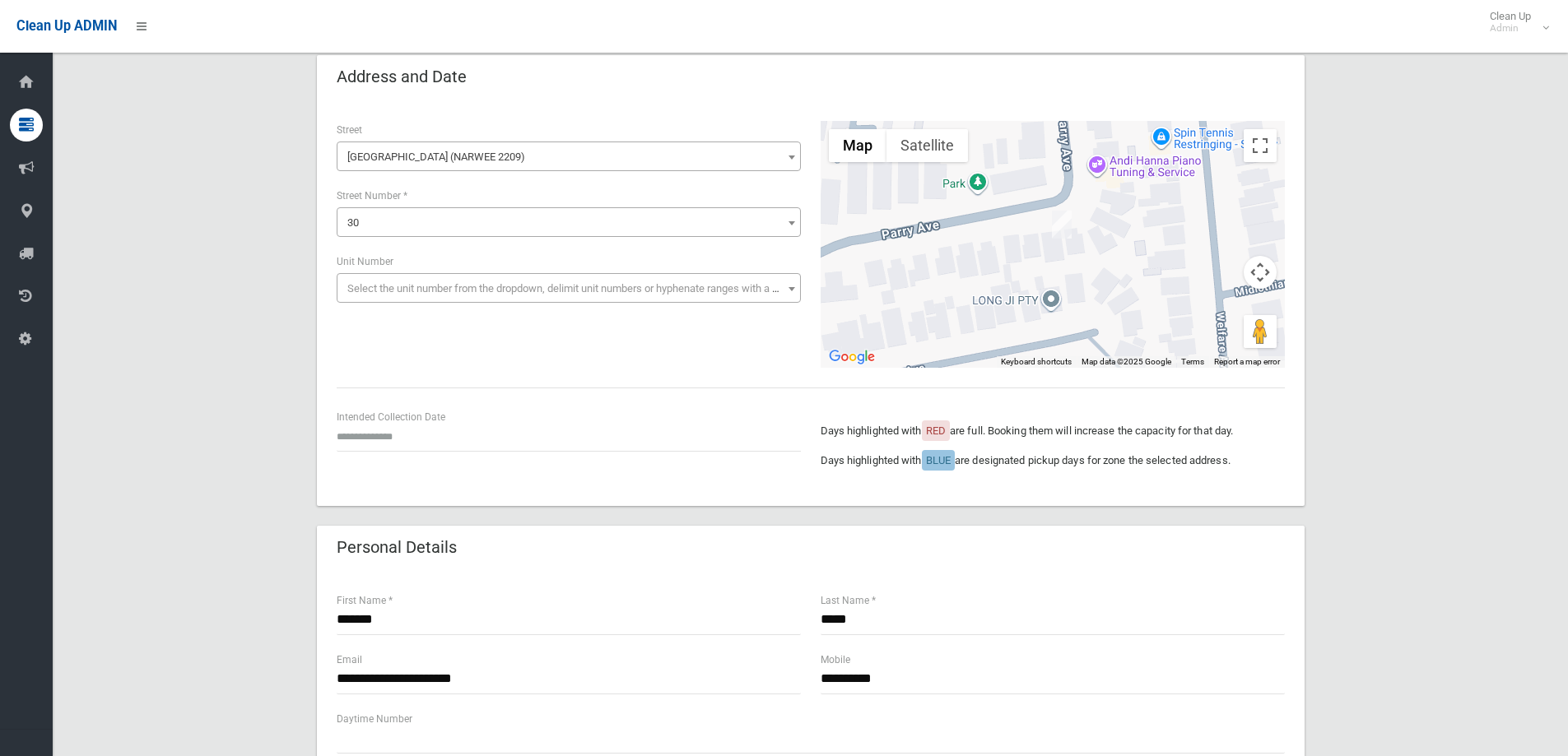
scroll to position [0, 0]
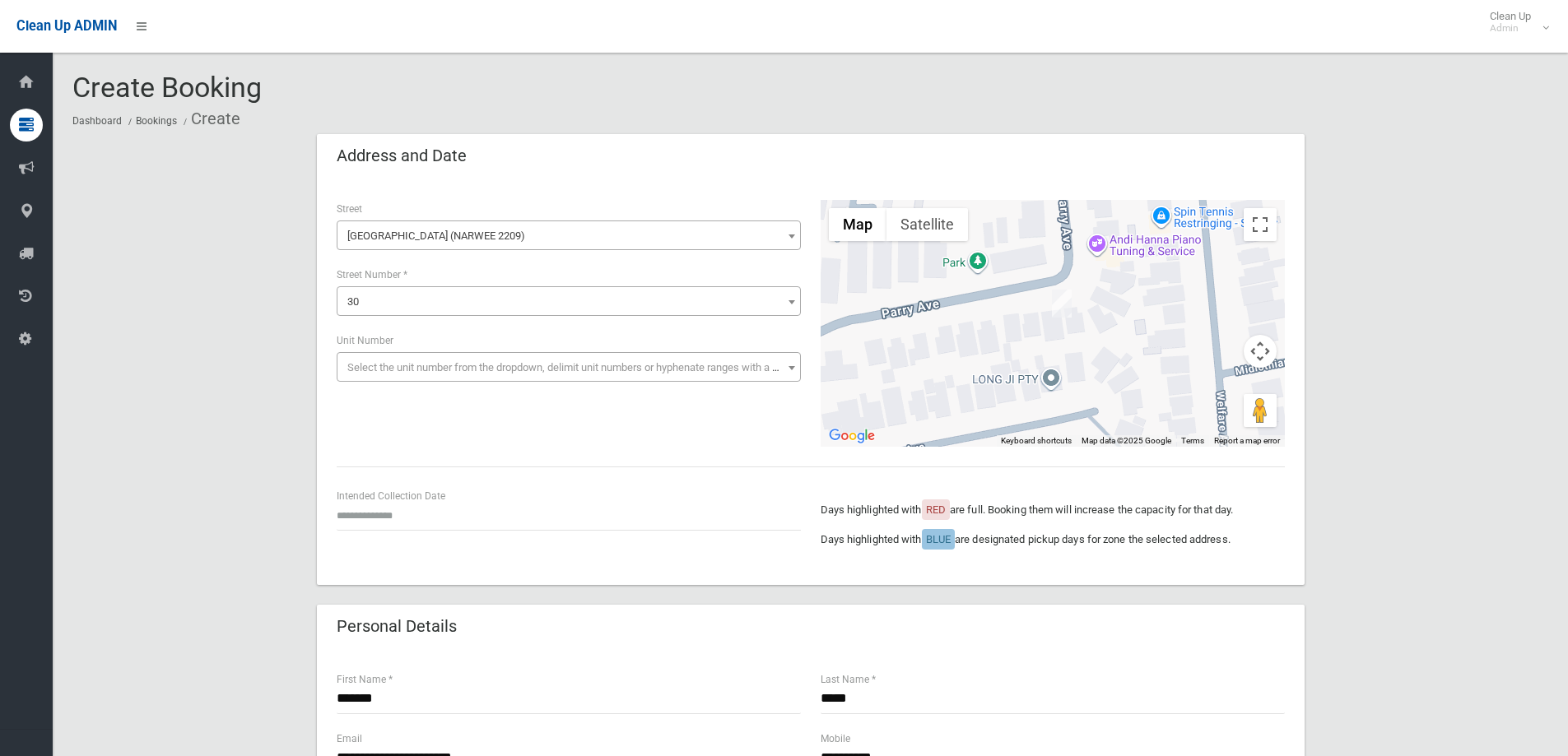
click at [493, 537] on div "Intended Collection Date" at bounding box center [569, 516] width 484 height 59
click at [429, 523] on input "text" at bounding box center [569, 515] width 464 height 30
click at [418, 362] on td "8" at bounding box center [413, 365] width 23 height 28
type input "**********"
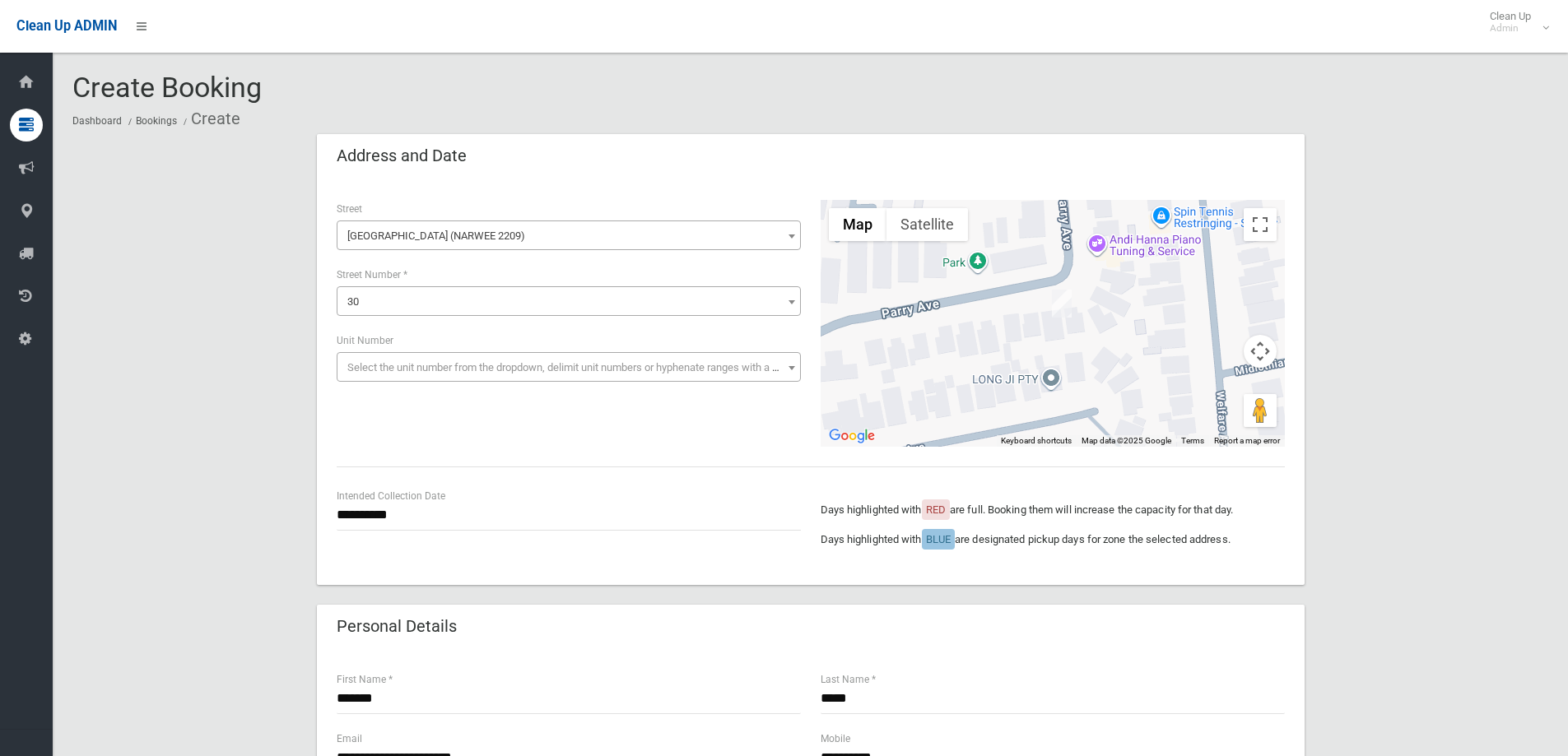
scroll to position [165, 0]
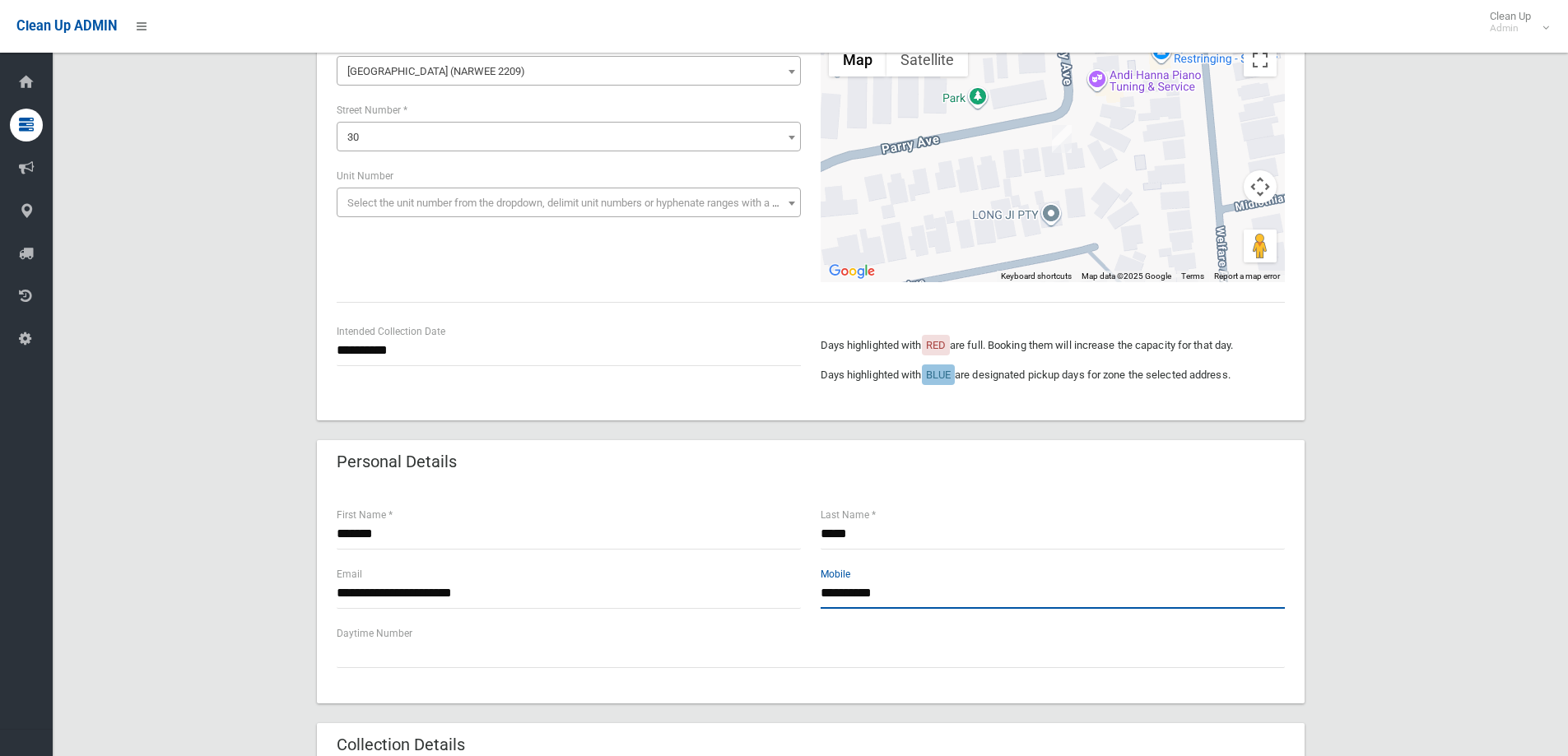
drag, startPoint x: 913, startPoint y: 592, endPoint x: 795, endPoint y: 586, distance: 118.2
click at [795, 586] on div "**********" at bounding box center [811, 595] width 968 height 59
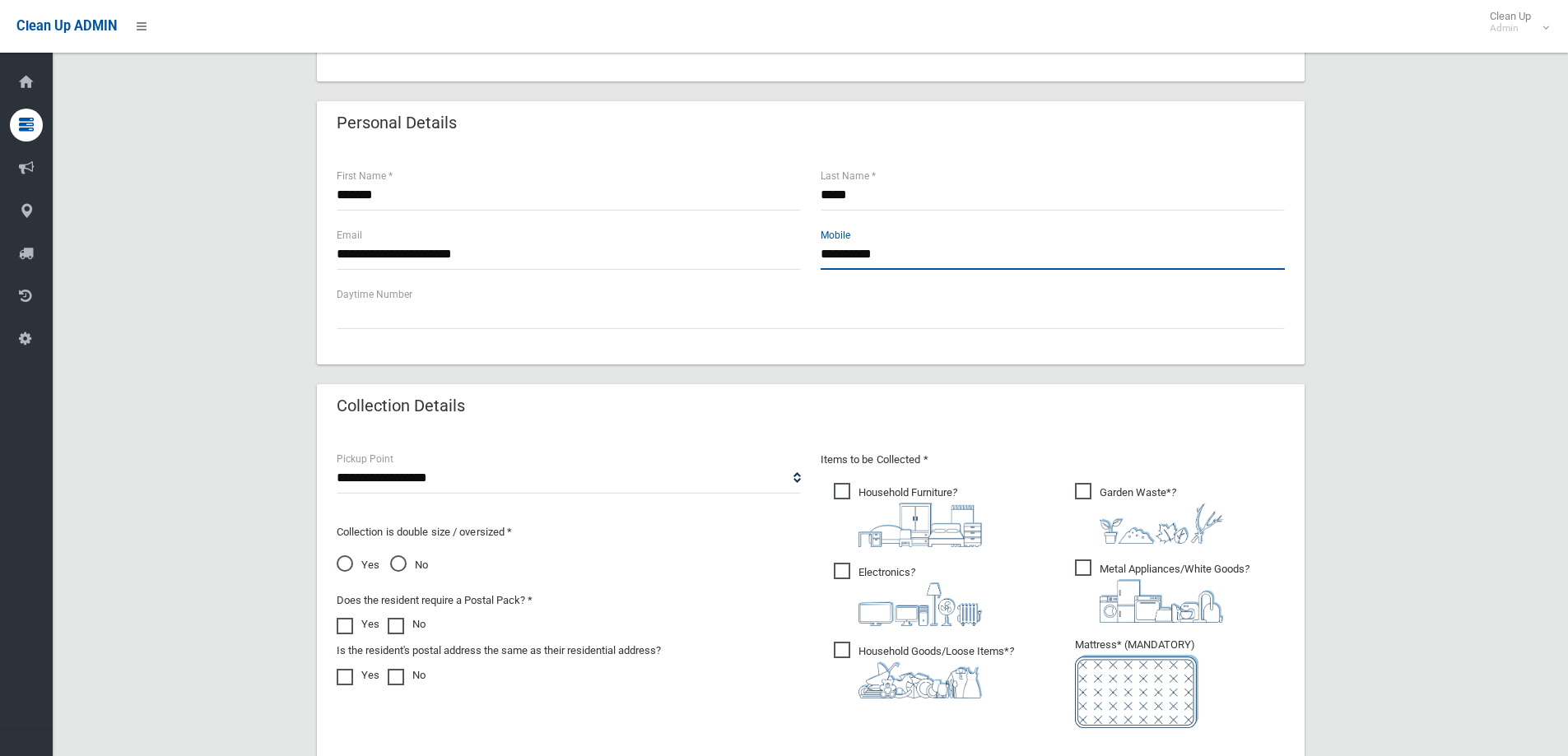
scroll to position [576, 0]
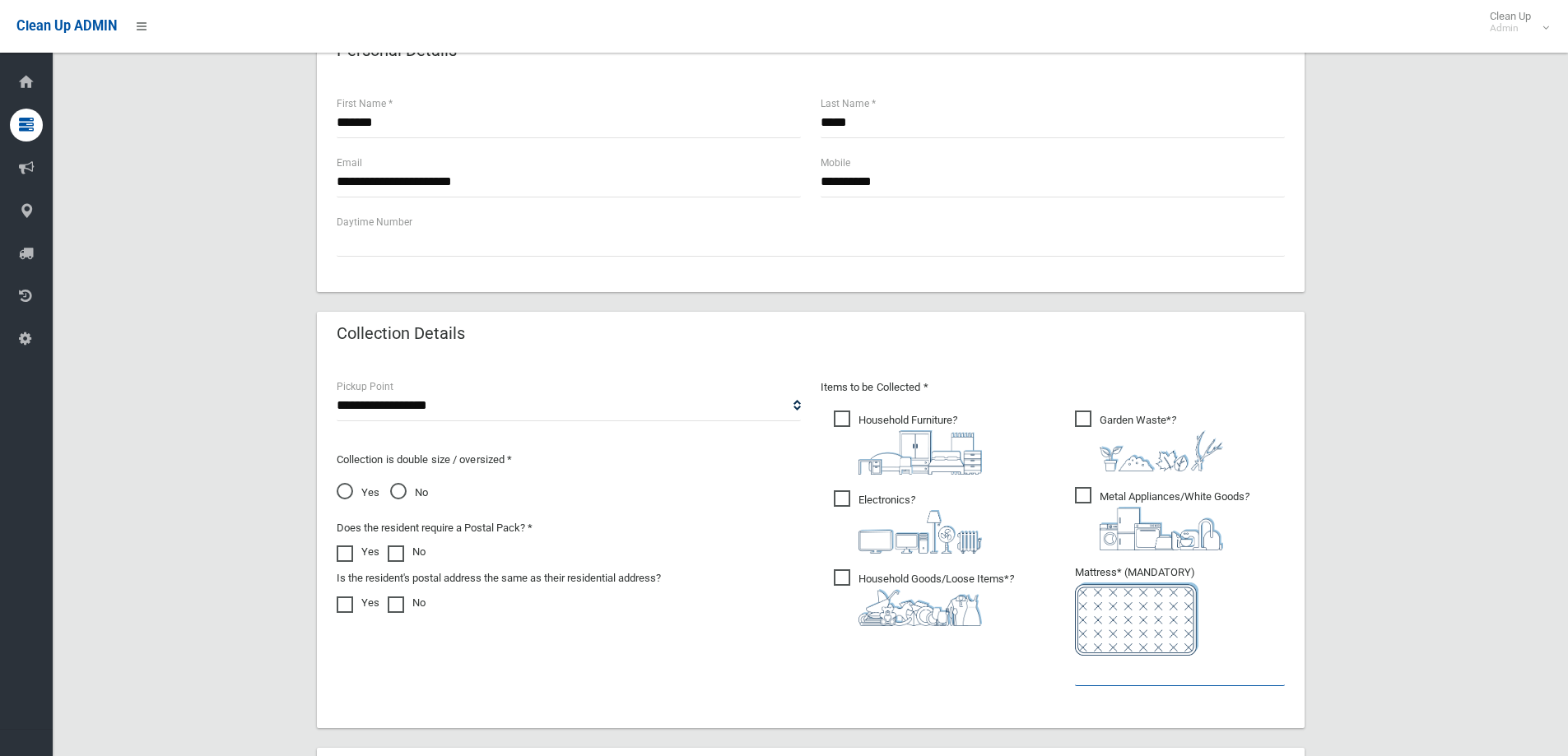
click at [1103, 680] on input "text" at bounding box center [1180, 671] width 210 height 30
click at [1113, 442] on img at bounding box center [1161, 451] width 123 height 41
click at [1104, 680] on input "text" at bounding box center [1180, 671] width 210 height 30
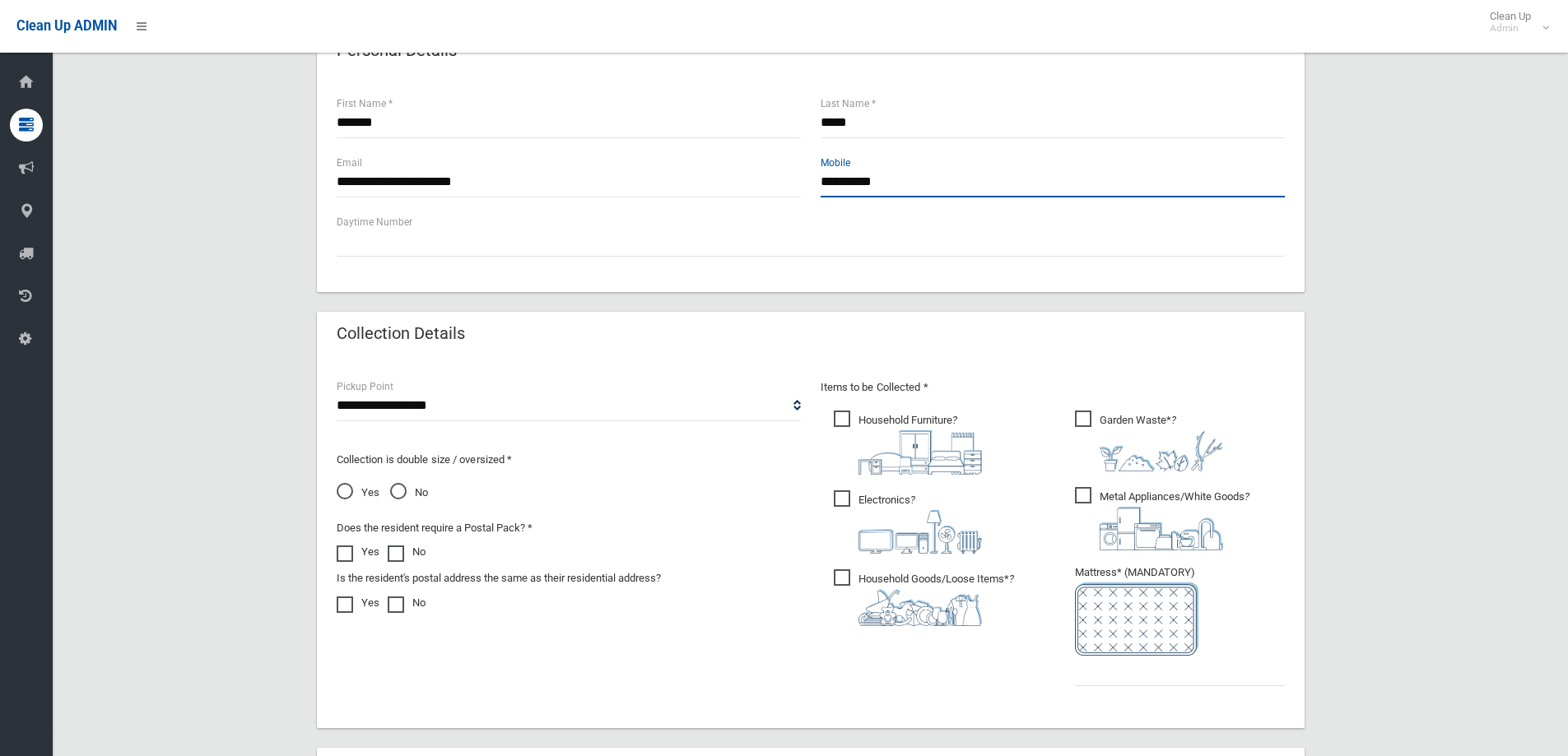
drag, startPoint x: 960, startPoint y: 187, endPoint x: 780, endPoint y: 159, distance: 182.2
click at [780, 159] on div "**********" at bounding box center [811, 183] width 968 height 59
type input "**********"
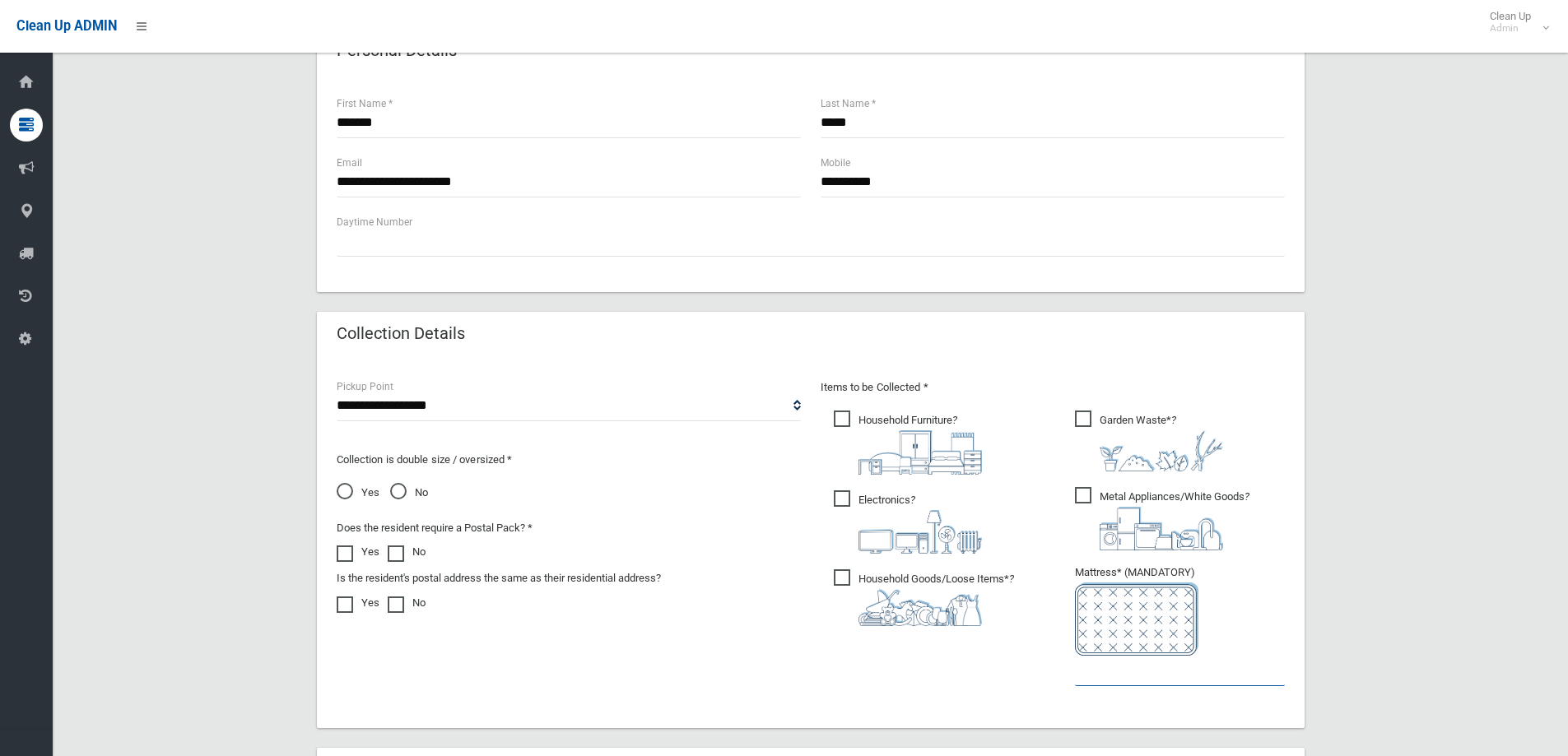
click at [1082, 672] on input "text" at bounding box center [1180, 671] width 210 height 30
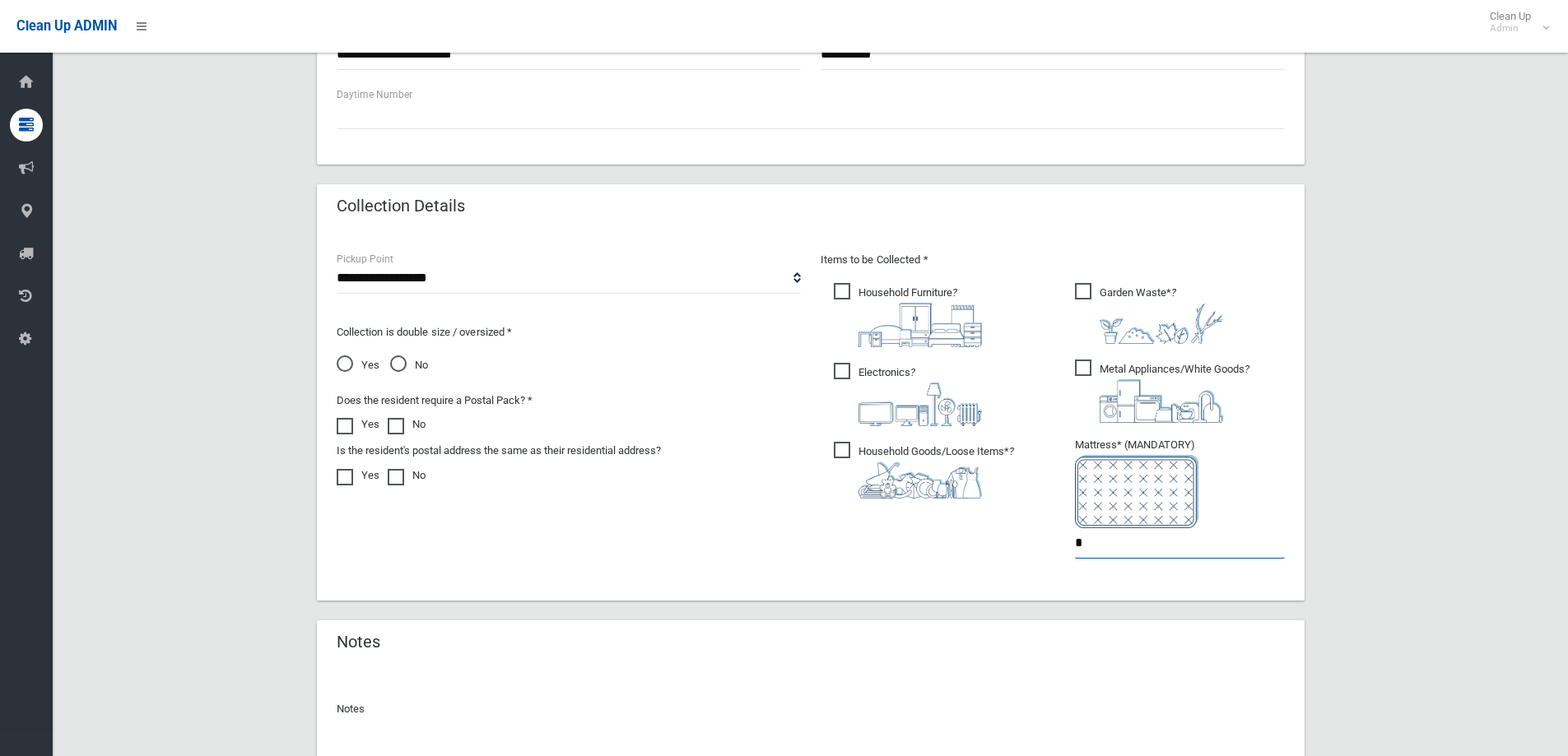
scroll to position [741, 0]
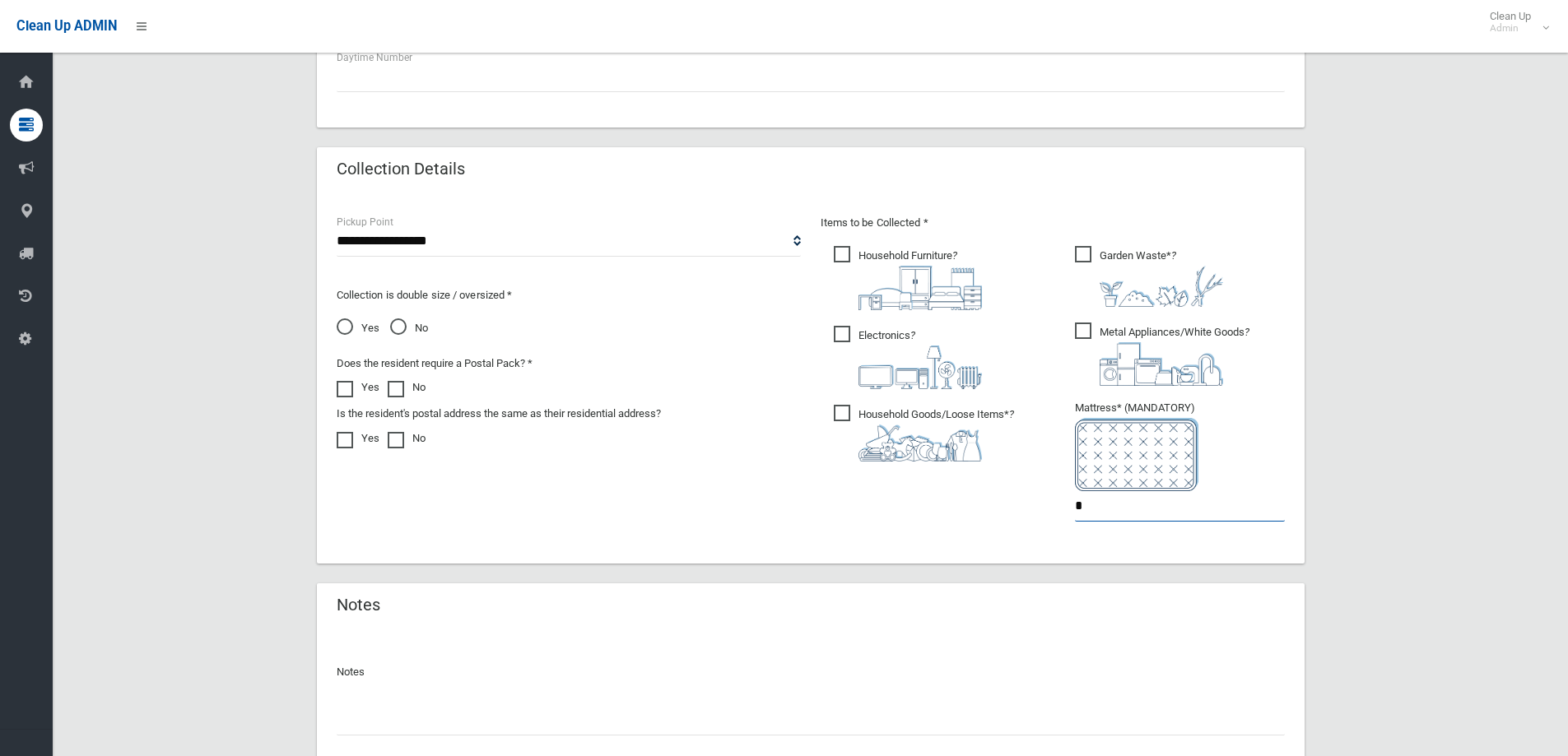
click at [1123, 505] on input "*" at bounding box center [1180, 507] width 210 height 30
type input "*"
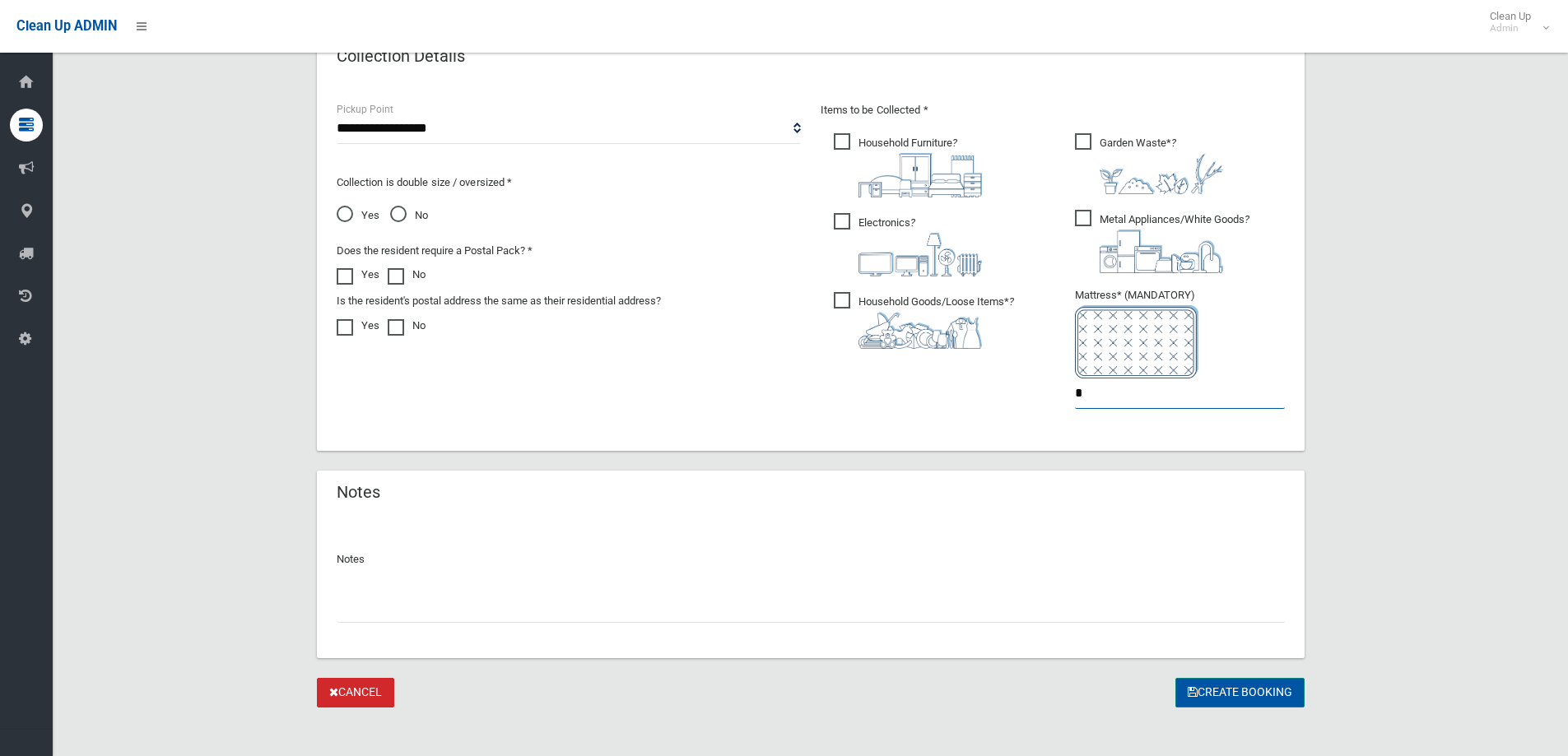
scroll to position [864, 0]
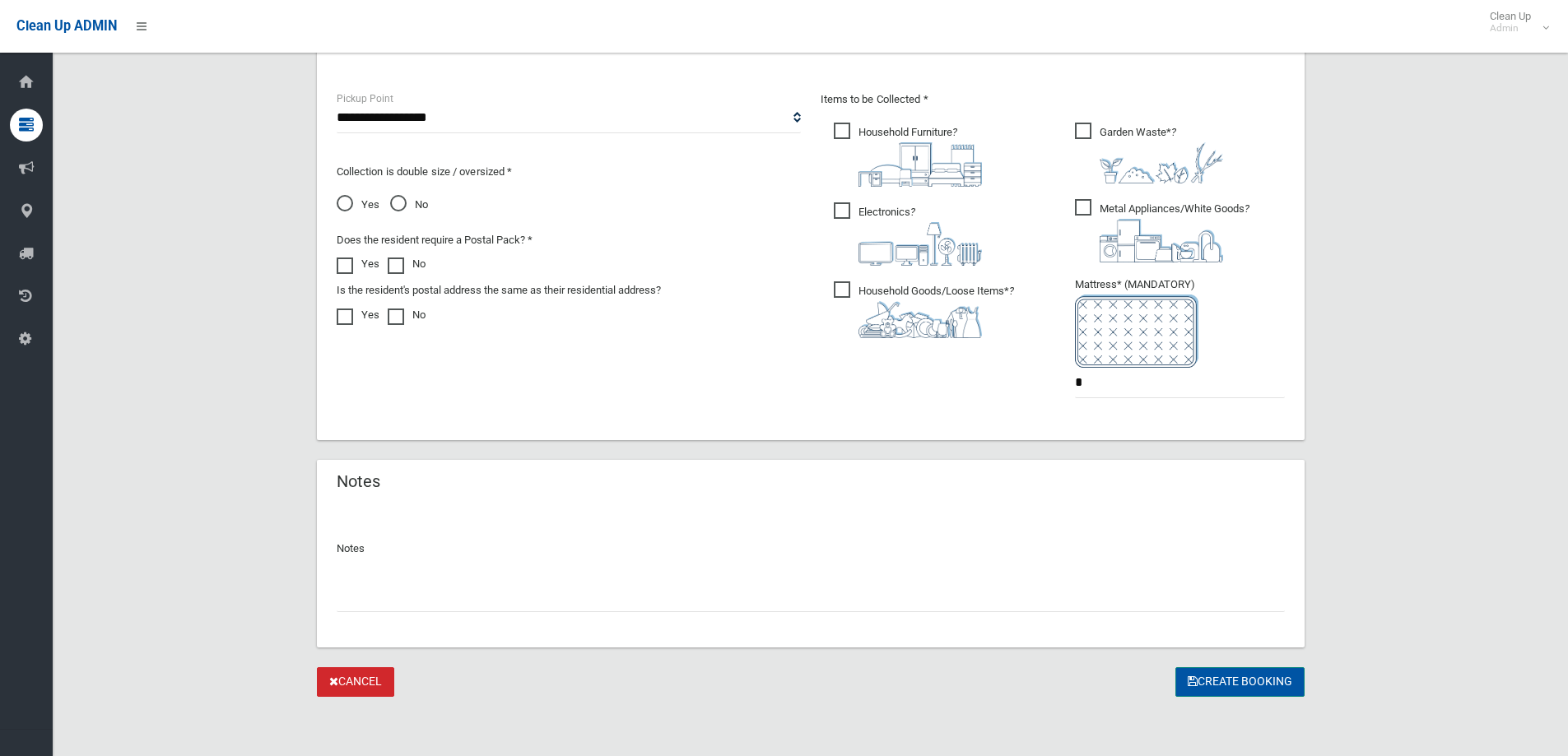
click at [1273, 687] on button "Create Booking" at bounding box center [1239, 683] width 129 height 30
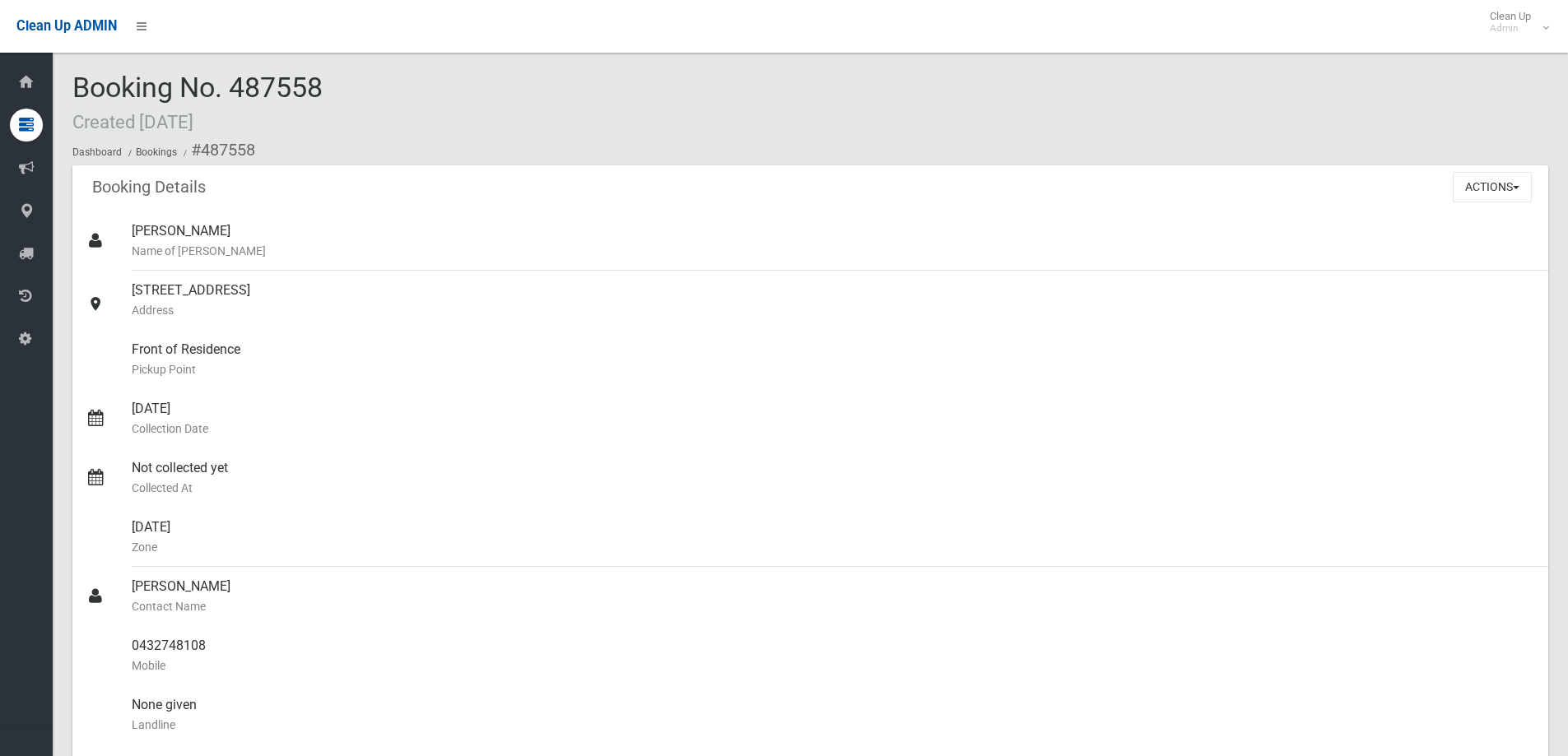
drag, startPoint x: 376, startPoint y: 89, endPoint x: 231, endPoint y: 75, distance: 145.7
click at [231, 75] on div "Booking No. 487558 Created [DATE] Dashboard Bookings #487558" at bounding box center [810, 119] width 1476 height 93
click at [267, 78] on span "Booking No. 487558 Created [DATE]" at bounding box center [198, 103] width 251 height 64
drag, startPoint x: 334, startPoint y: 84, endPoint x: 226, endPoint y: 88, distance: 108.1
click at [226, 88] on div "Booking No. 487558 Created [DATE] Dashboard Bookings #487558" at bounding box center [810, 119] width 1476 height 93
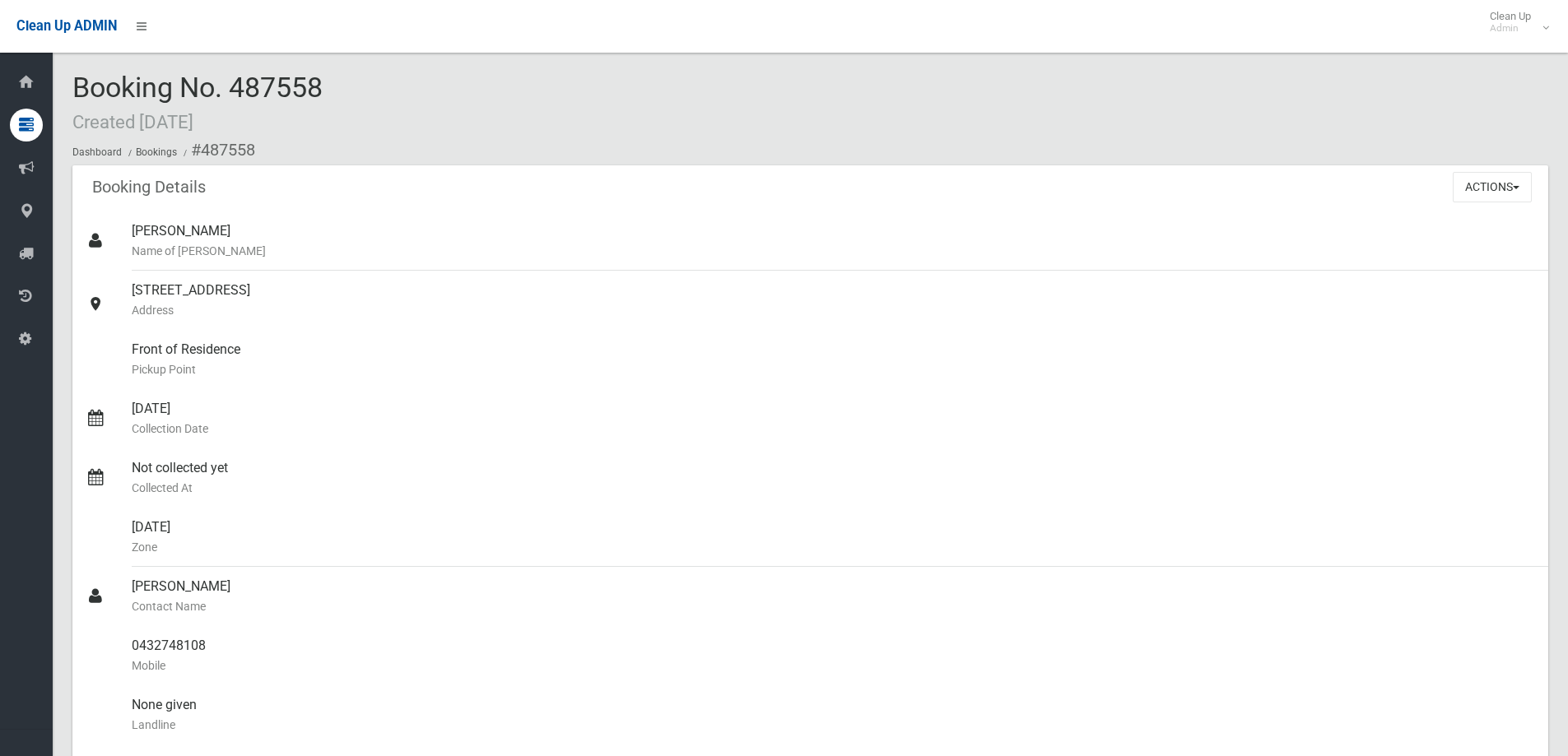
click at [350, 87] on div "Booking No. 487558 Created [DATE] Dashboard Bookings #487558" at bounding box center [810, 119] width 1476 height 93
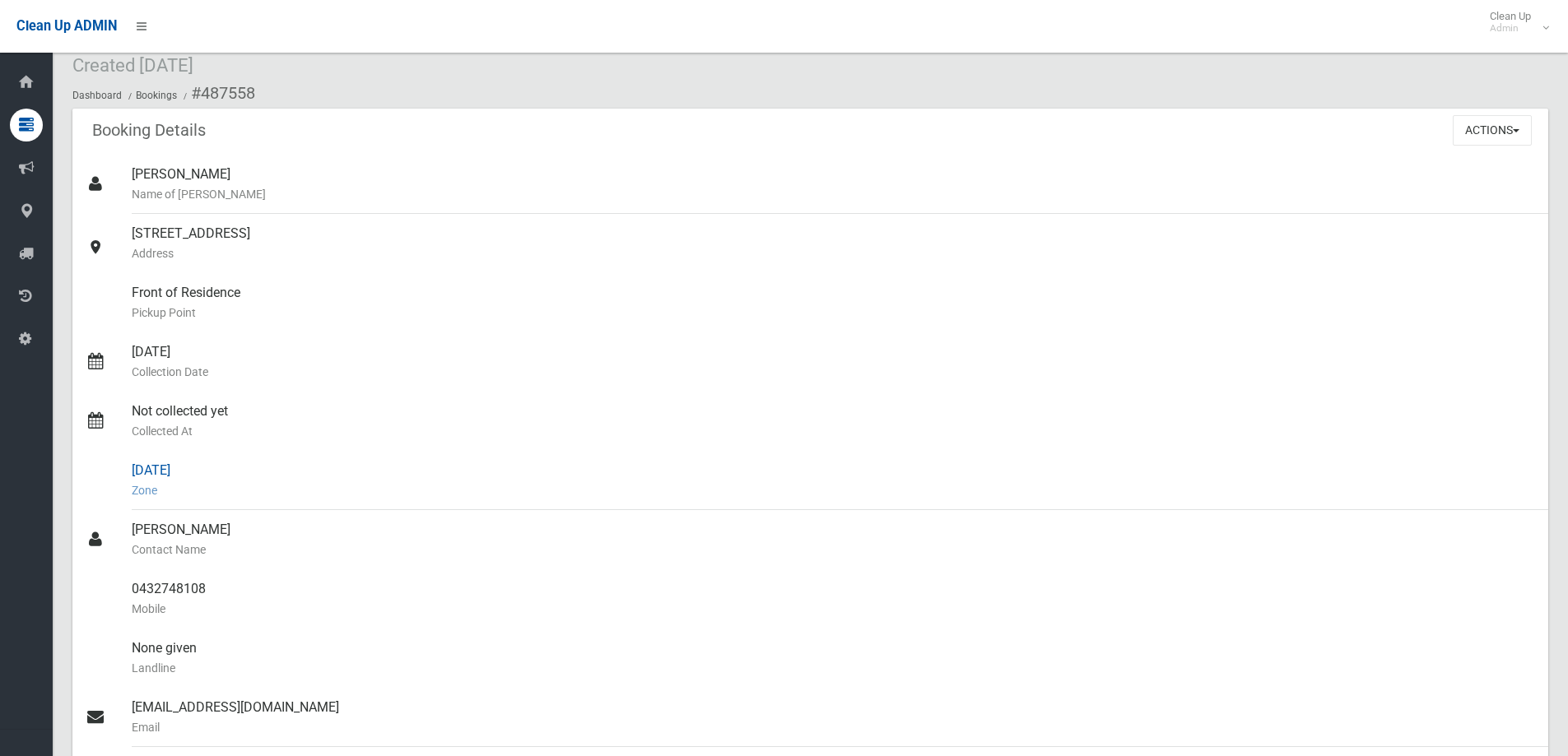
scroll to position [82, 0]
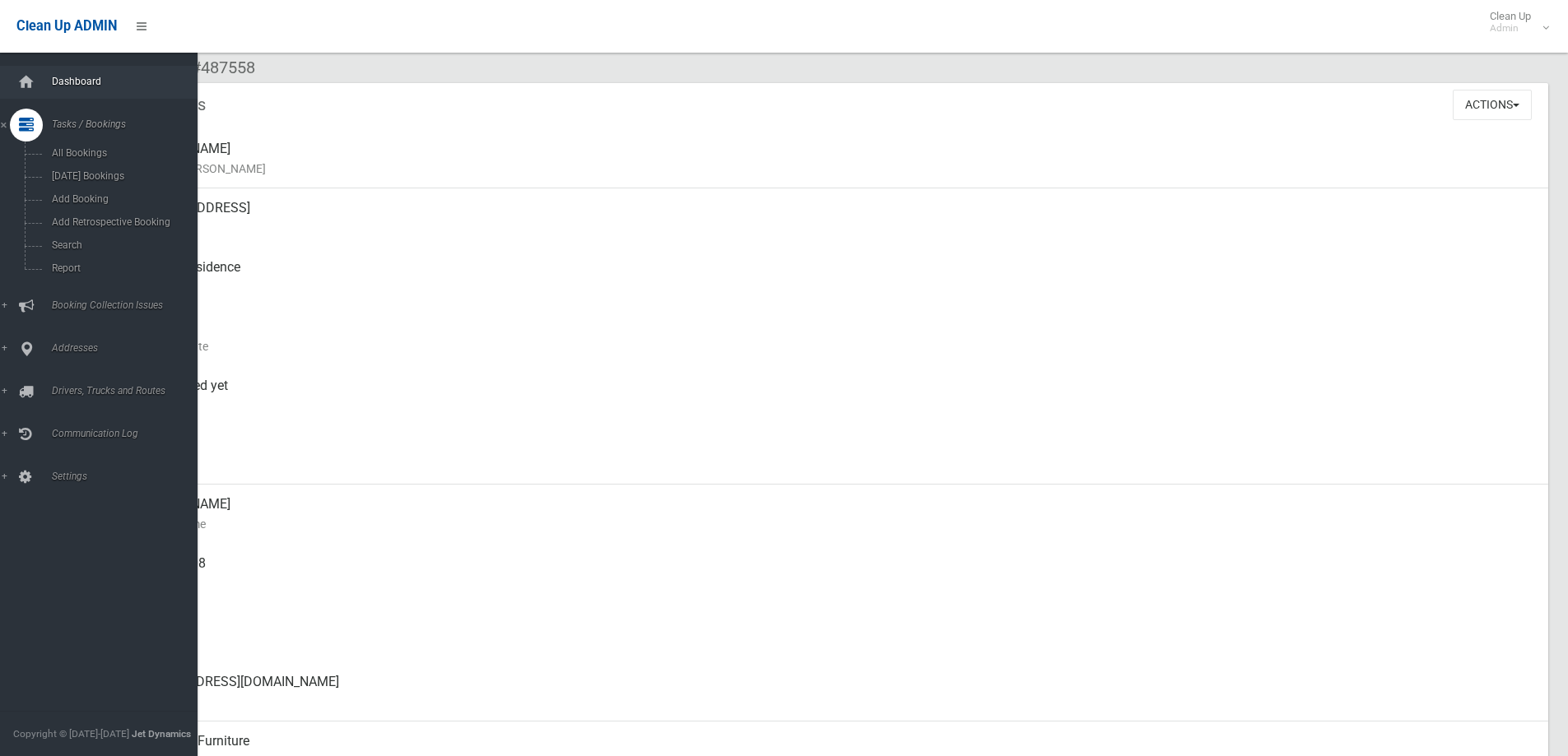
click at [58, 72] on link "Dashboard" at bounding box center [105, 82] width 210 height 33
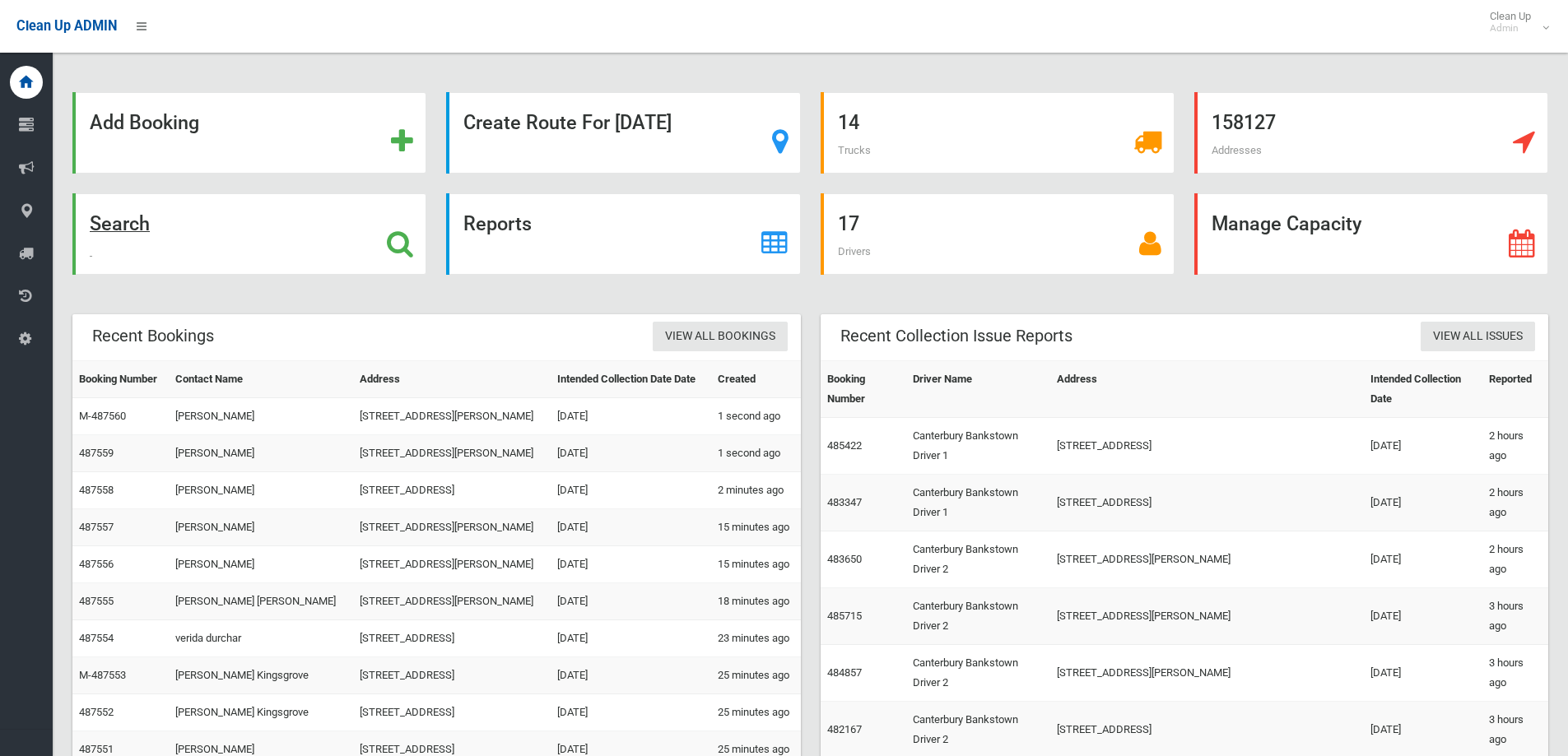
click at [161, 235] on div "Search" at bounding box center [250, 233] width 354 height 82
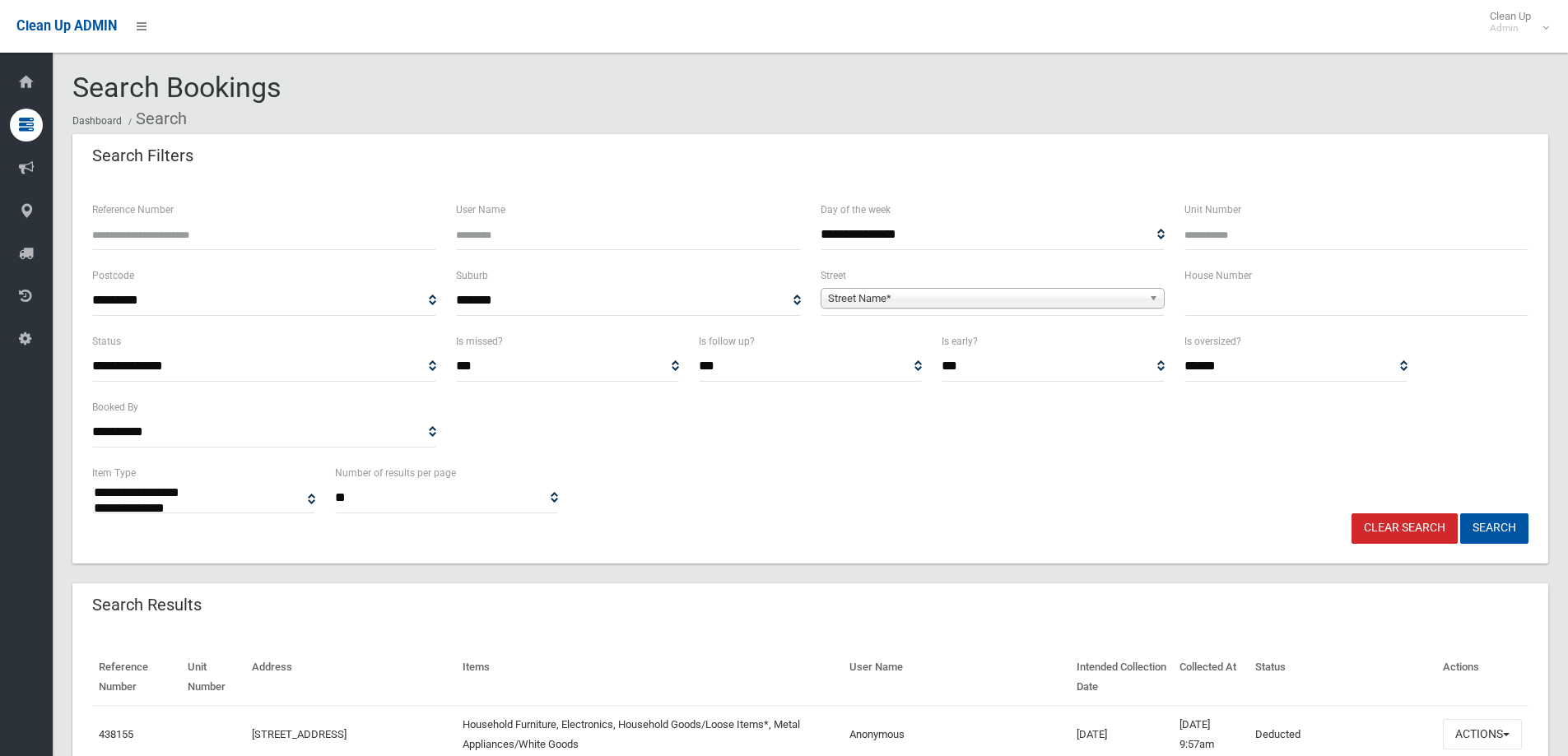
select select
click at [1196, 289] on input "text" at bounding box center [1356, 300] width 344 height 30
type input "*"
click at [893, 276] on div "**********" at bounding box center [993, 290] width 344 height 50
click at [849, 311] on span "**********" at bounding box center [993, 300] width 344 height 30
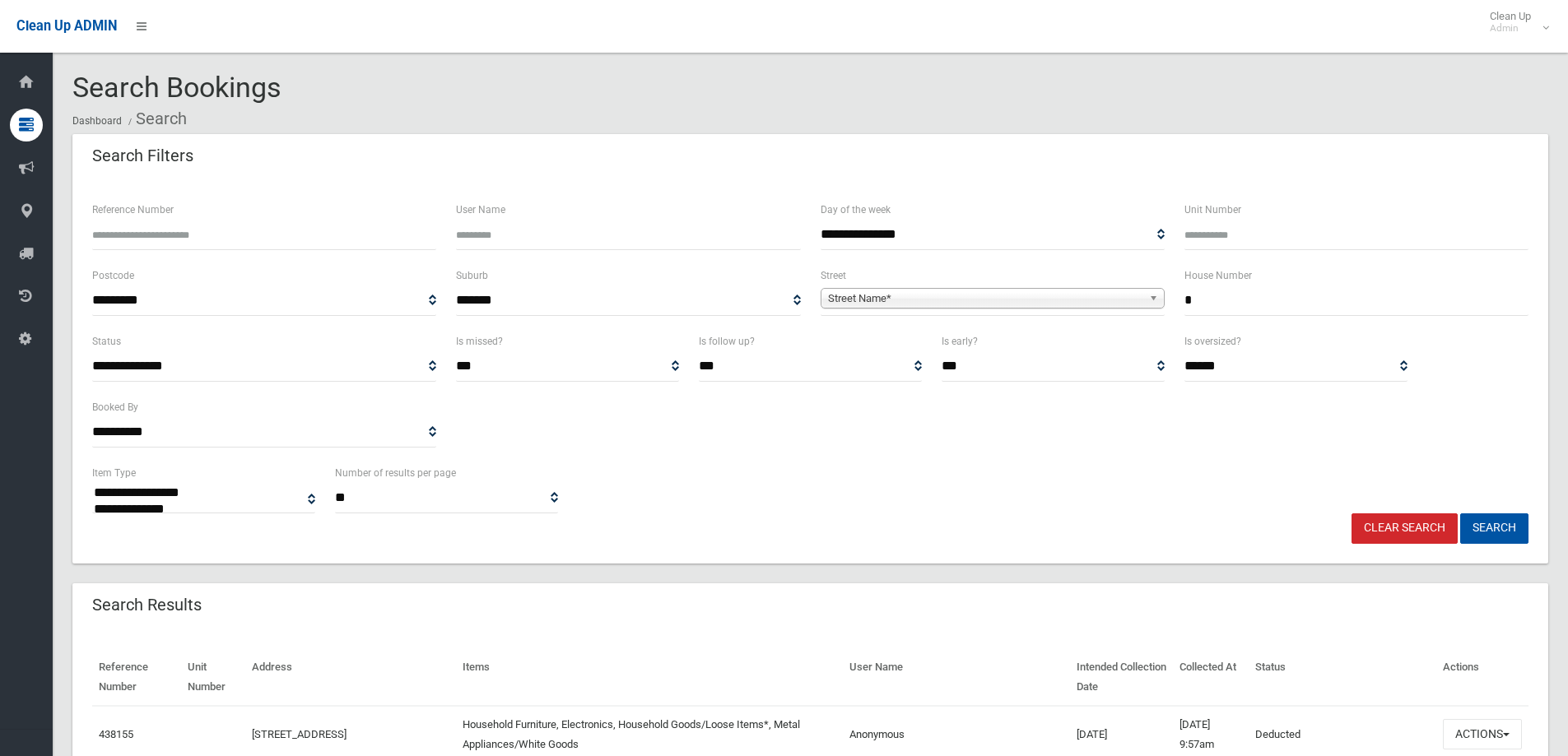
click at [859, 286] on span "**********" at bounding box center [993, 300] width 344 height 30
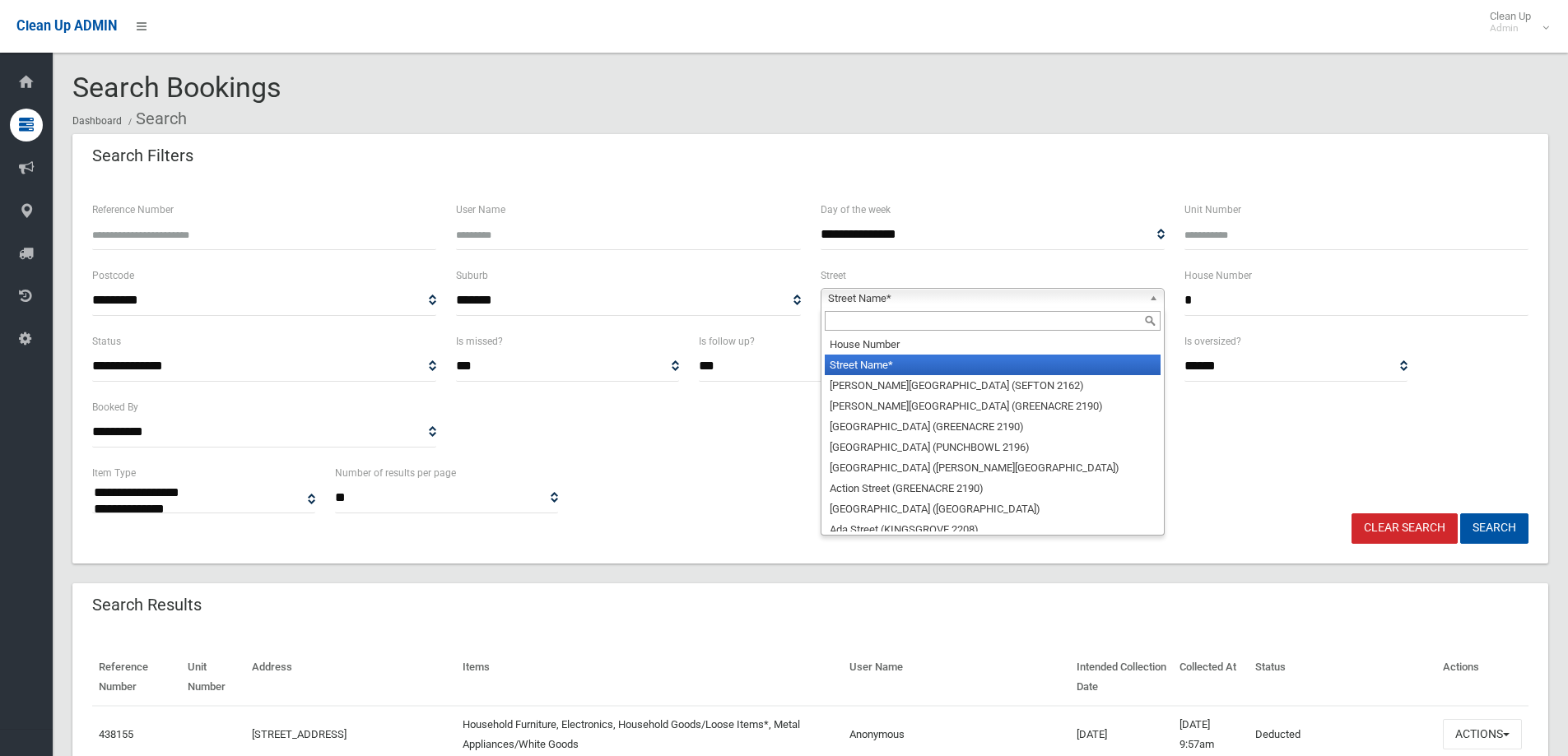
click at [849, 298] on span "Street Name*" at bounding box center [985, 298] width 315 height 20
click at [849, 320] on input "text" at bounding box center [993, 320] width 336 height 20
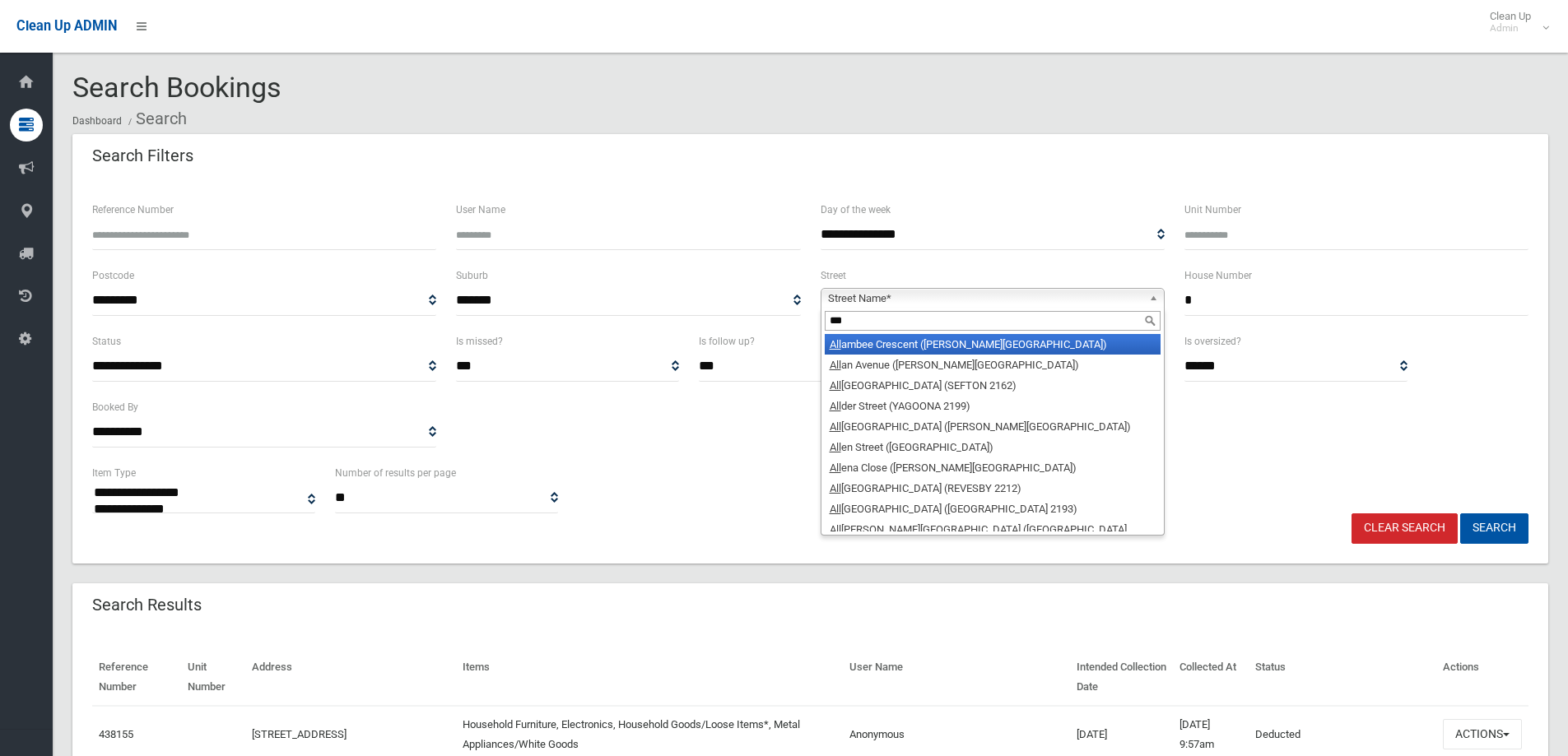
type input "****"
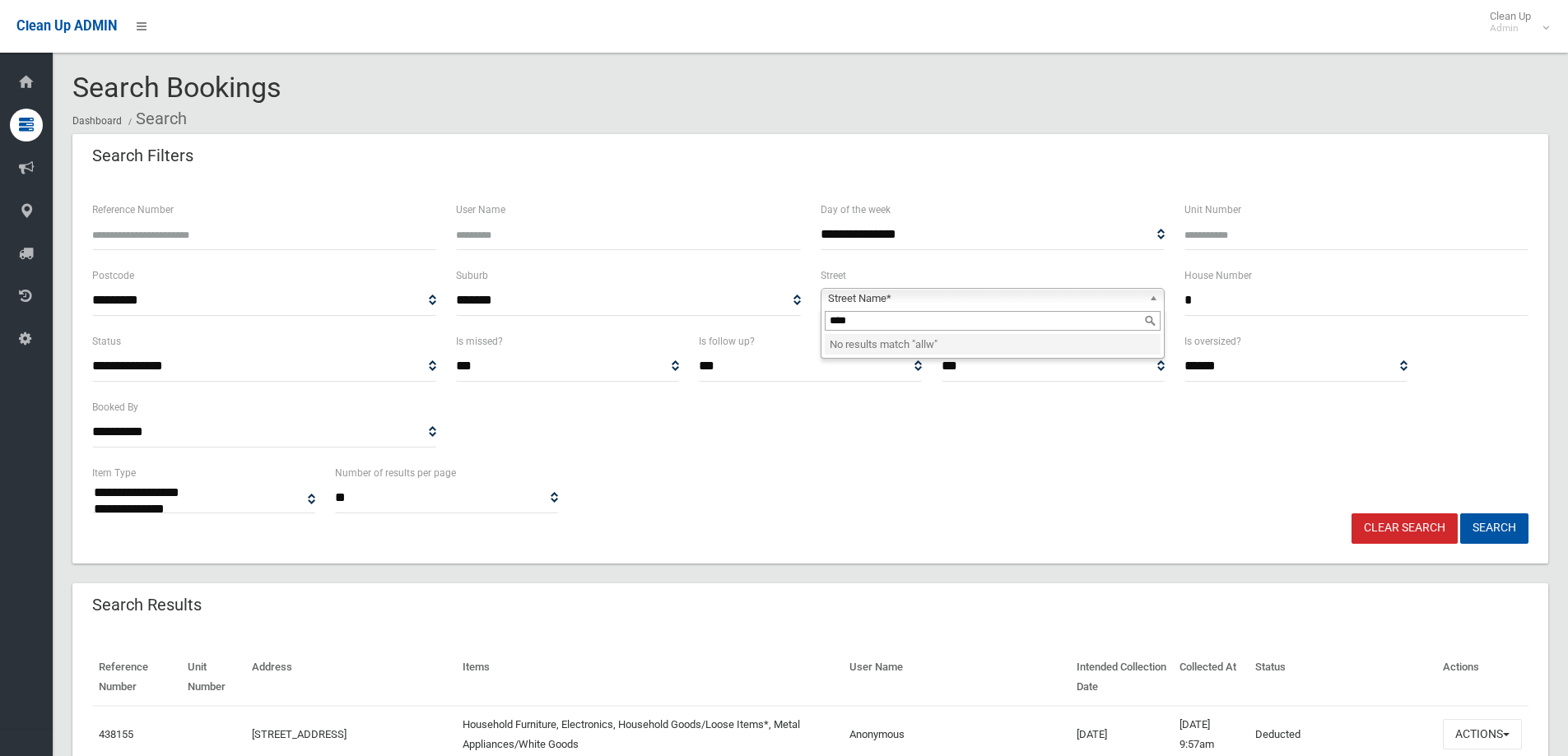
drag, startPoint x: 886, startPoint y: 317, endPoint x: 814, endPoint y: 315, distance: 72.0
click at [814, 315] on div "**********" at bounding box center [993, 298] width 364 height 66
click at [877, 300] on span "Street Name*" at bounding box center [985, 298] width 315 height 20
type input "*****"
click at [907, 346] on li "Allaw ah Avenue (SEFTON 2162)" at bounding box center [993, 345] width 336 height 21
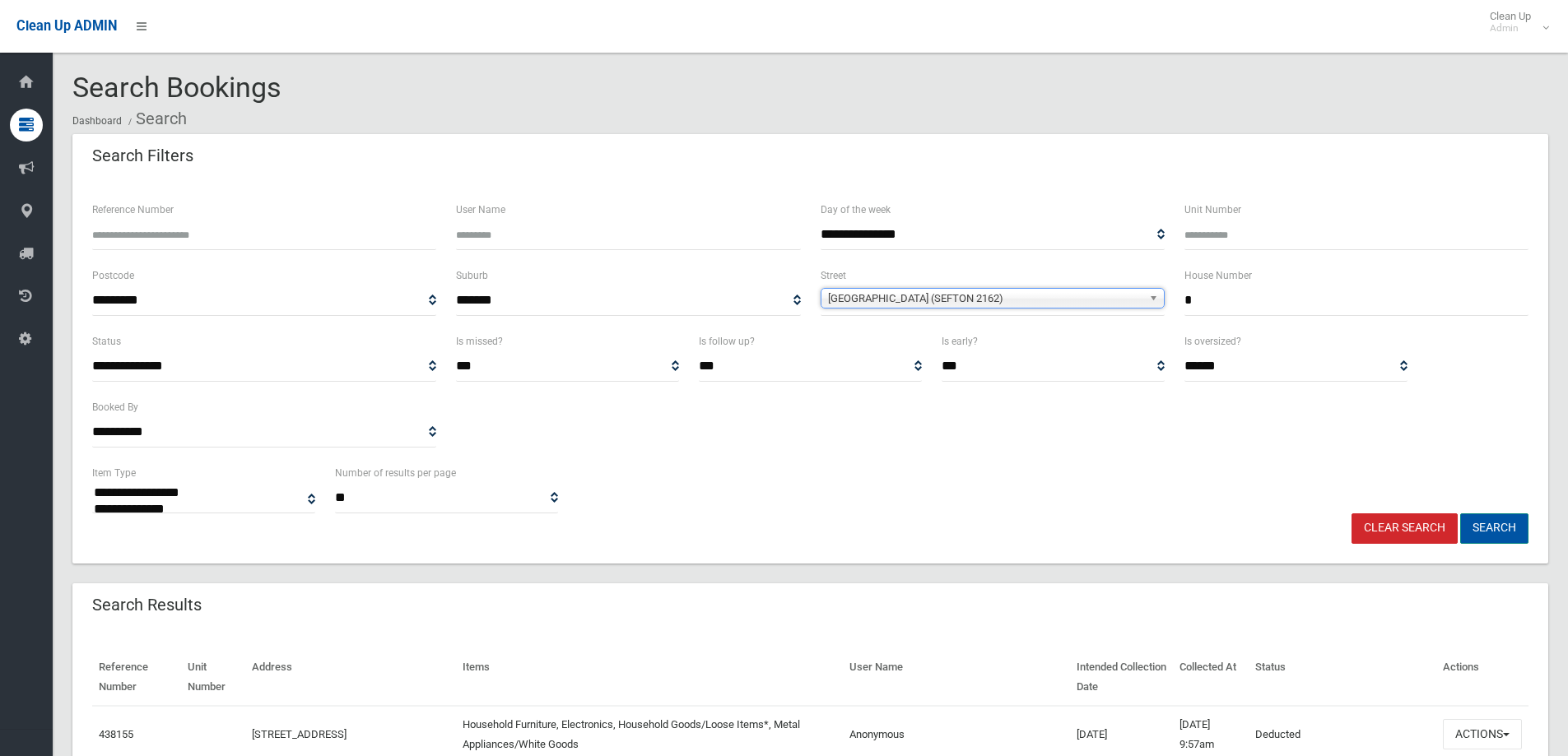
click at [1470, 523] on button "Search" at bounding box center [1495, 528] width 69 height 30
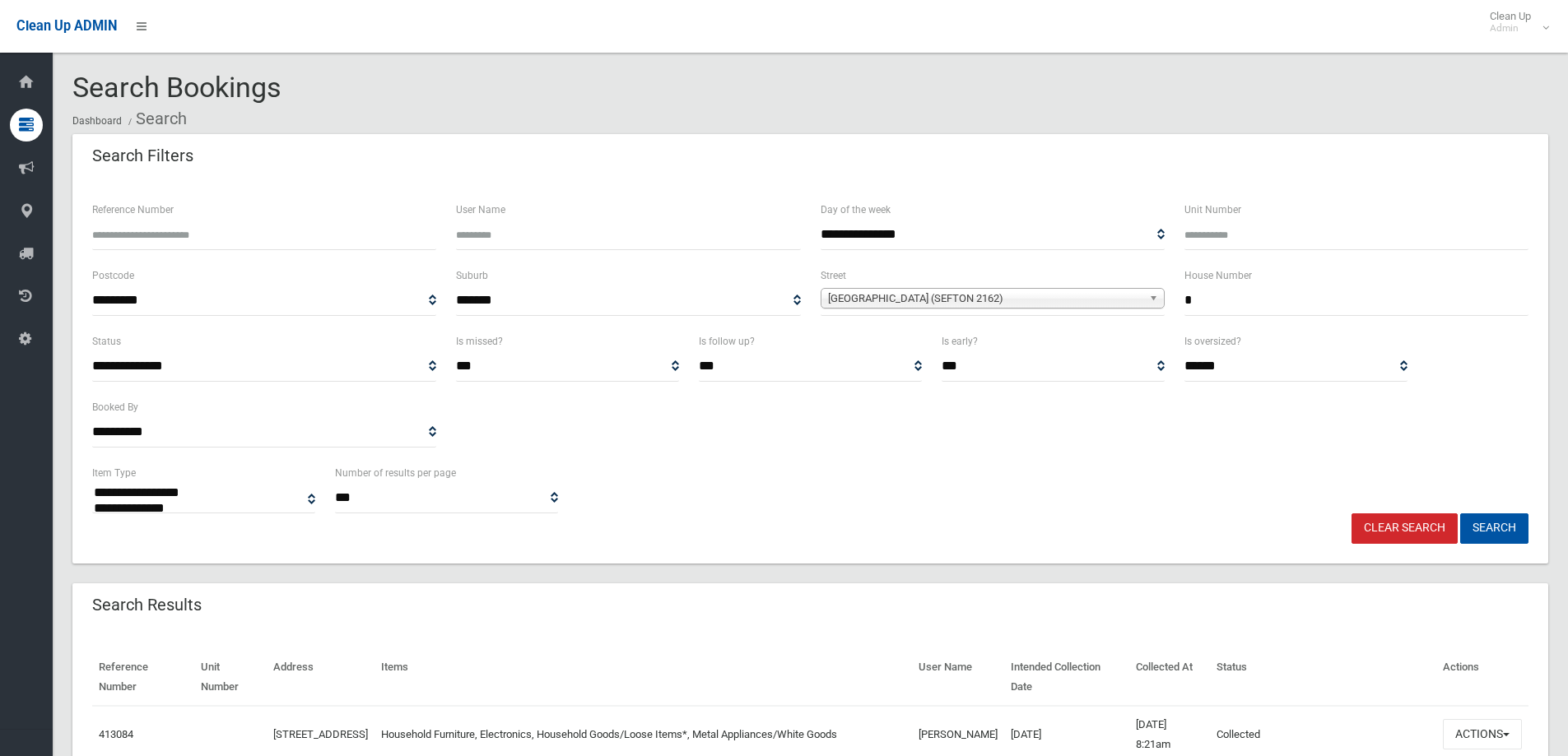
select select
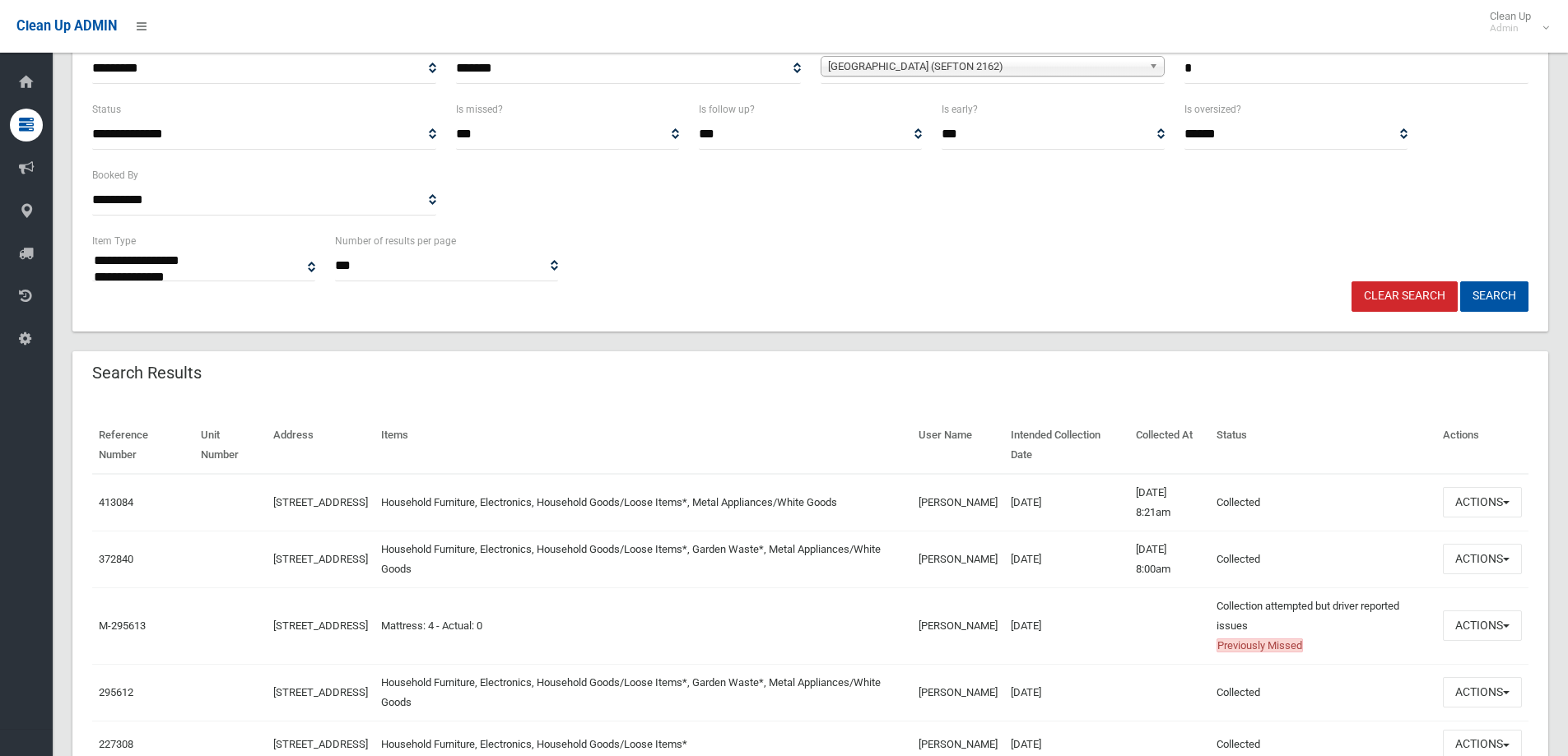
scroll to position [247, 0]
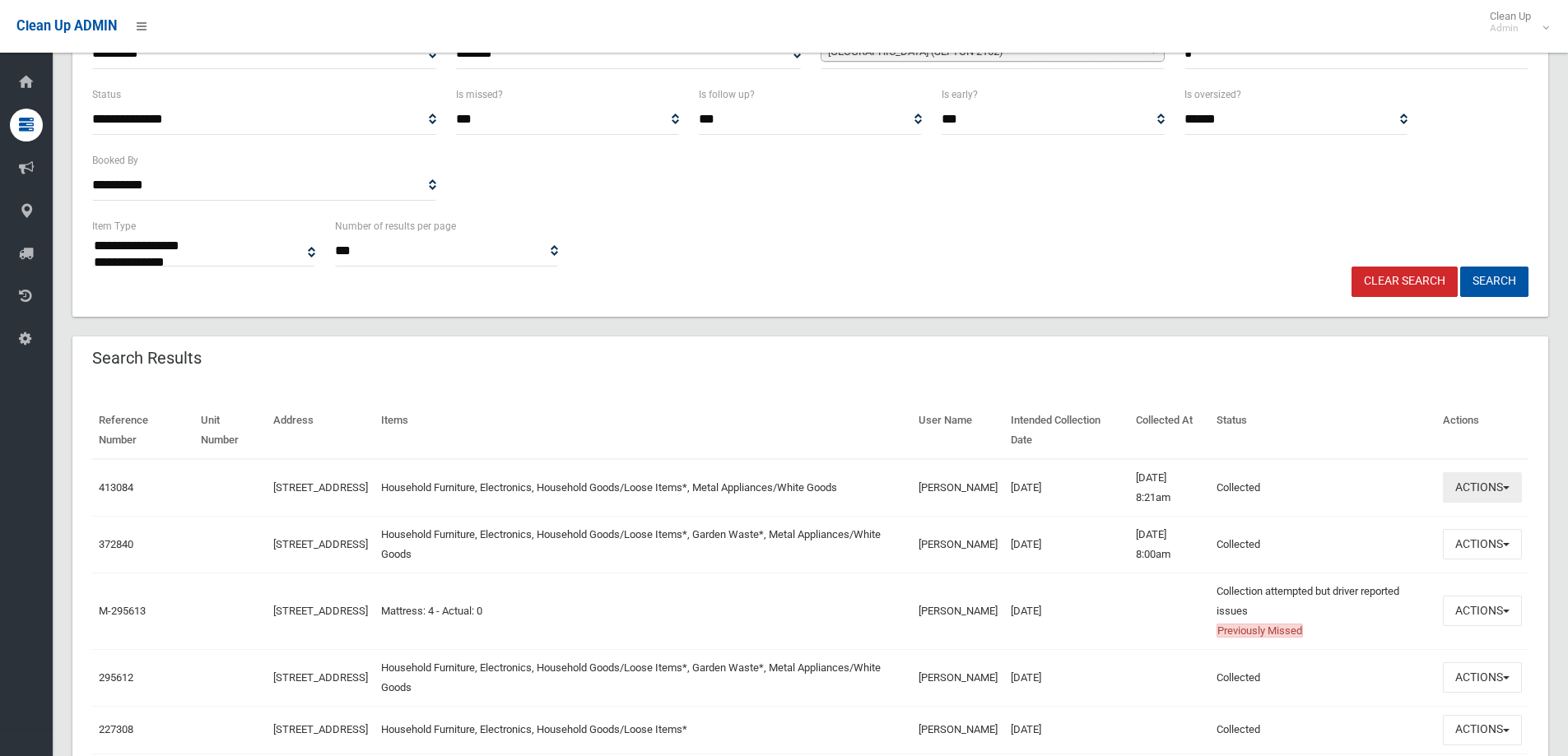
drag, startPoint x: 1509, startPoint y: 484, endPoint x: 1472, endPoint y: 482, distance: 37.1
click at [1510, 484] on button "Actions" at bounding box center [1482, 488] width 79 height 30
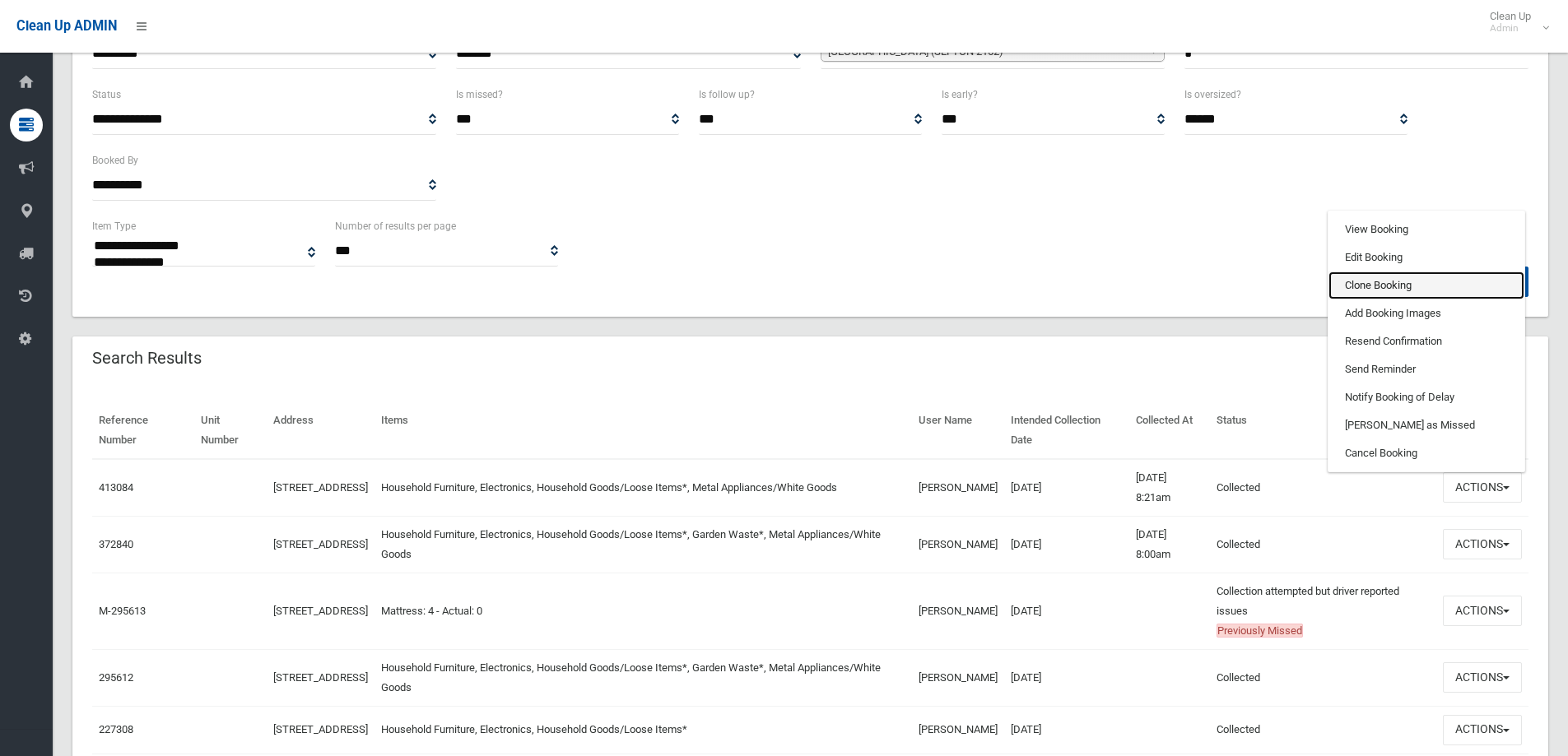
click at [1381, 283] on link "Clone Booking" at bounding box center [1427, 285] width 196 height 28
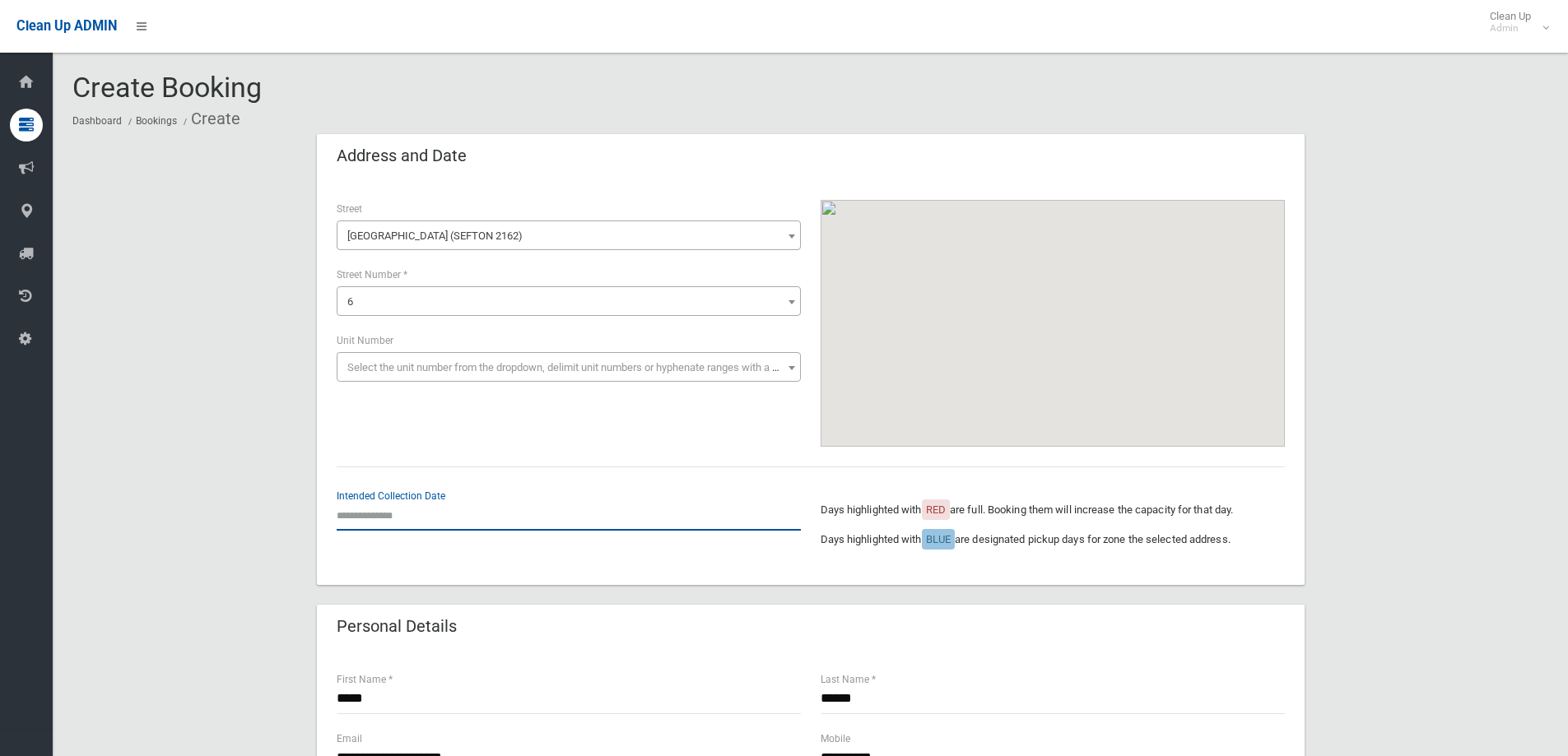
click at [364, 500] on input "text" at bounding box center [569, 515] width 464 height 30
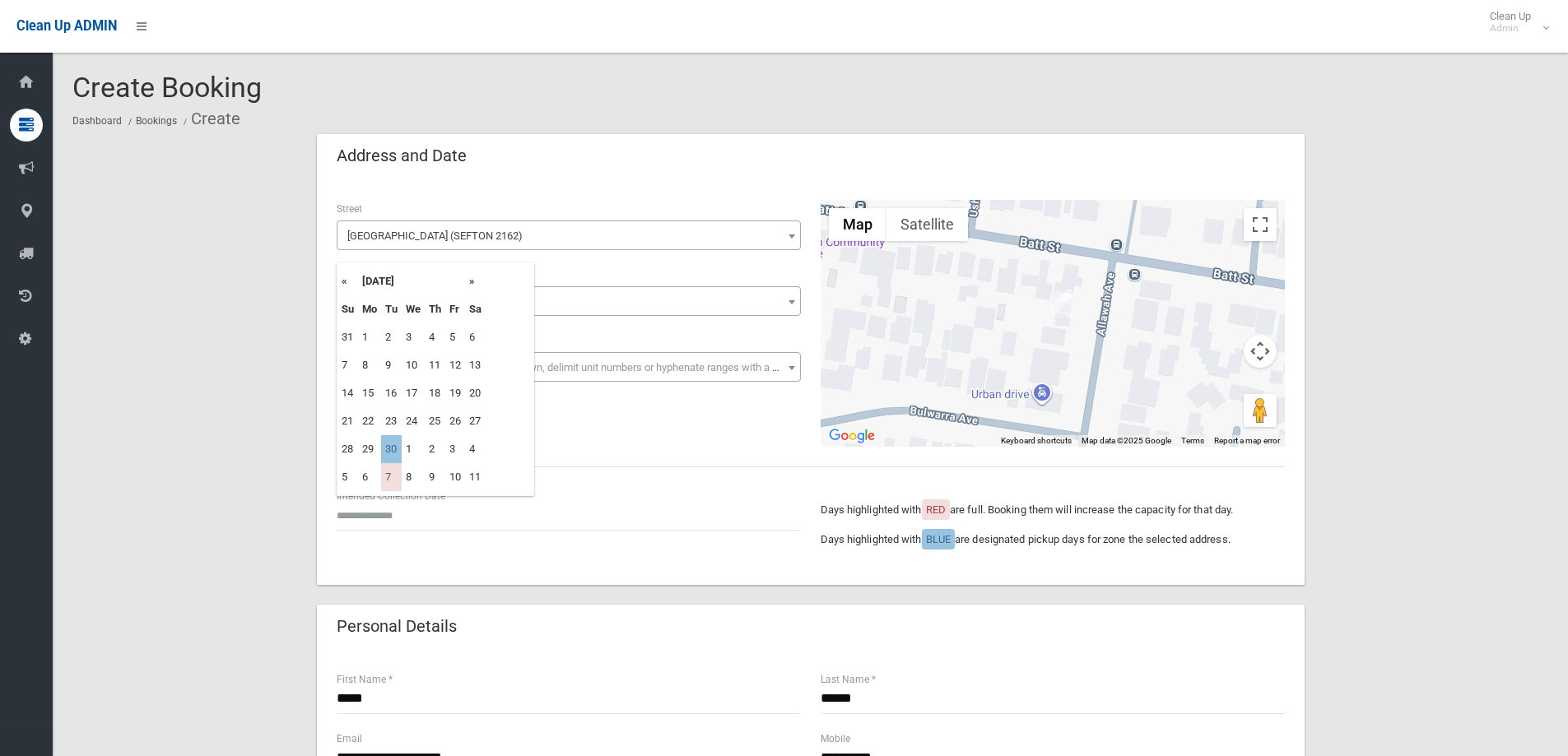
click at [478, 287] on th "»" at bounding box center [476, 281] width 21 height 28
click at [396, 337] on td "30" at bounding box center [392, 338] width 21 height 28
type input "**********"
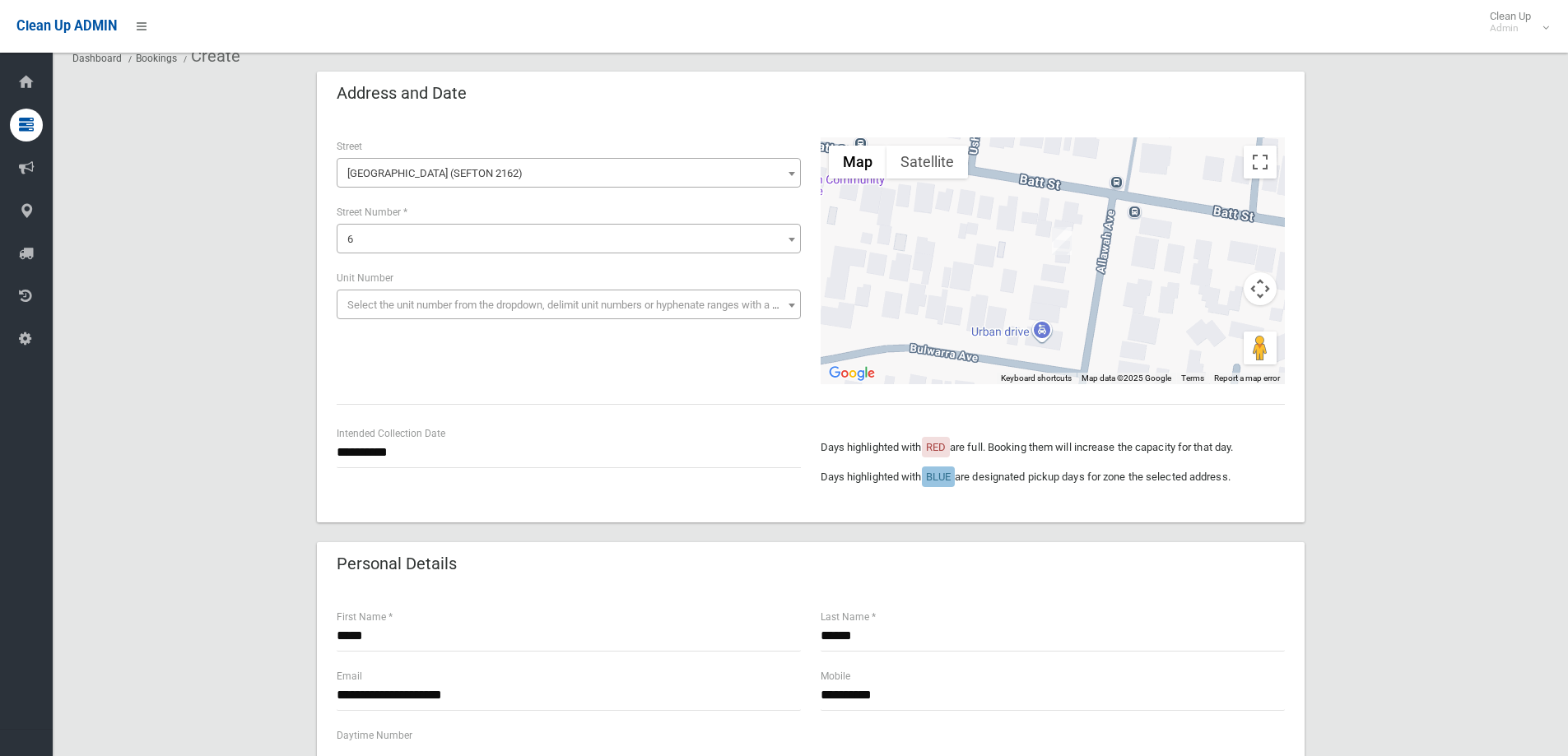
scroll to position [247, 0]
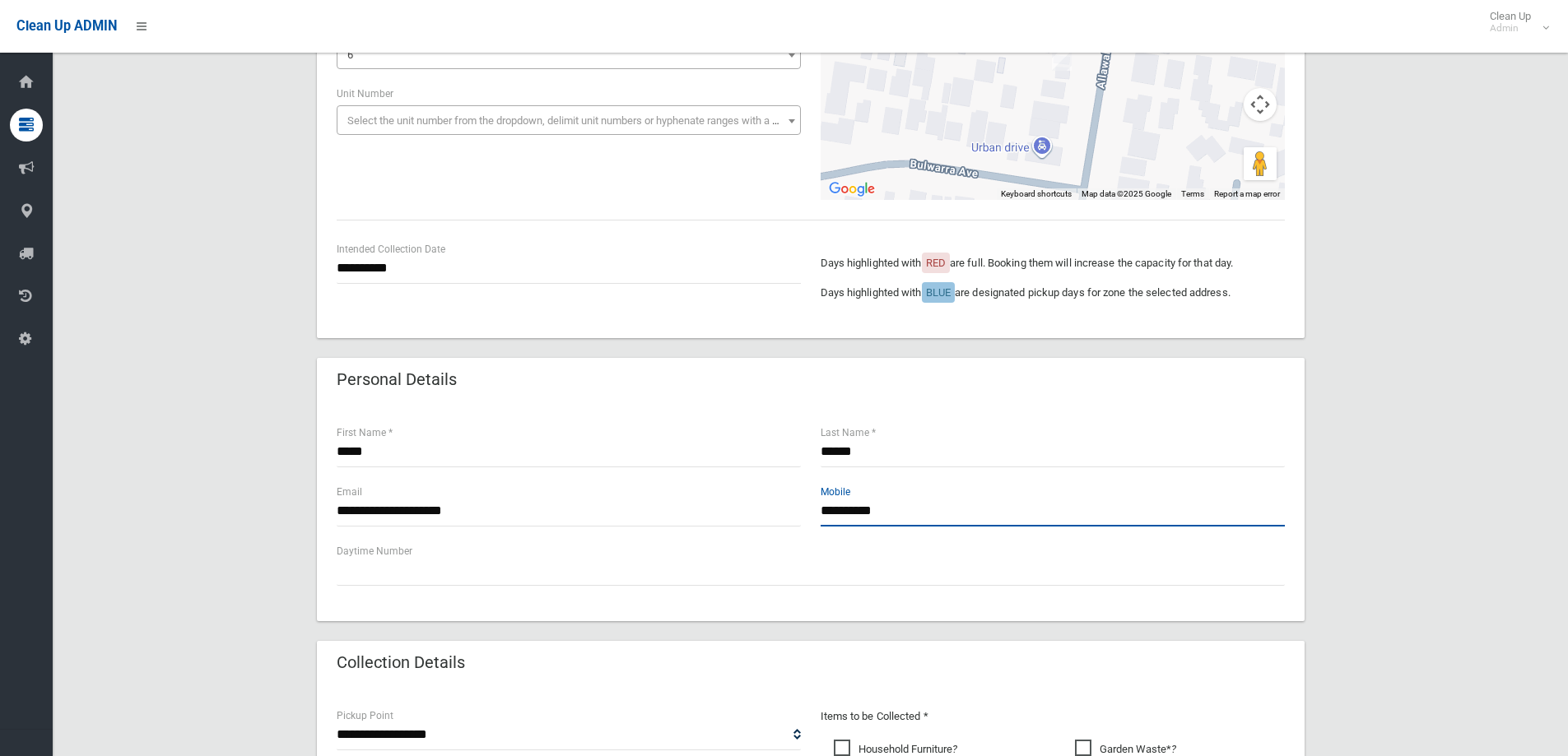
drag, startPoint x: 981, startPoint y: 519, endPoint x: 768, endPoint y: 467, distance: 219.3
click at [768, 467] on div "**********" at bounding box center [811, 512] width 988 height 217
click at [1442, 452] on div "**********" at bounding box center [810, 604] width 1476 height 1436
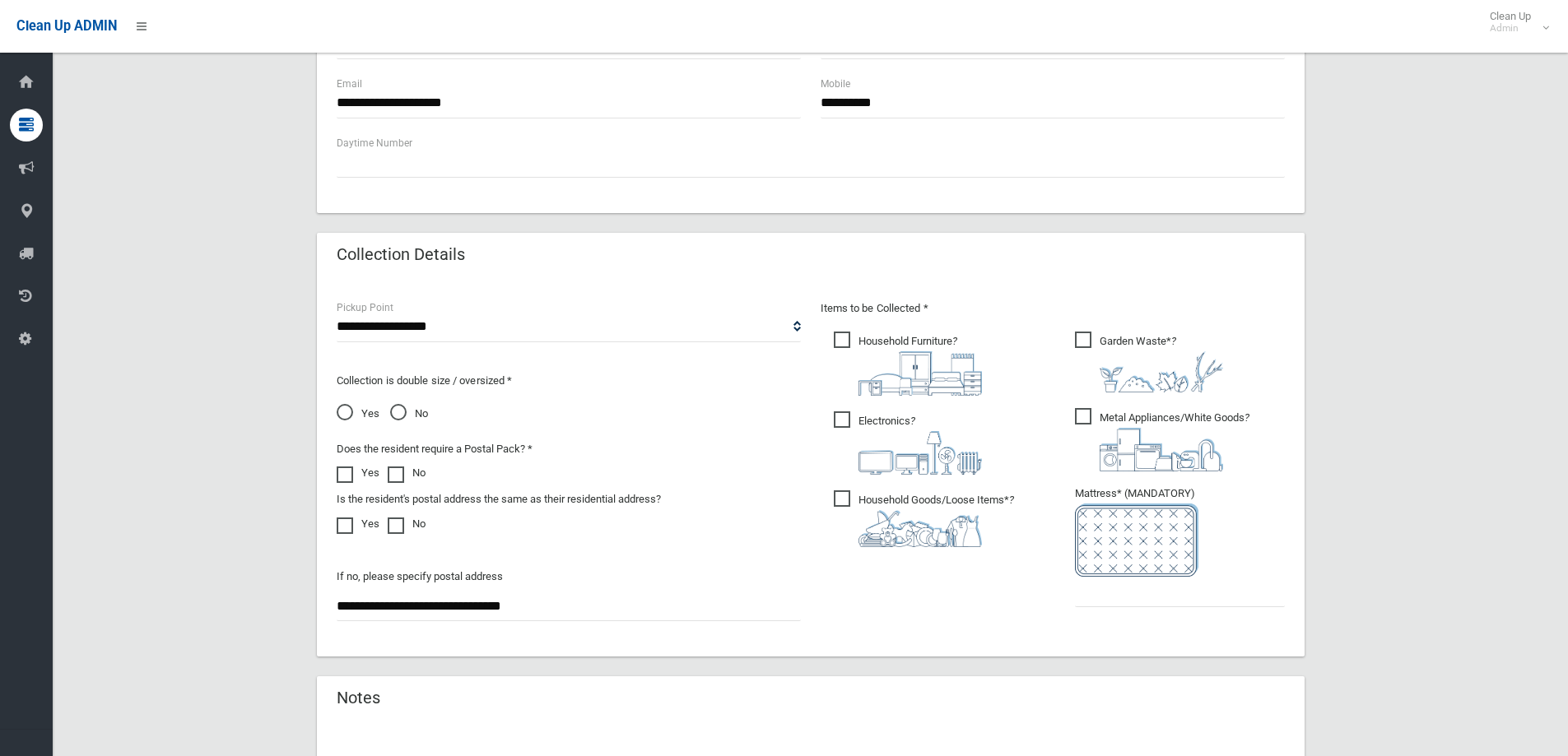
scroll to position [658, 0]
click at [1203, 342] on span "Garden Waste* ?" at bounding box center [1149, 359] width 148 height 61
click at [1186, 584] on input "text" at bounding box center [1180, 588] width 210 height 30
type input "*"
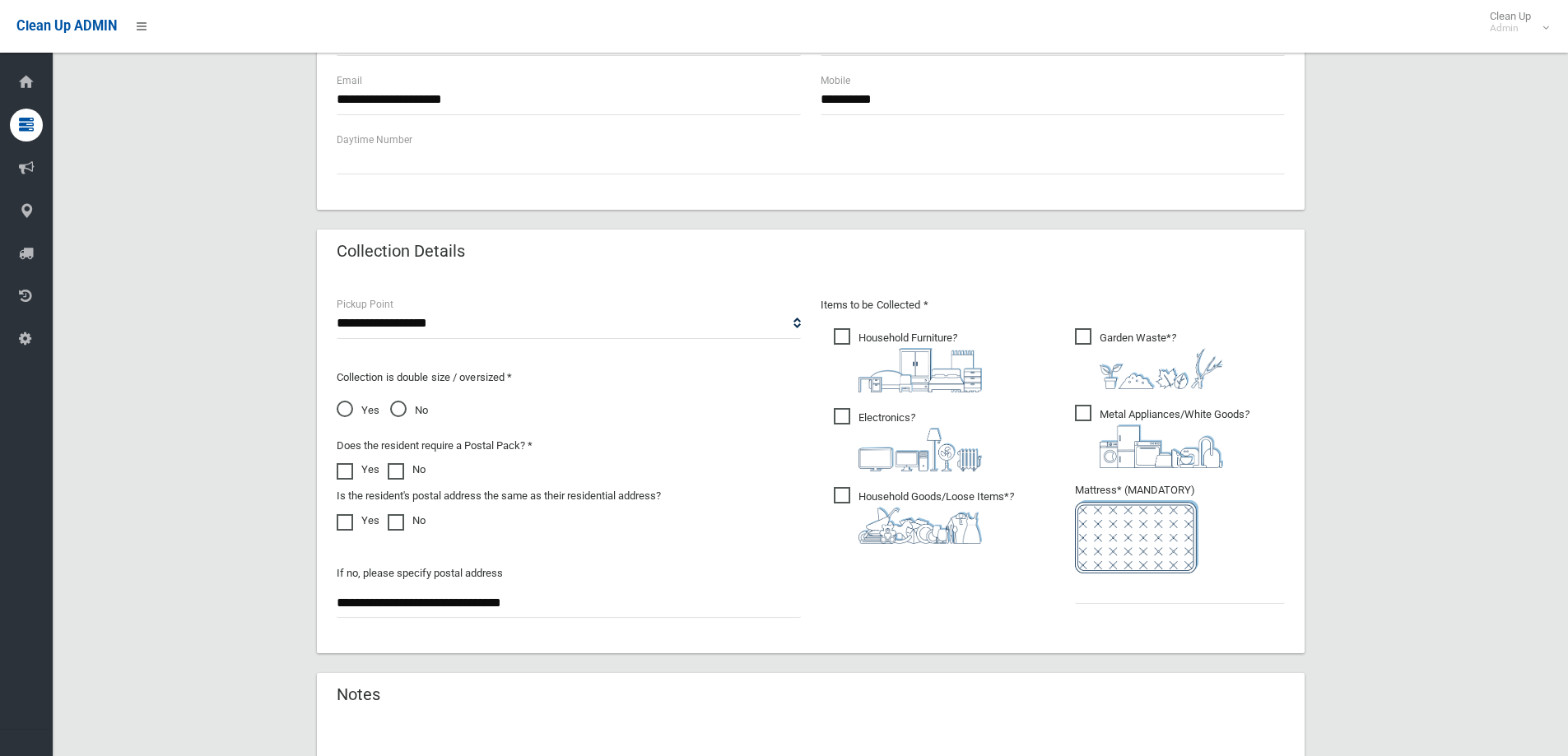
drag, startPoint x: 593, startPoint y: 615, endPoint x: 306, endPoint y: 581, distance: 289.0
click at [306, 581] on div "**********" at bounding box center [810, 193] width 1476 height 1436
click at [1125, 594] on input "text" at bounding box center [1180, 588] width 210 height 30
type input "*"
click at [352, 410] on span "Yes" at bounding box center [358, 410] width 42 height 20
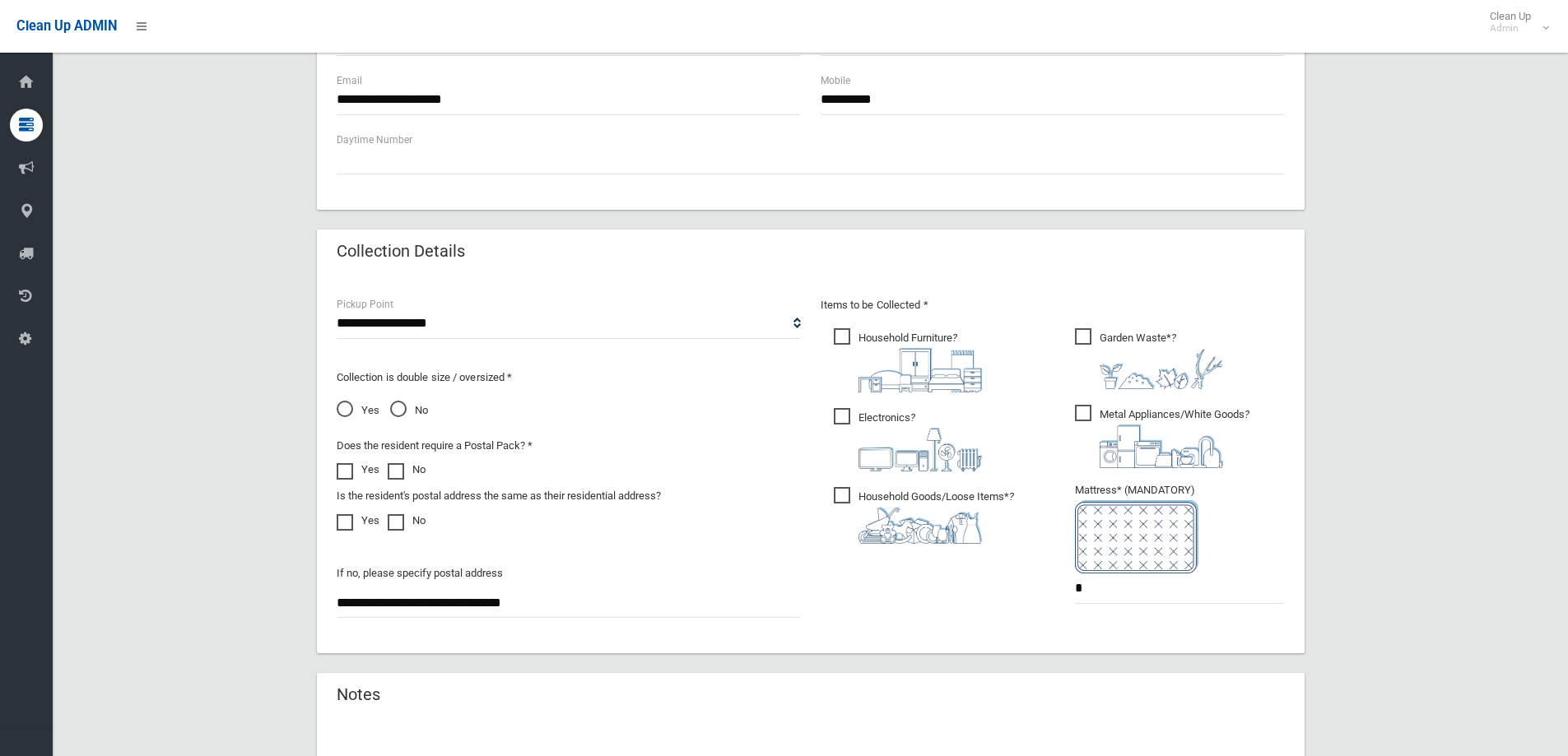
click at [1274, 351] on li "Garden Waste* ?" at bounding box center [1180, 357] width 210 height 64
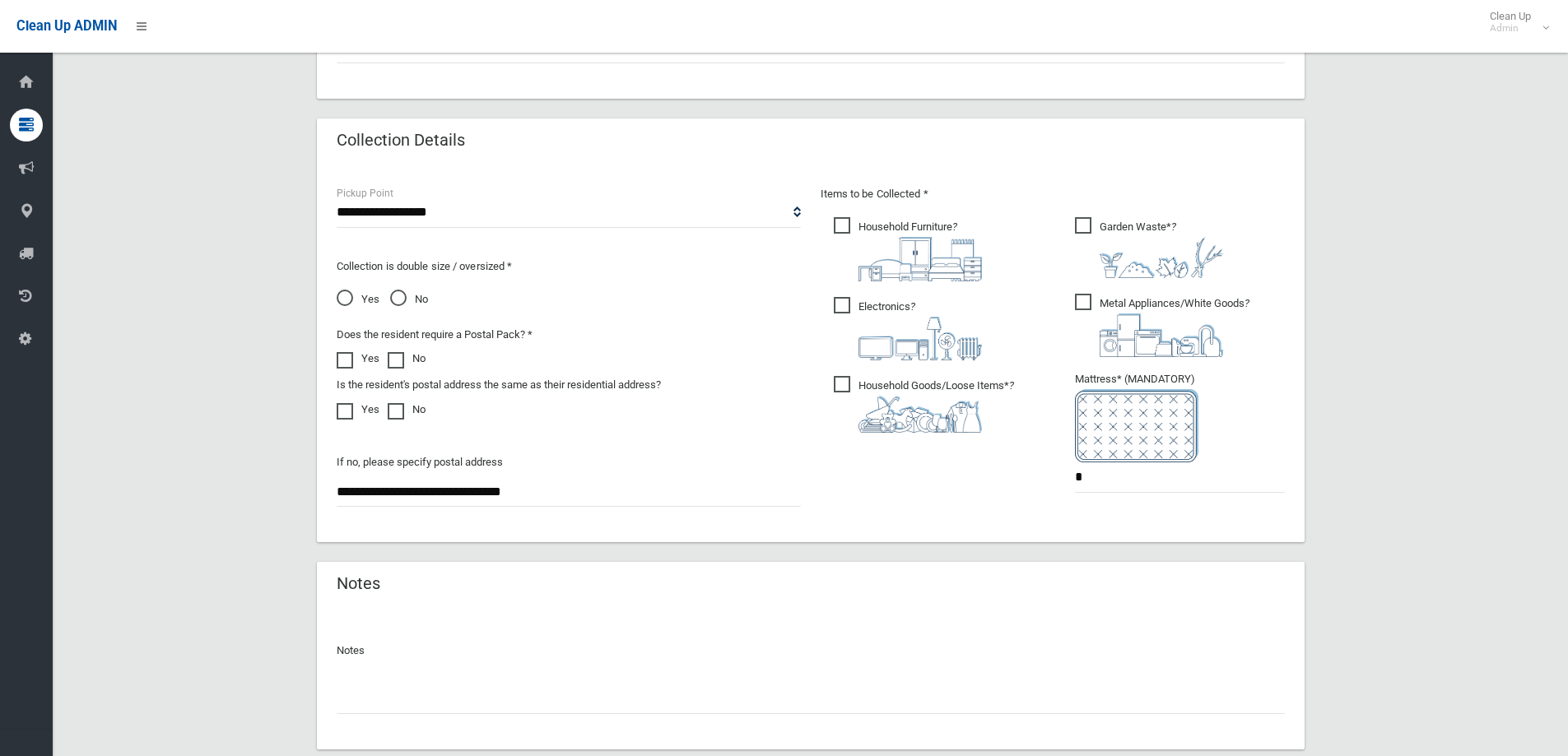
scroll to position [873, 0]
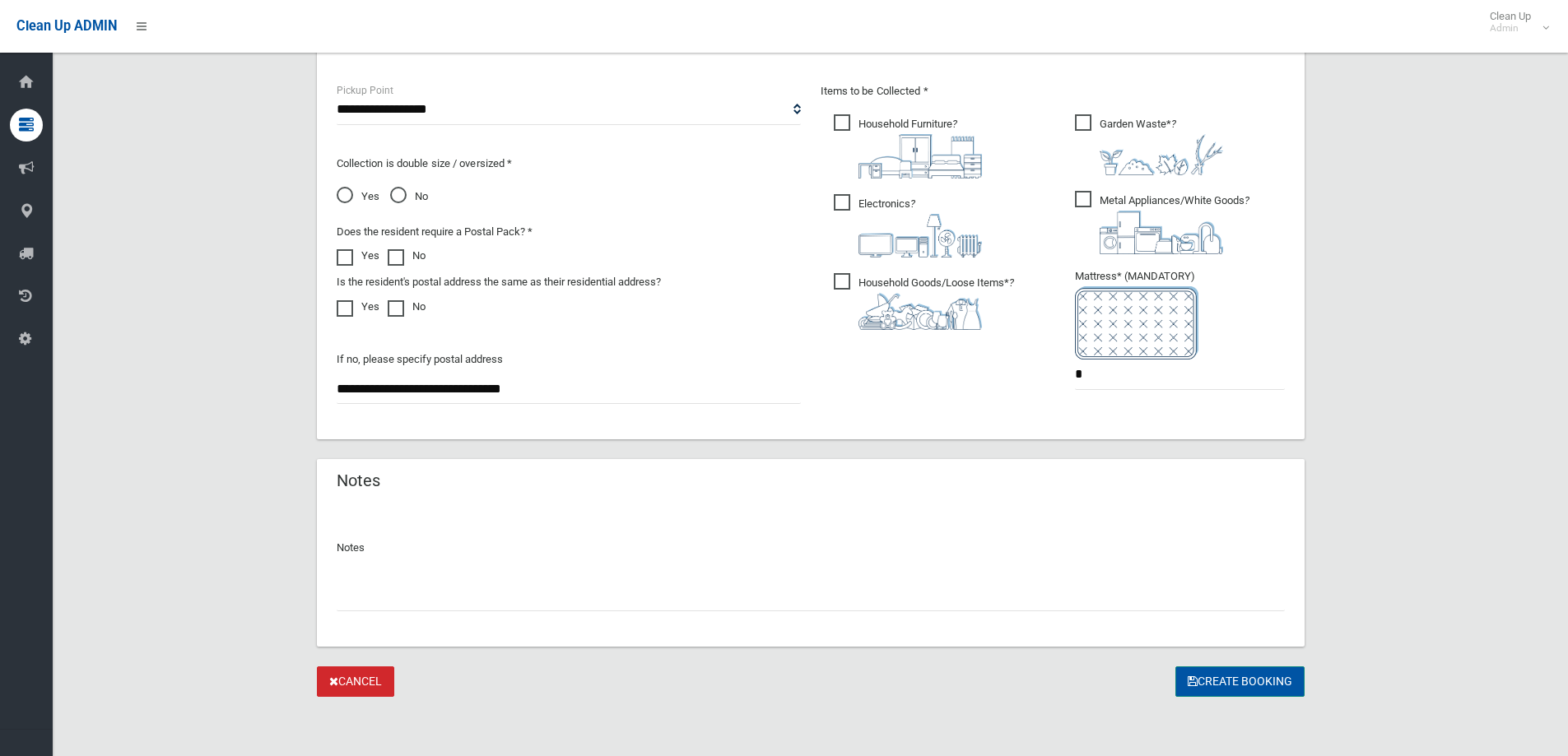
click at [1237, 668] on button "Create Booking" at bounding box center [1239, 682] width 129 height 30
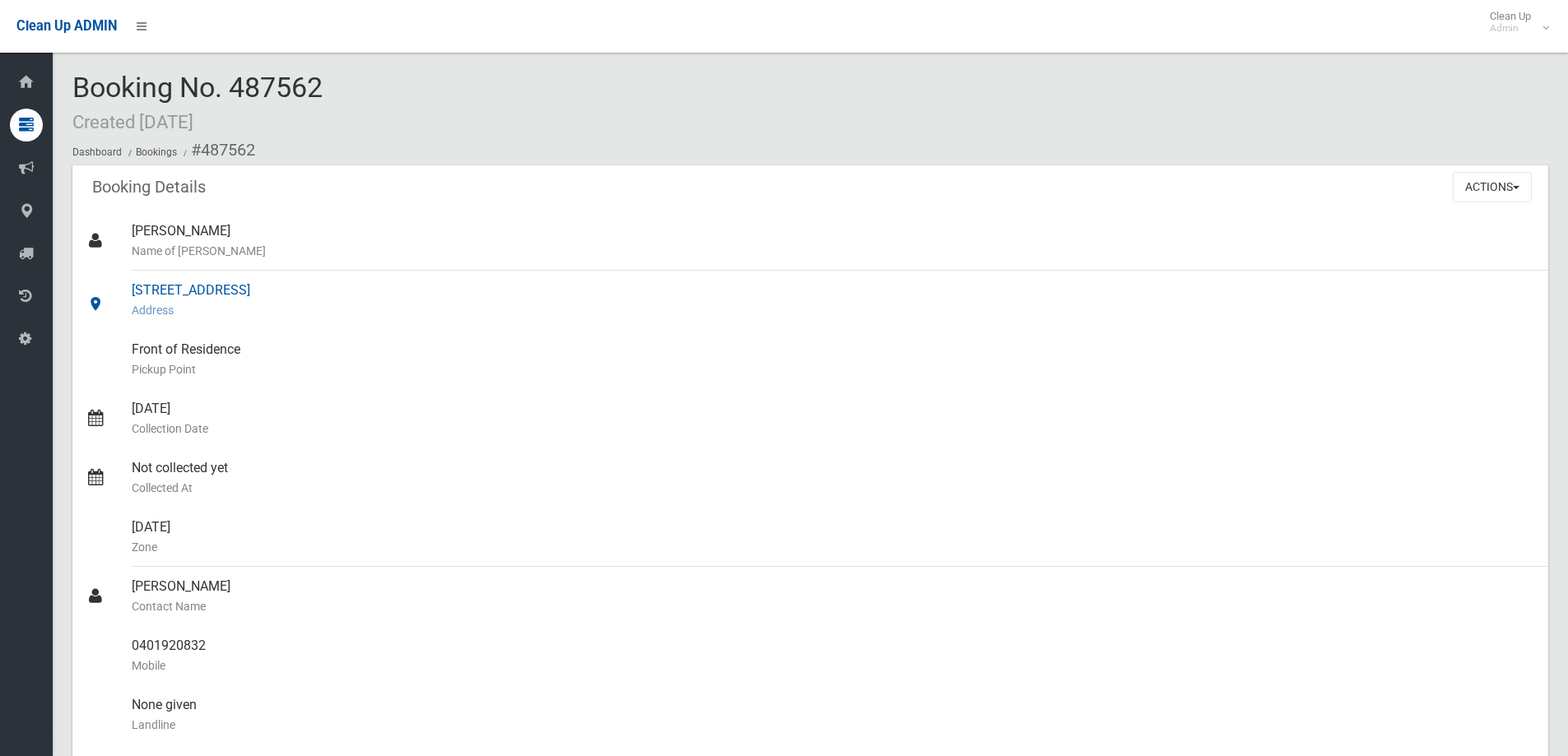
click at [533, 324] on div "[STREET_ADDRESS] Address" at bounding box center [833, 300] width 1403 height 59
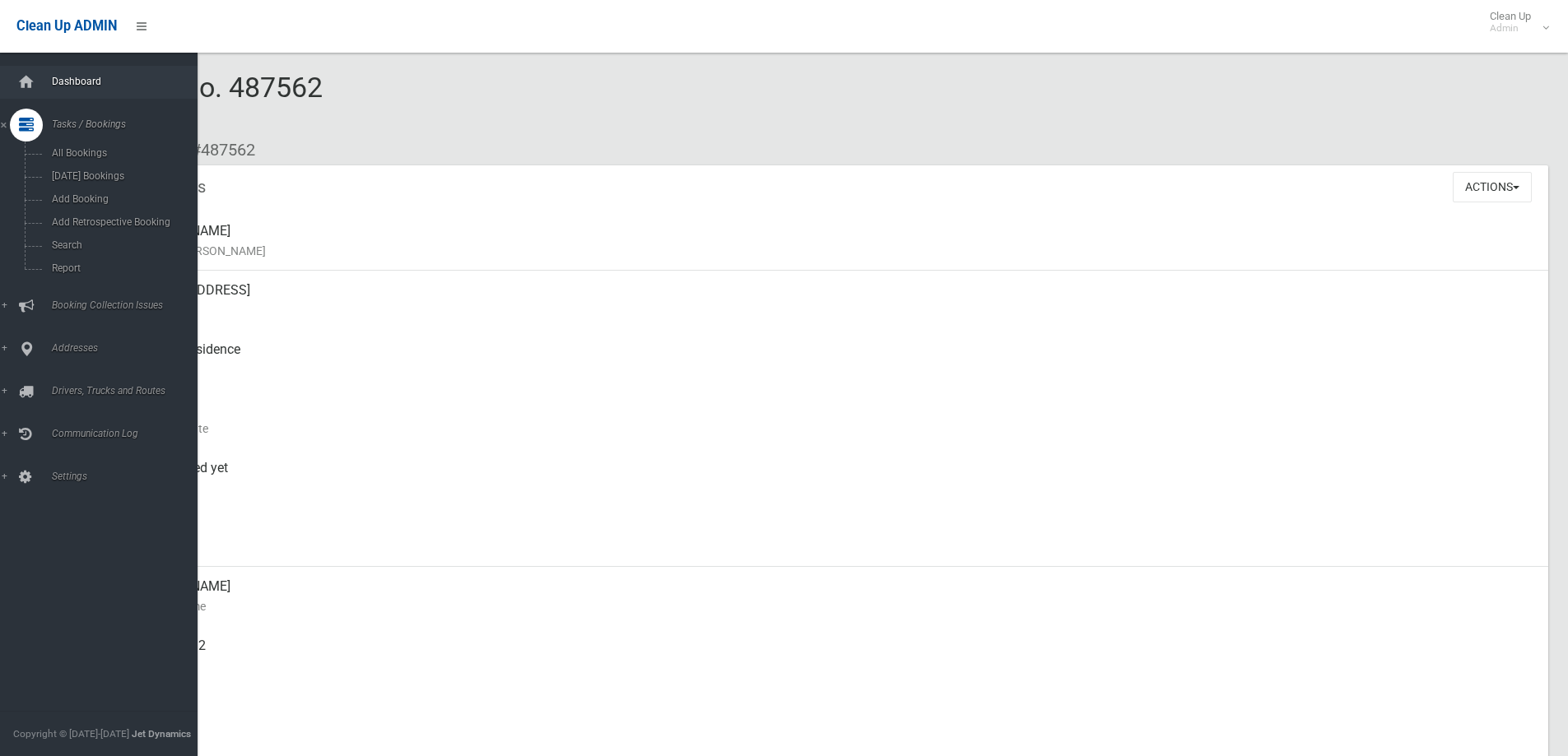
click at [3, 89] on link "Dashboard" at bounding box center [105, 82] width 210 height 33
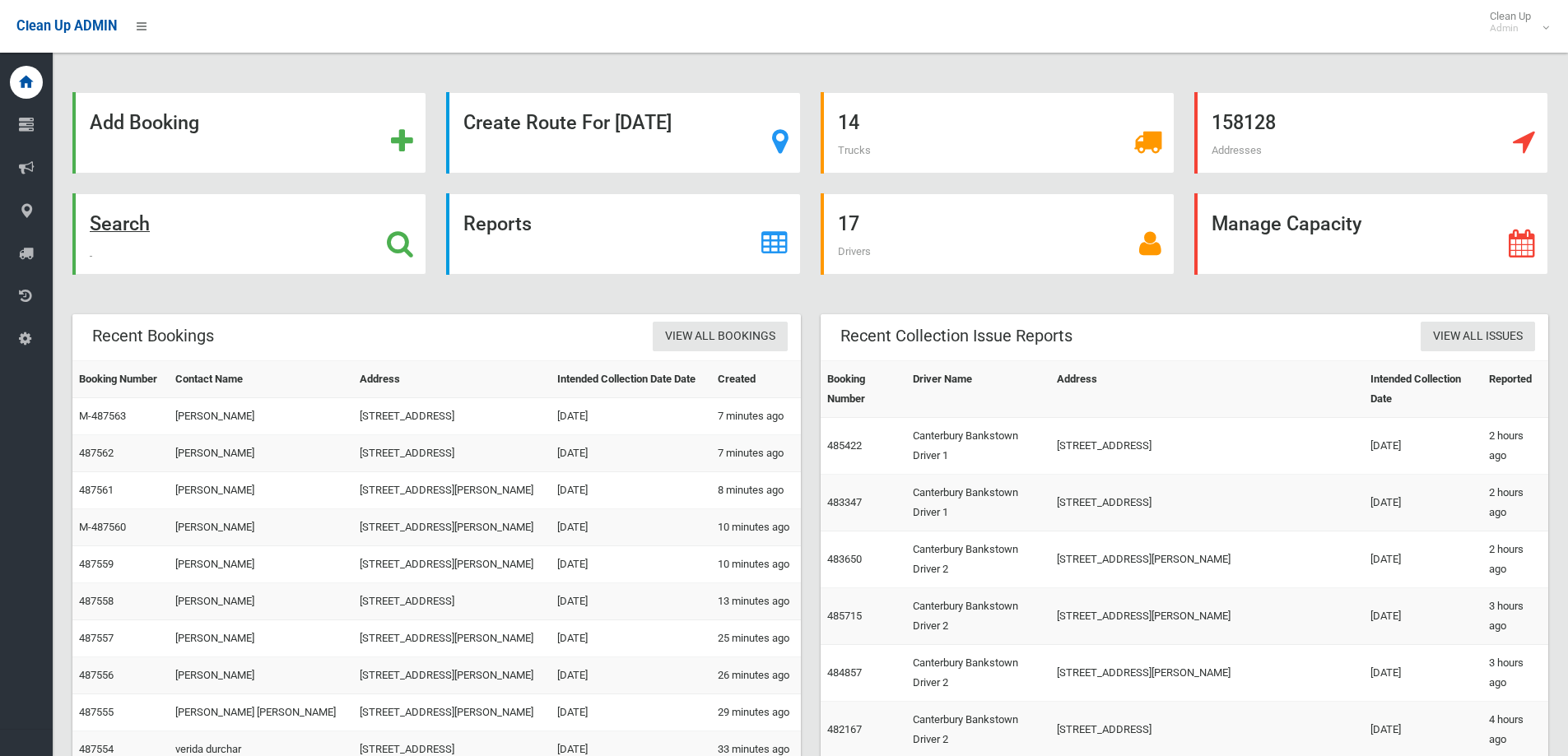
click at [292, 255] on div "Search" at bounding box center [250, 233] width 354 height 82
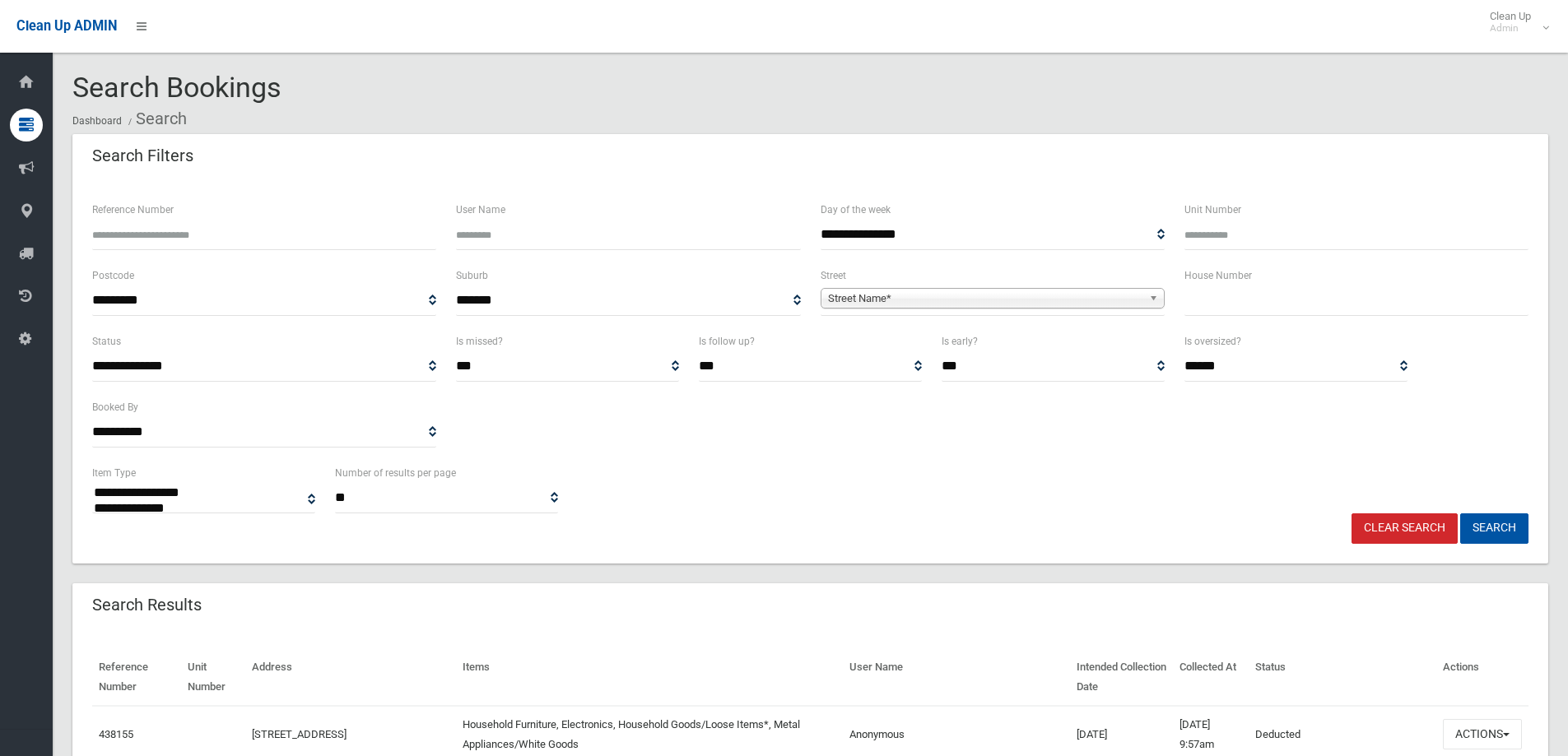
select select
click at [1217, 303] on input "text" at bounding box center [1356, 300] width 344 height 30
type input "**"
click at [892, 289] on span "Street Name*" at bounding box center [985, 298] width 315 height 20
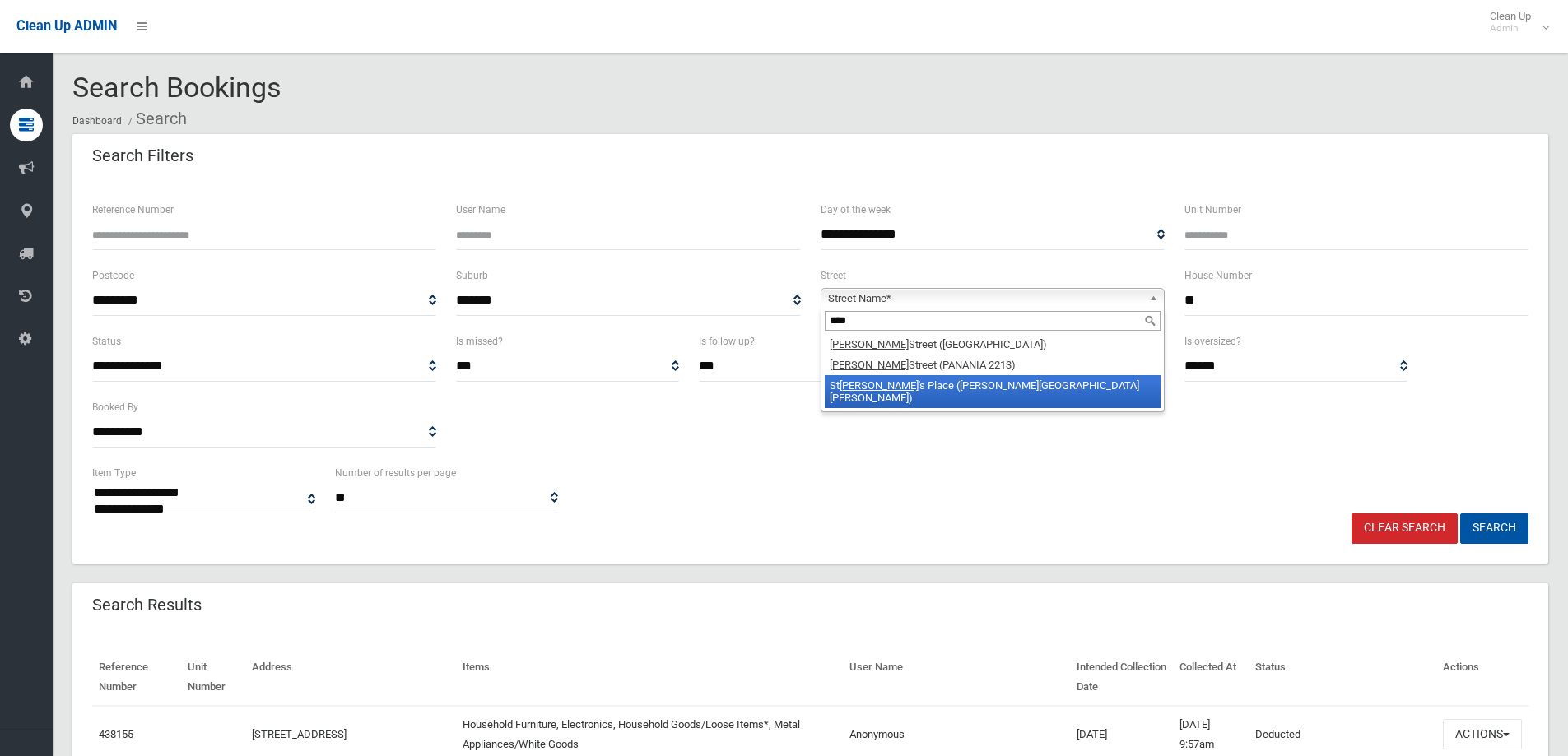
type input "****"
click at [920, 374] on li "[PERSON_NAME] Street (PANANIA 2213)" at bounding box center [993, 365] width 336 height 21
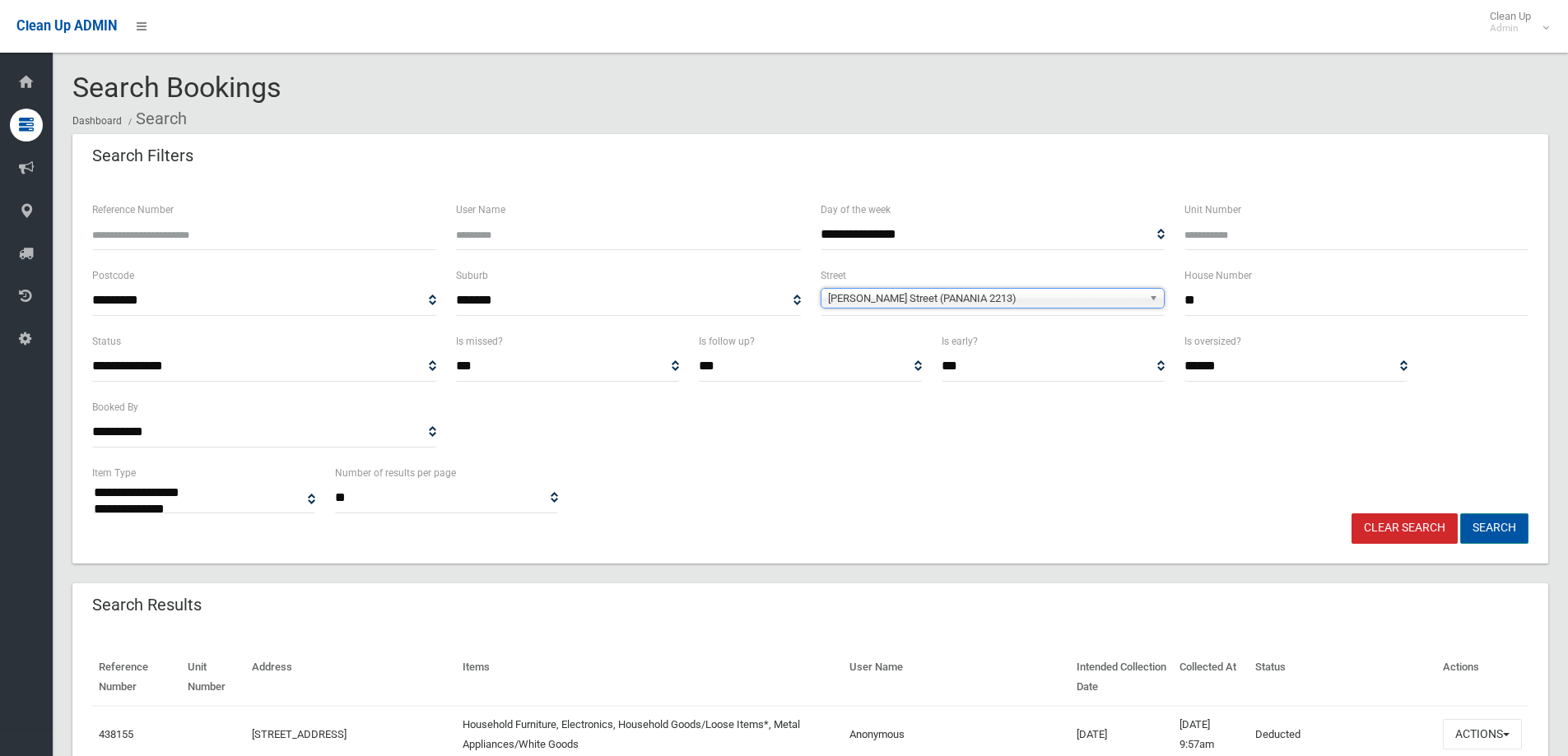
click at [1504, 523] on button "Search" at bounding box center [1495, 528] width 69 height 30
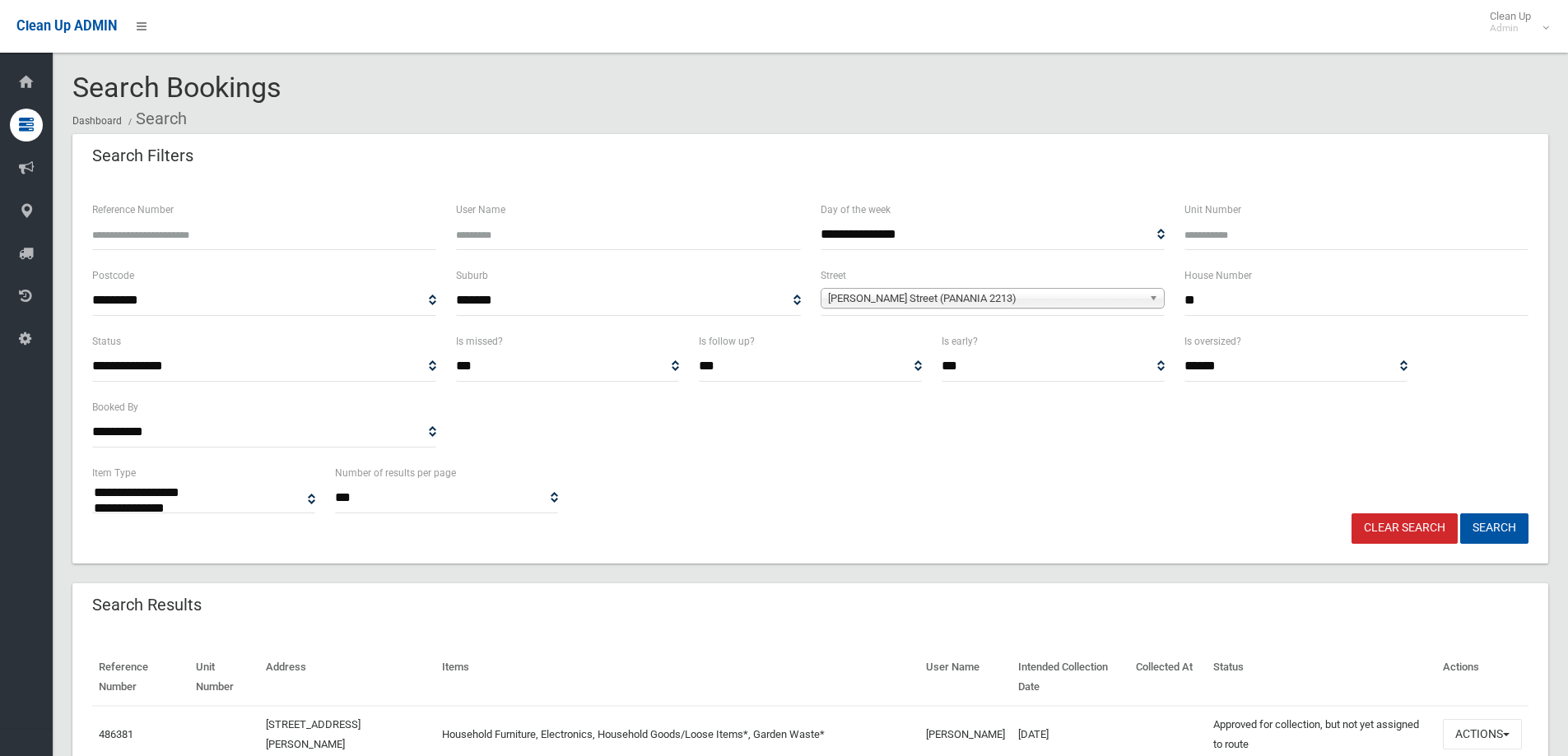
select select
